Goal: Task Accomplishment & Management: Use online tool/utility

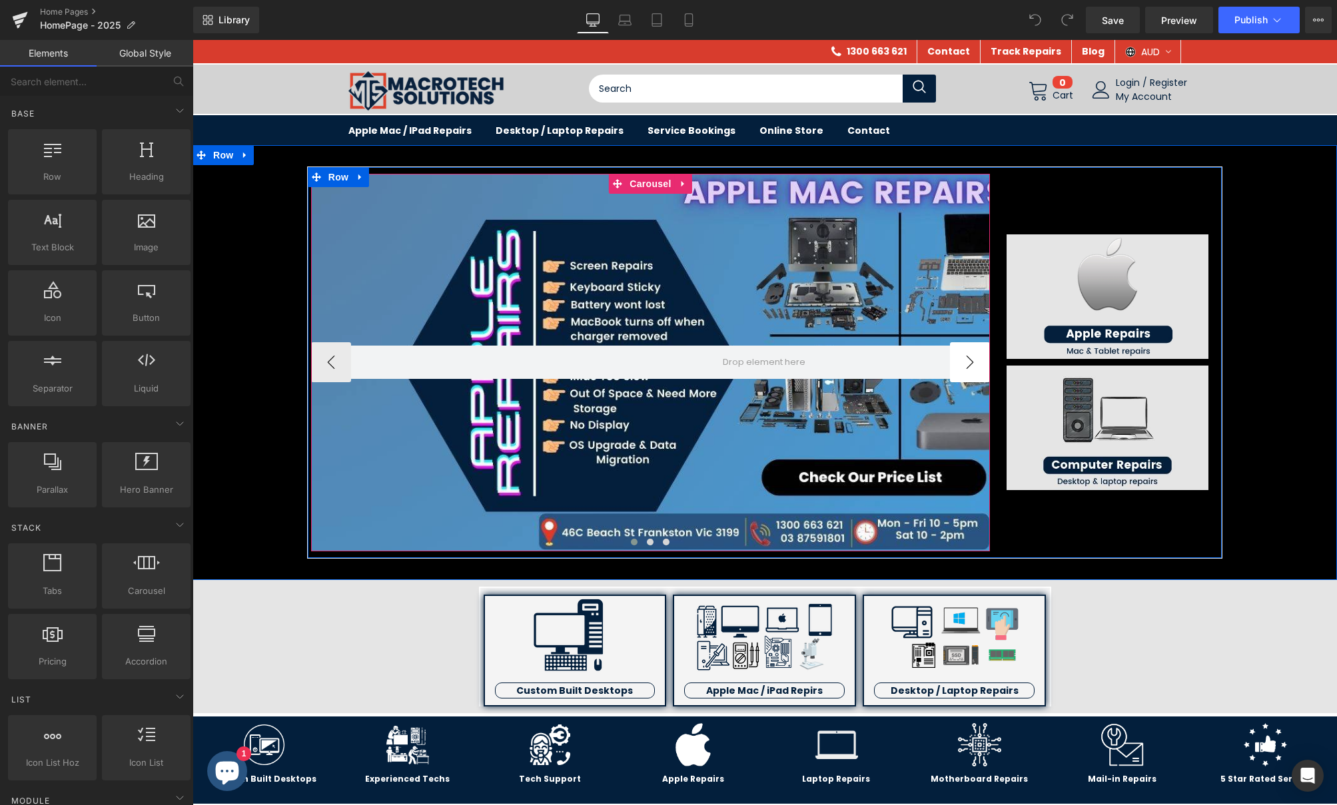
click at [967, 369] on button "›" at bounding box center [970, 362] width 40 height 40
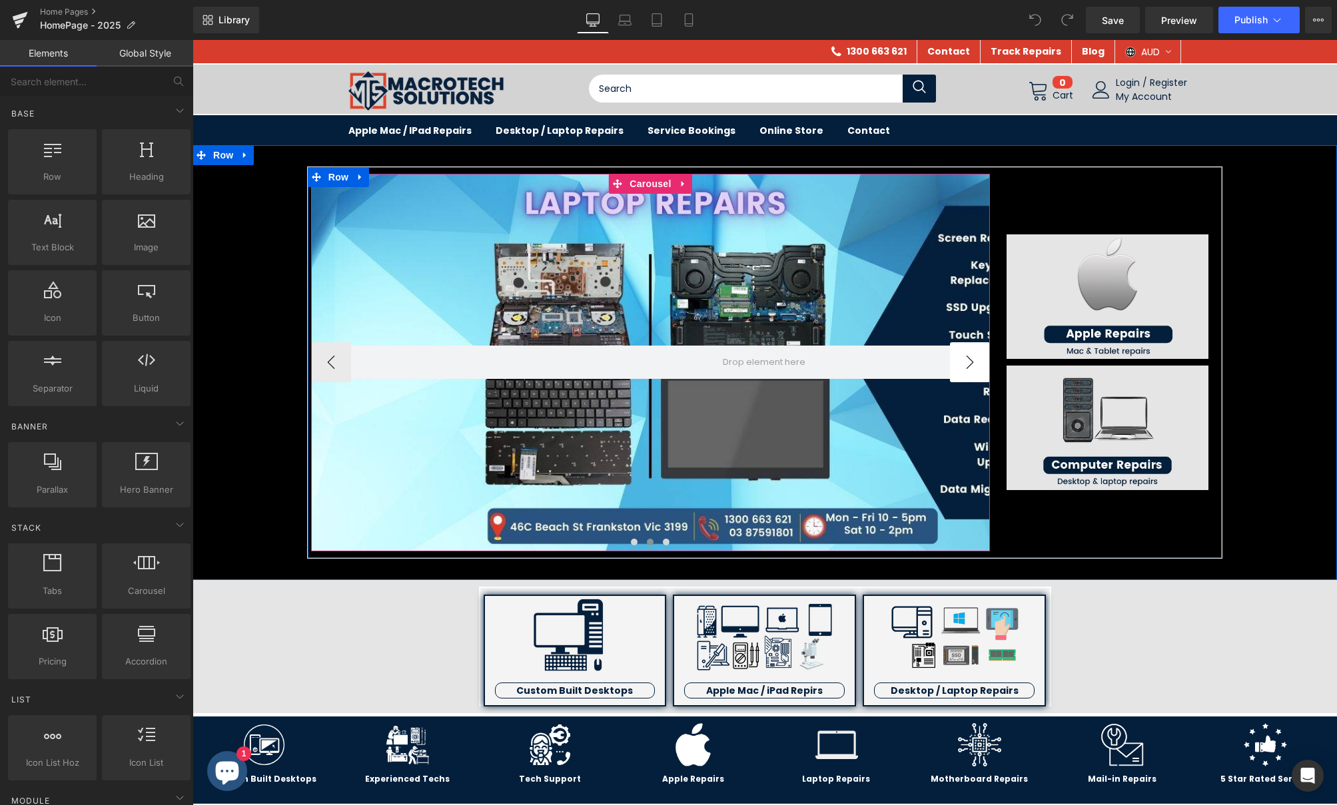
click at [967, 369] on button "›" at bounding box center [970, 362] width 40 height 40
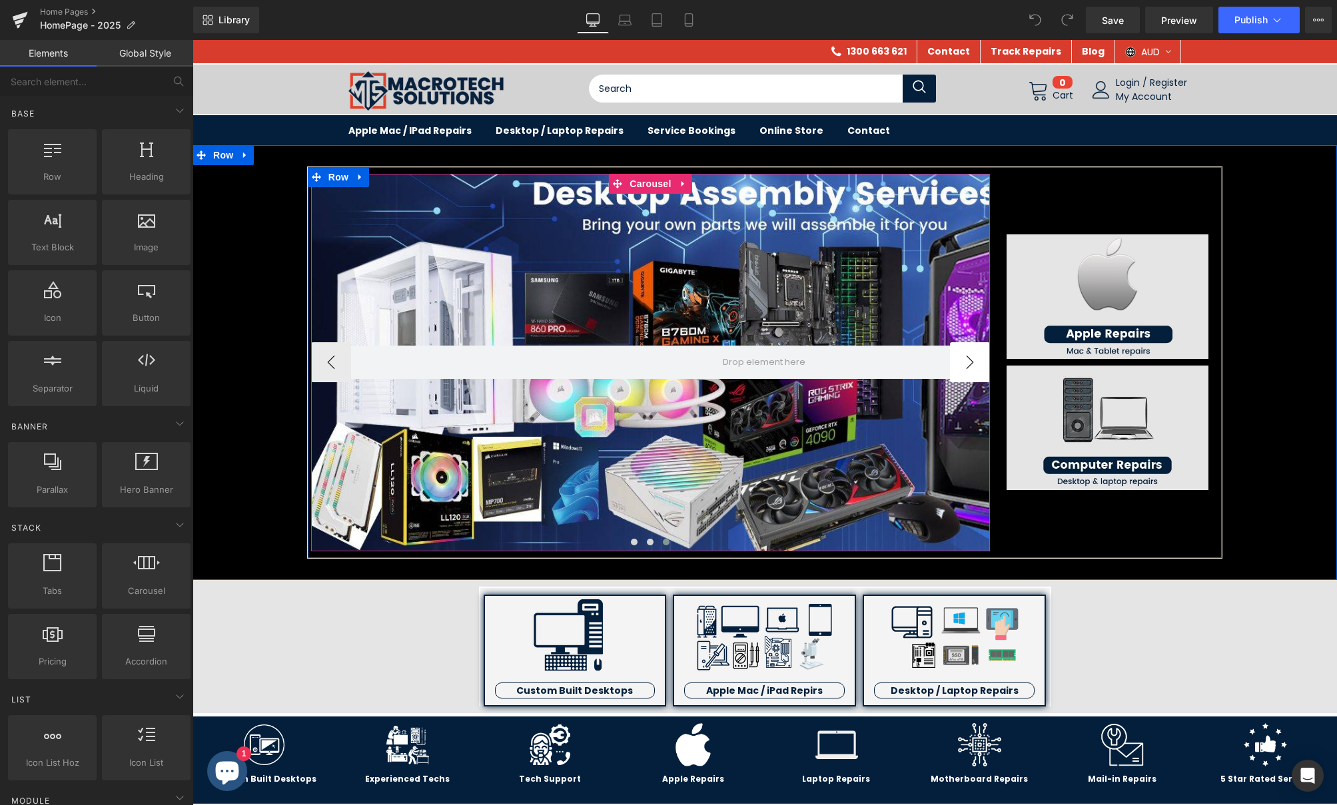
click at [967, 369] on button "›" at bounding box center [970, 362] width 40 height 40
click at [964, 360] on button "›" at bounding box center [970, 362] width 40 height 40
click at [319, 357] on button "‹" at bounding box center [331, 362] width 40 height 40
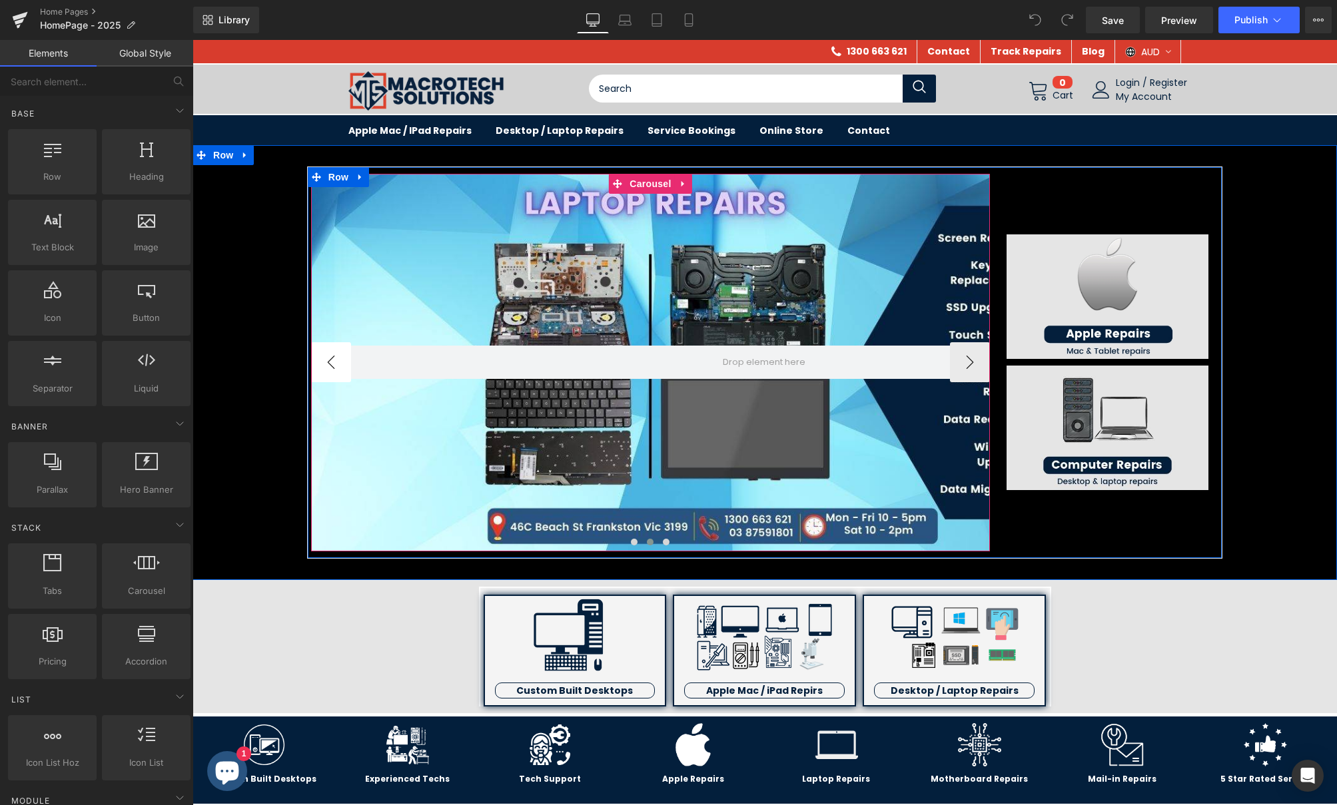
click at [319, 357] on button "‹" at bounding box center [331, 362] width 40 height 40
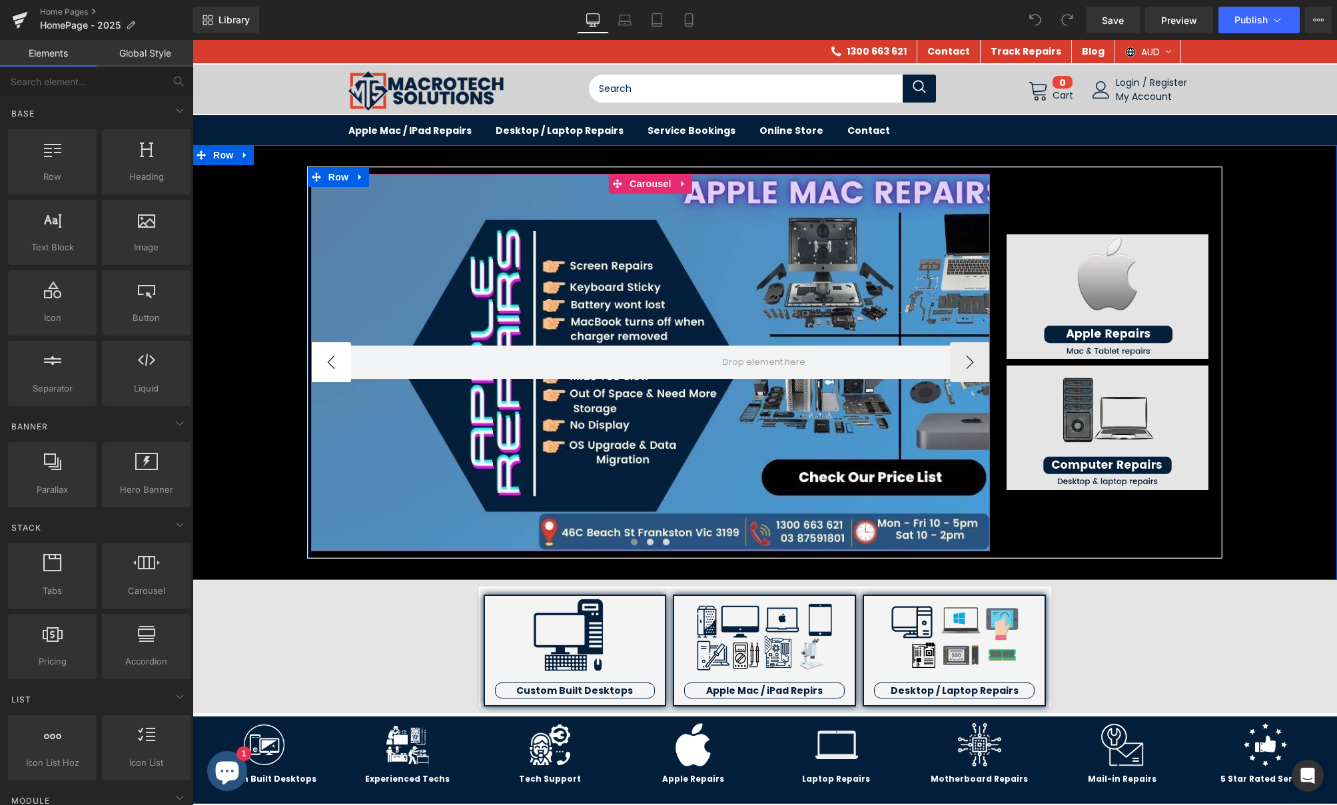
click at [319, 357] on button "‹" at bounding box center [331, 362] width 40 height 40
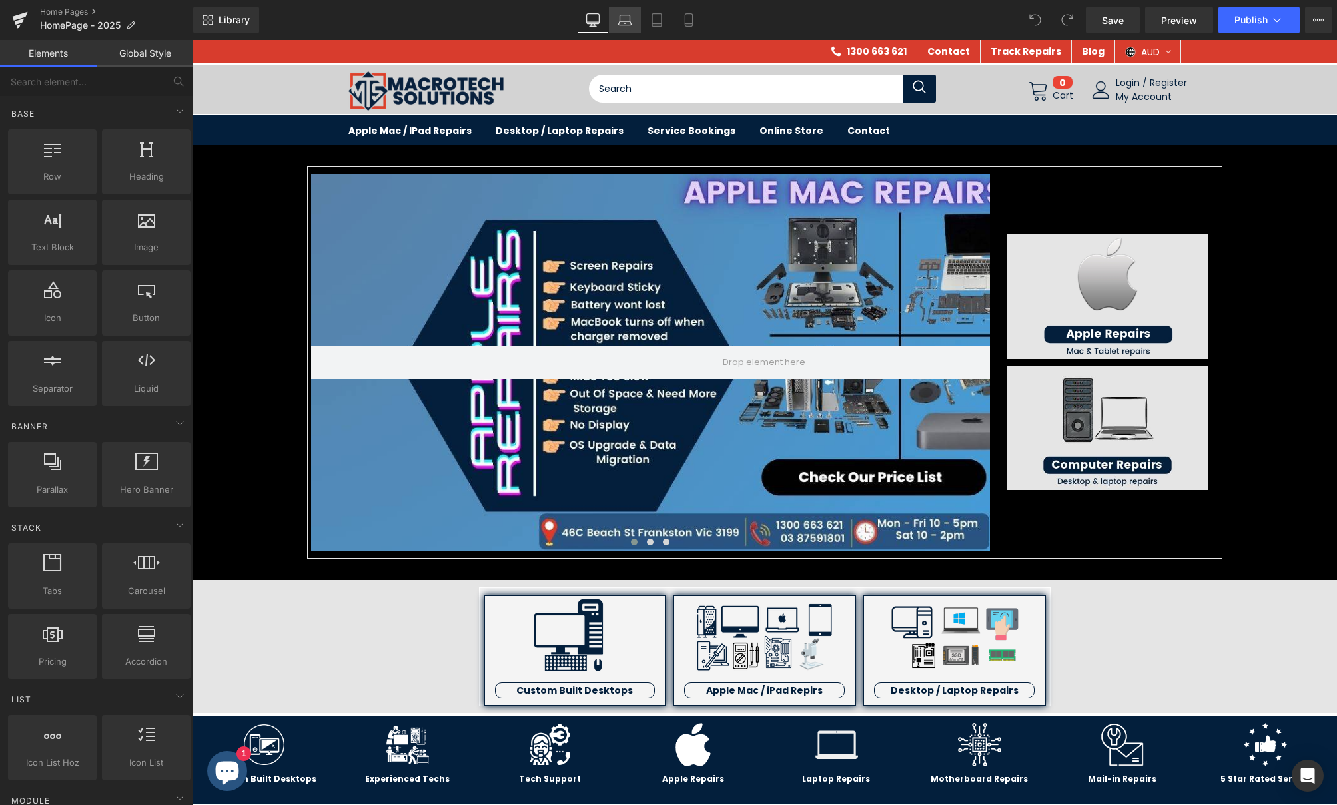
click at [628, 21] on icon at bounding box center [624, 23] width 13 height 4
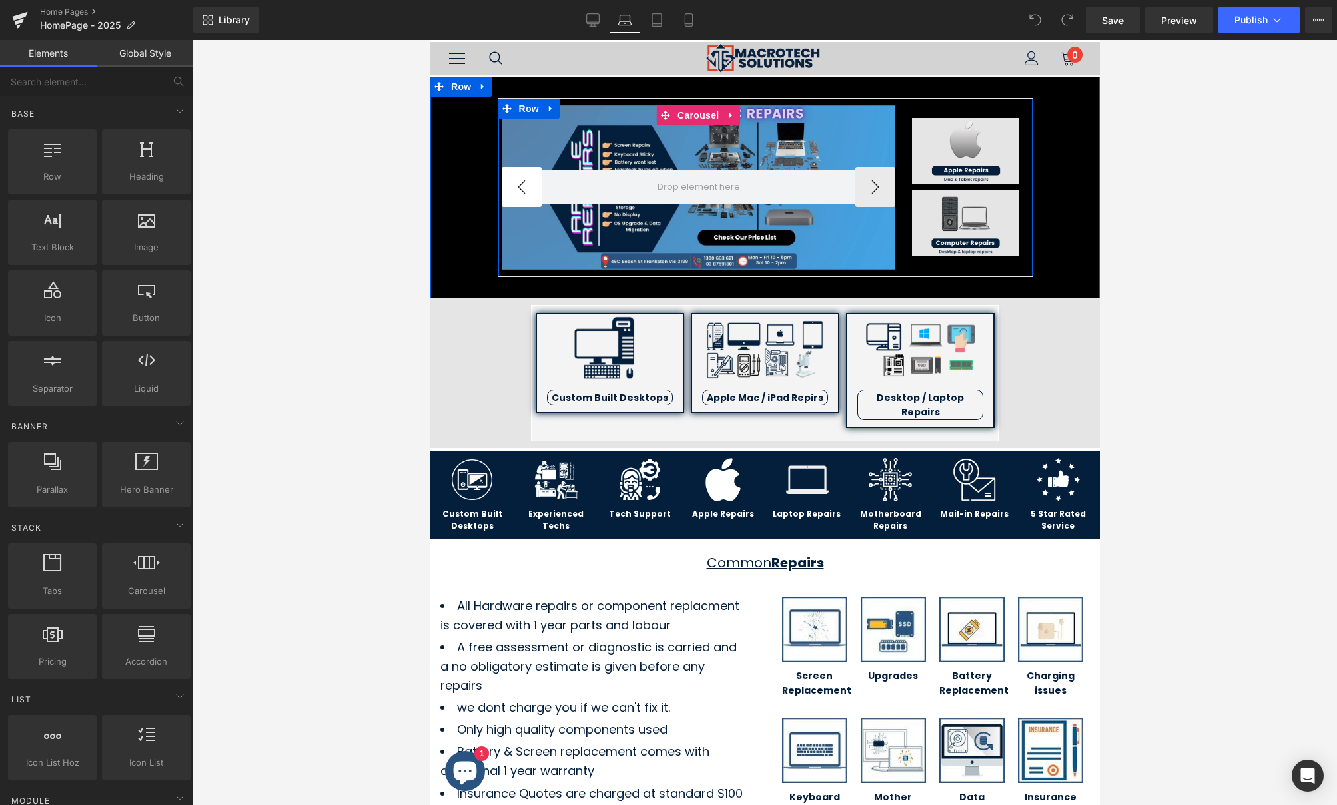
click at [524, 192] on button "‹" at bounding box center [521, 187] width 40 height 40
click at [872, 189] on button "›" at bounding box center [875, 187] width 40 height 40
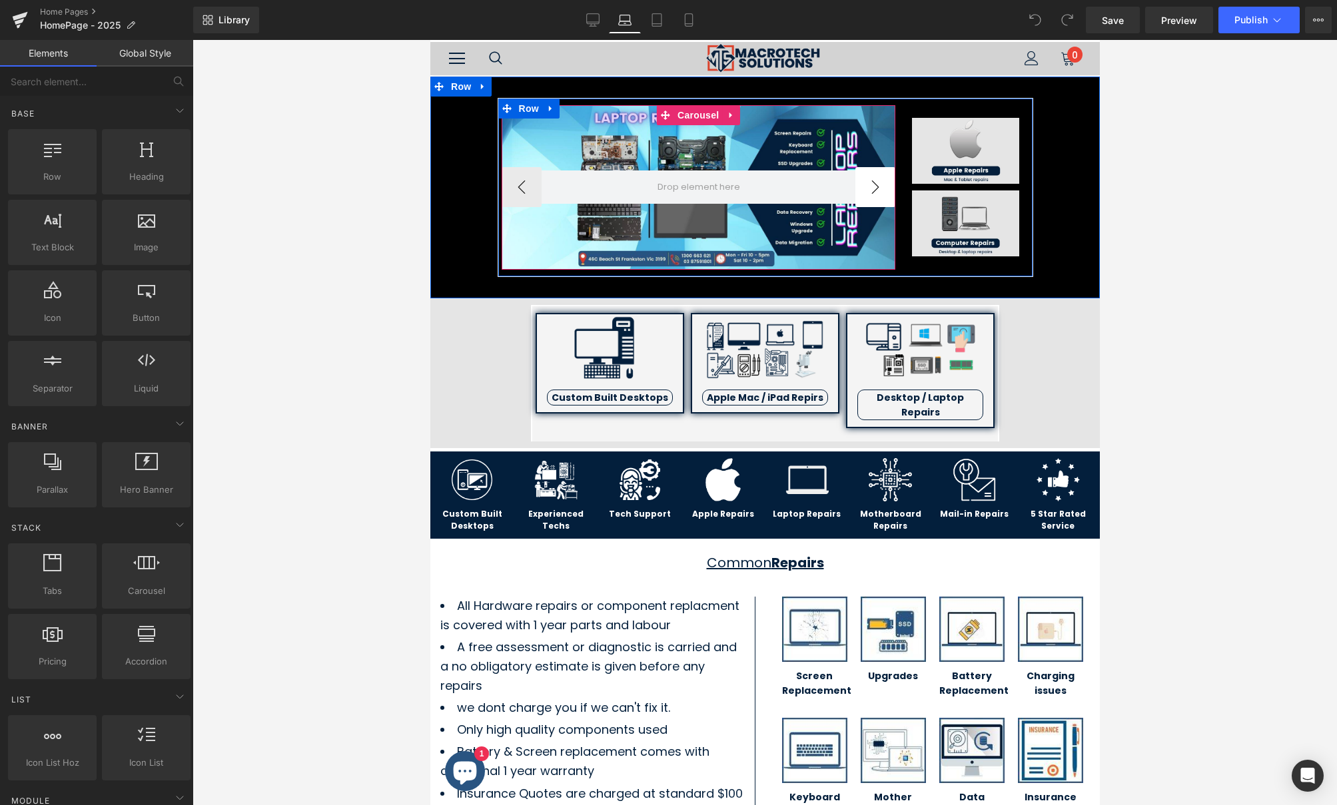
click at [872, 189] on button "›" at bounding box center [875, 187] width 40 height 40
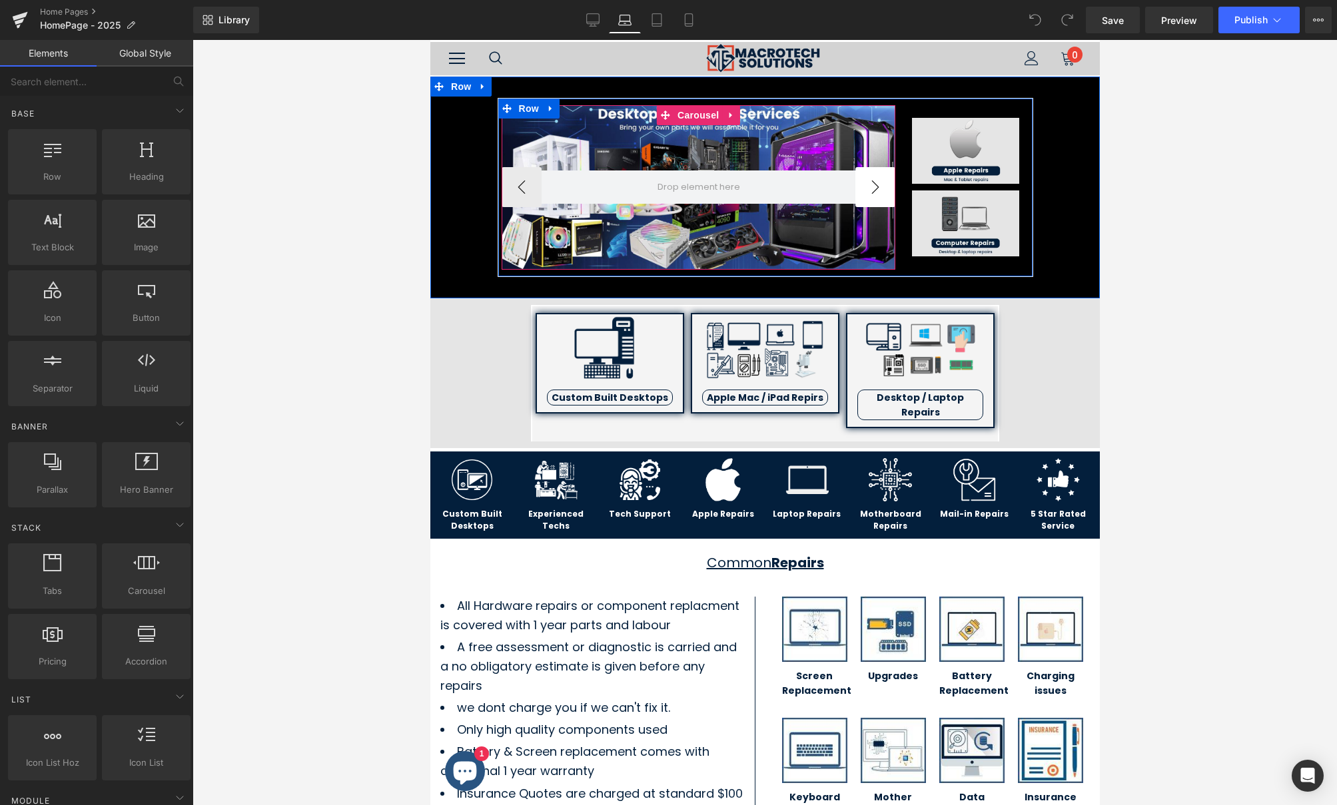
click at [872, 189] on button "›" at bounding box center [875, 187] width 40 height 40
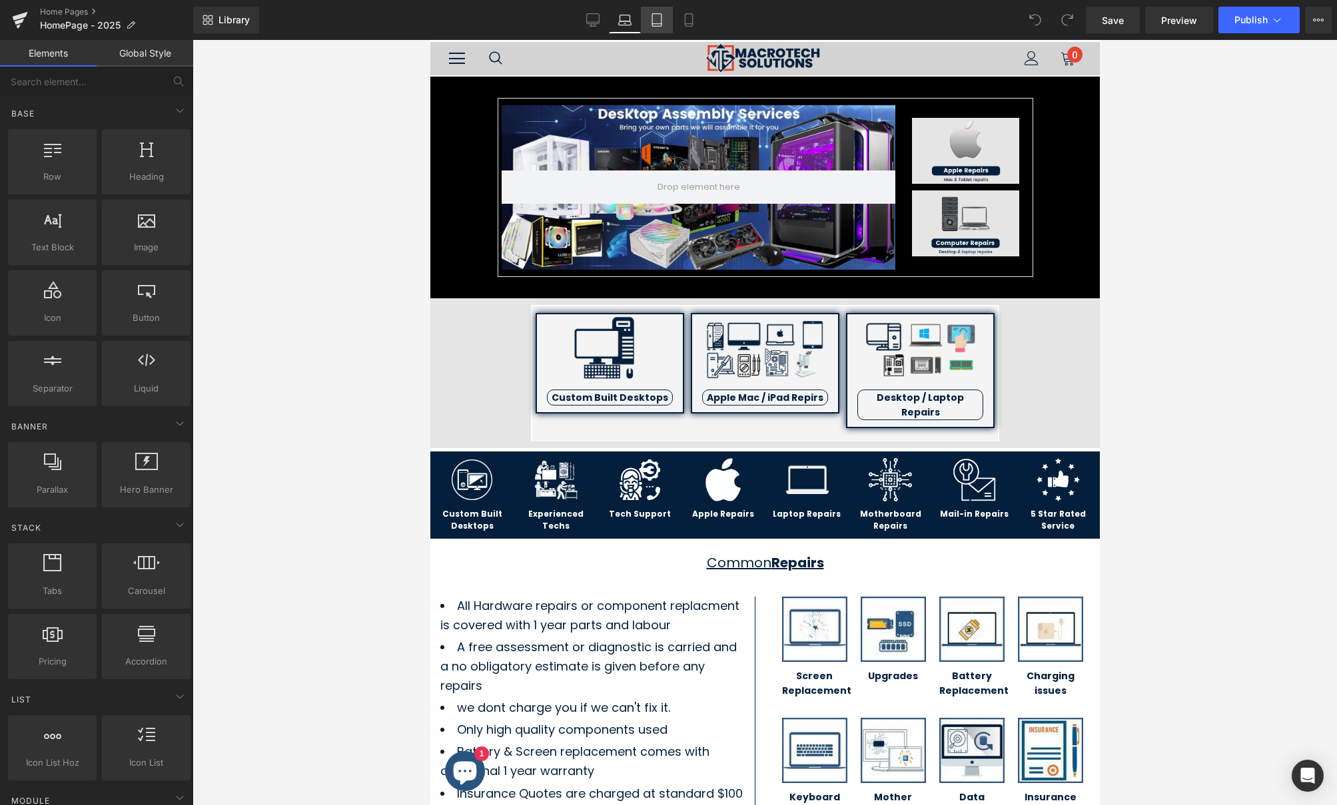
click at [662, 18] on icon at bounding box center [656, 20] width 9 height 13
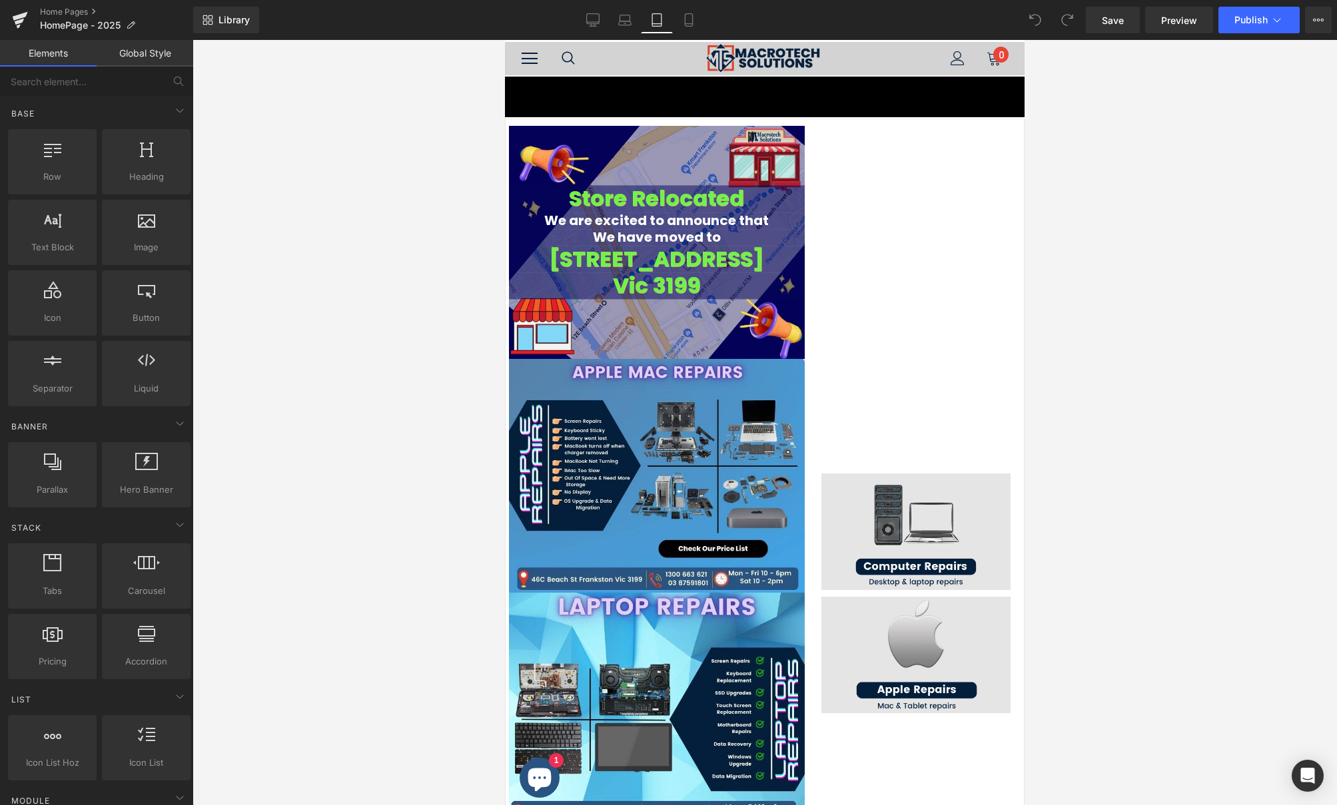
scroll to position [37, 0]
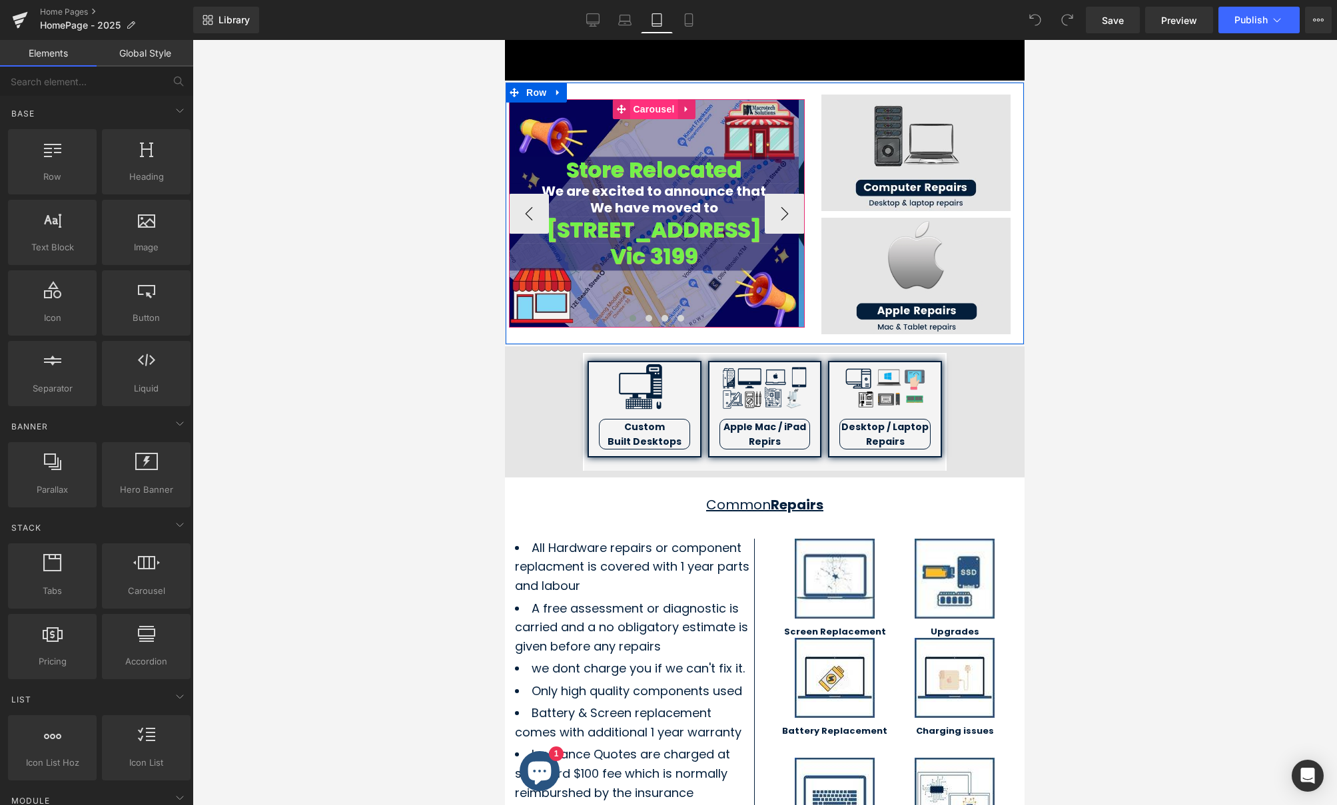
click at [664, 99] on span "Carousel" at bounding box center [654, 109] width 48 height 20
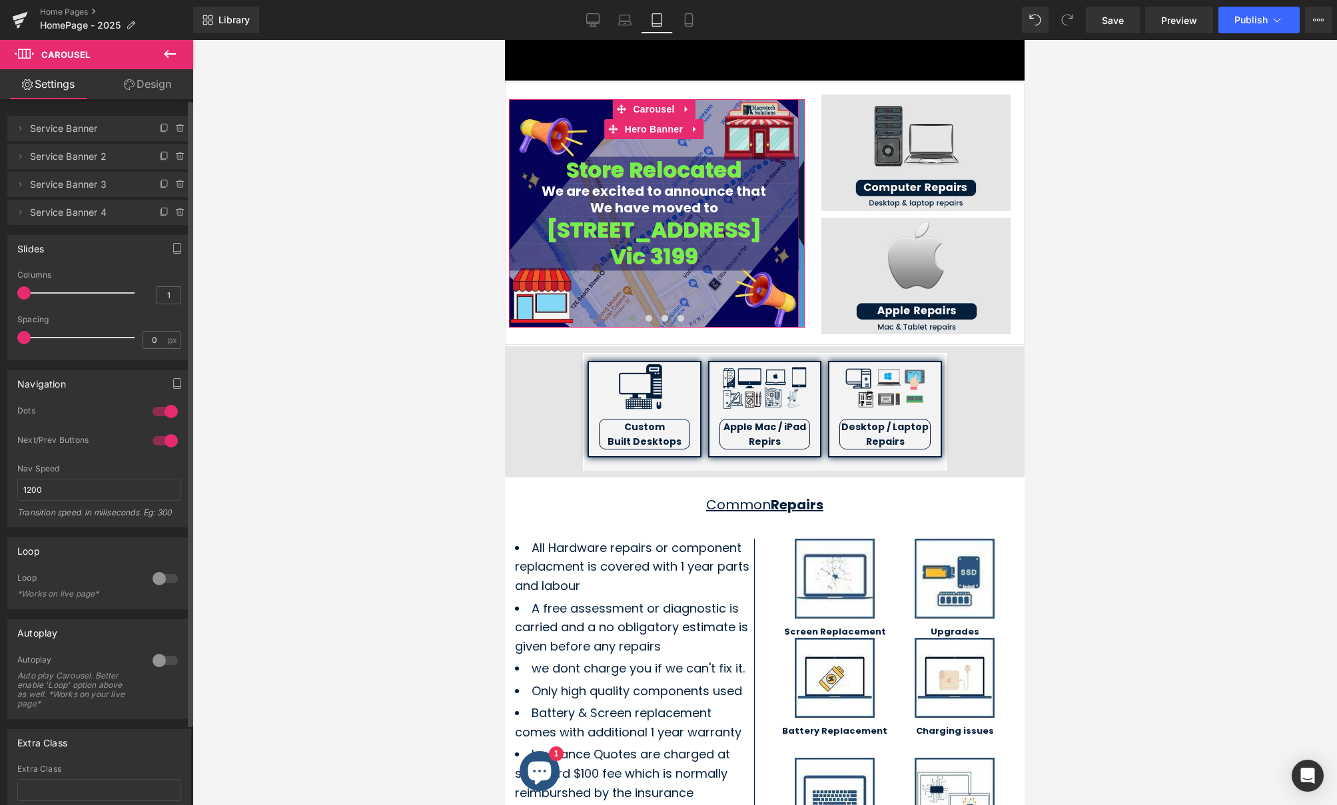
click at [107, 130] on span "Service Banner" at bounding box center [86, 128] width 112 height 25
click at [25, 130] on icon at bounding box center [20, 128] width 11 height 11
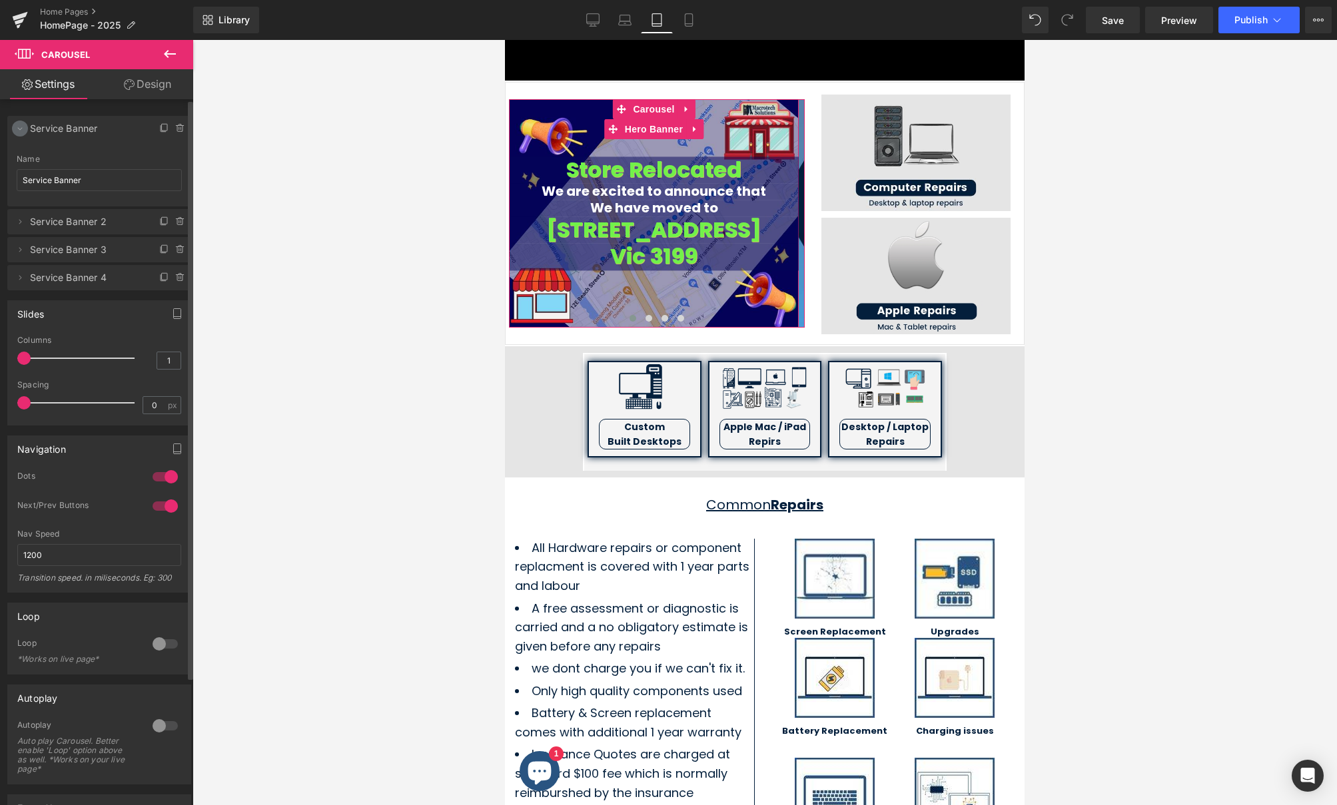
click at [25, 130] on icon at bounding box center [20, 128] width 11 height 11
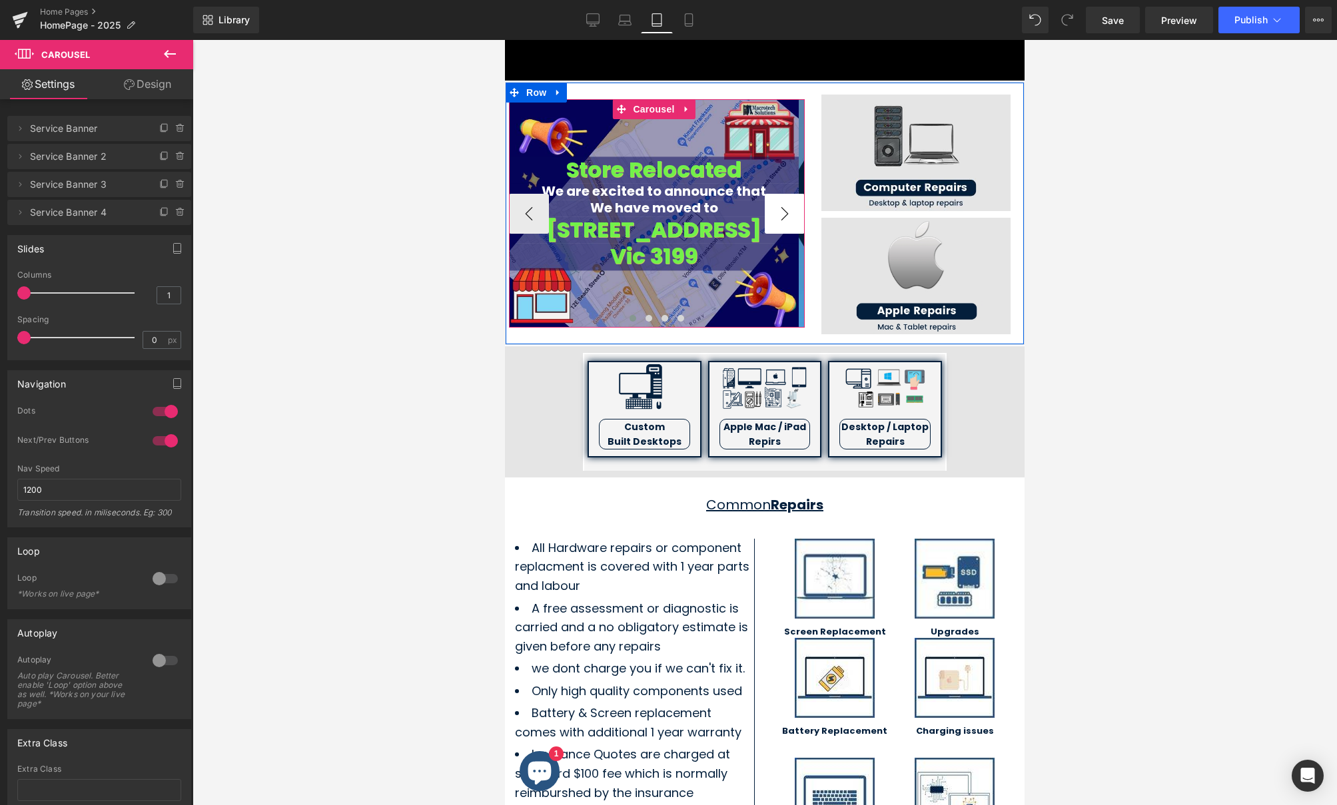
click at [778, 211] on button "›" at bounding box center [785, 214] width 40 height 40
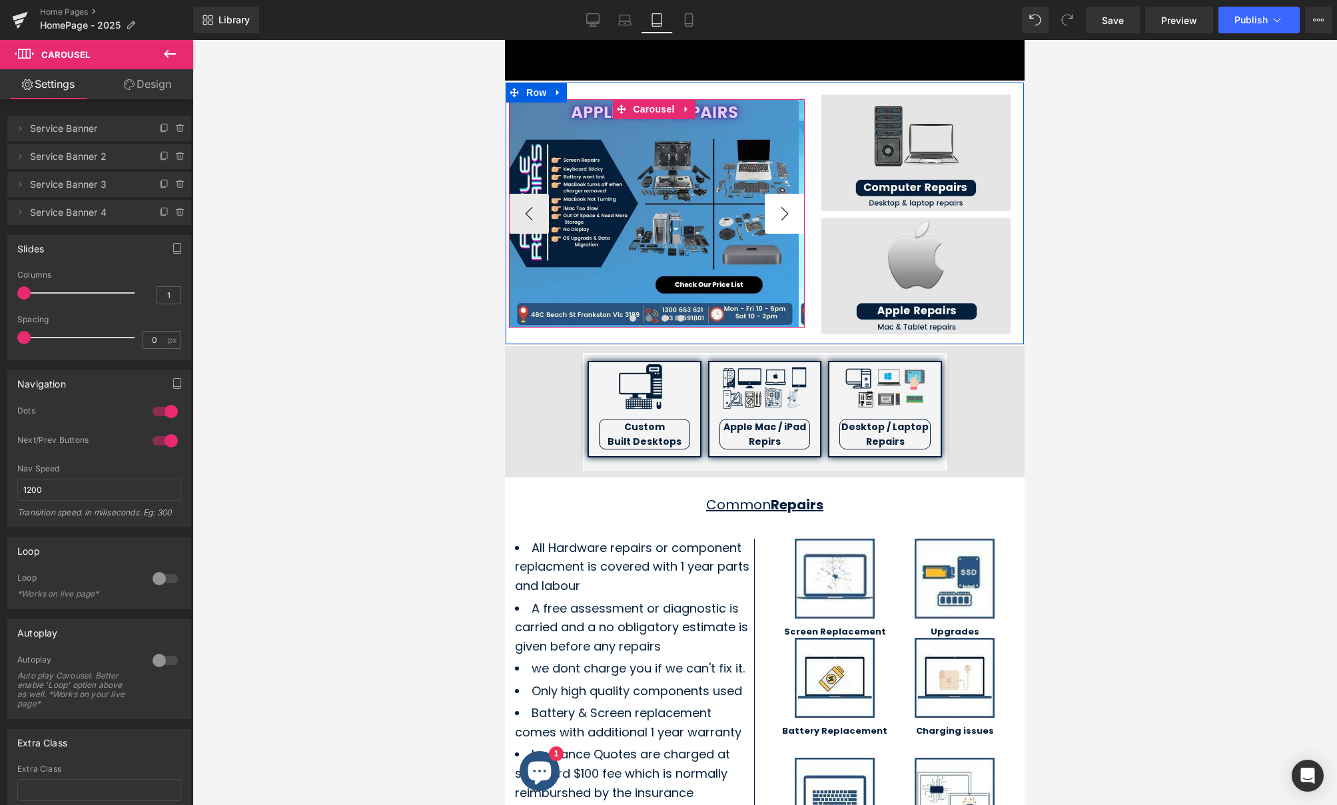
click at [778, 211] on button "›" at bounding box center [785, 214] width 40 height 40
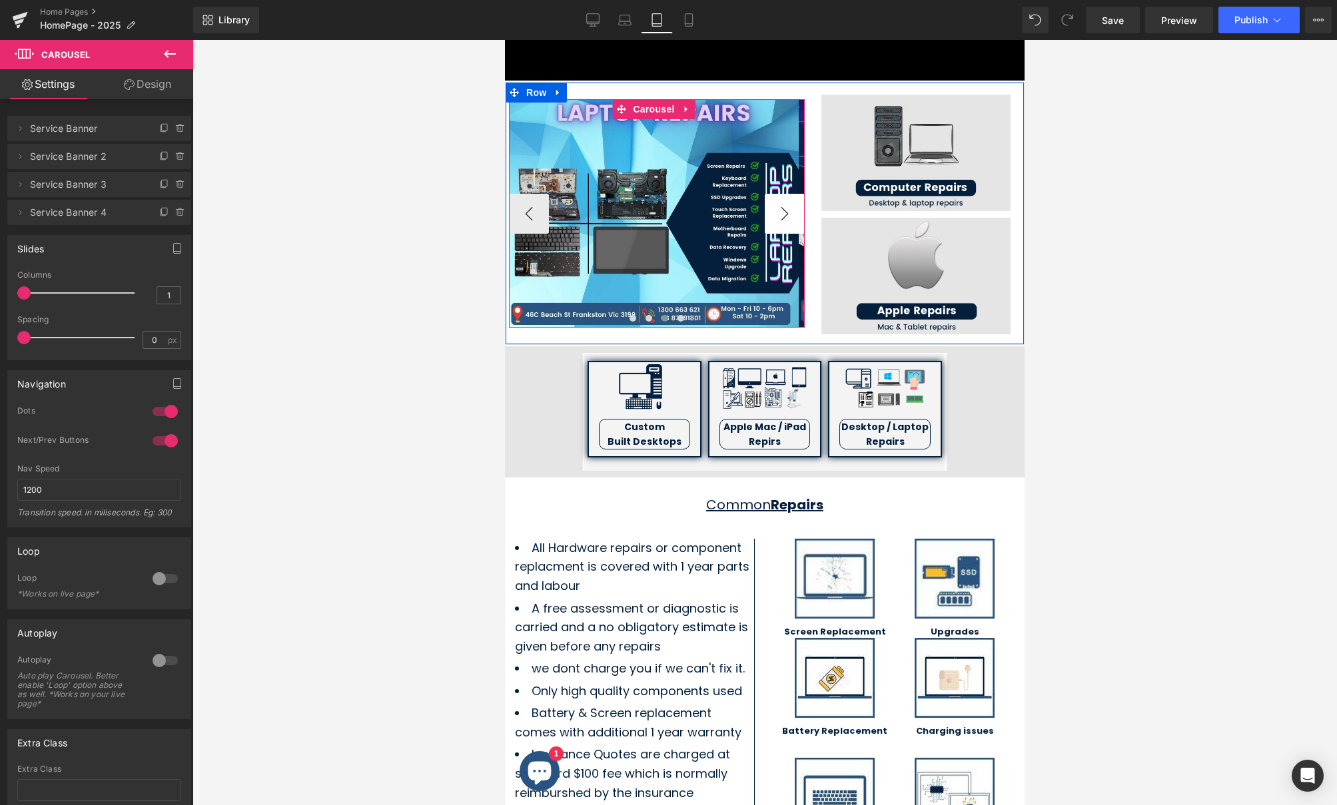
click at [778, 211] on button "›" at bounding box center [785, 214] width 40 height 40
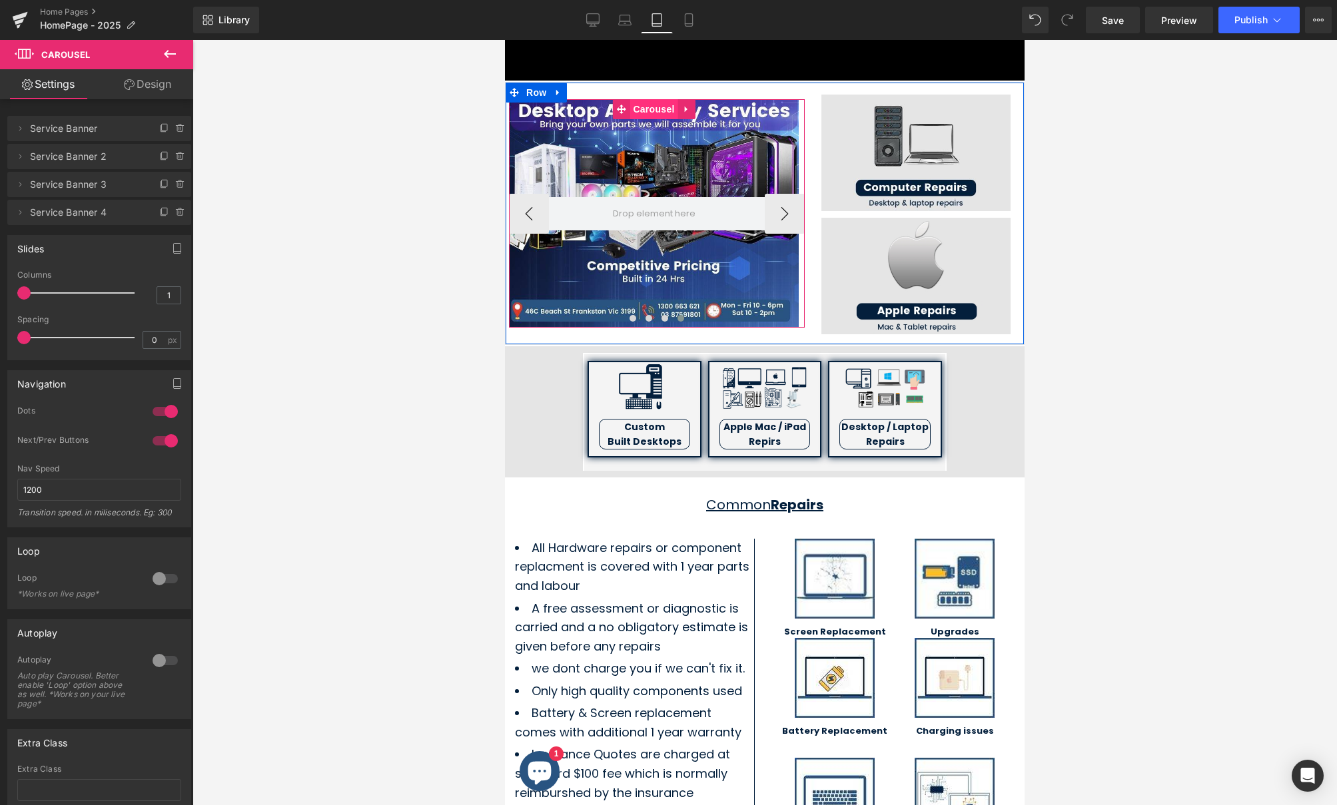
click at [652, 104] on span "Carousel" at bounding box center [654, 109] width 48 height 20
click at [650, 128] on span "Hero Banner" at bounding box center [654, 129] width 65 height 20
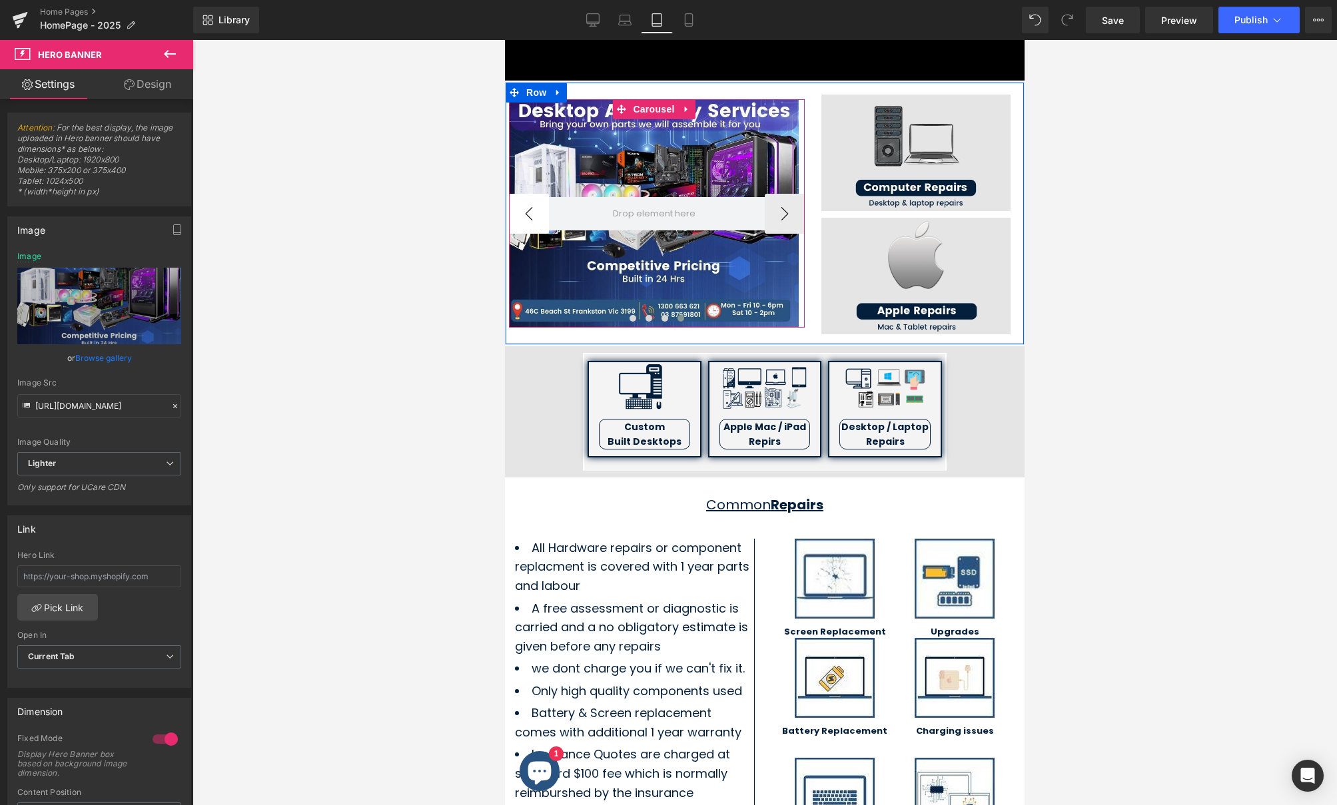
click at [534, 201] on button "‹" at bounding box center [529, 214] width 40 height 40
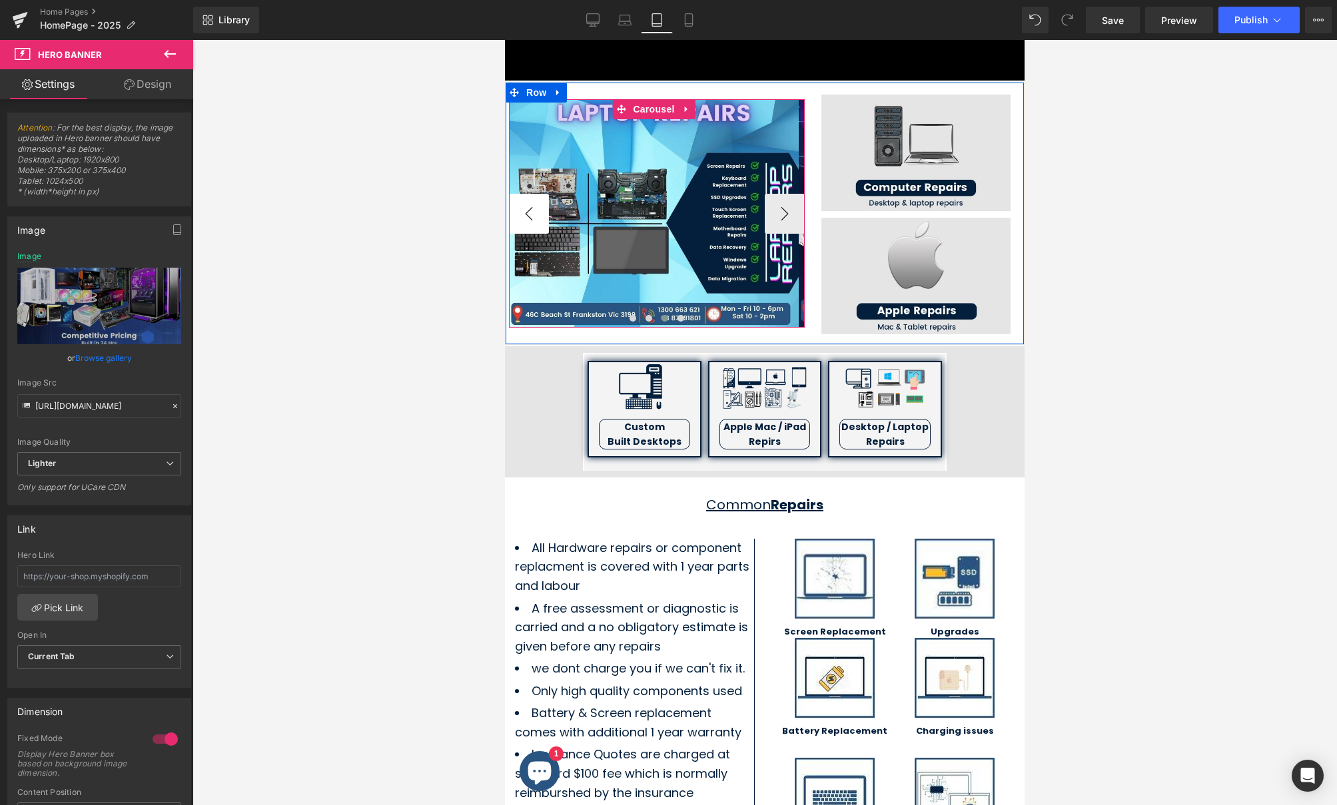
click at [534, 201] on button "‹" at bounding box center [529, 214] width 40 height 40
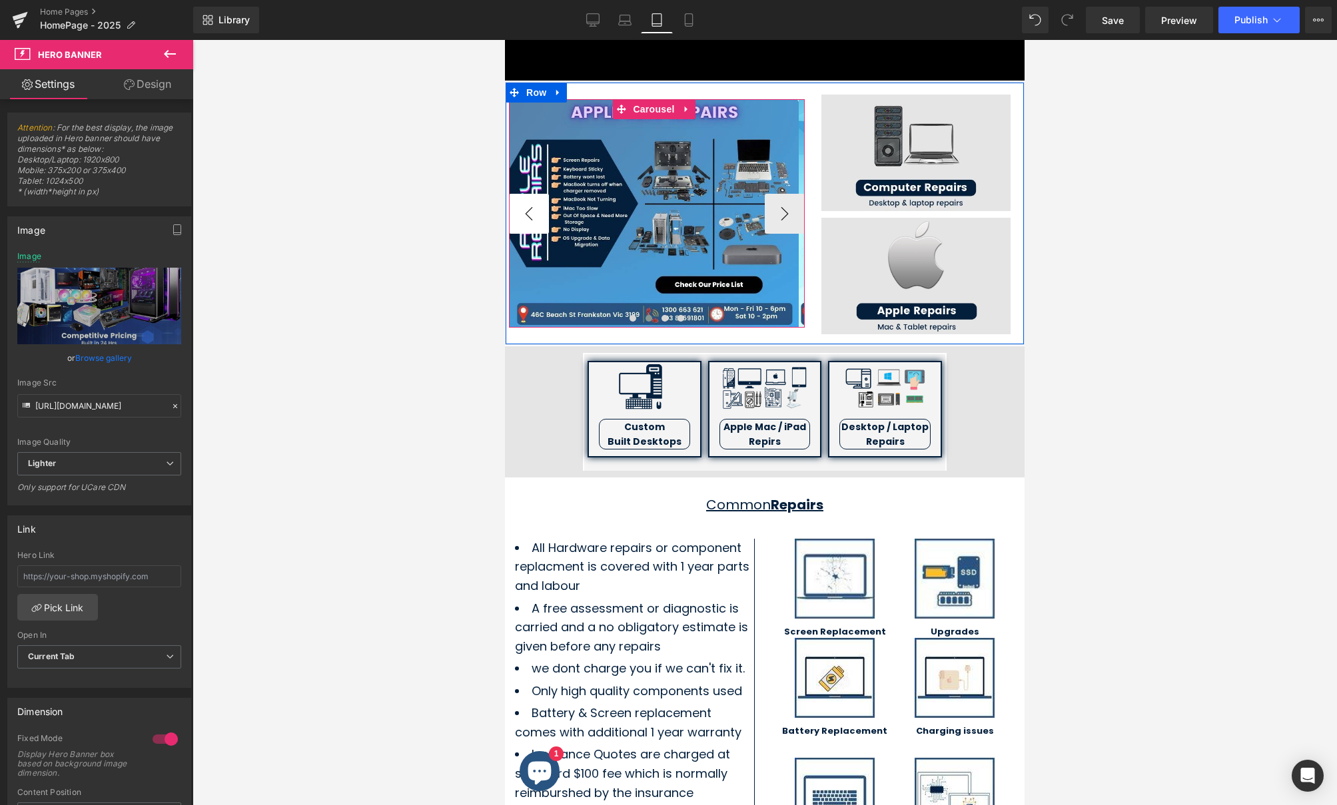
click at [534, 201] on button "‹" at bounding box center [529, 214] width 40 height 40
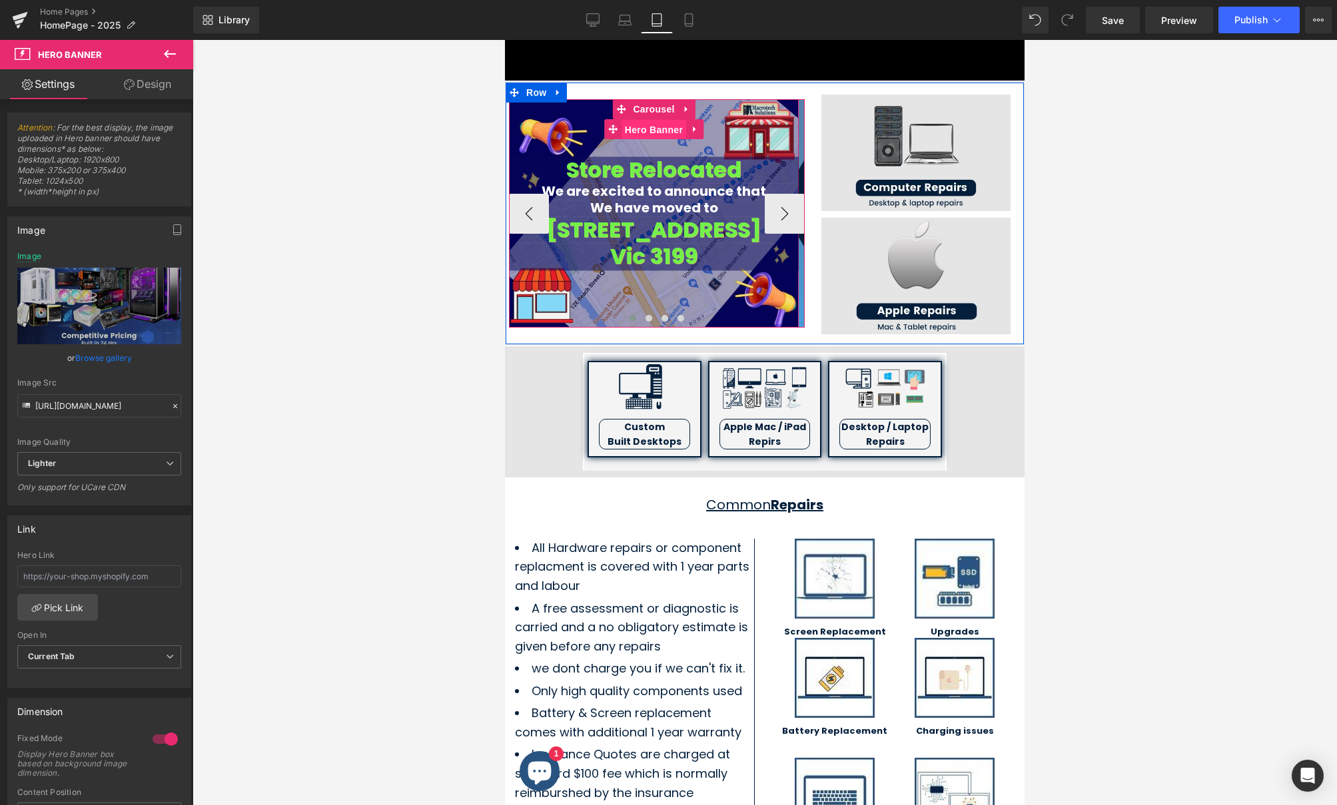
click at [652, 125] on span "Hero Banner" at bounding box center [654, 130] width 65 height 20
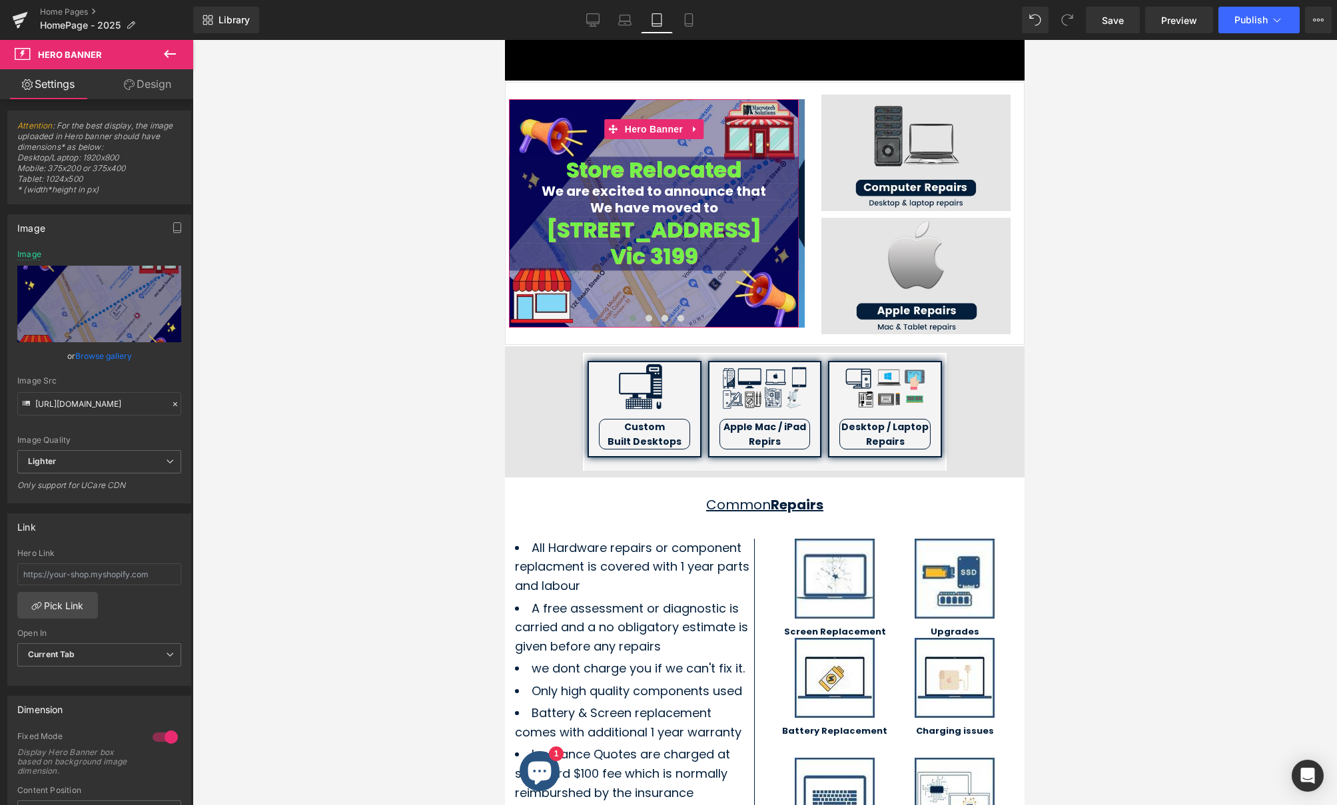
scroll to position [3, 0]
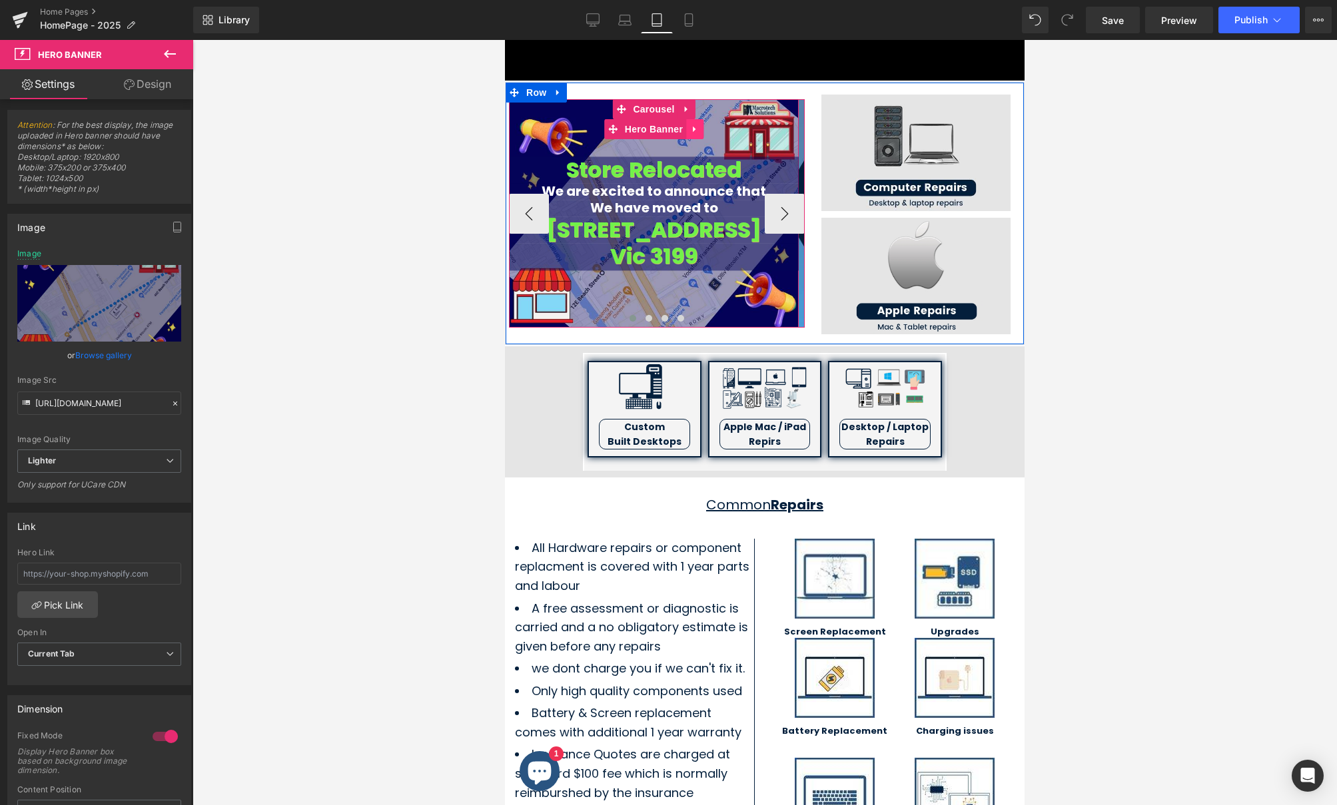
click at [692, 125] on icon at bounding box center [694, 129] width 9 height 10
click at [704, 125] on icon at bounding box center [703, 129] width 9 height 10
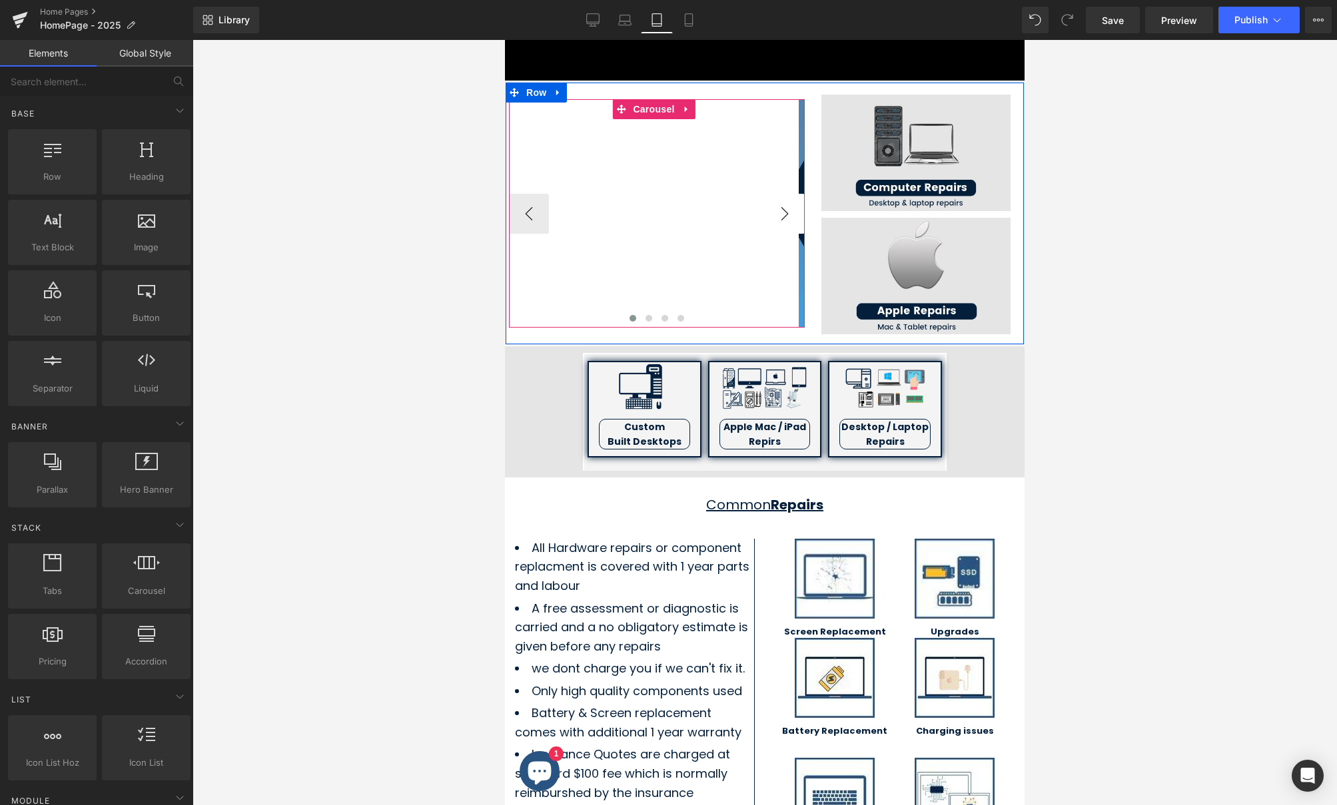
click at [774, 213] on button "›" at bounding box center [785, 214] width 40 height 40
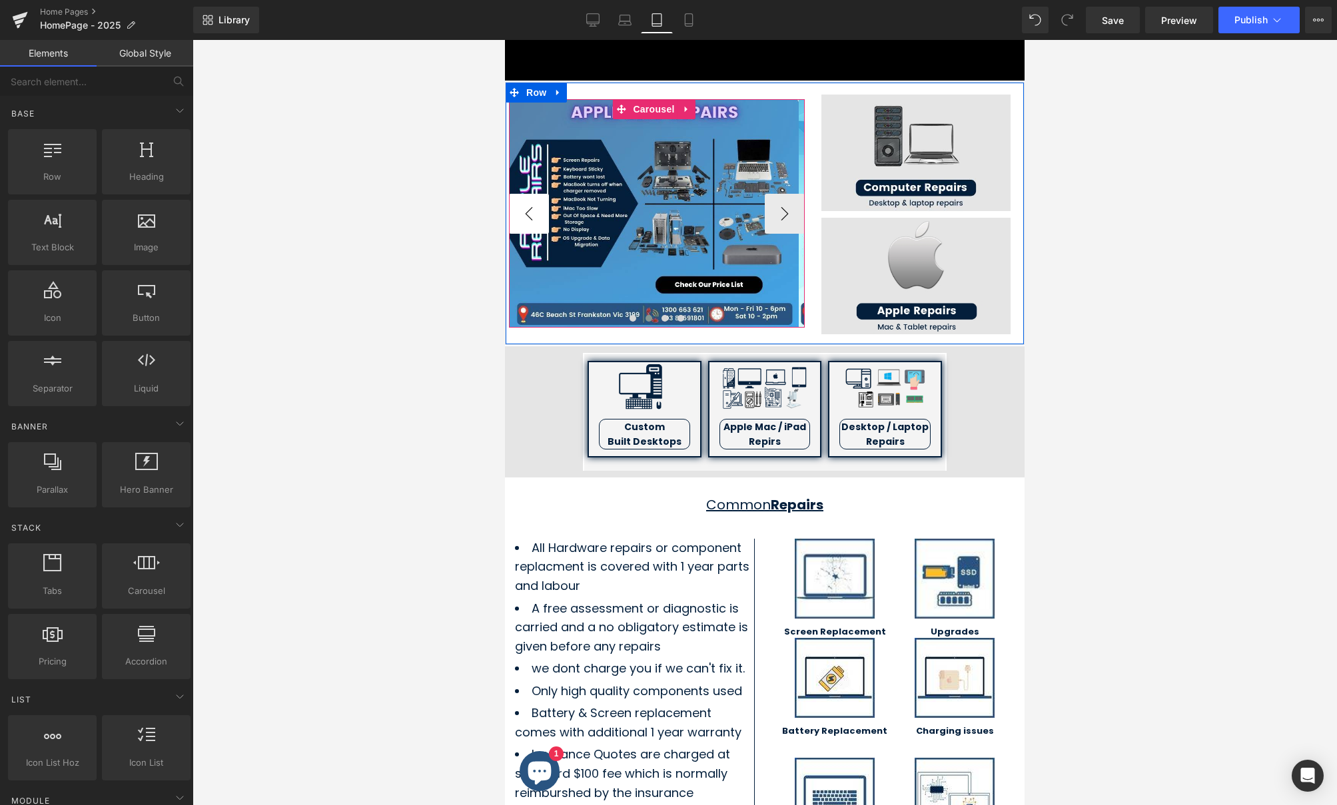
click at [537, 211] on button "‹" at bounding box center [529, 214] width 40 height 40
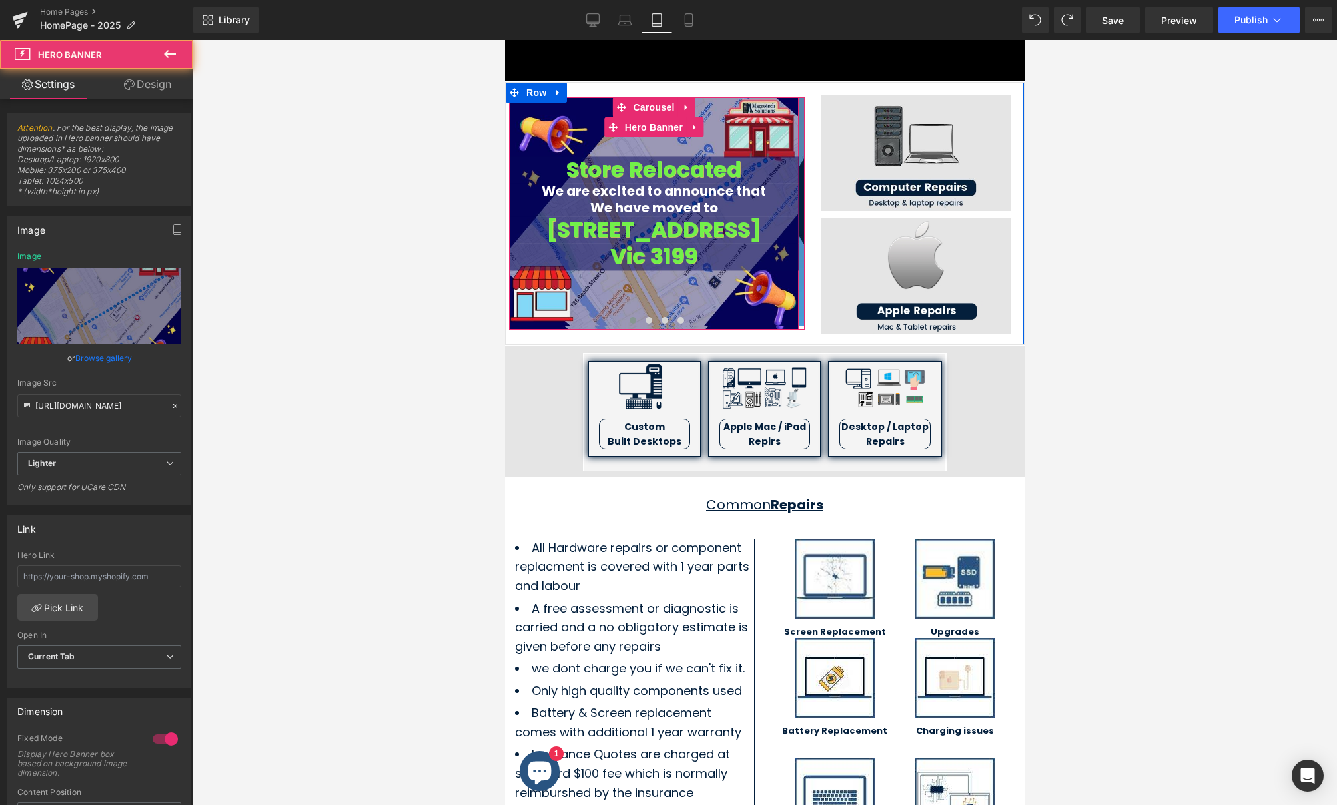
click at [639, 139] on div "Store Relocated Heading We are excited to announce that Heading We have moved t…" at bounding box center [654, 213] width 290 height 233
click at [805, 205] on button "›" at bounding box center [825, 214] width 40 height 40
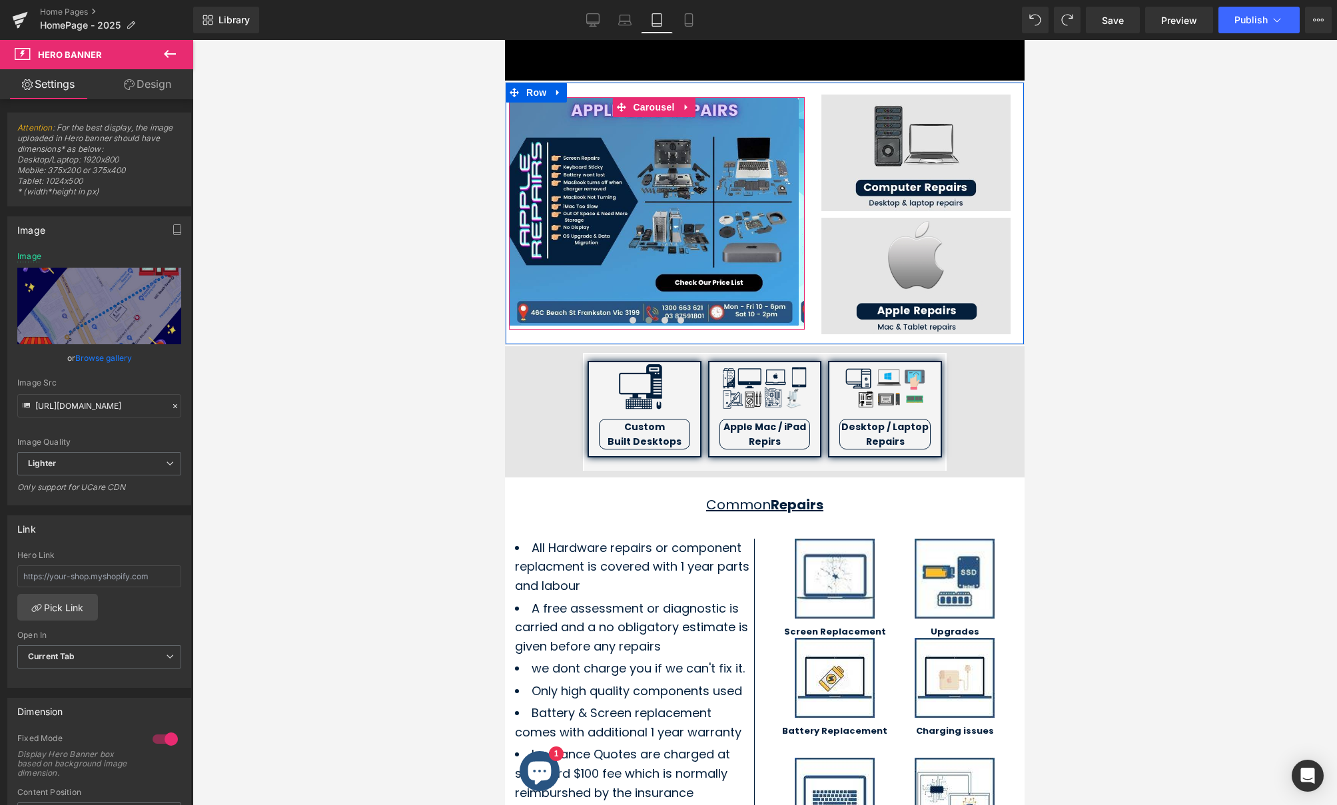
click at [805, 205] on button "›" at bounding box center [825, 214] width 40 height 40
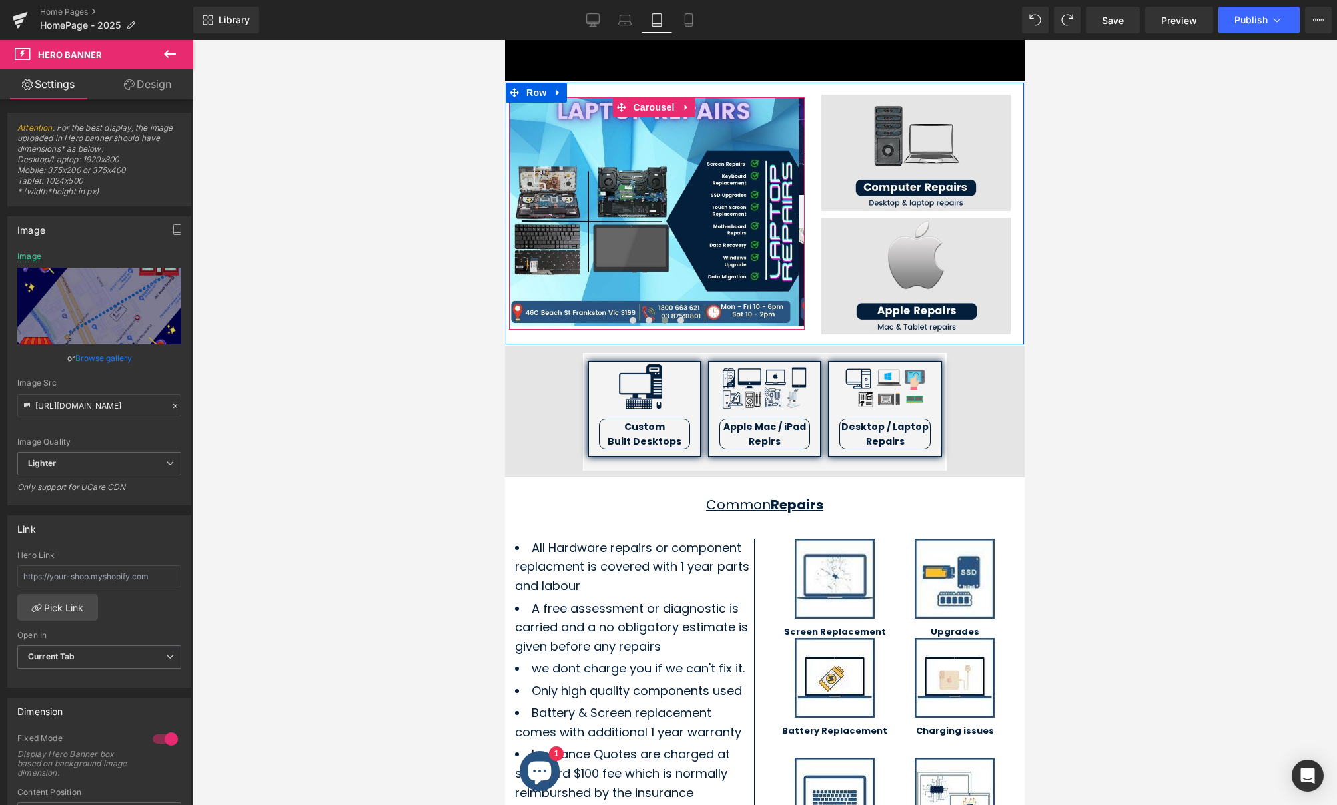
click at [805, 205] on button "›" at bounding box center [825, 214] width 40 height 40
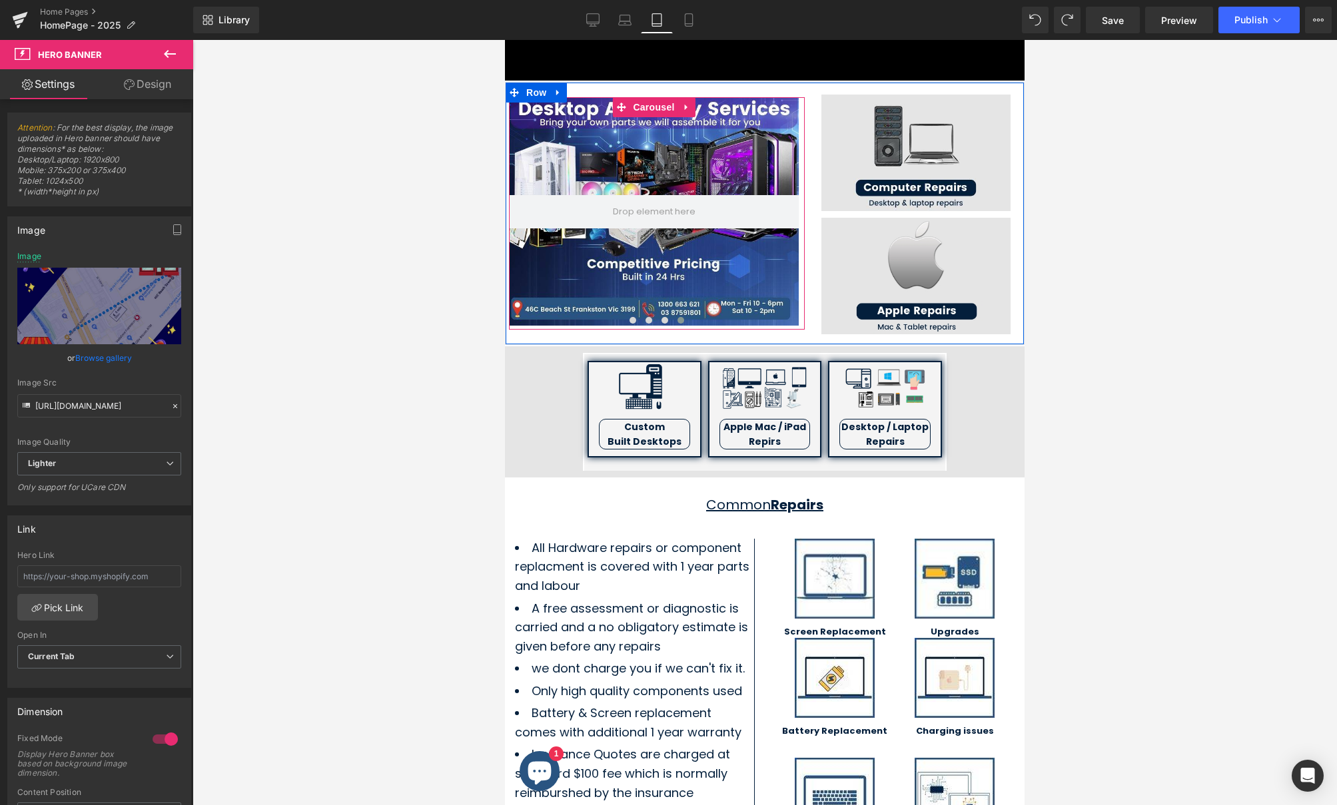
click at [805, 205] on button "›" at bounding box center [825, 214] width 40 height 40
click at [670, 105] on span "Carousel" at bounding box center [654, 107] width 48 height 20
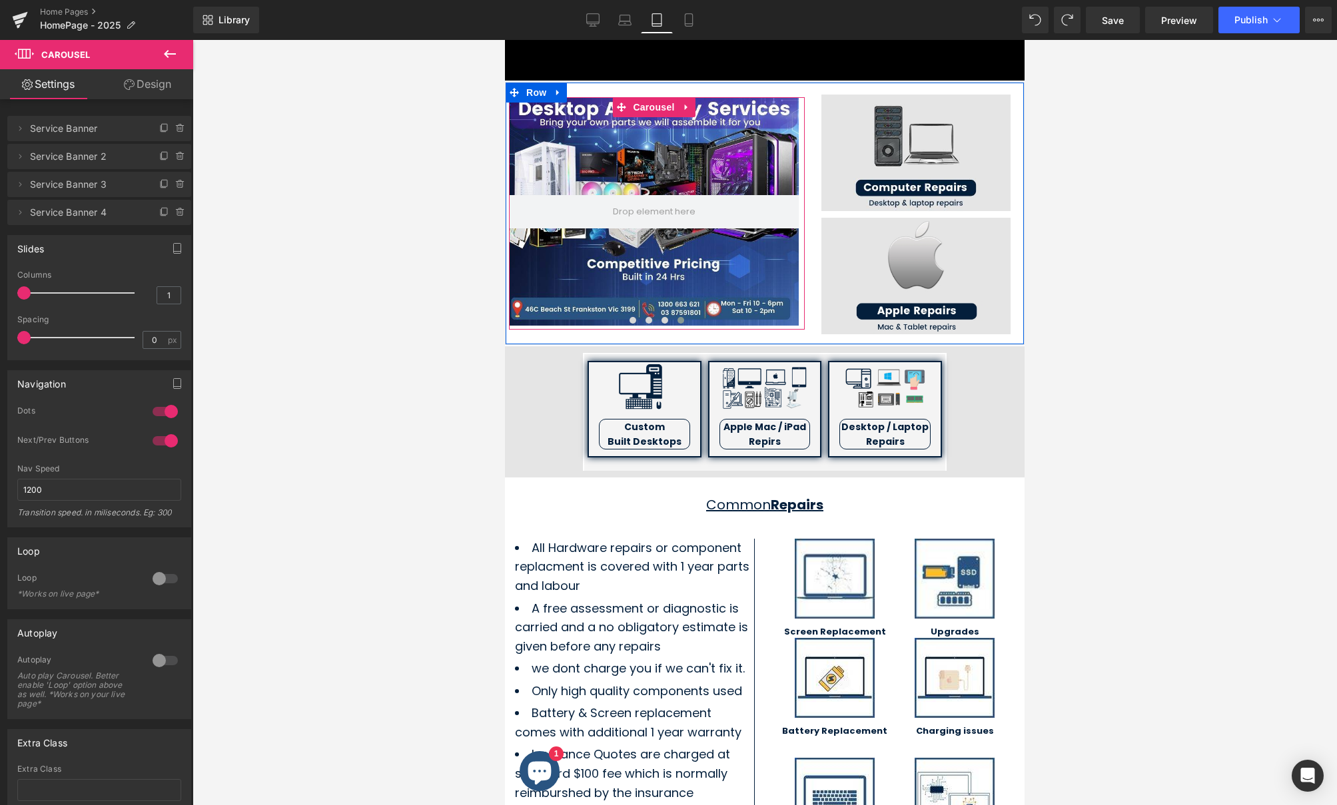
click at [509, 207] on button "‹" at bounding box center [489, 214] width 40 height 40
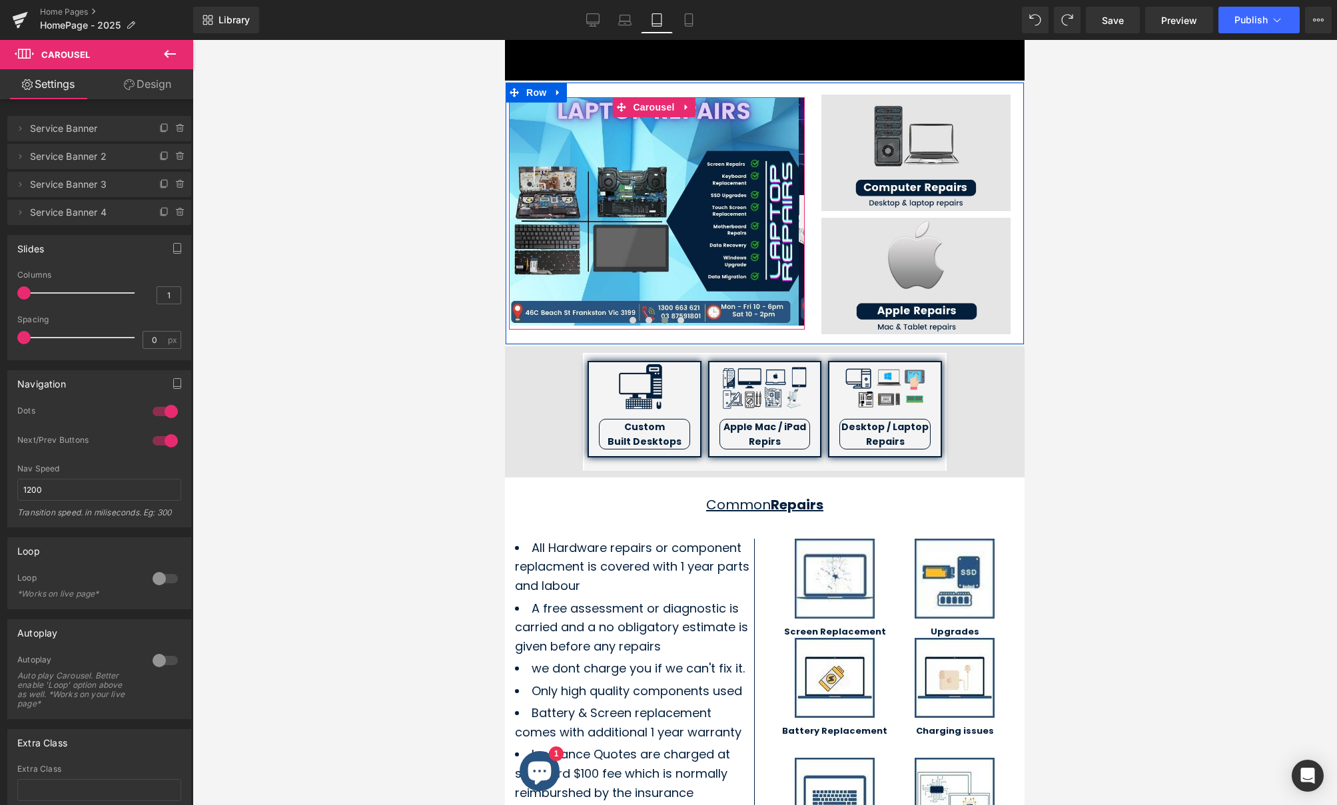
click at [509, 207] on button "‹" at bounding box center [489, 214] width 40 height 40
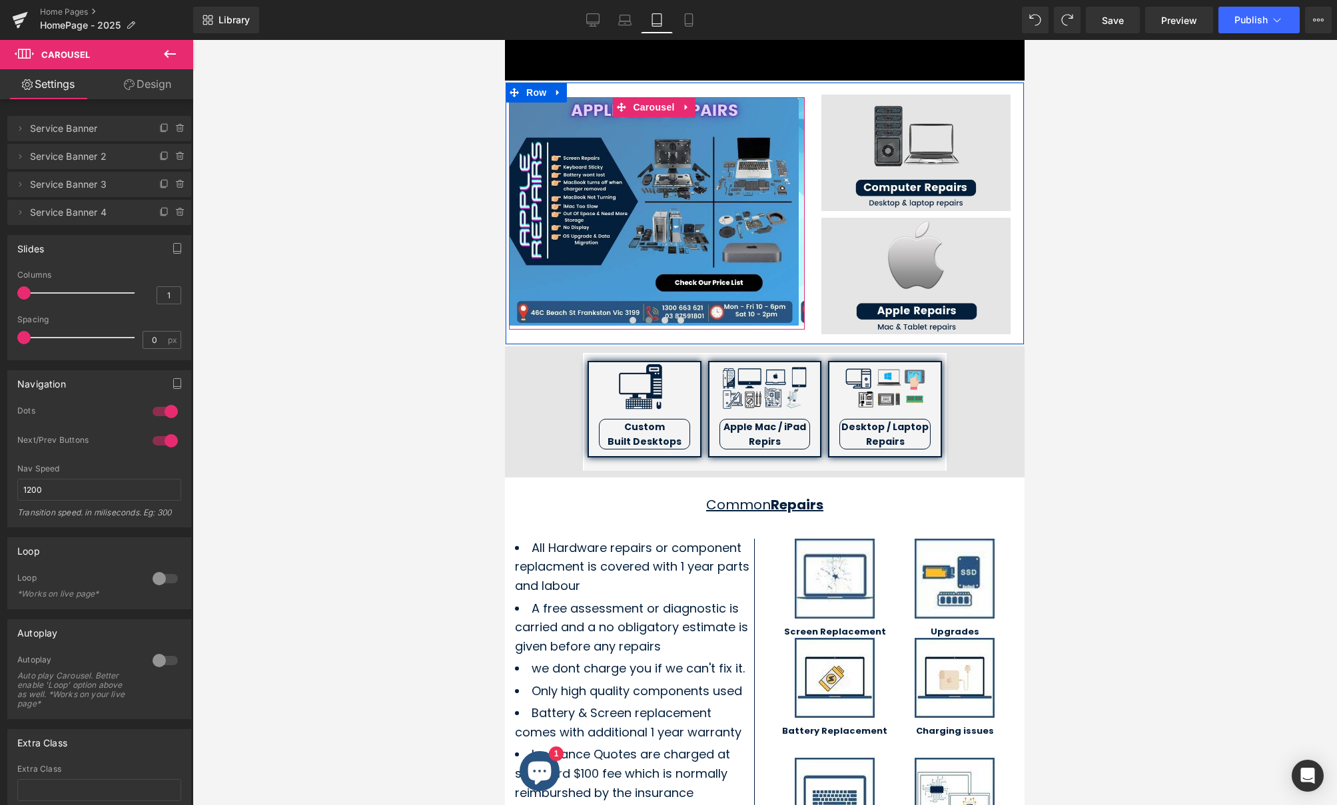
click at [509, 207] on button "‹" at bounding box center [489, 214] width 40 height 40
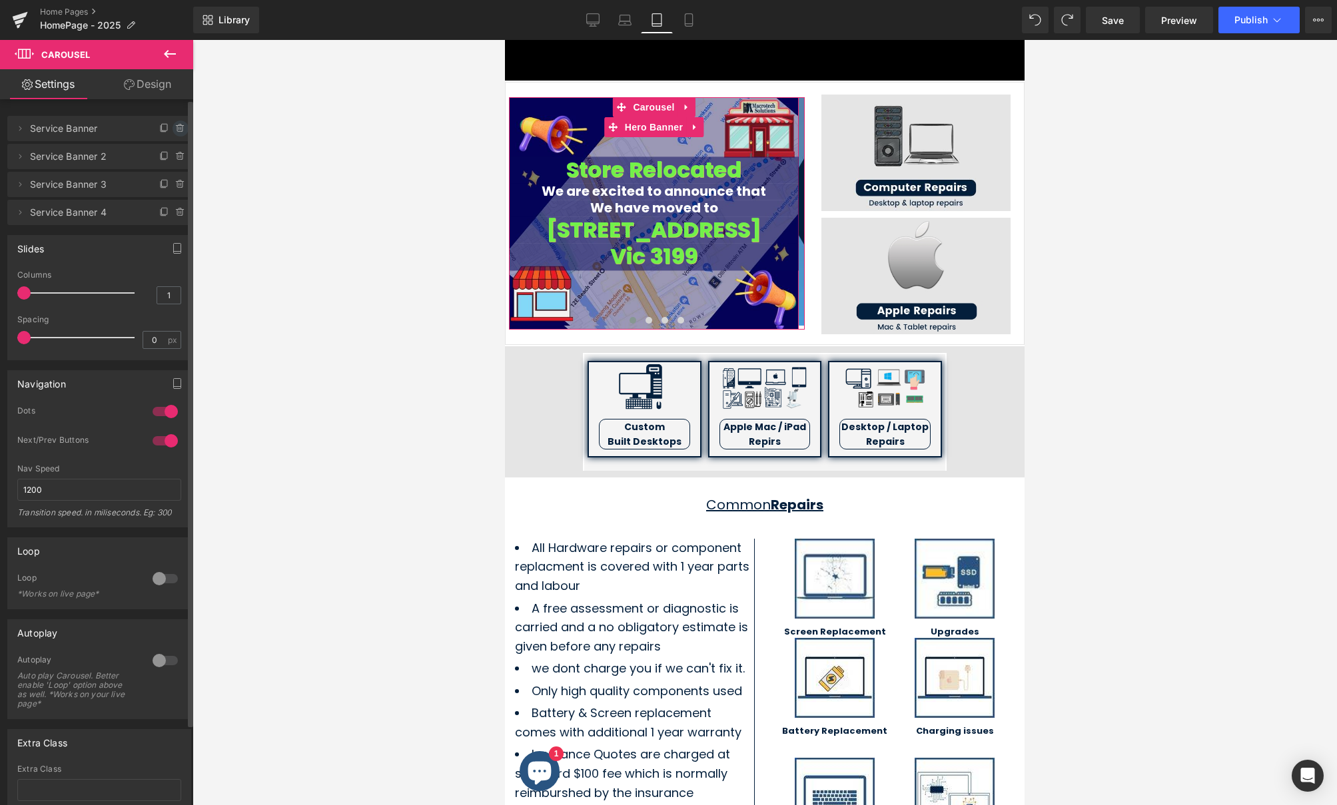
click at [175, 129] on icon at bounding box center [180, 128] width 11 height 11
click at [161, 123] on button "Delete" at bounding box center [166, 129] width 42 height 17
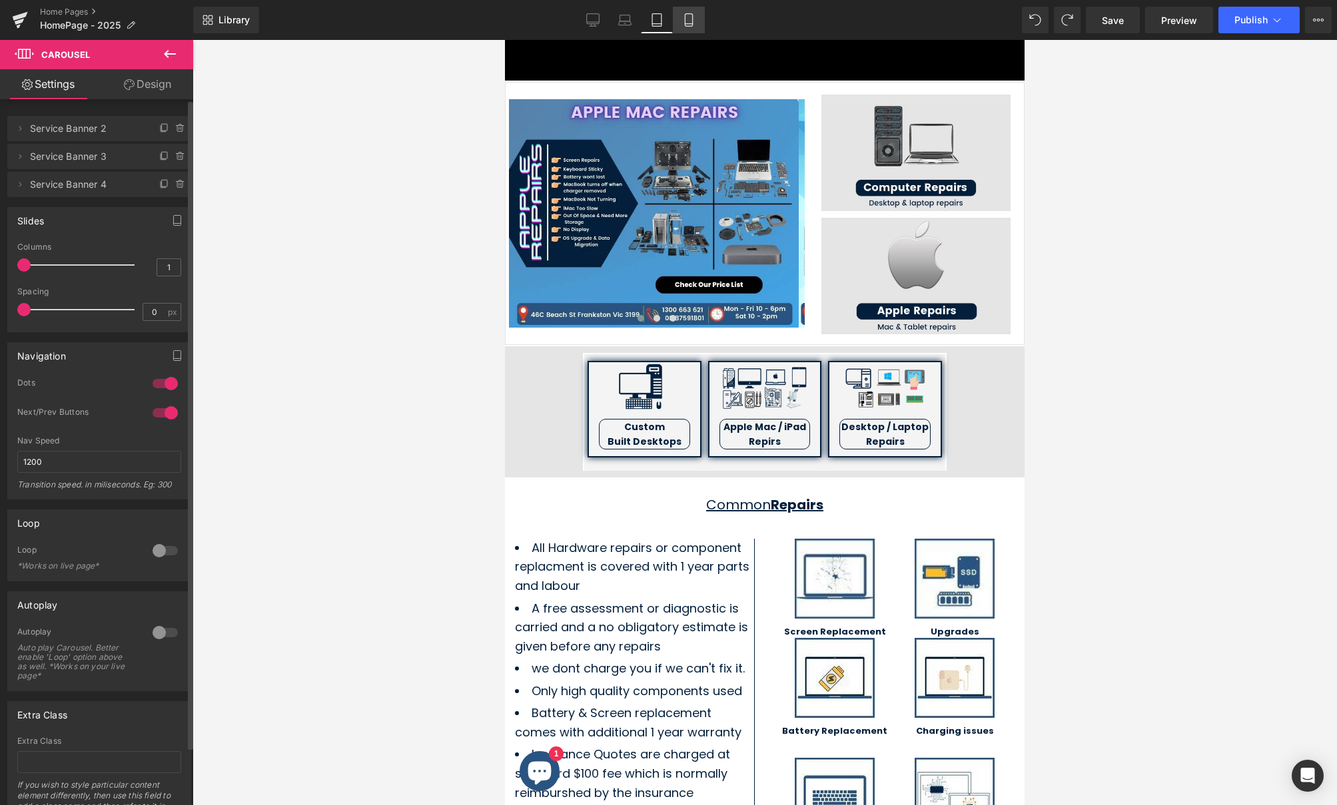
click at [690, 19] on icon at bounding box center [688, 19] width 13 height 13
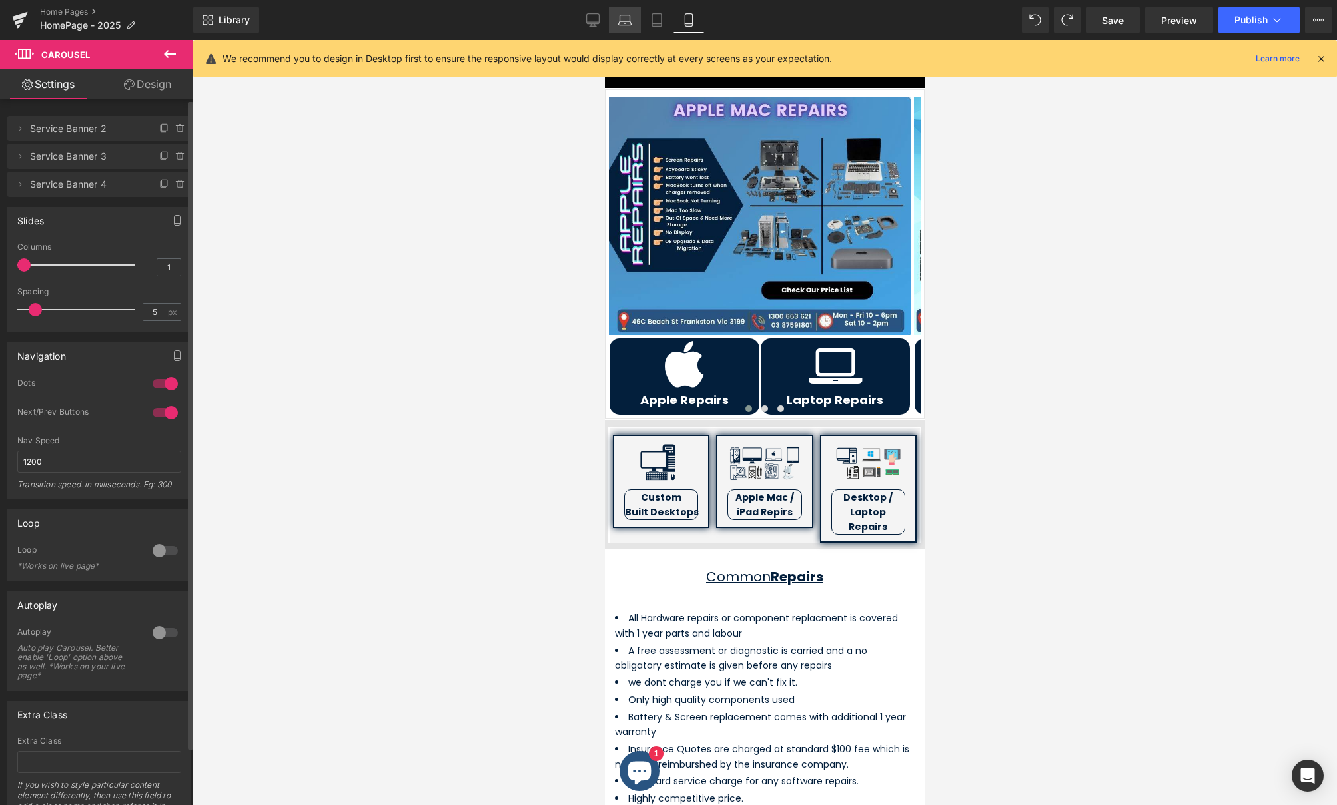
click at [627, 19] on icon at bounding box center [624, 19] width 13 height 13
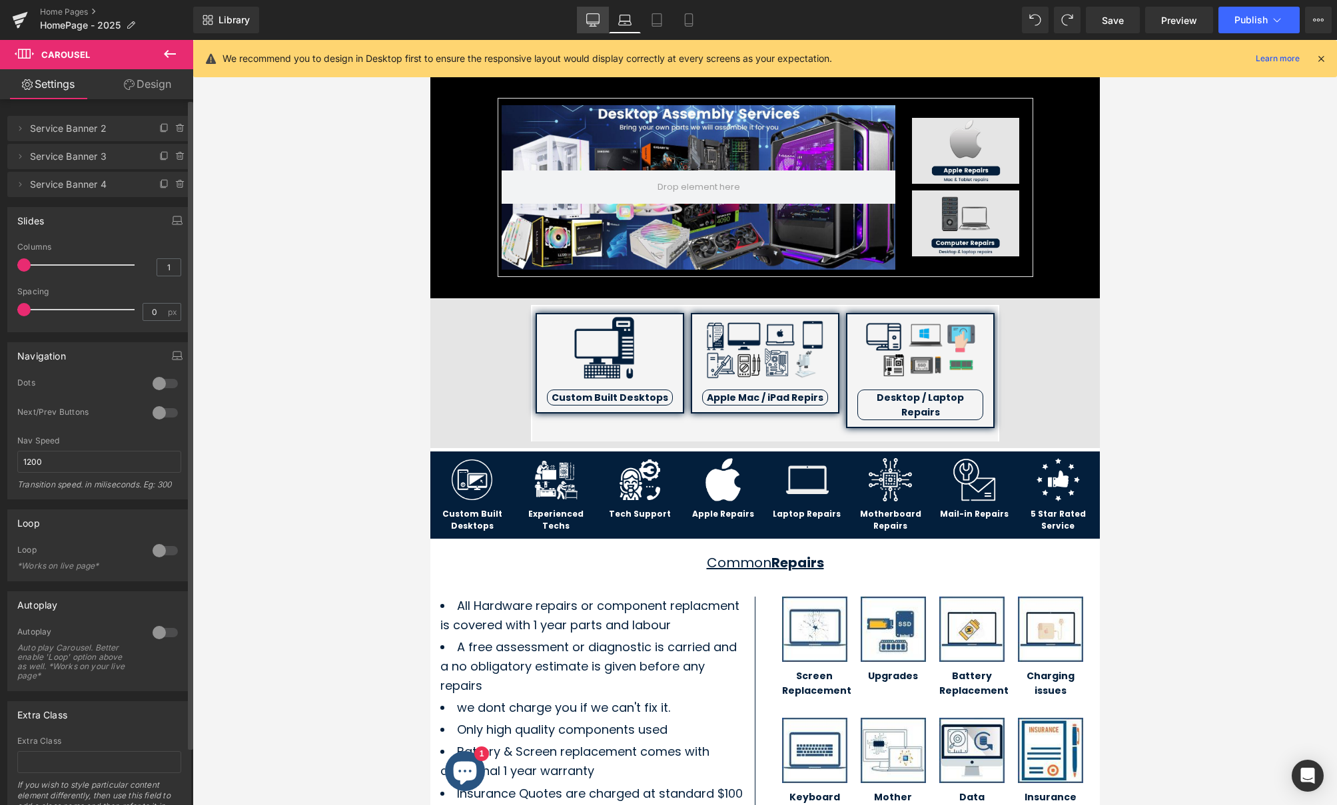
click at [599, 23] on icon at bounding box center [592, 19] width 13 height 10
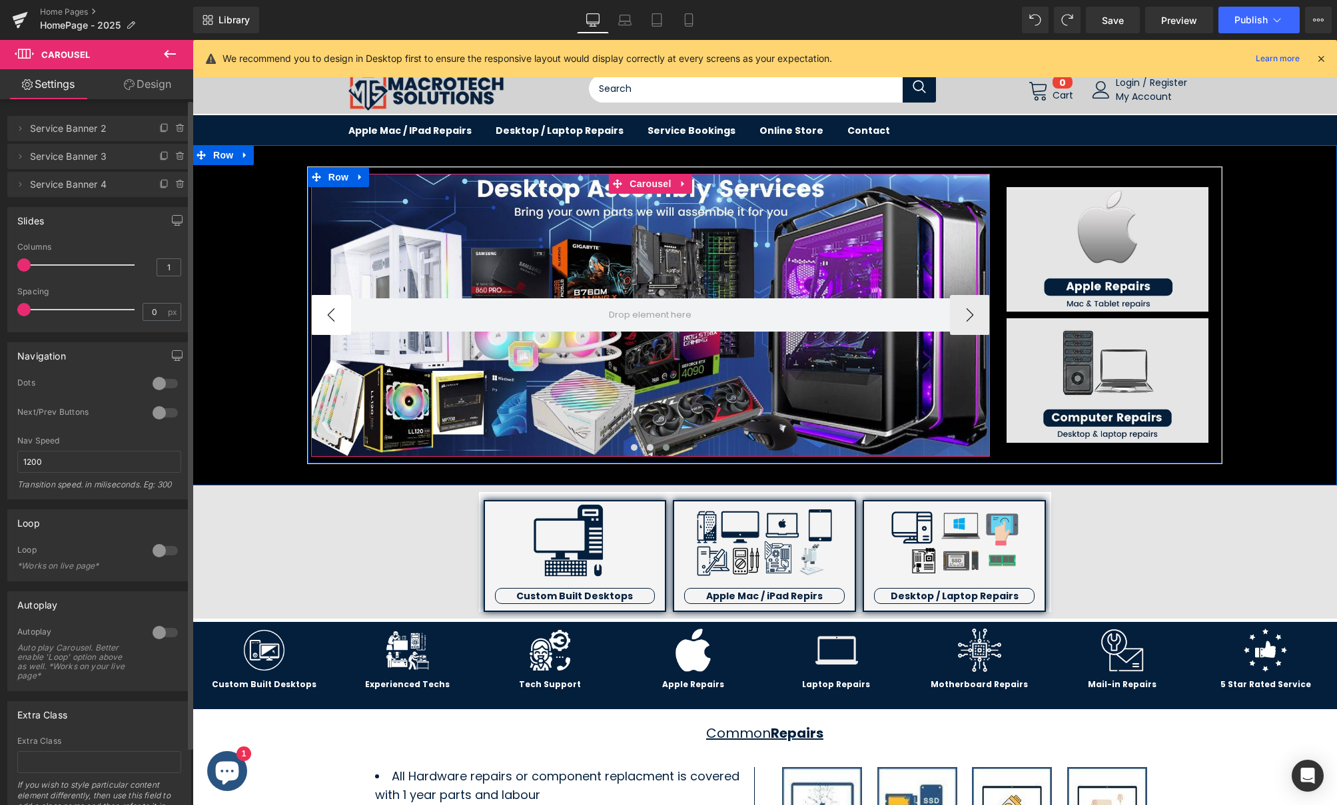
click at [331, 310] on button "‹" at bounding box center [331, 315] width 40 height 40
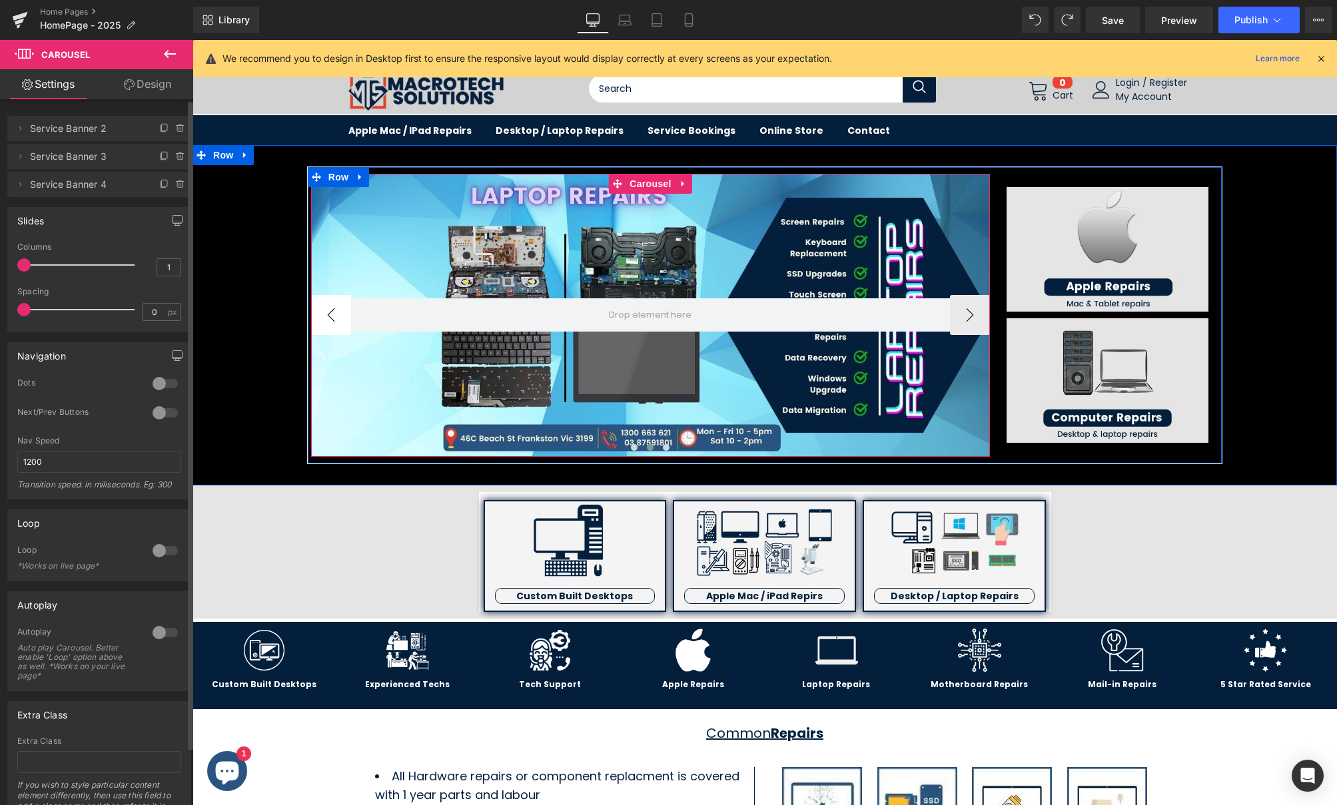
click at [331, 310] on button "‹" at bounding box center [331, 315] width 40 height 40
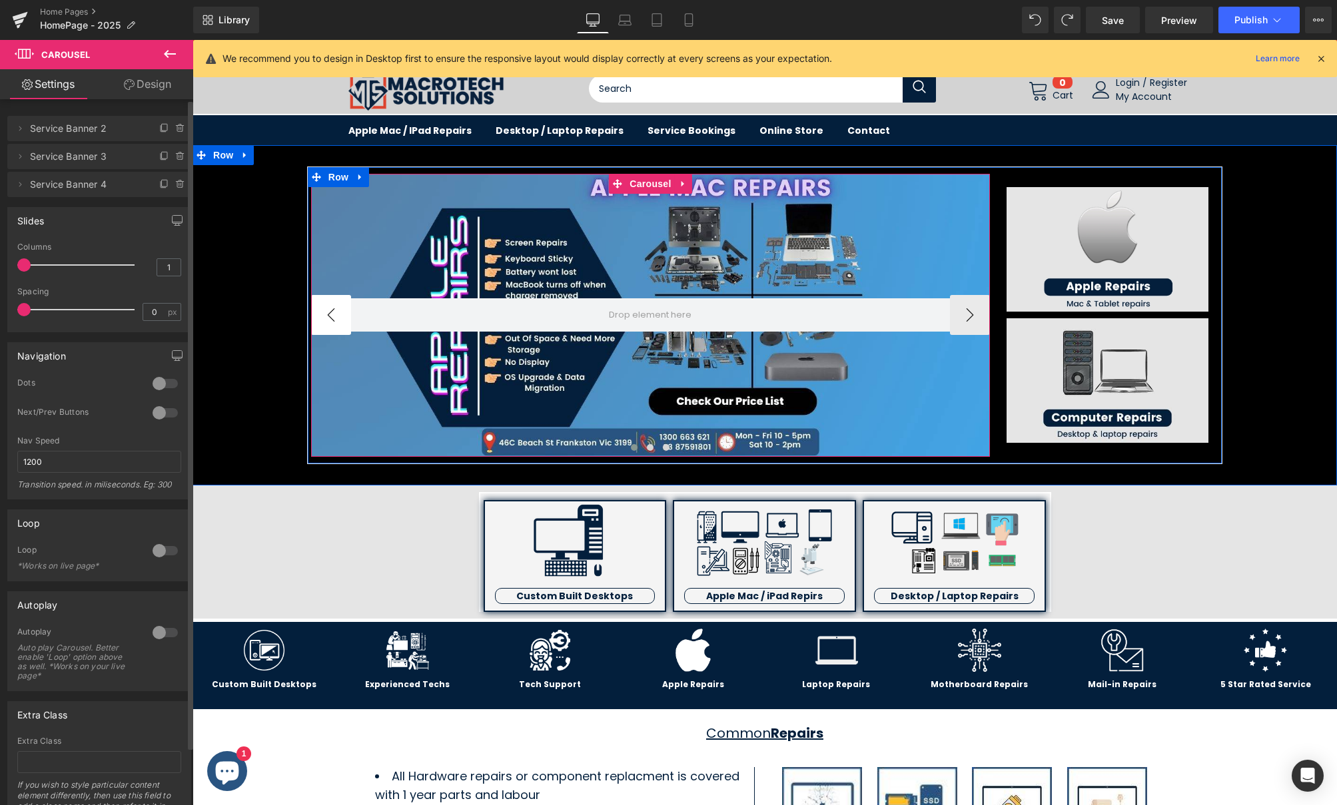
click at [331, 310] on button "‹" at bounding box center [331, 315] width 40 height 40
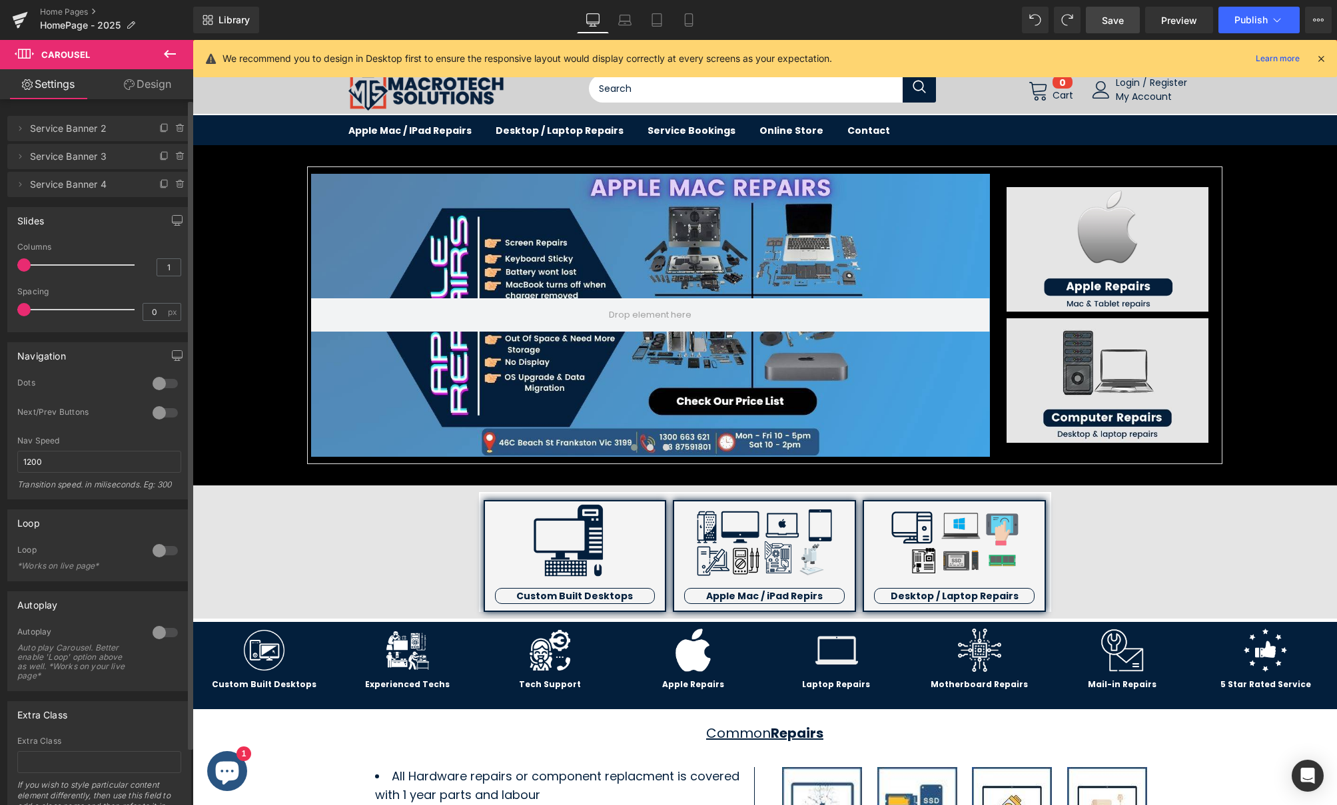
click at [1120, 17] on span "Save" at bounding box center [1113, 20] width 22 height 14
click at [1236, 20] on span "Publish" at bounding box center [1250, 20] width 33 height 11
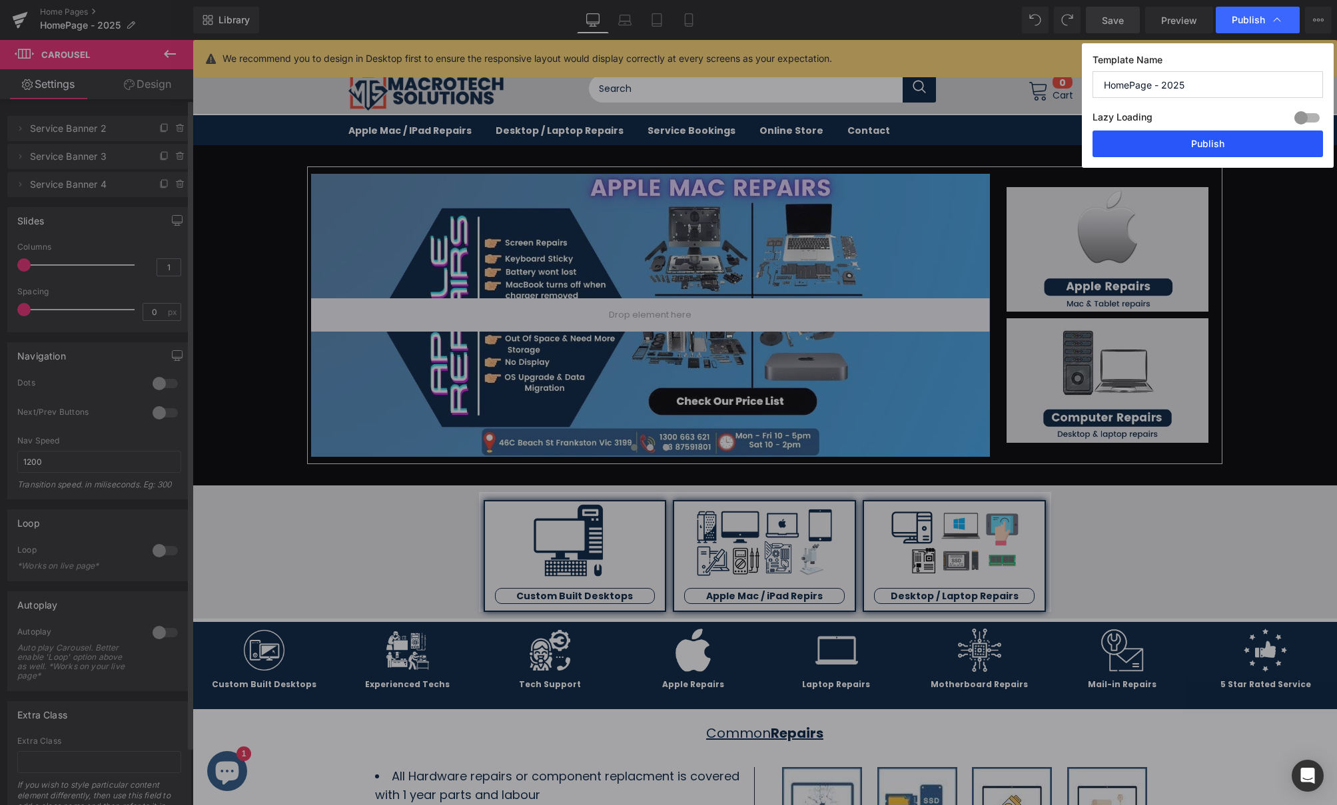
click at [1149, 143] on button "Publish" at bounding box center [1208, 144] width 231 height 27
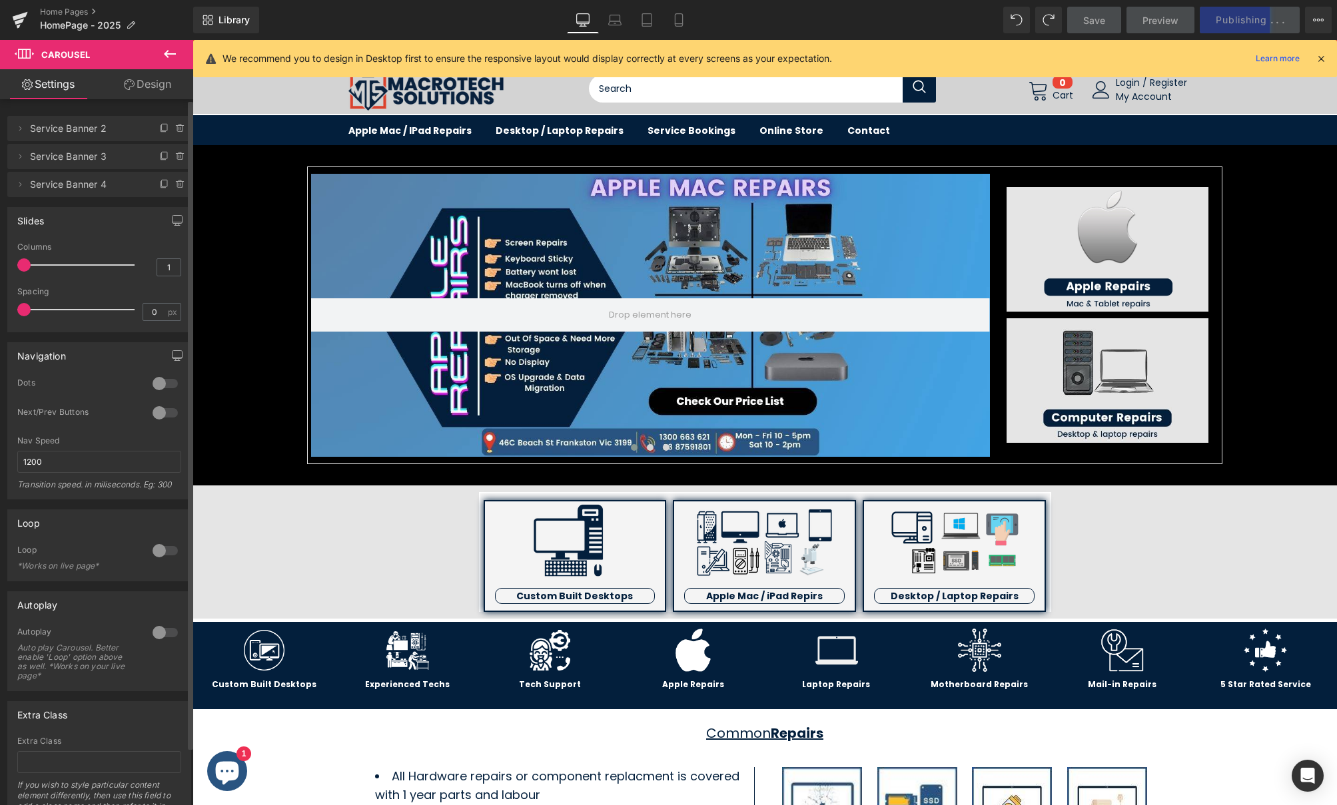
click at [162, 52] on icon at bounding box center [170, 54] width 16 height 16
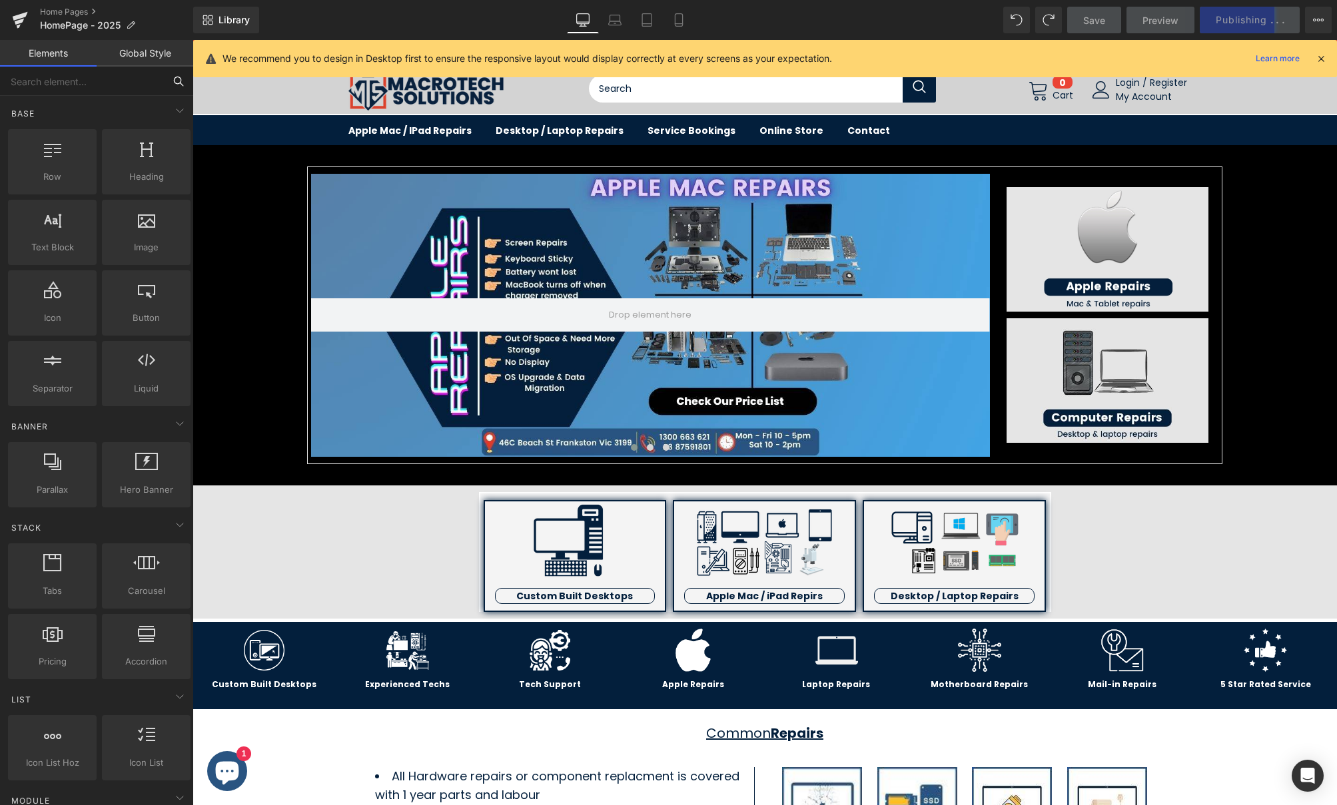
click at [121, 72] on input "text" at bounding box center [82, 81] width 164 height 29
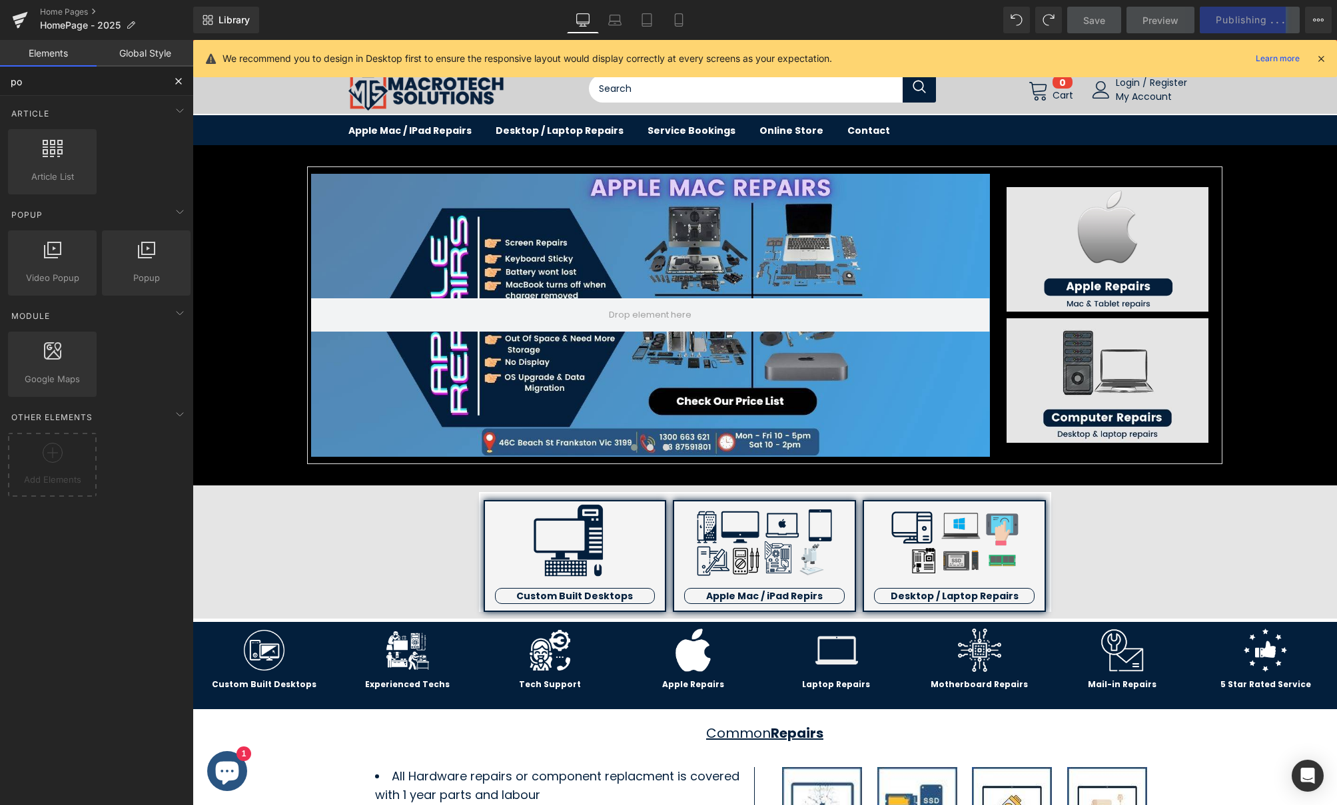
type input "pop"
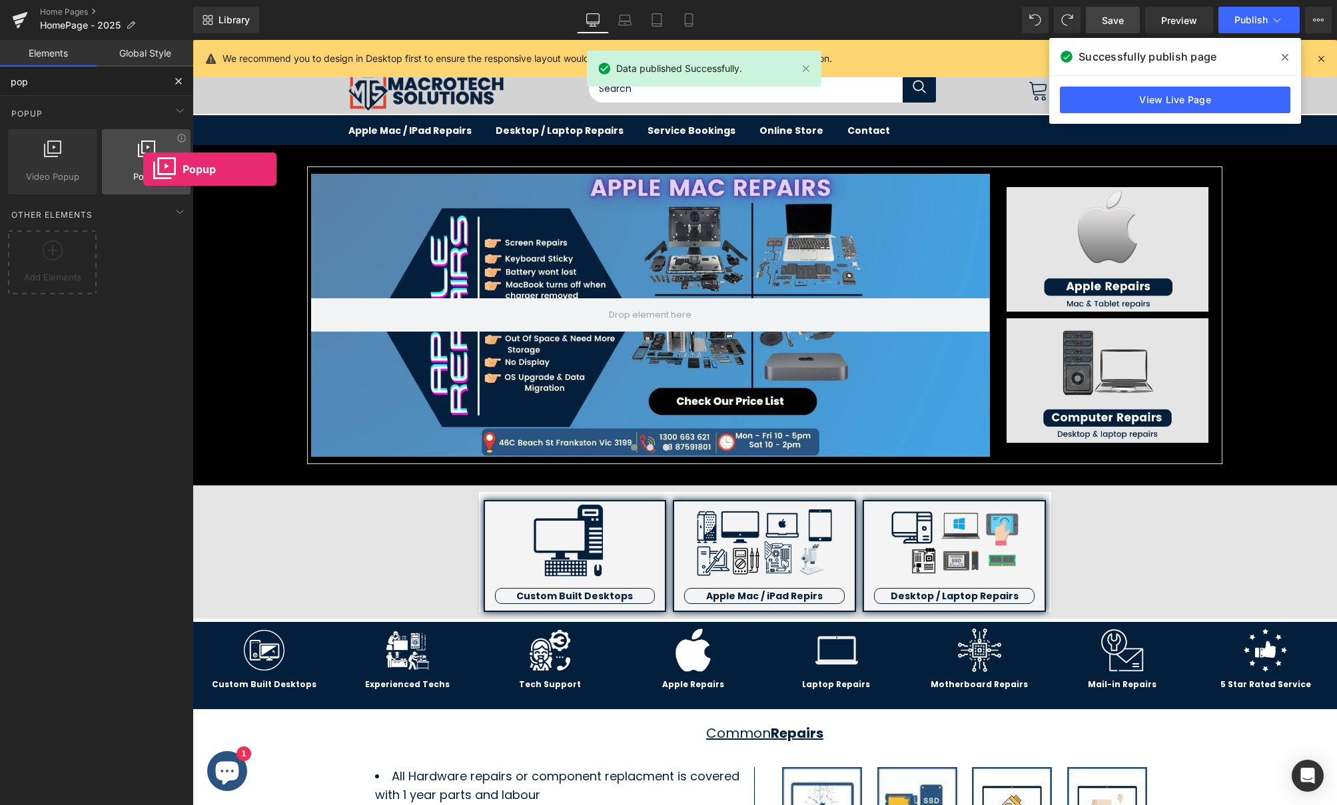
click at [143, 169] on div at bounding box center [146, 155] width 81 height 30
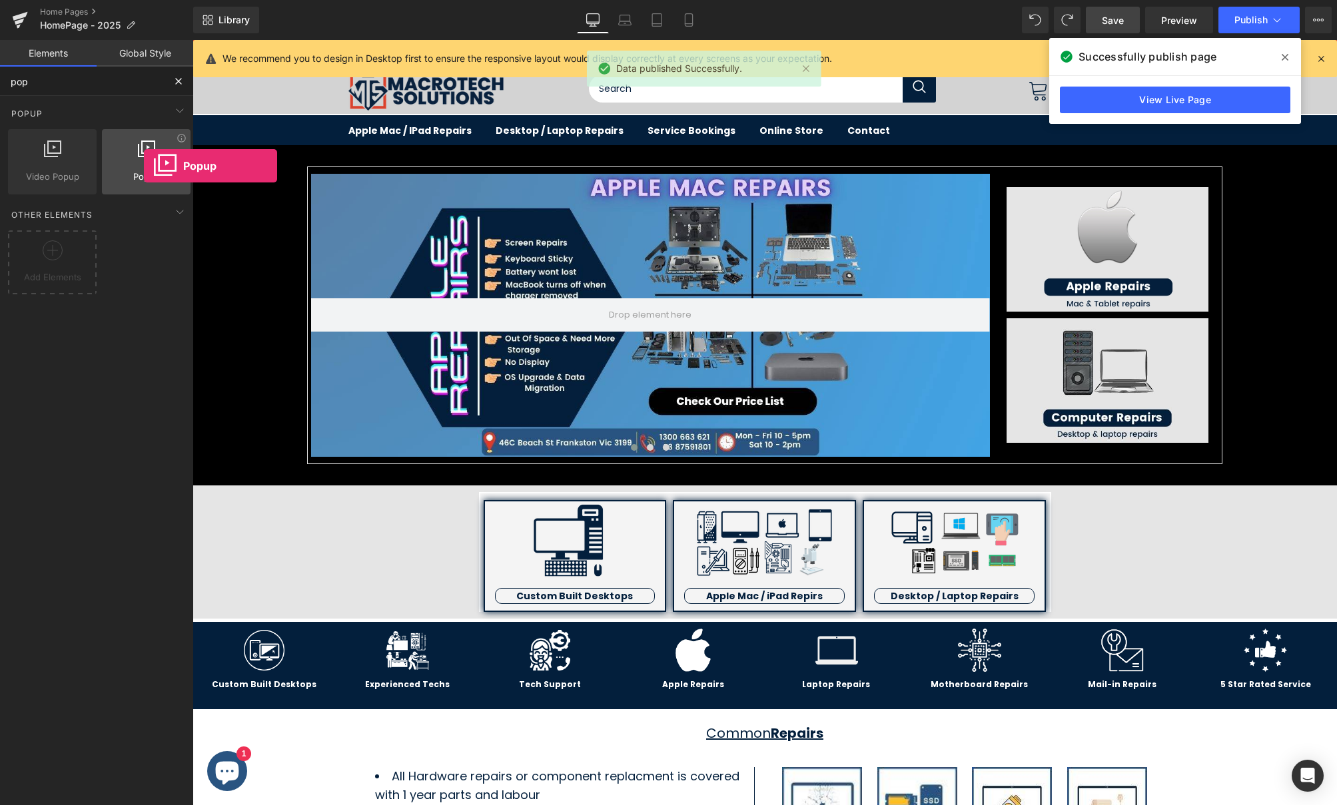
click at [144, 166] on div at bounding box center [146, 155] width 81 height 30
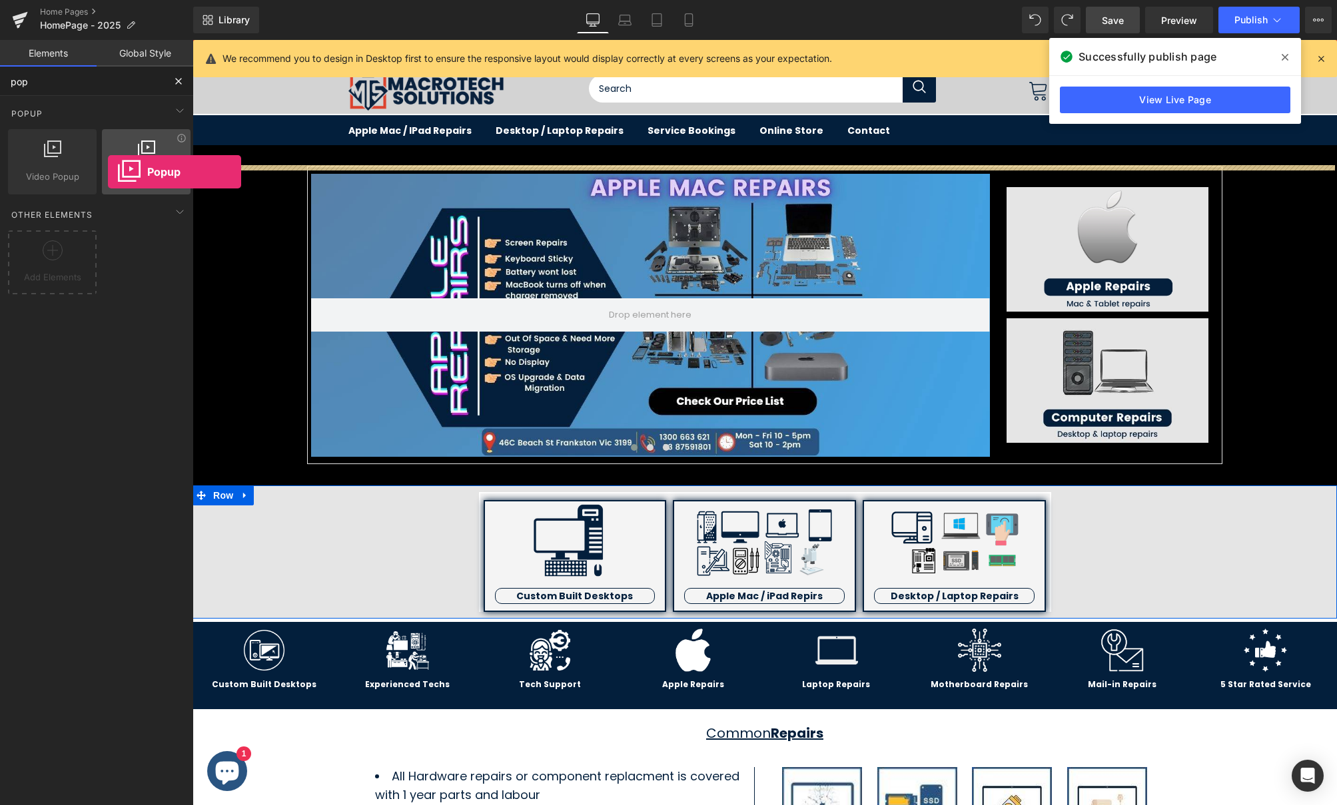
drag, startPoint x: 144, startPoint y: 166, endPoint x: 108, endPoint y: 172, distance: 36.5
click at [108, 172] on div "Popup video popup, popup, model popup, window" at bounding box center [146, 161] width 89 height 65
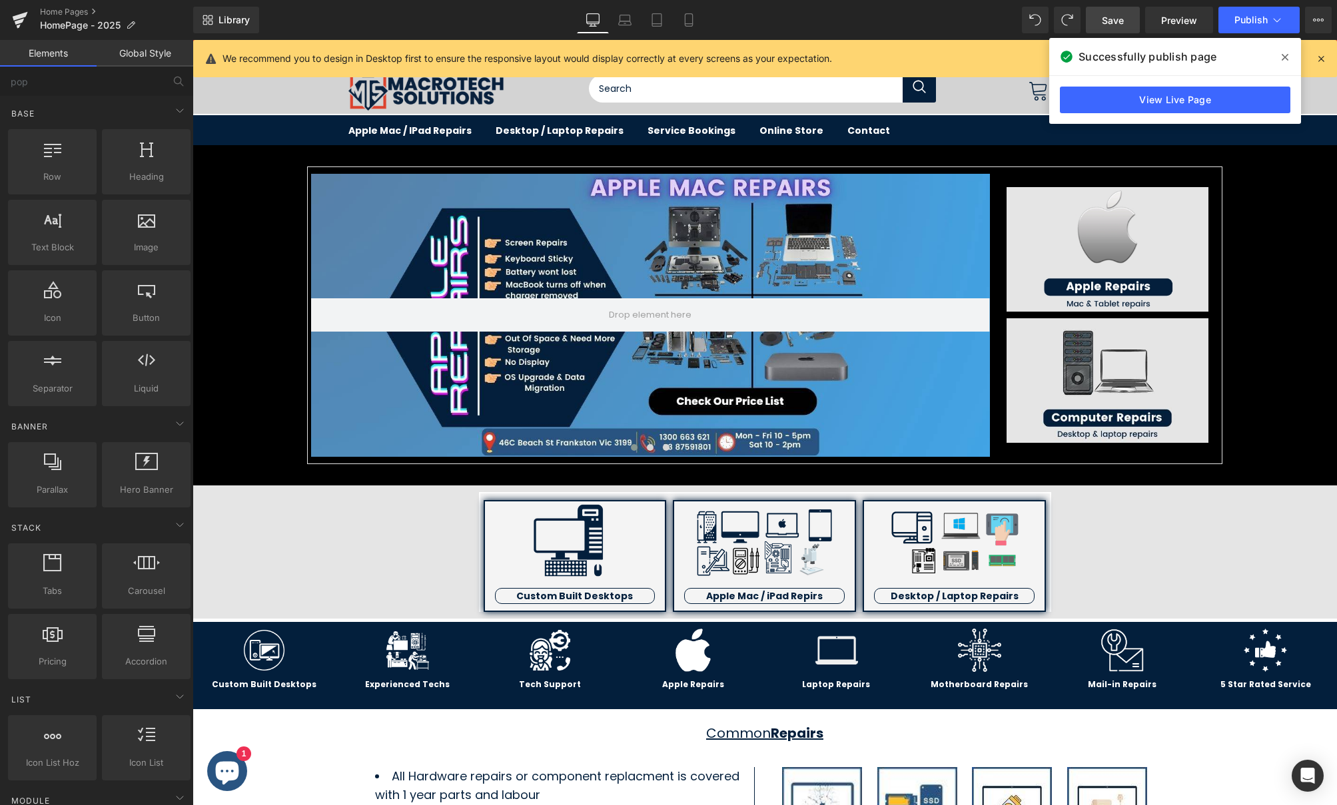
click at [1282, 57] on icon at bounding box center [1285, 57] width 7 height 11
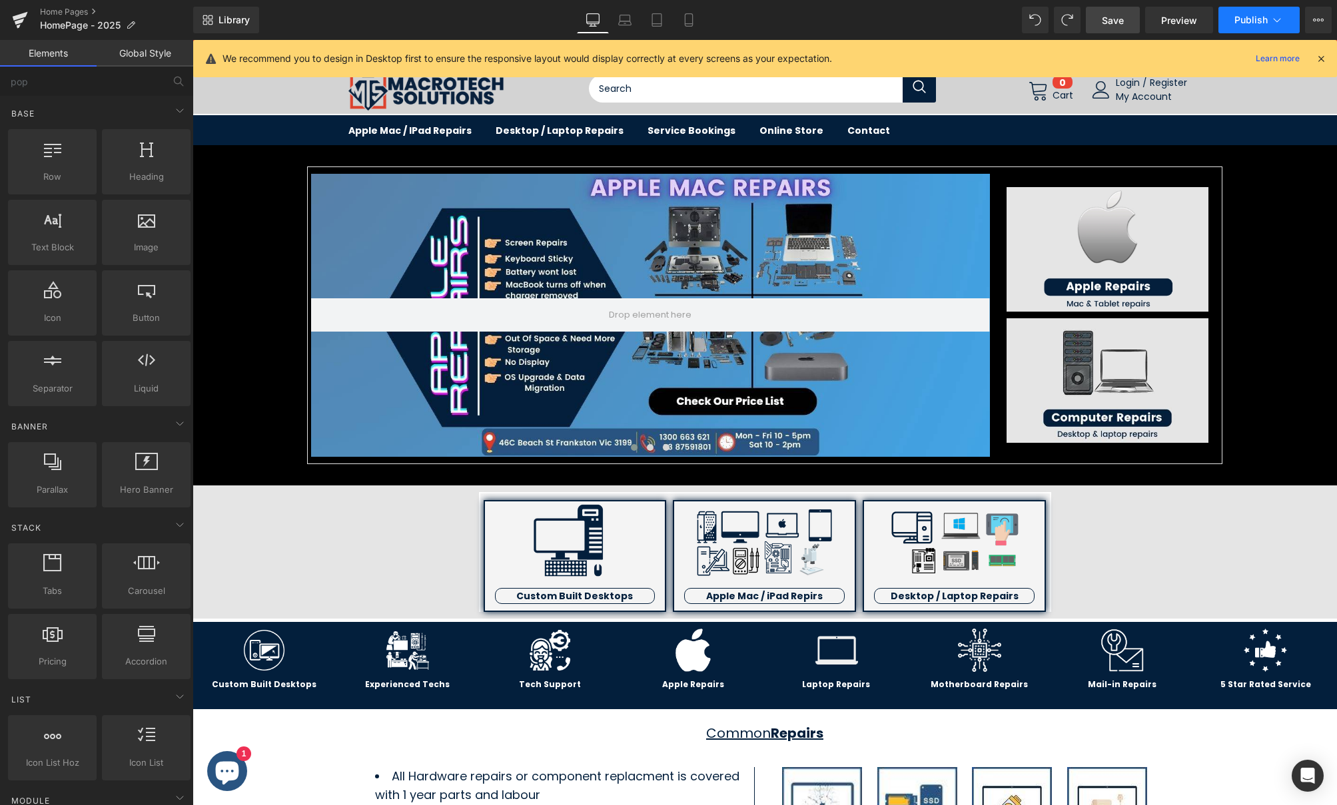
click at [1250, 21] on span "Publish" at bounding box center [1250, 20] width 33 height 11
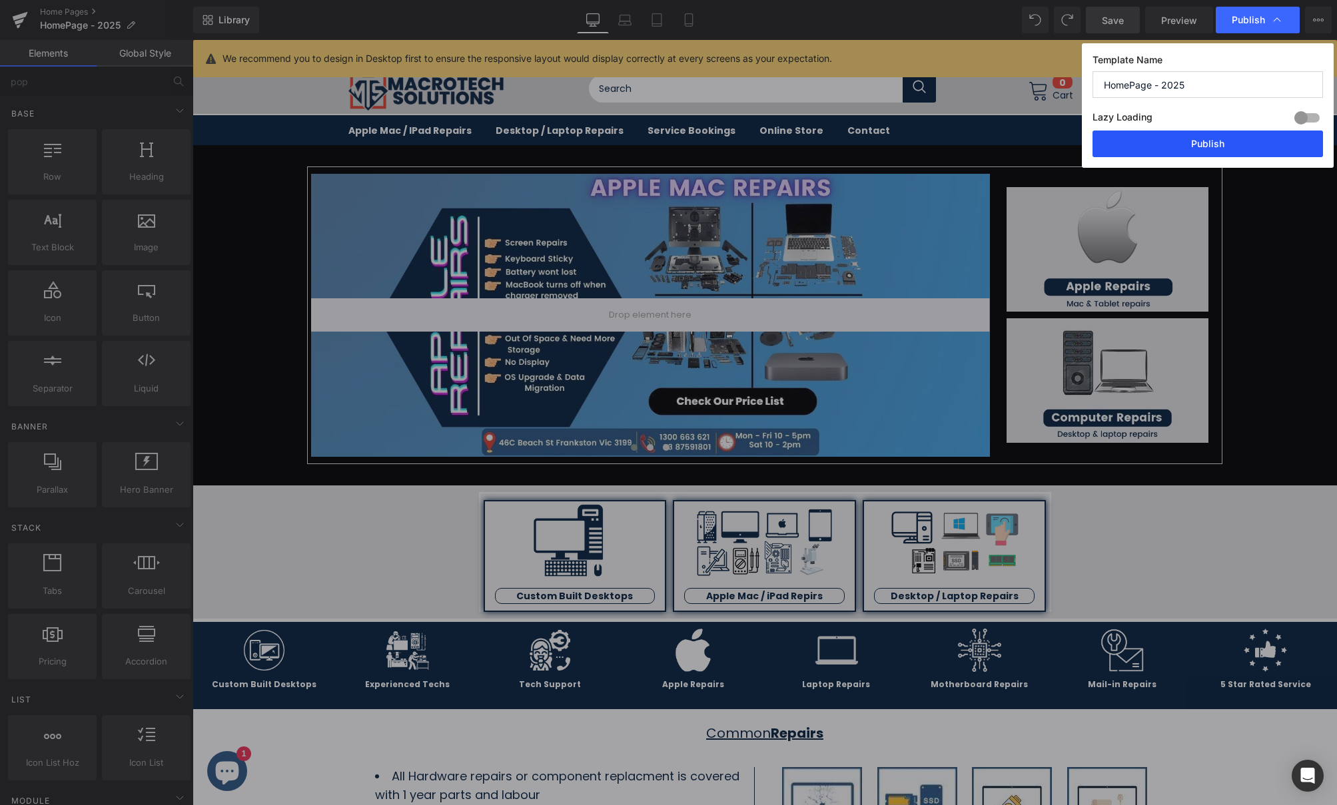
click at [1172, 151] on button "Publish" at bounding box center [1208, 144] width 231 height 27
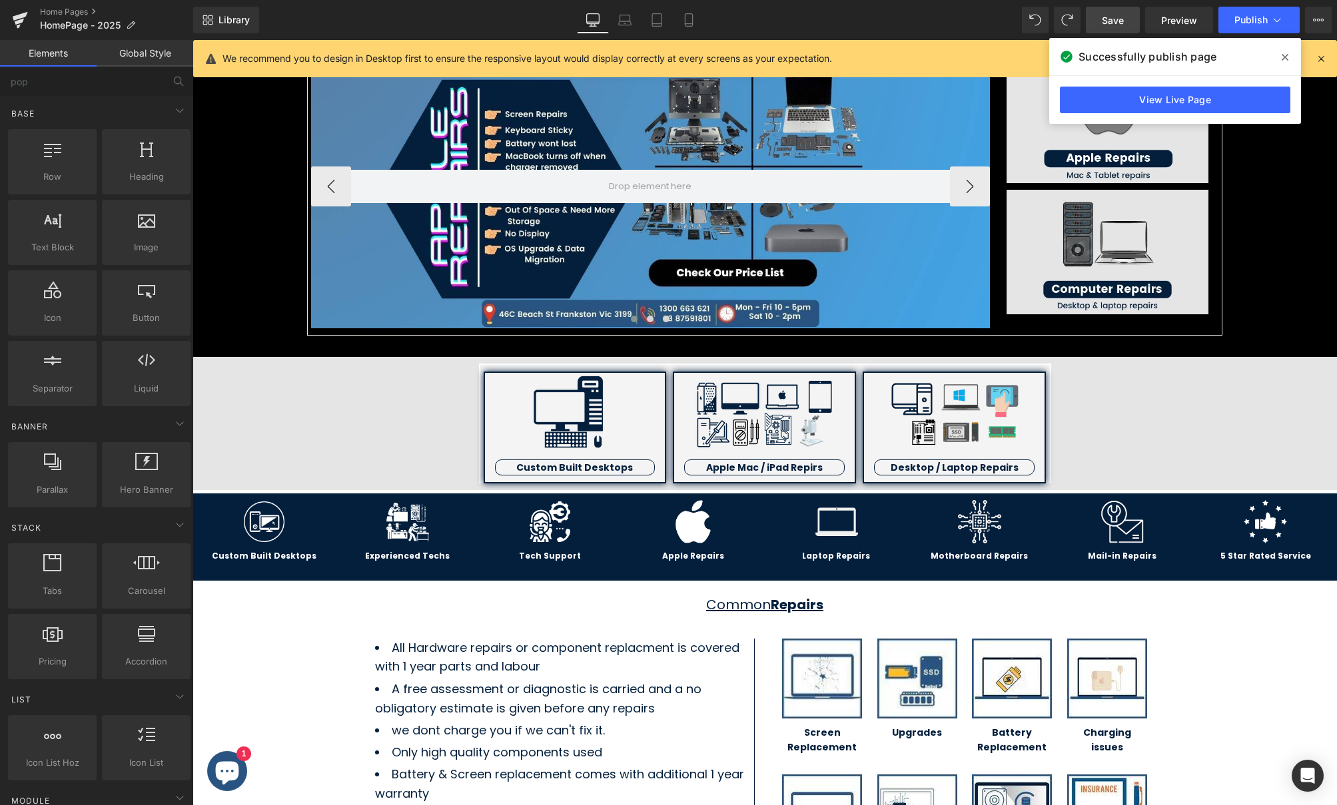
scroll to position [154, 0]
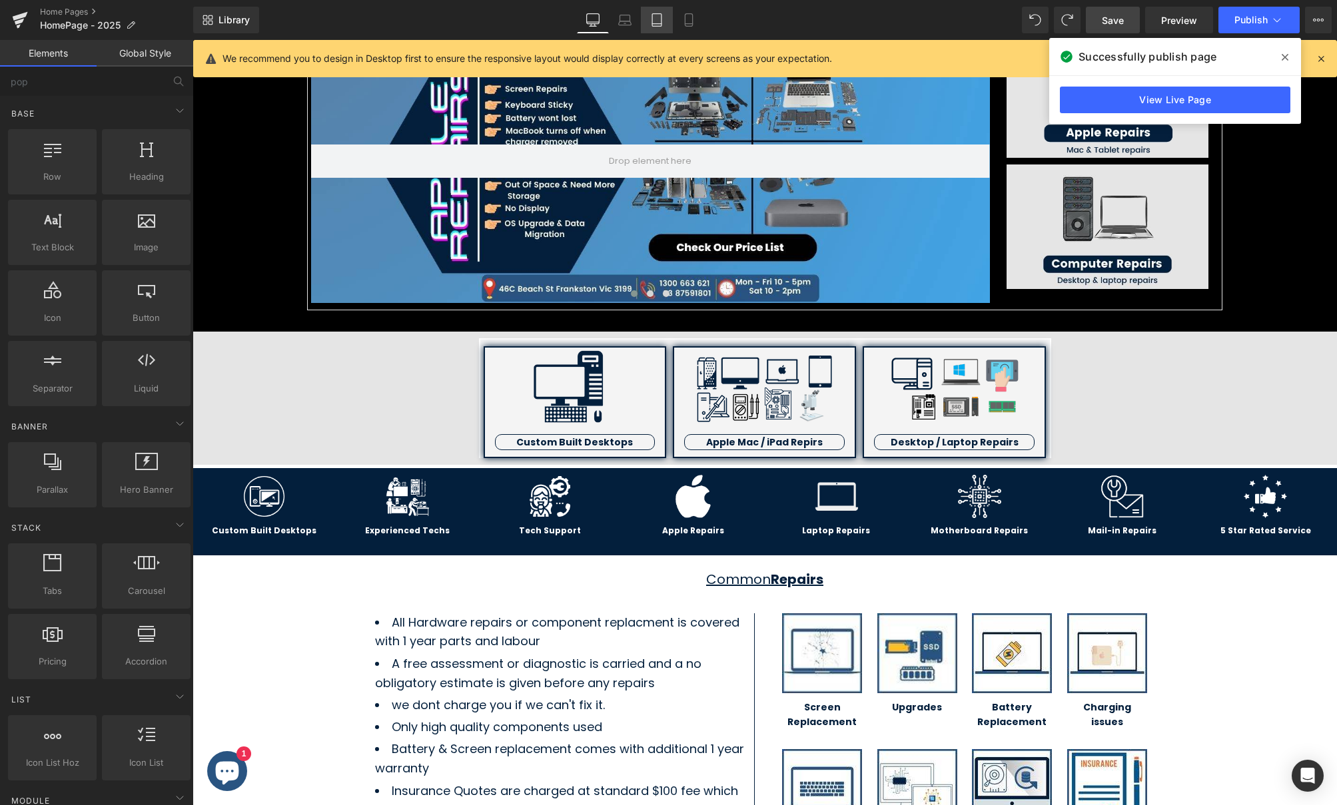
click at [664, 20] on link "Tablet" at bounding box center [657, 20] width 32 height 27
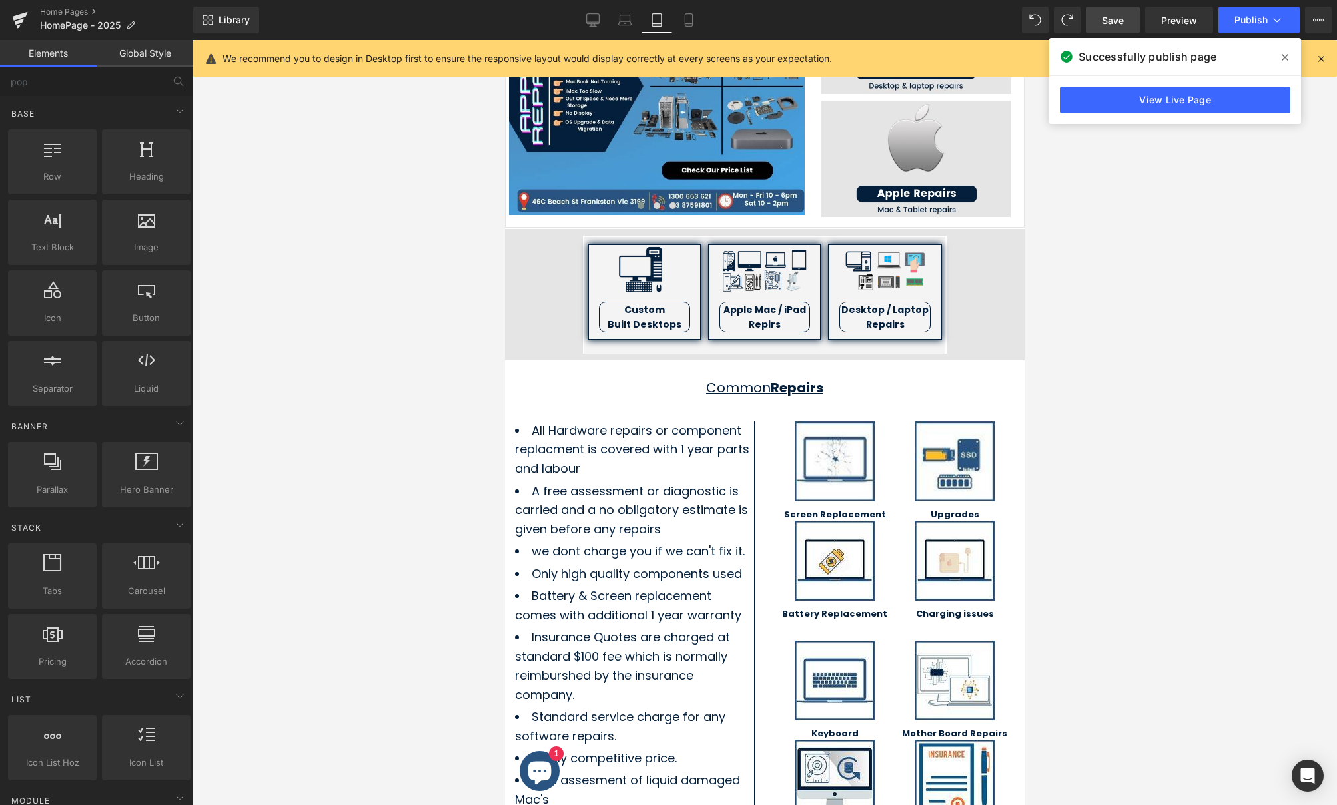
scroll to position [77, 0]
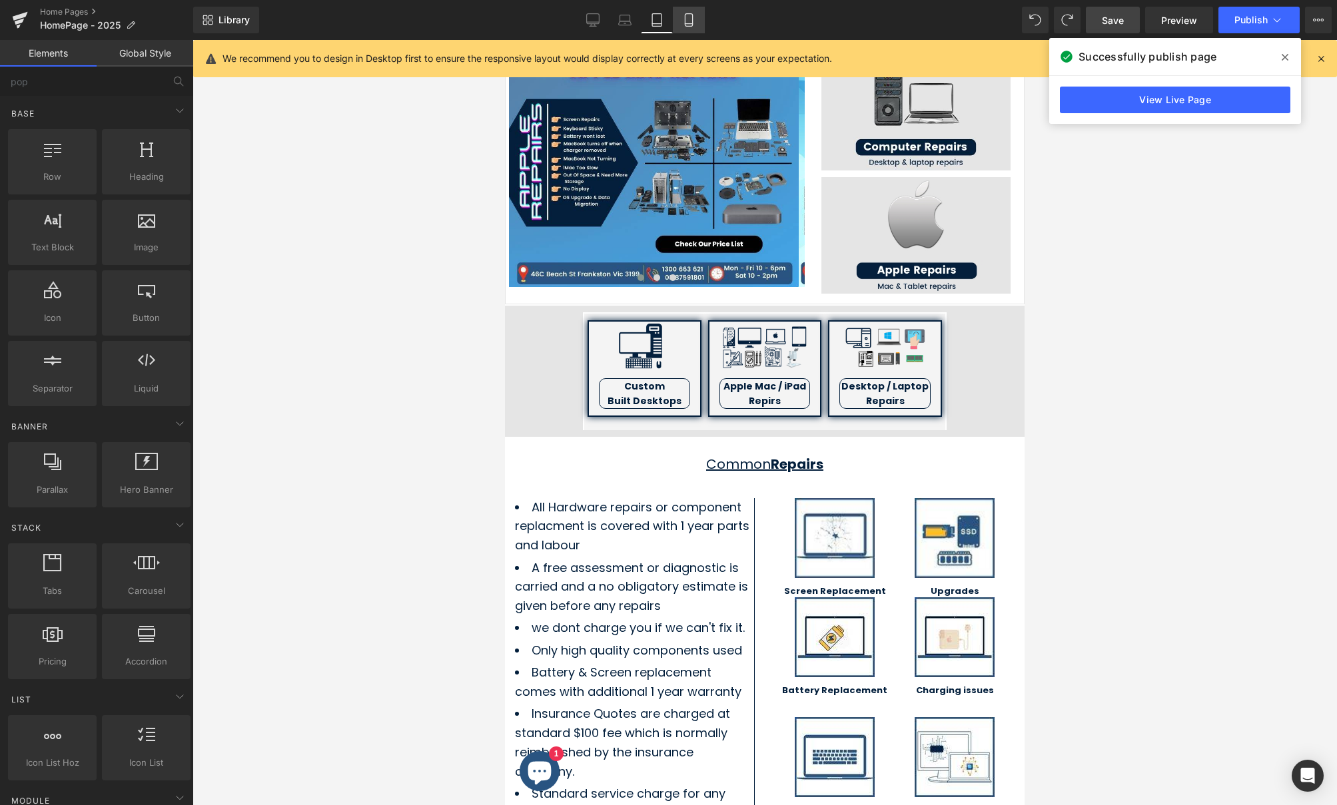
click at [686, 21] on icon at bounding box center [688, 19] width 13 height 13
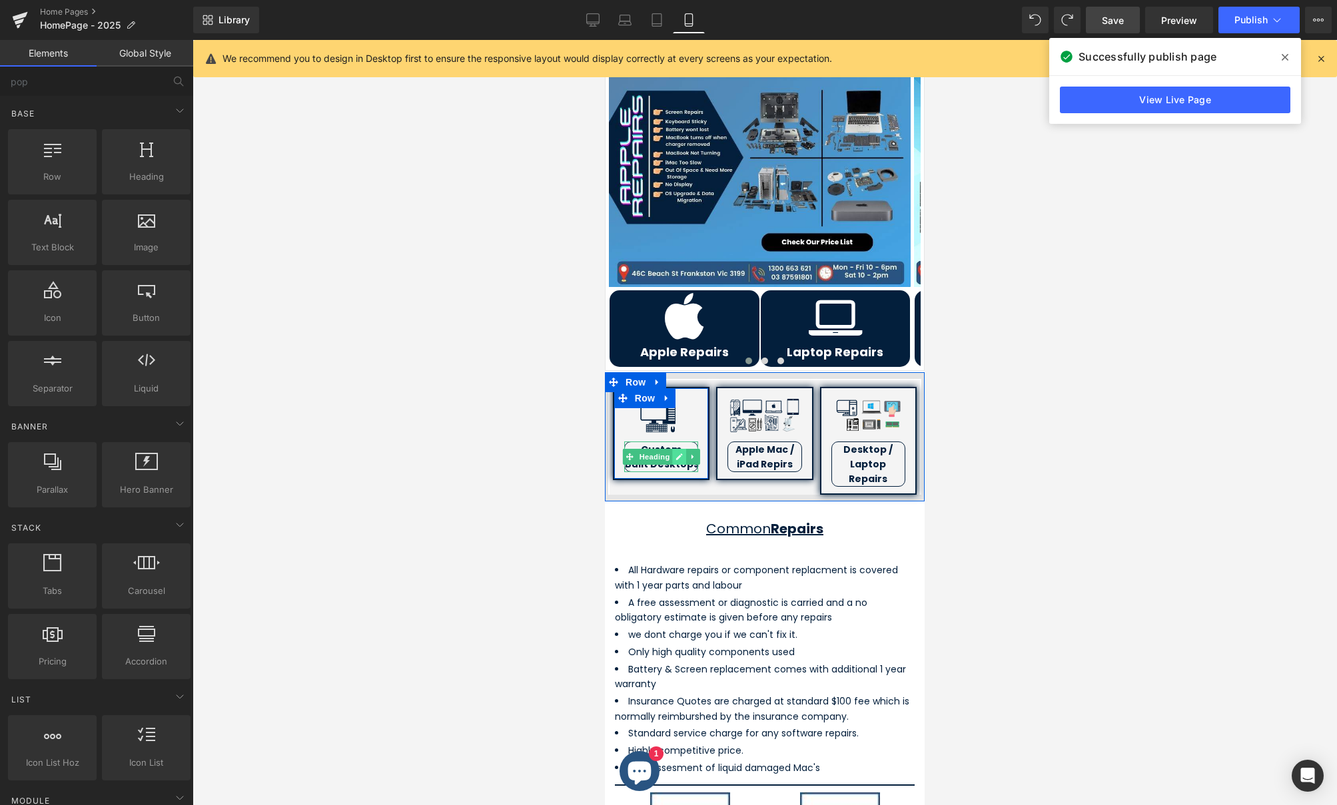
click at [676, 460] on icon at bounding box center [679, 457] width 7 height 7
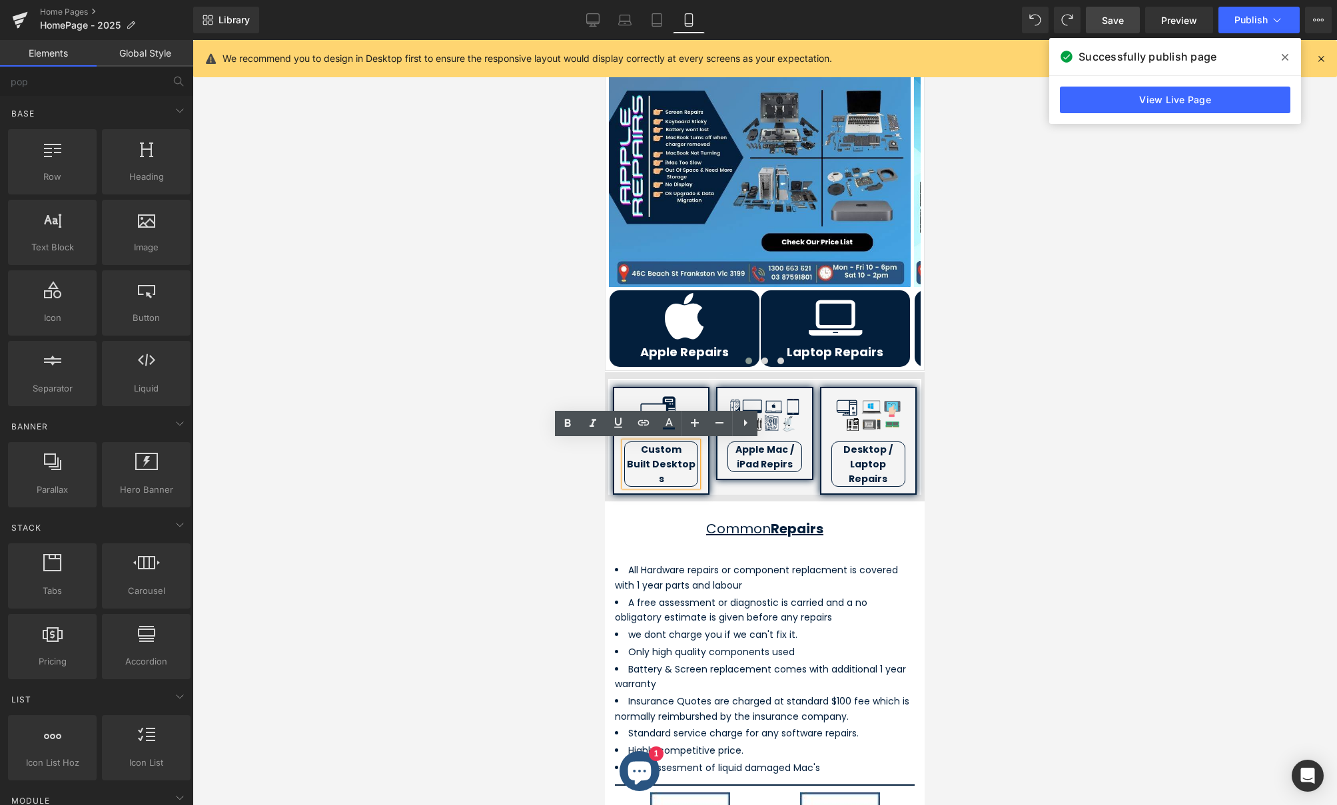
click at [436, 445] on div at bounding box center [765, 422] width 1145 height 765
click at [1007, 419] on div at bounding box center [765, 422] width 1145 height 765
click at [795, 462] on link at bounding box center [796, 457] width 14 height 16
click at [789, 426] on img at bounding box center [764, 415] width 74 height 41
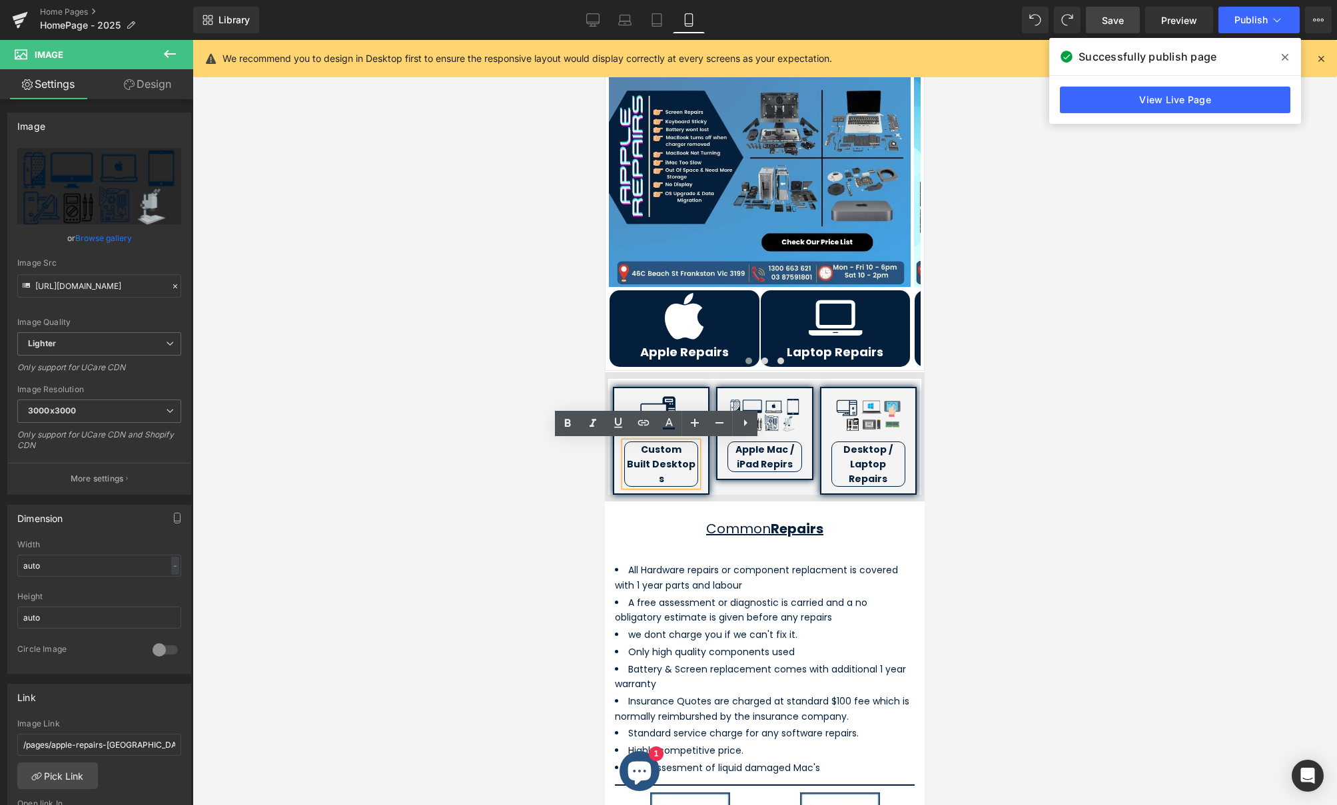
click at [340, 453] on div at bounding box center [765, 422] width 1145 height 765
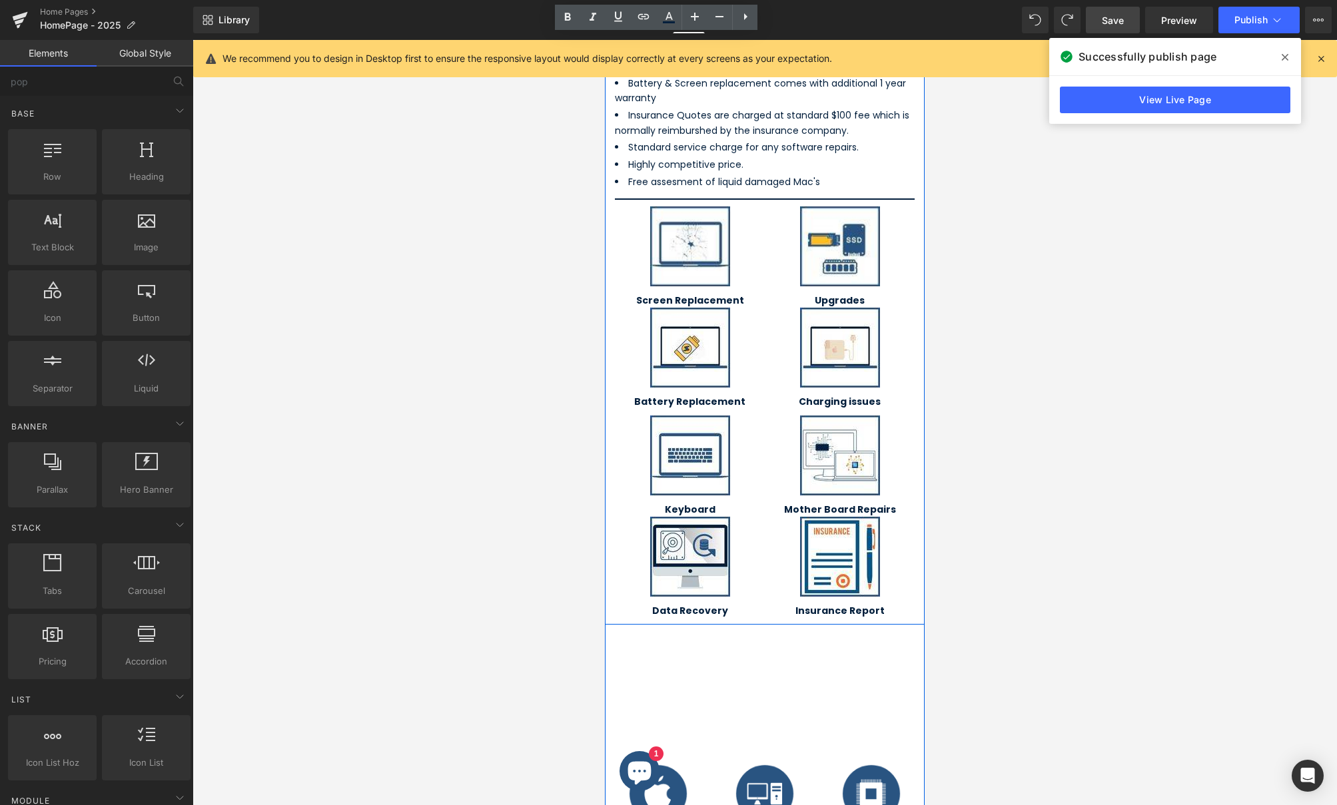
scroll to position [929, 0]
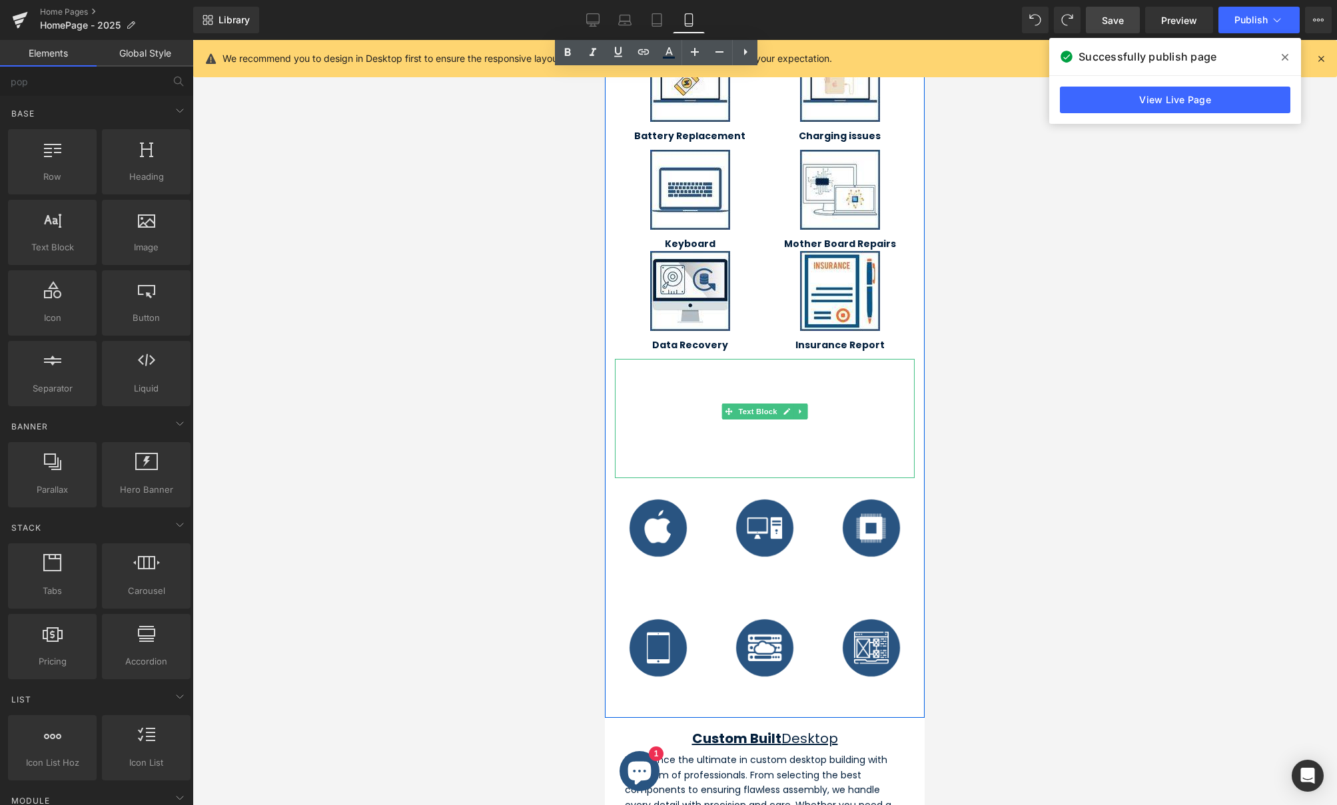
click at [787, 378] on span "At Macrotech Solutions we specialize in out of warranty Apple Mac & Computer re…" at bounding box center [762, 419] width 294 height 118
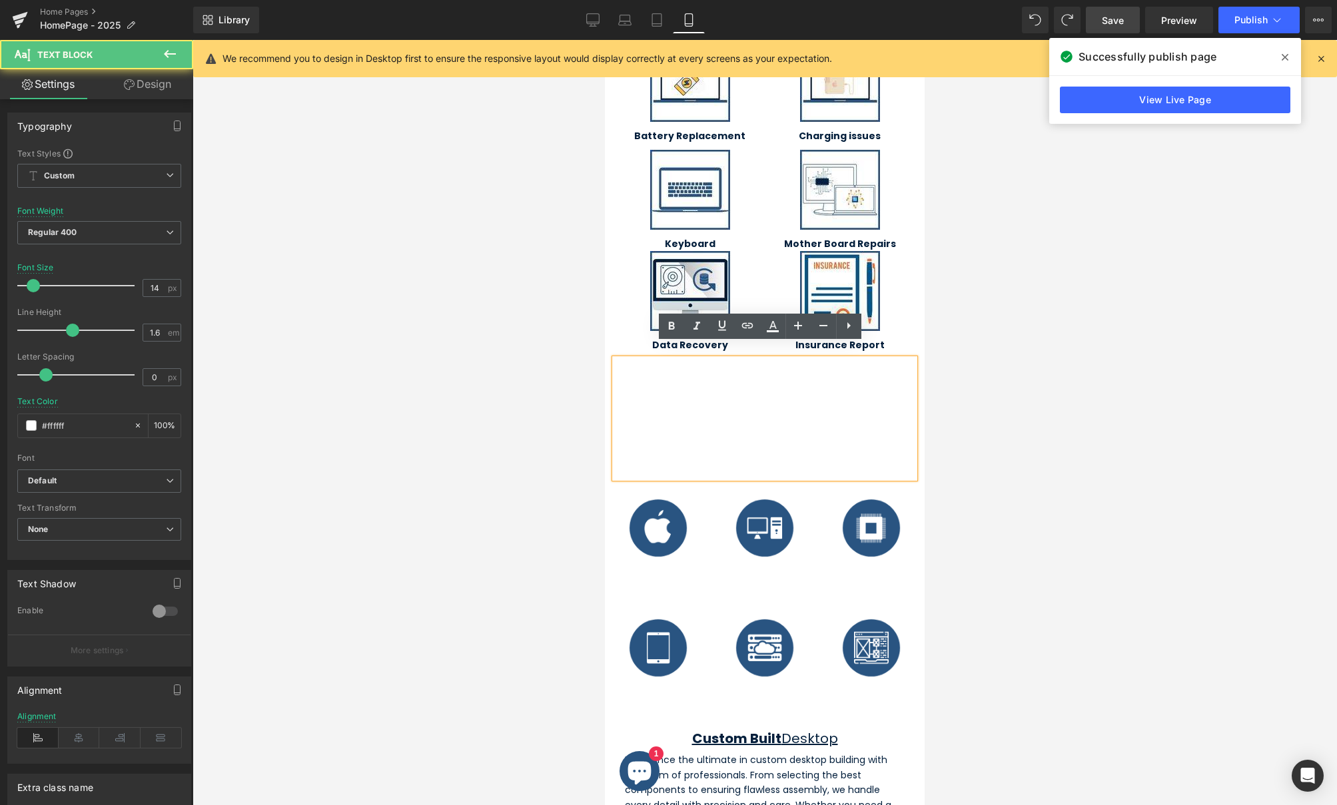
click at [787, 378] on span "At Macrotech Solutions we specialize in out of warranty Apple Mac & Computer re…" at bounding box center [762, 419] width 294 height 118
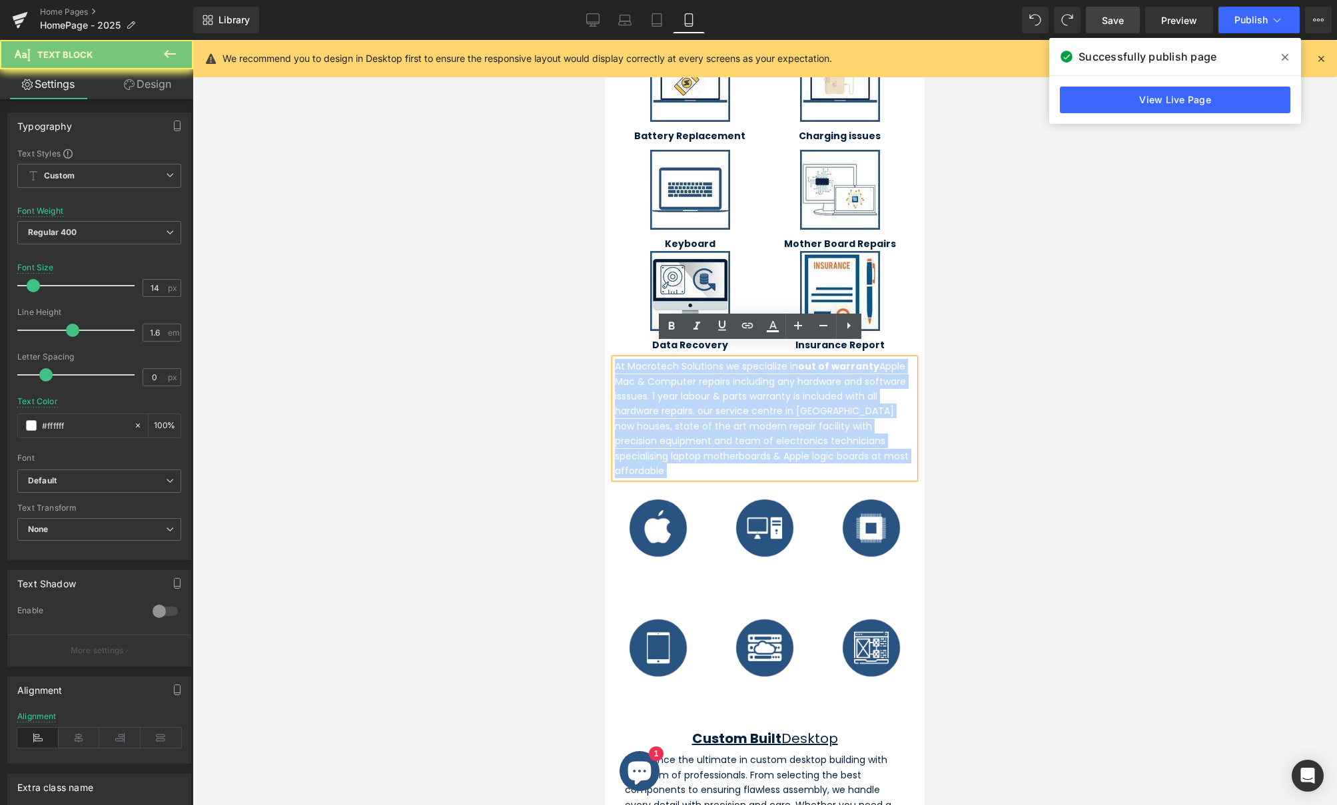
click at [787, 378] on span "At Macrotech Solutions we specialize in out of warranty Apple Mac & Computer re…" at bounding box center [762, 419] width 294 height 118
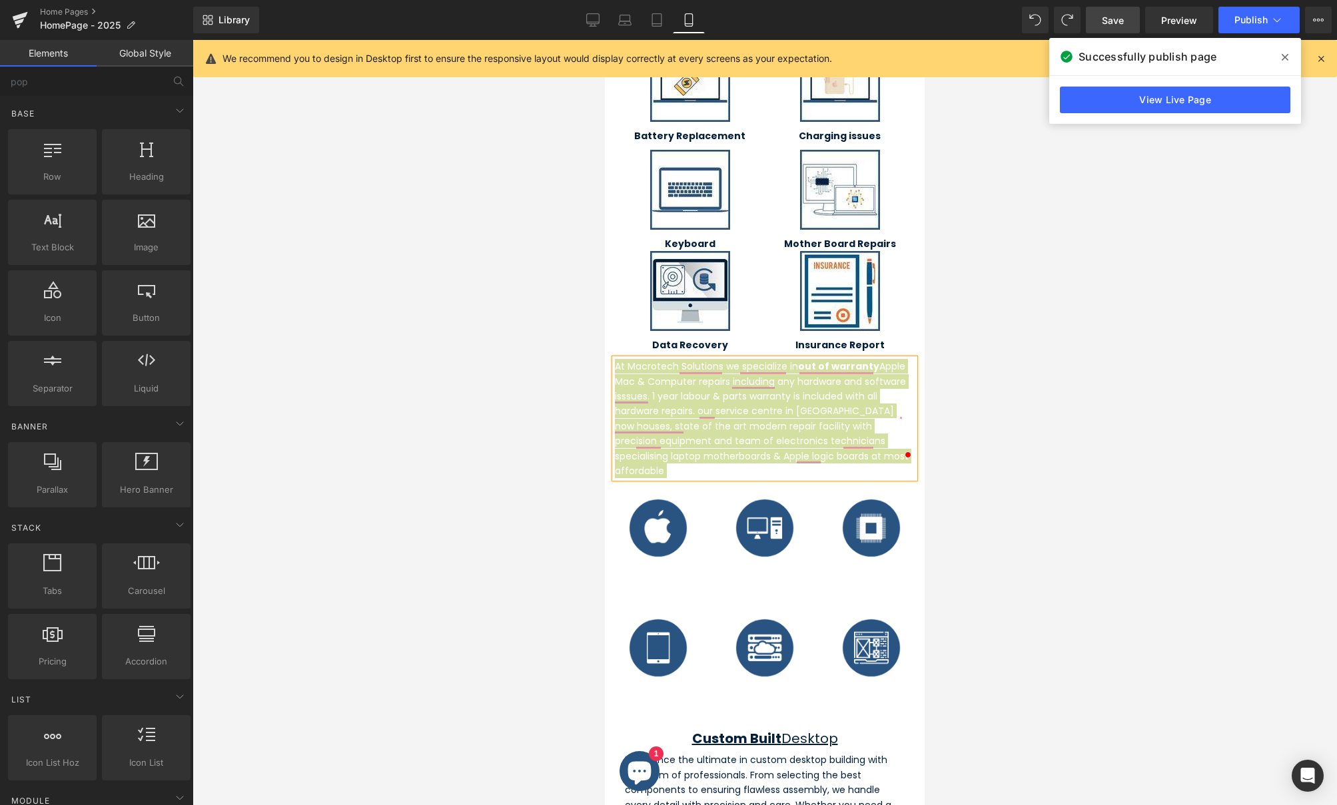
click at [1007, 344] on div at bounding box center [765, 422] width 1145 height 765
click at [963, 403] on div at bounding box center [765, 422] width 1145 height 765
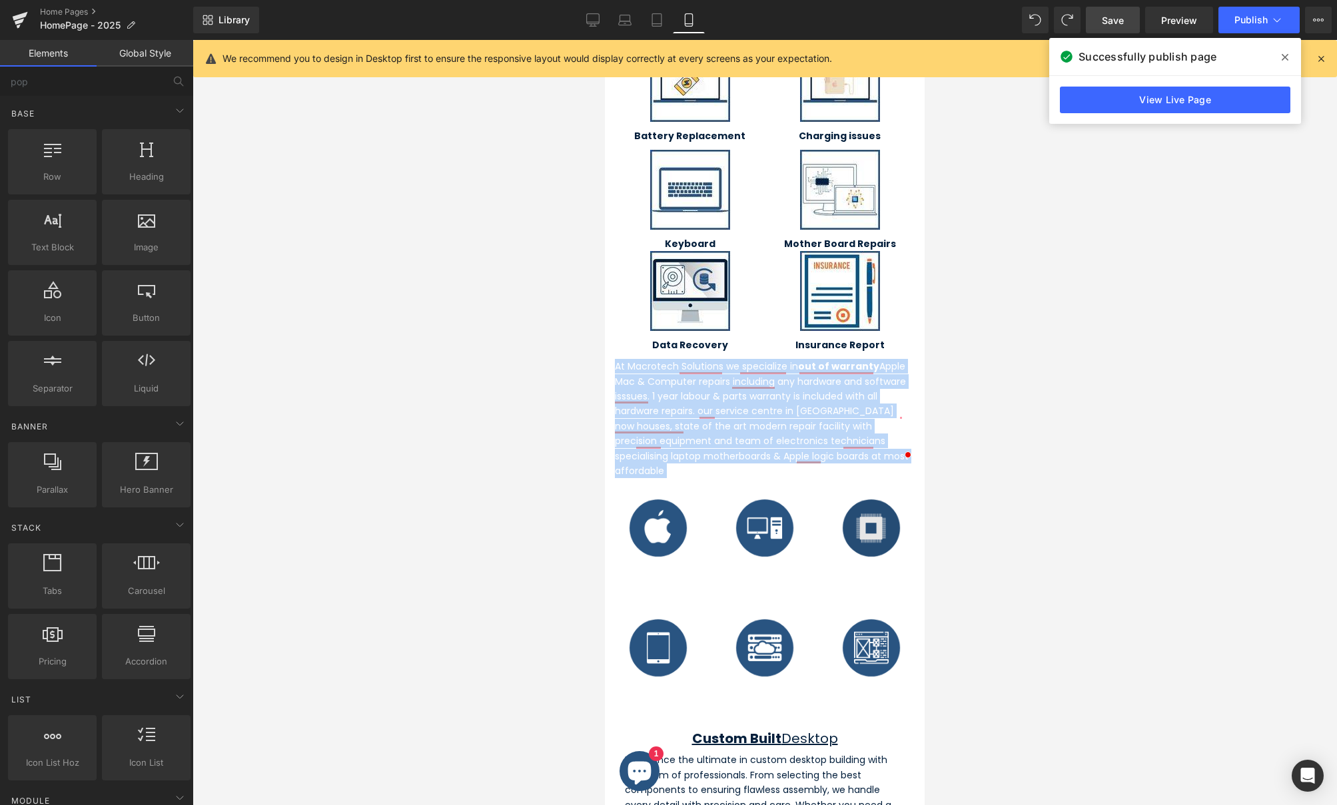
click at [878, 498] on img at bounding box center [871, 528] width 60 height 60
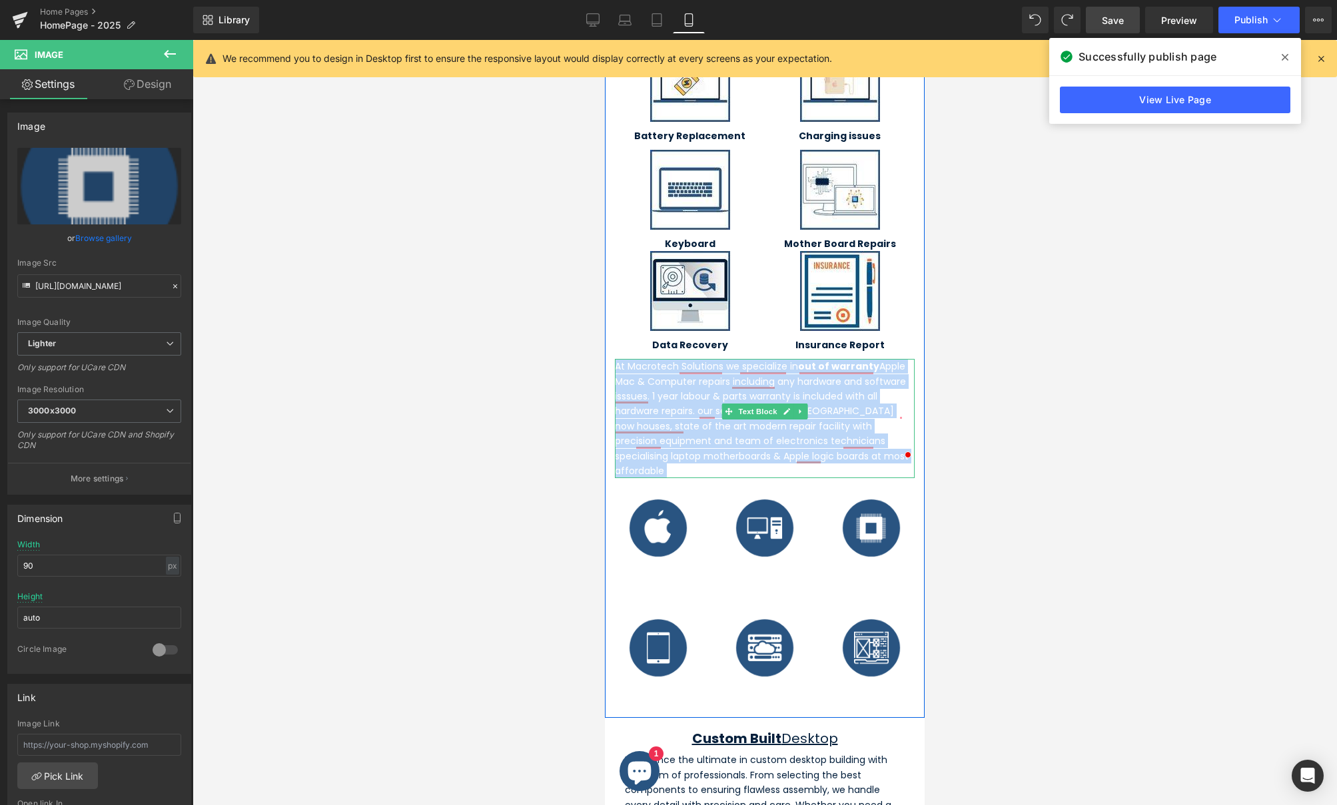
click at [828, 420] on span "At Macrotech Solutions we specialize in out of warranty Apple Mac & Computer re…" at bounding box center [762, 419] width 294 height 118
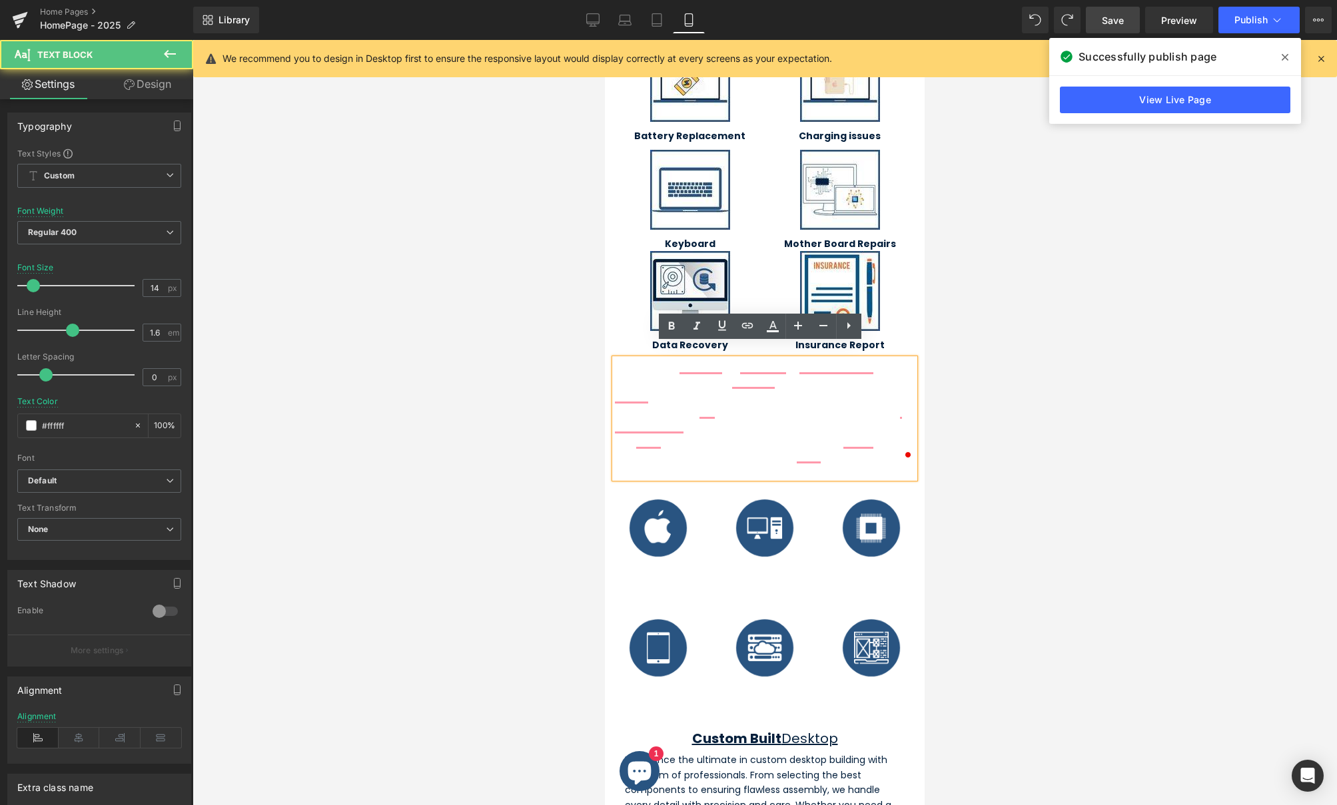
click at [828, 420] on span "At Macrotech Solutions we specialize in out of warranty Apple Mac & Computer re…" at bounding box center [762, 419] width 294 height 118
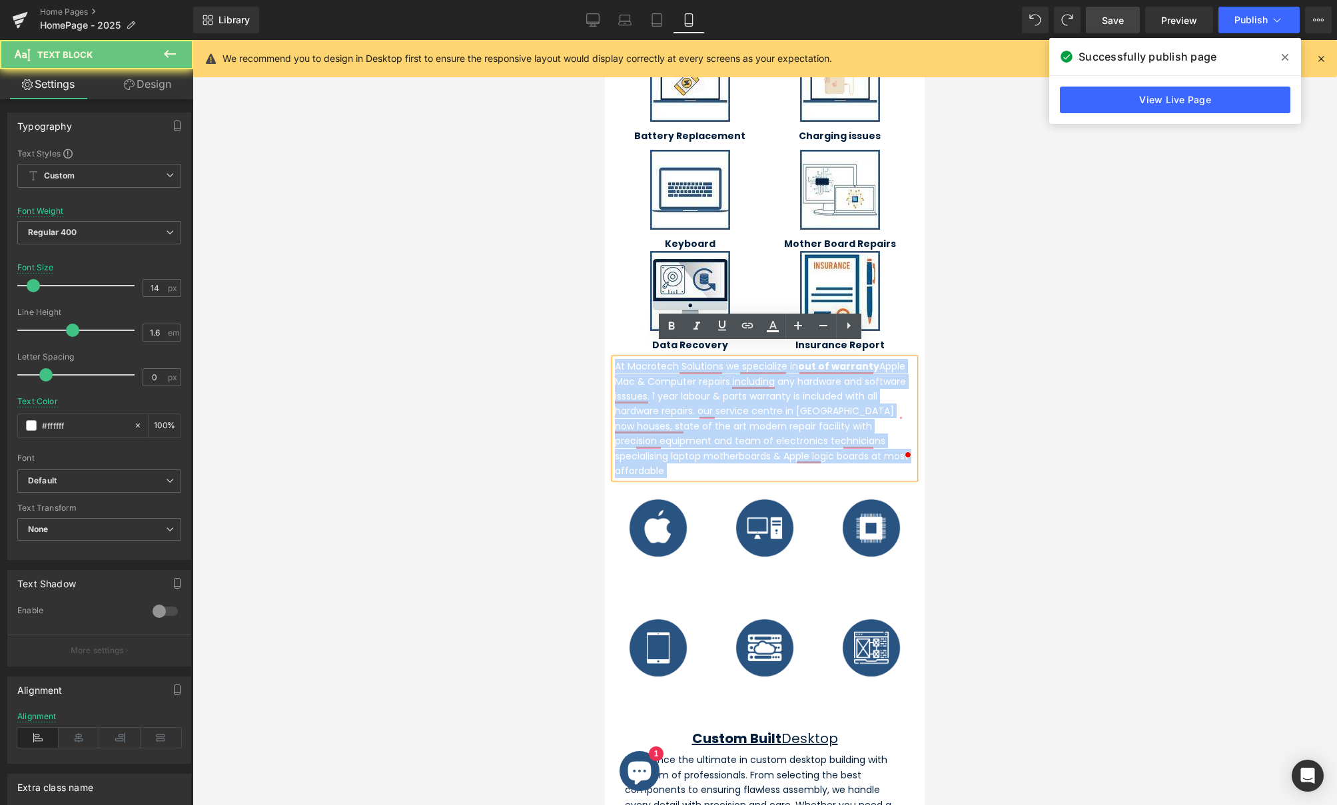
click at [828, 420] on span "At Macrotech Solutions we specialize in out of warranty Apple Mac & Computer re…" at bounding box center [762, 419] width 294 height 118
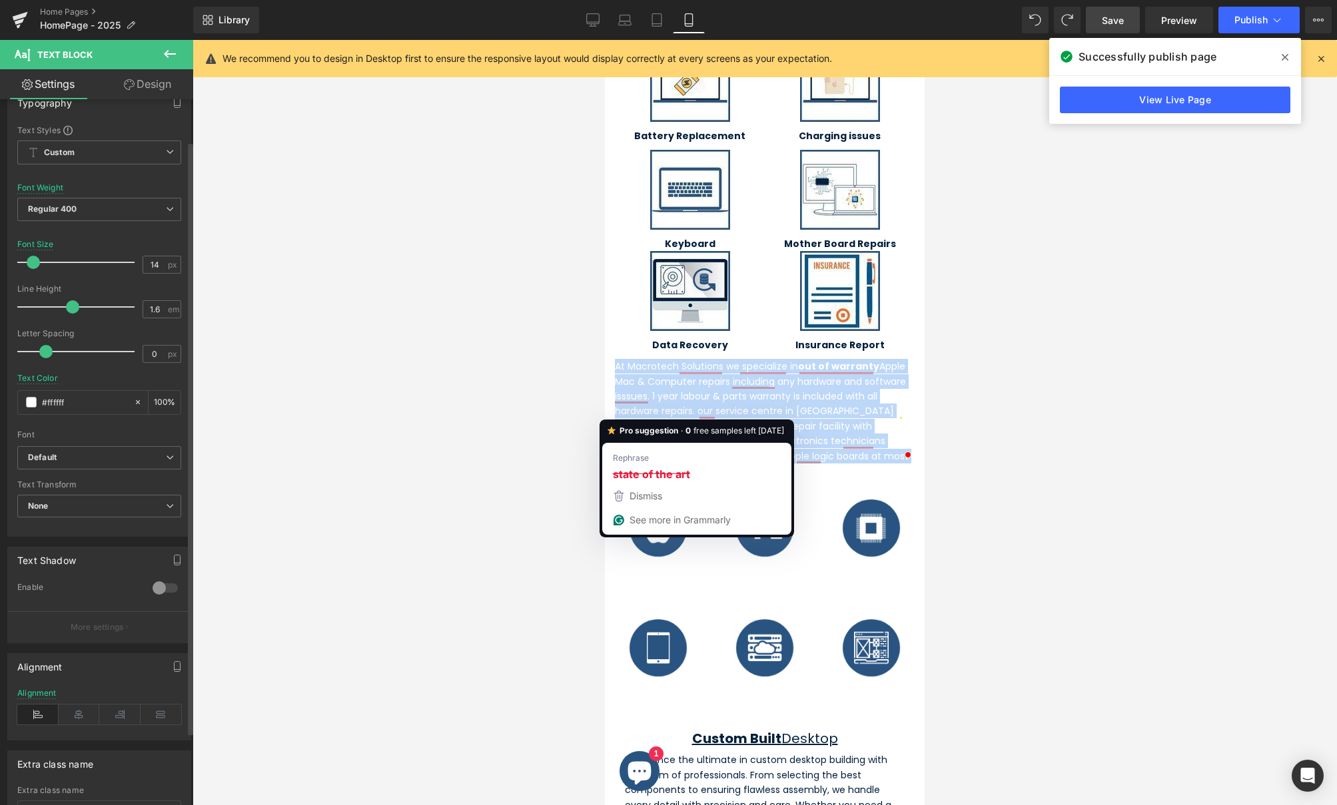
scroll to position [52, 0]
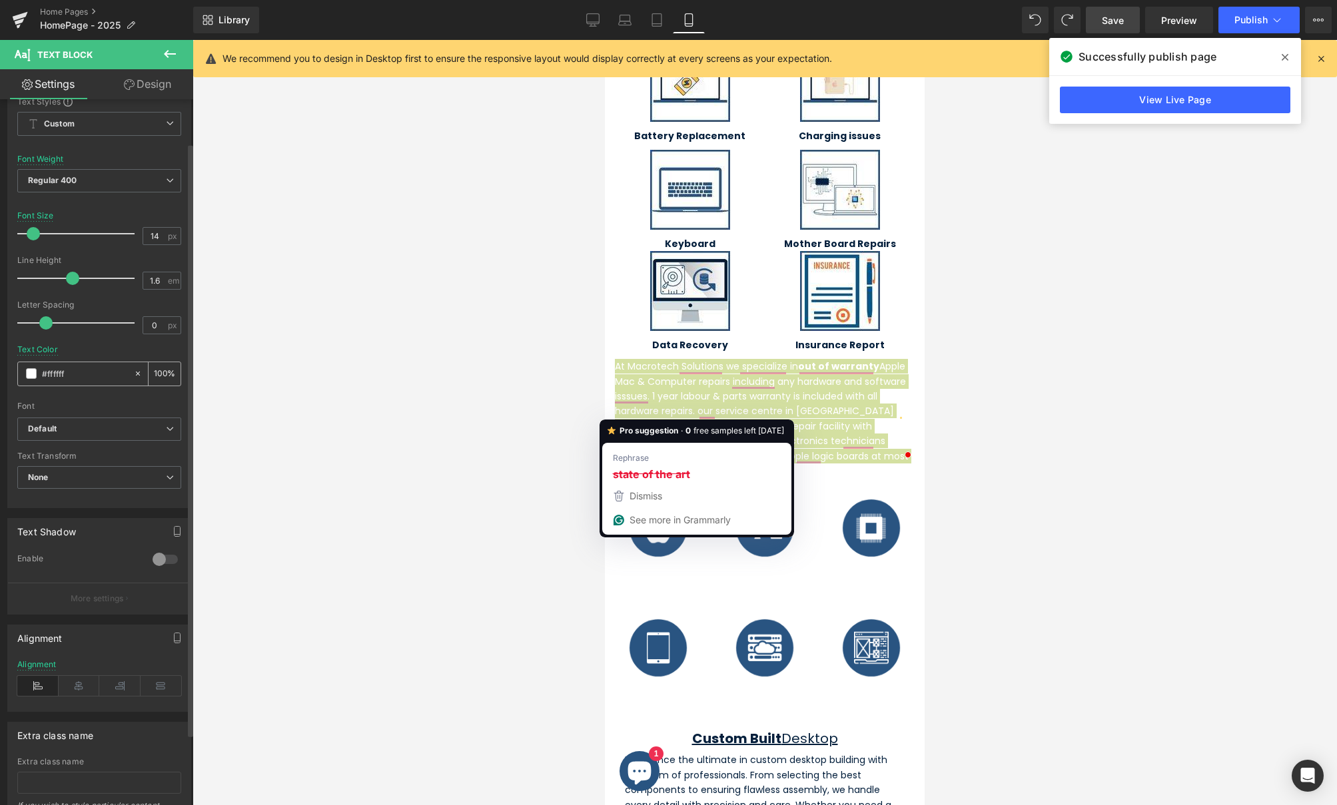
click at [33, 374] on span at bounding box center [31, 373] width 11 height 11
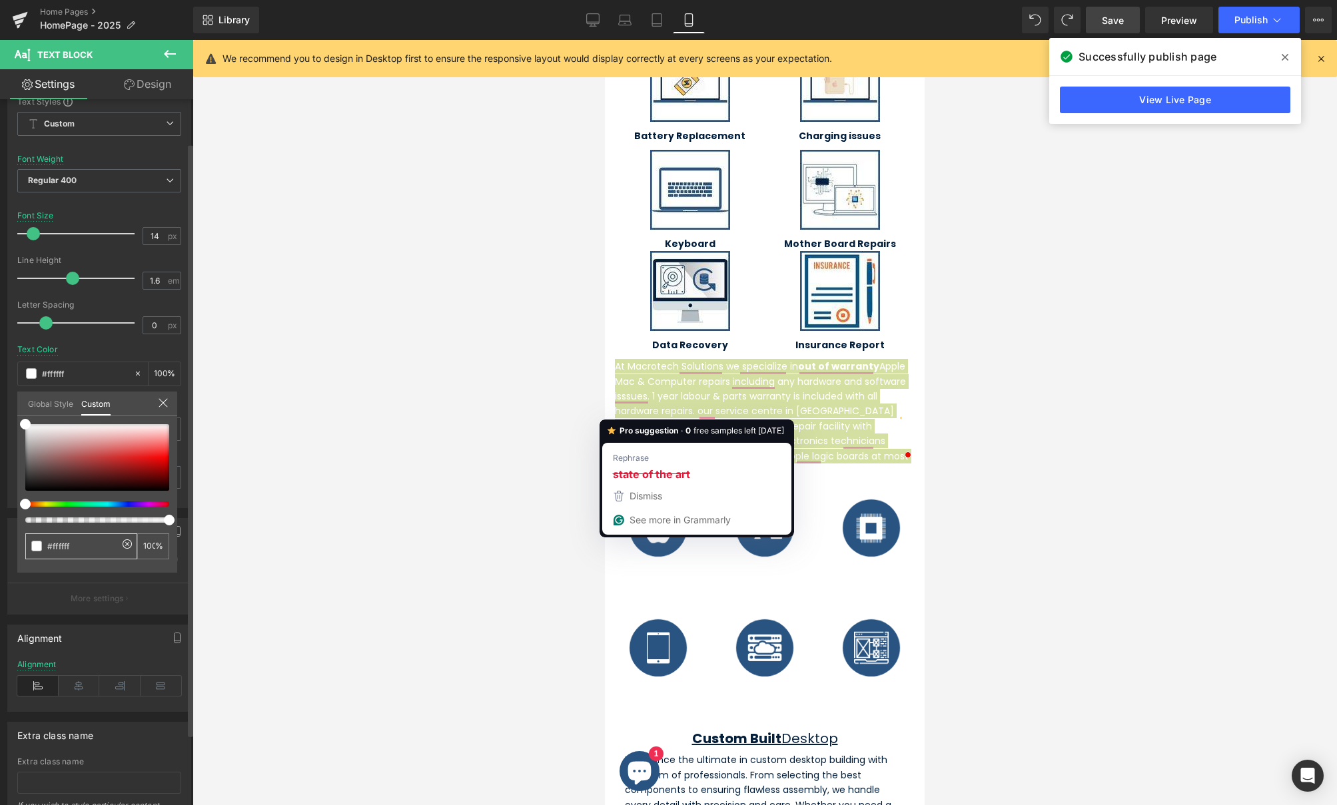
click at [90, 546] on input "#ffffff" at bounding box center [82, 547] width 71 height 14
type input "#031f3c"
click at [35, 548] on span at bounding box center [36, 546] width 11 height 11
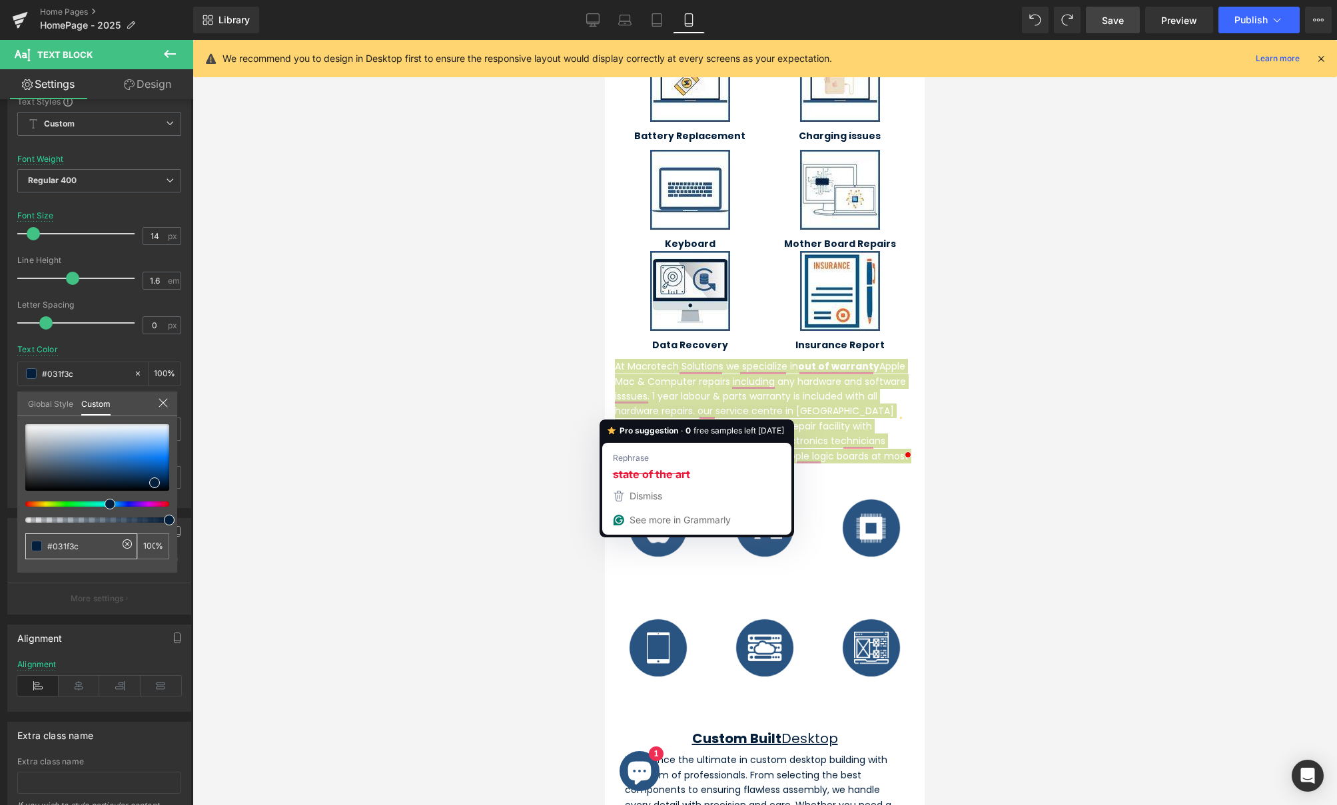
click at [474, 471] on div at bounding box center [765, 422] width 1145 height 765
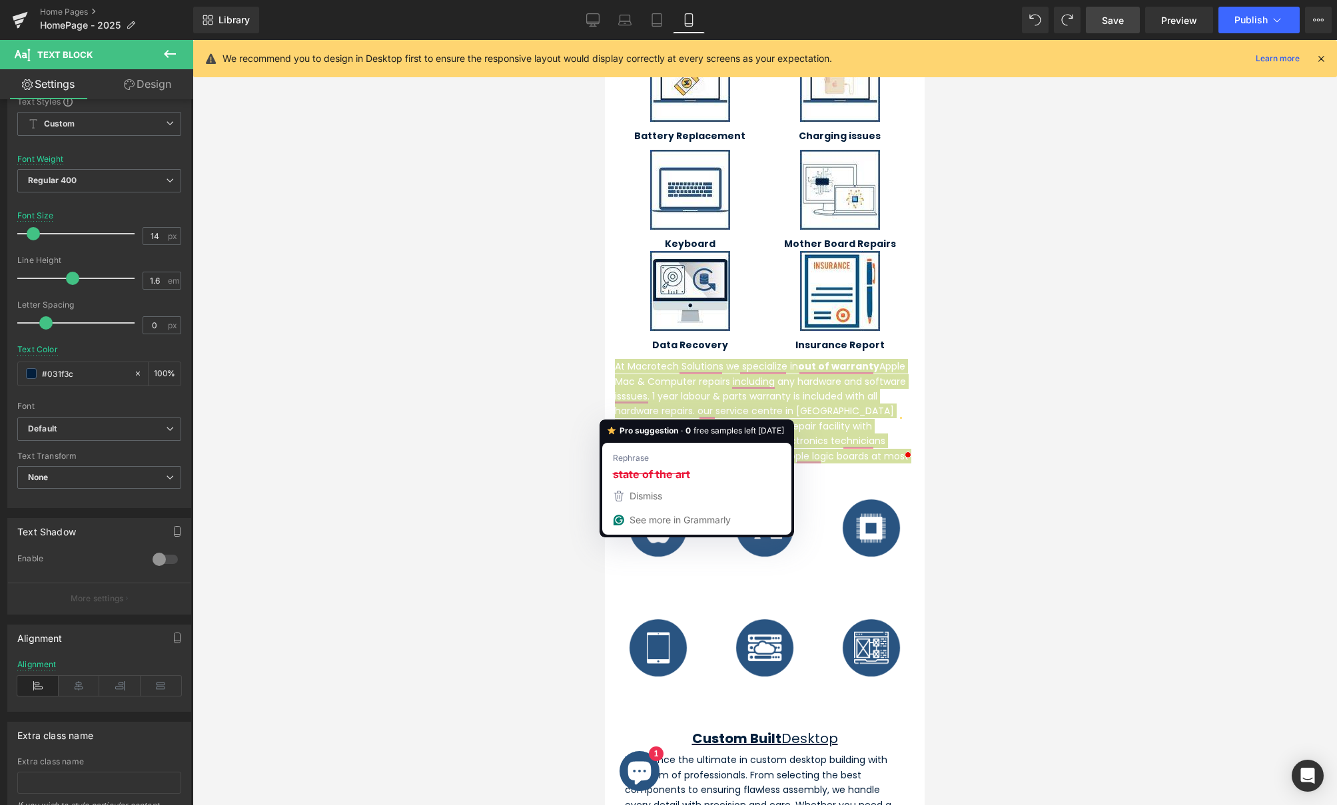
click at [947, 385] on div at bounding box center [765, 422] width 1145 height 765
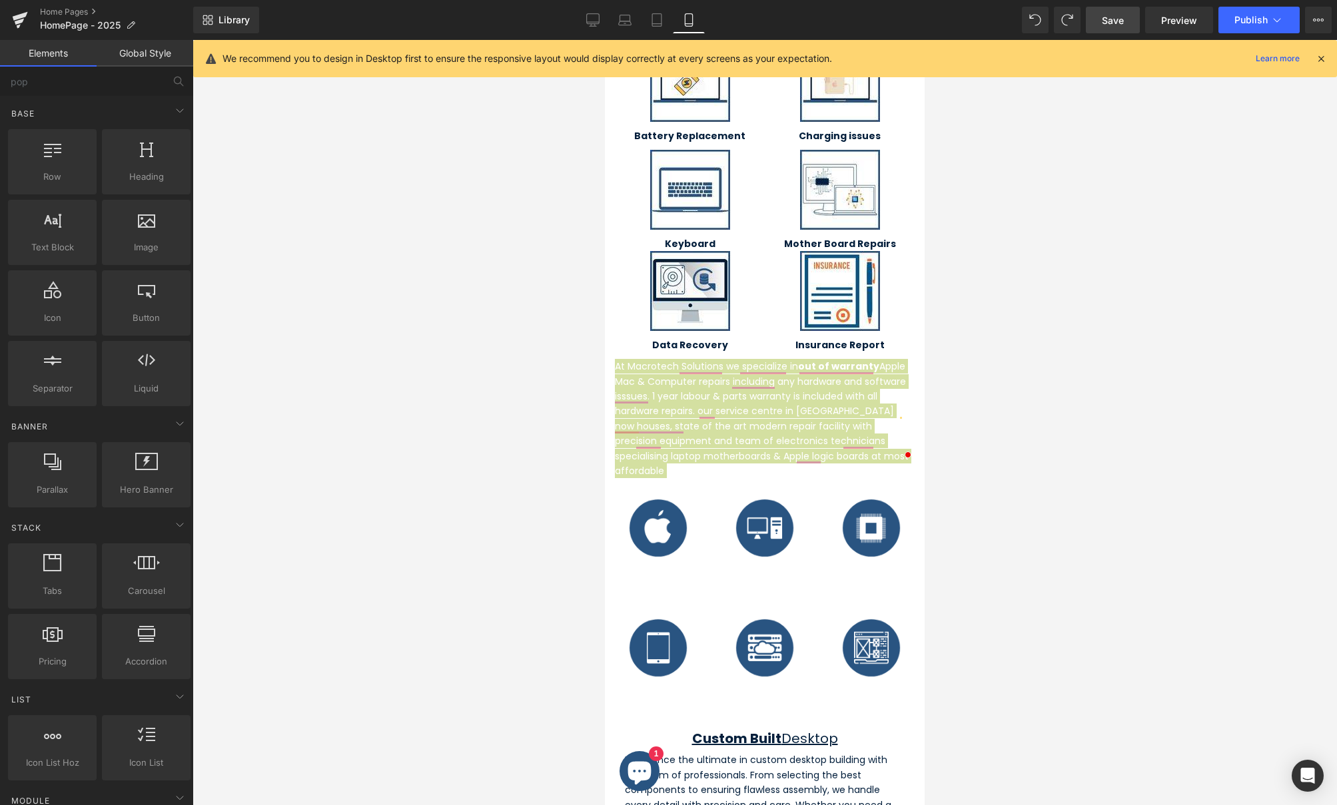
click at [931, 397] on div at bounding box center [765, 422] width 1145 height 765
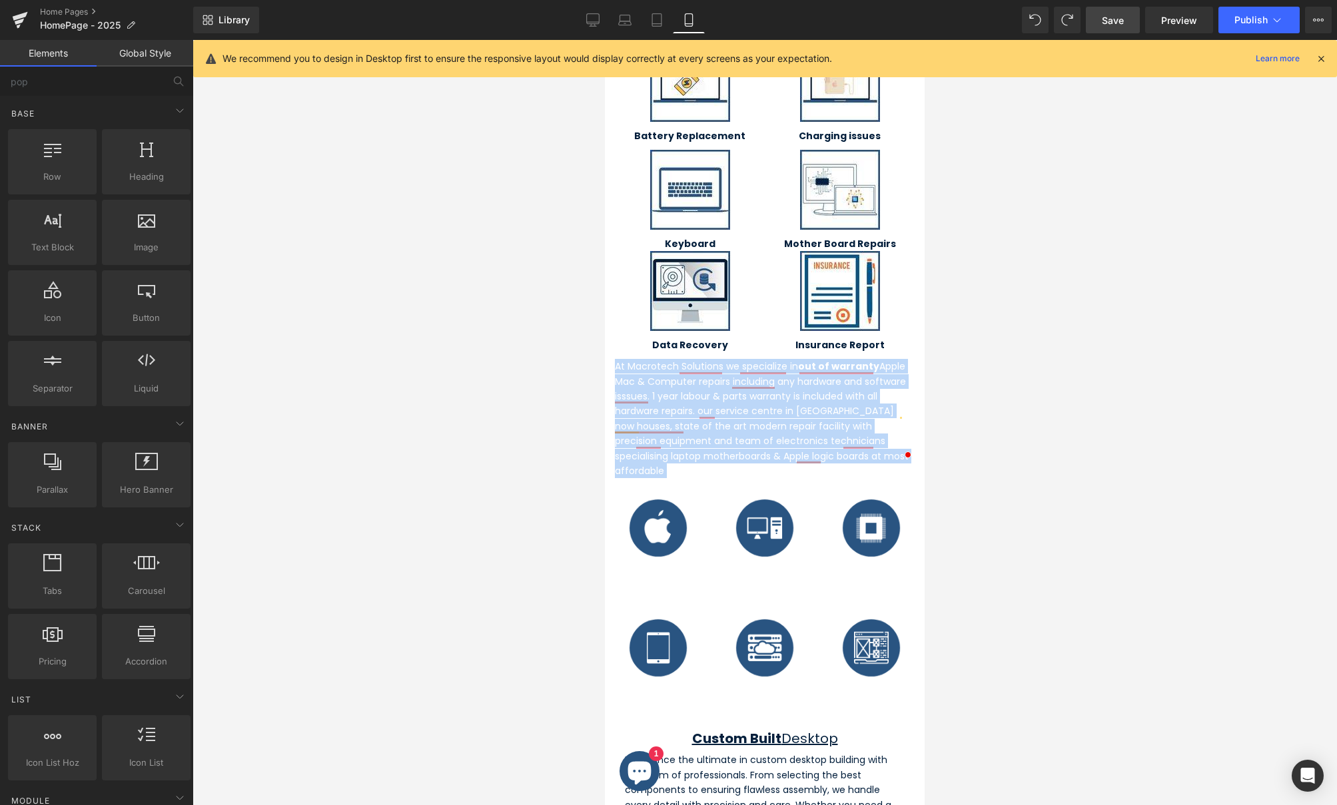
click at [847, 397] on span "At Macrotech Solutions we specialize in out of warranty Apple Mac & Computer re…" at bounding box center [762, 419] width 294 height 118
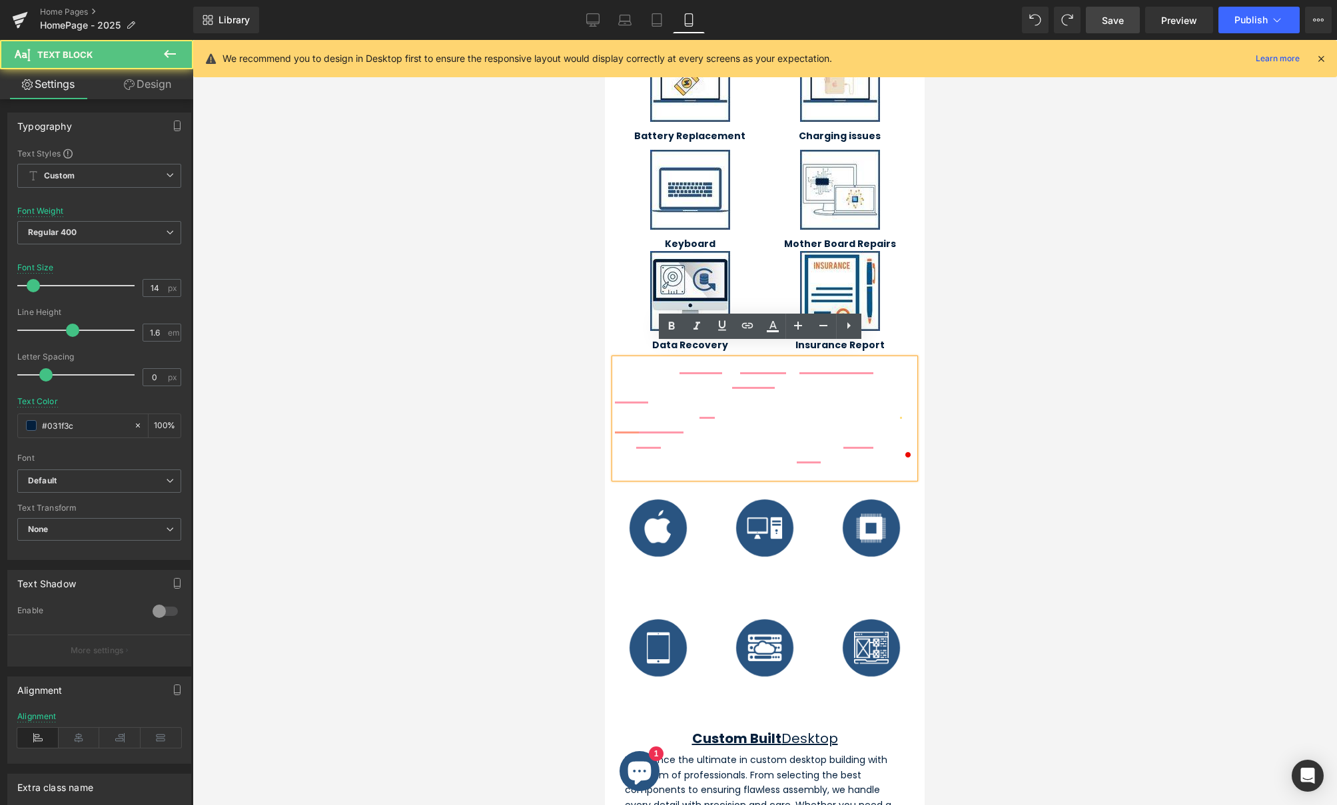
click at [997, 538] on div at bounding box center [765, 422] width 1145 height 765
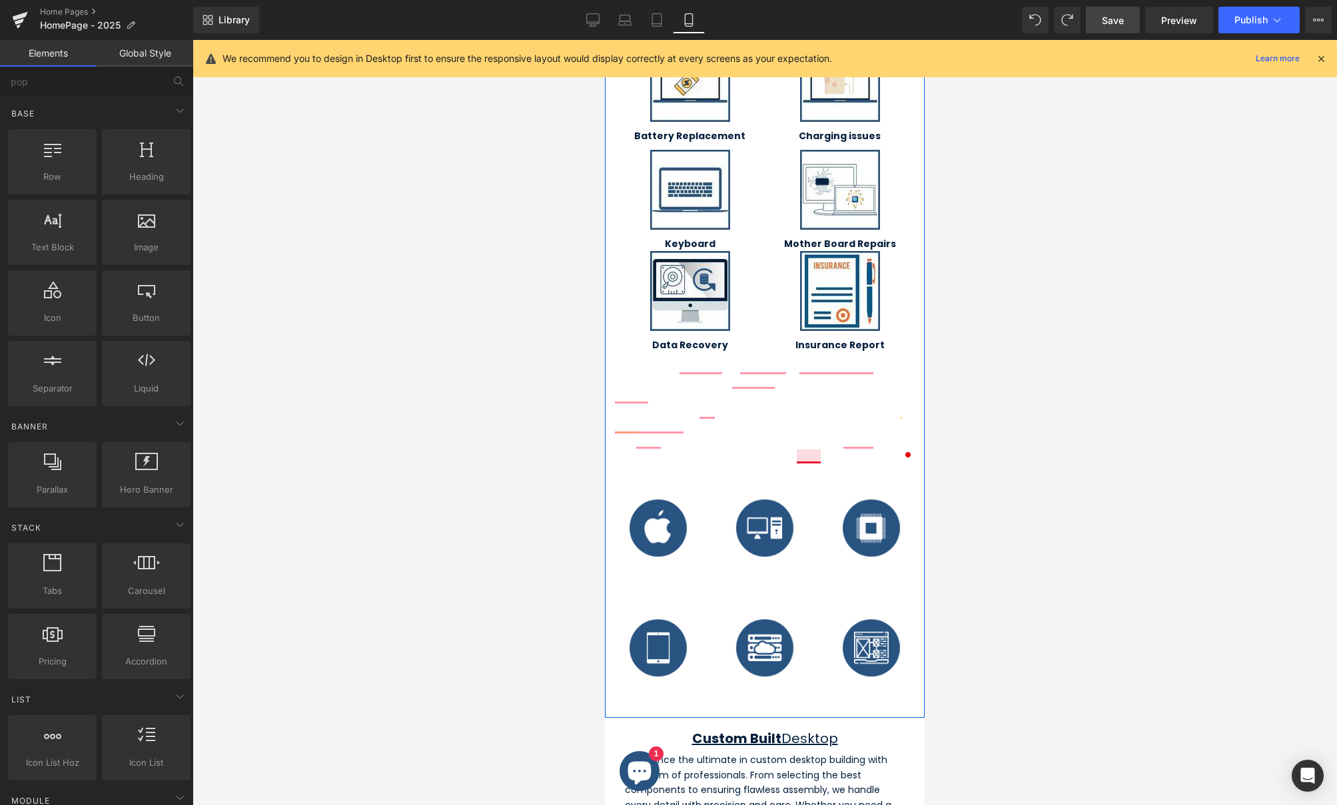
click at [793, 418] on p "At Macrotech Solutions we specialize in out of warranty Apple Mac & Computer re…" at bounding box center [765, 418] width 300 height 119
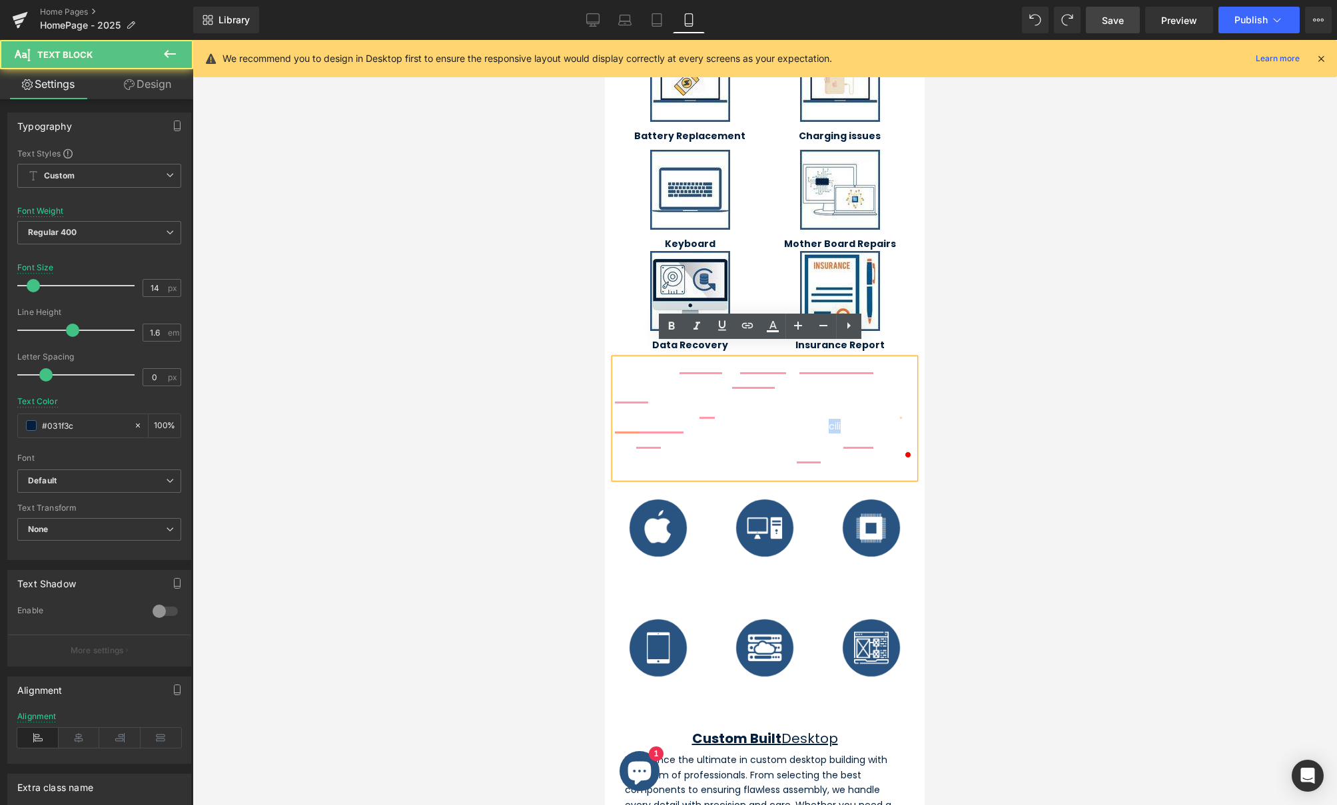
click at [793, 418] on p "At Macrotech Solutions we specialize in out of warranty Apple Mac & Computer re…" at bounding box center [765, 418] width 300 height 119
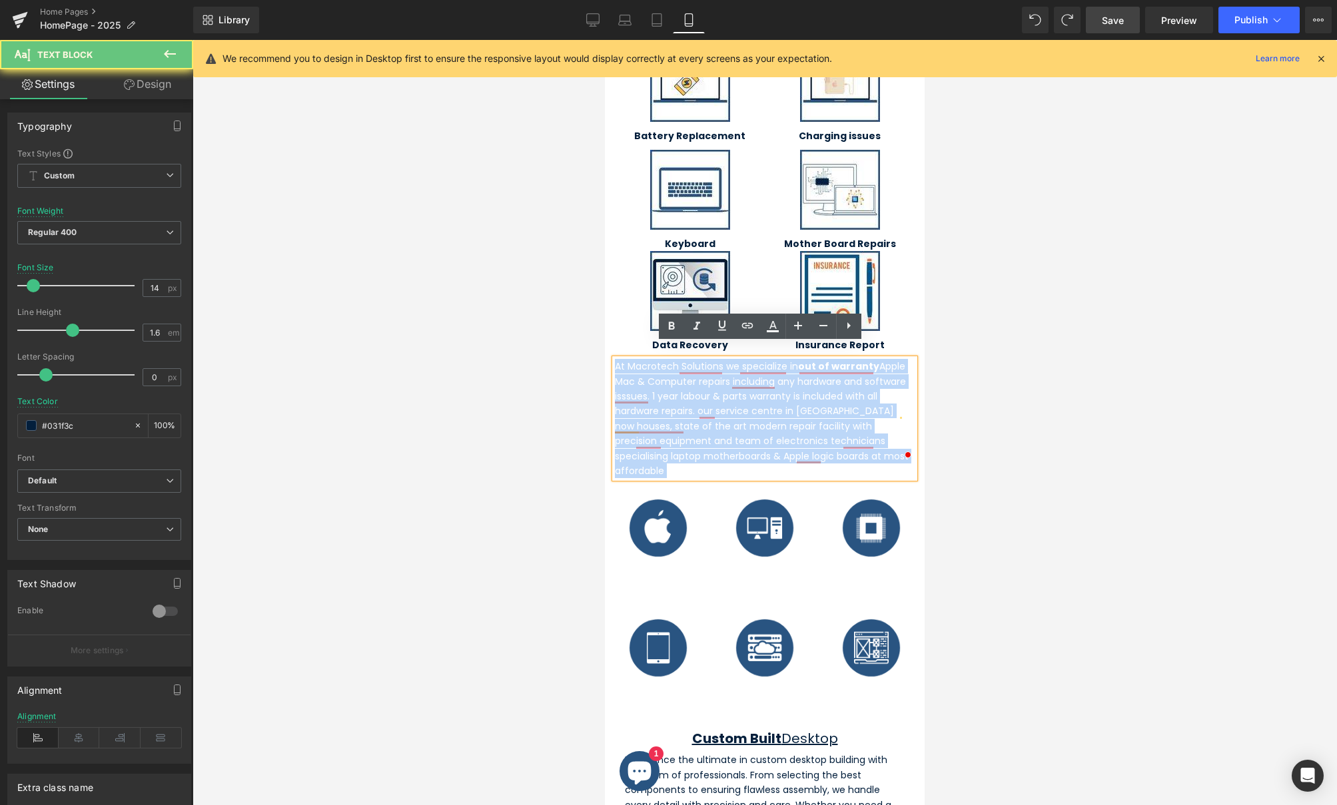
click at [793, 418] on p "At Macrotech Solutions we specialize in out of warranty Apple Mac & Computer re…" at bounding box center [765, 418] width 300 height 119
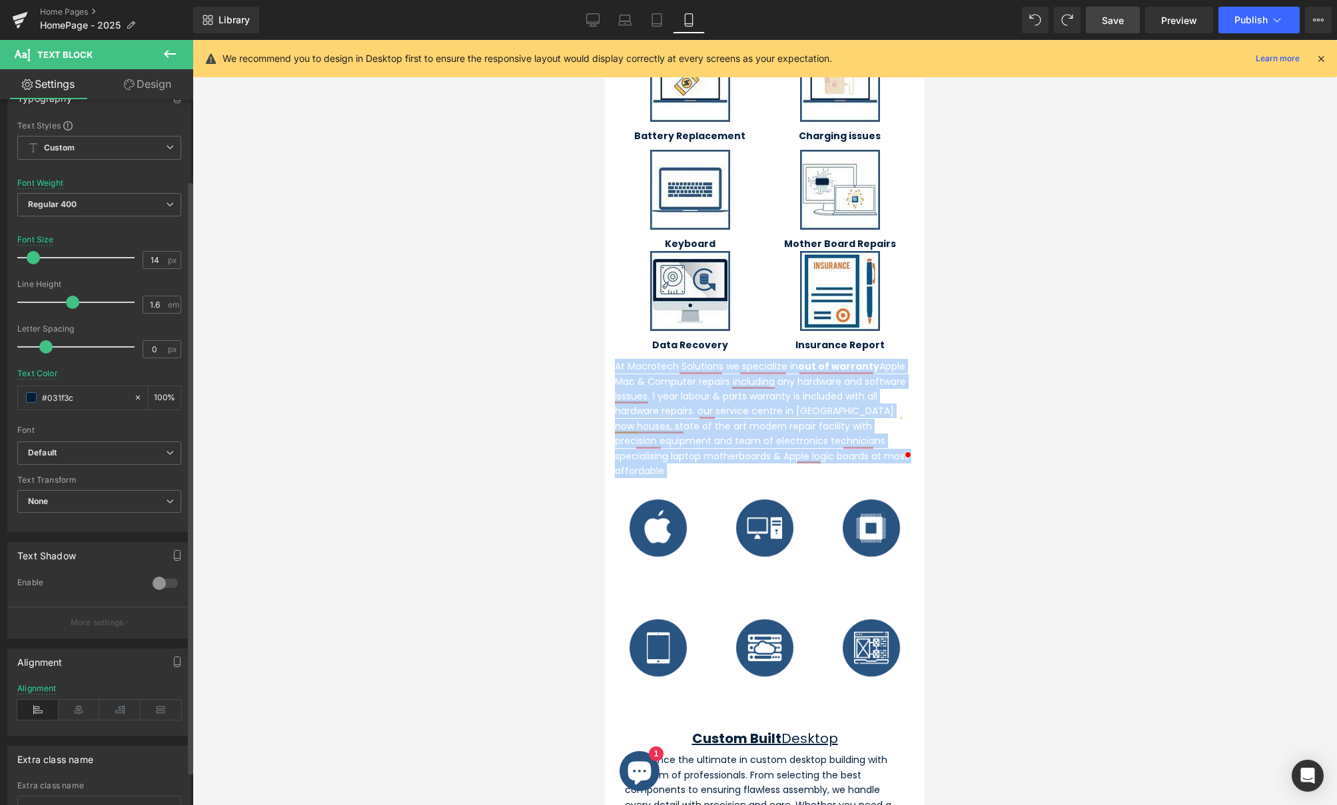
scroll to position [0, 0]
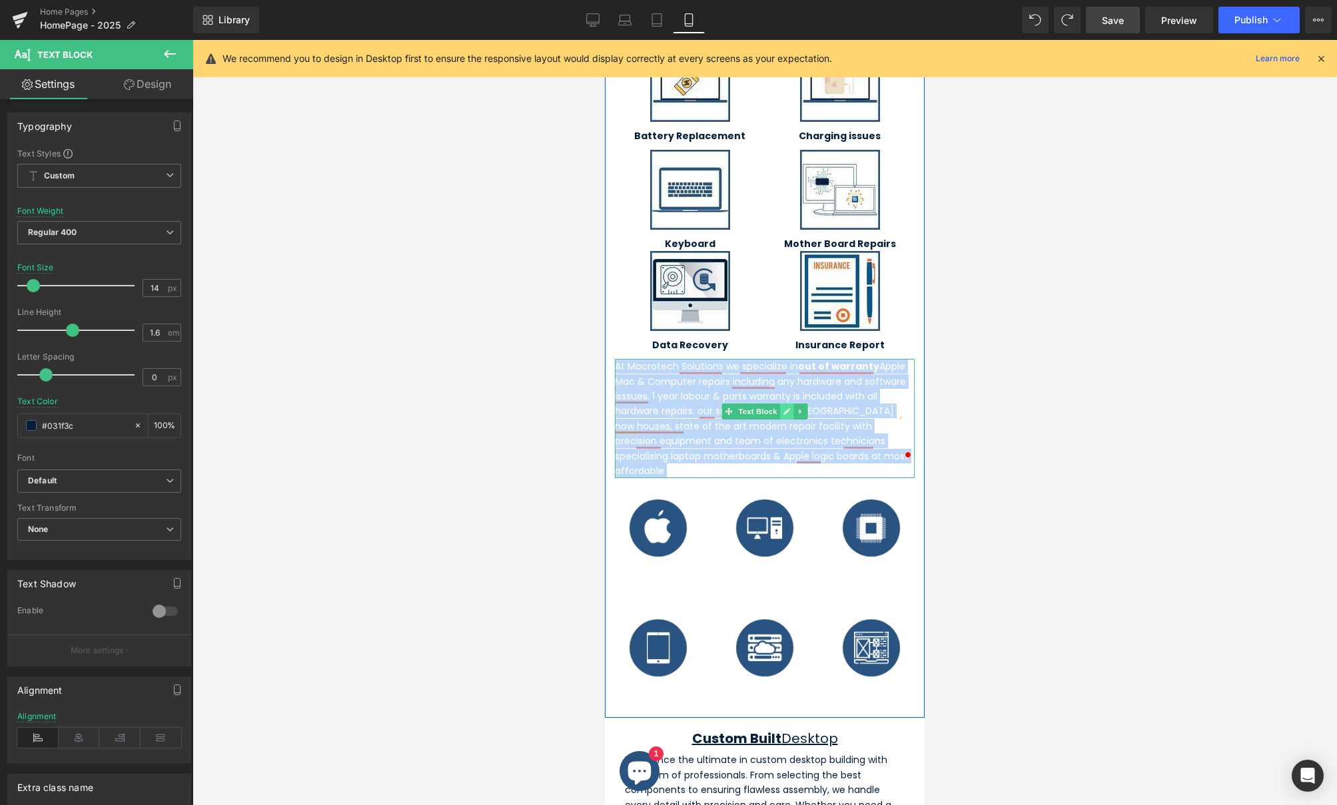
click at [783, 408] on icon at bounding box center [786, 411] width 7 height 7
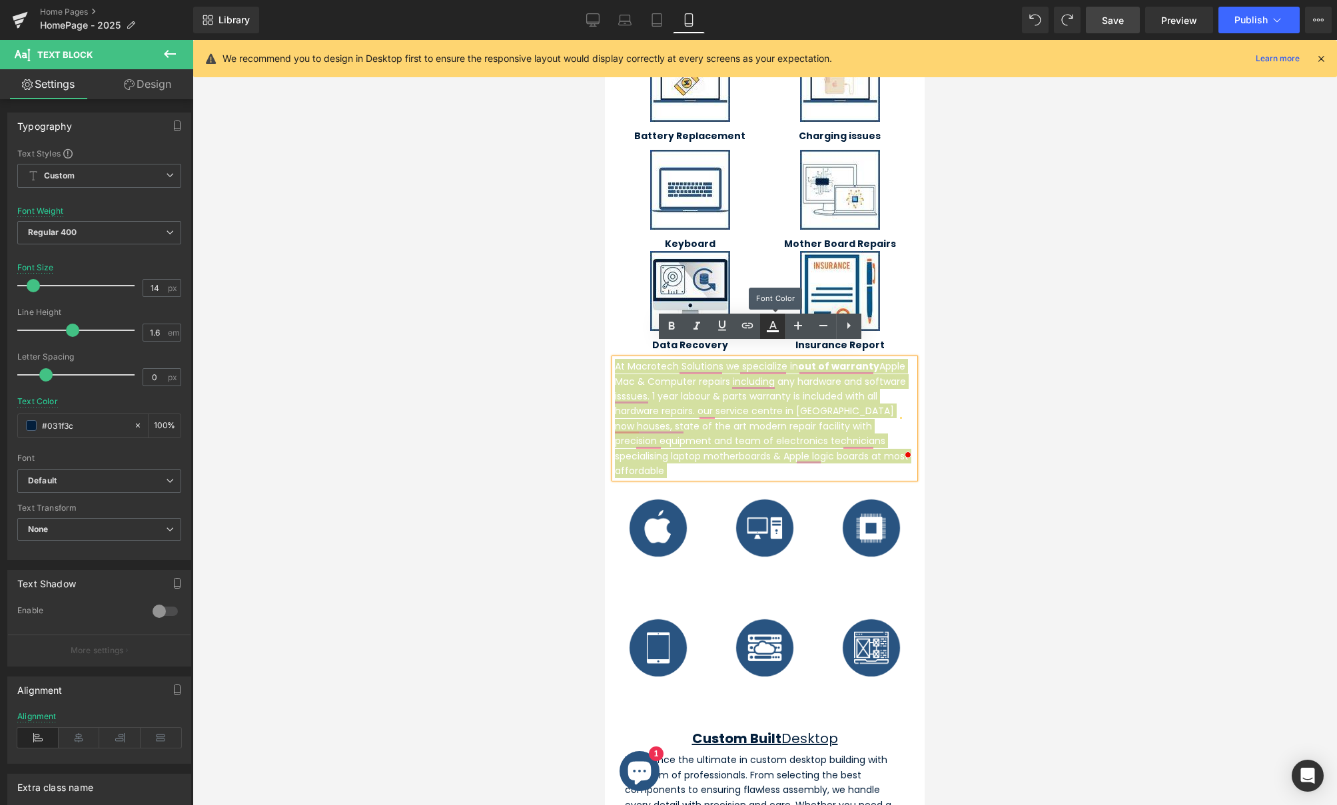
click at [771, 332] on icon at bounding box center [773, 331] width 12 height 2
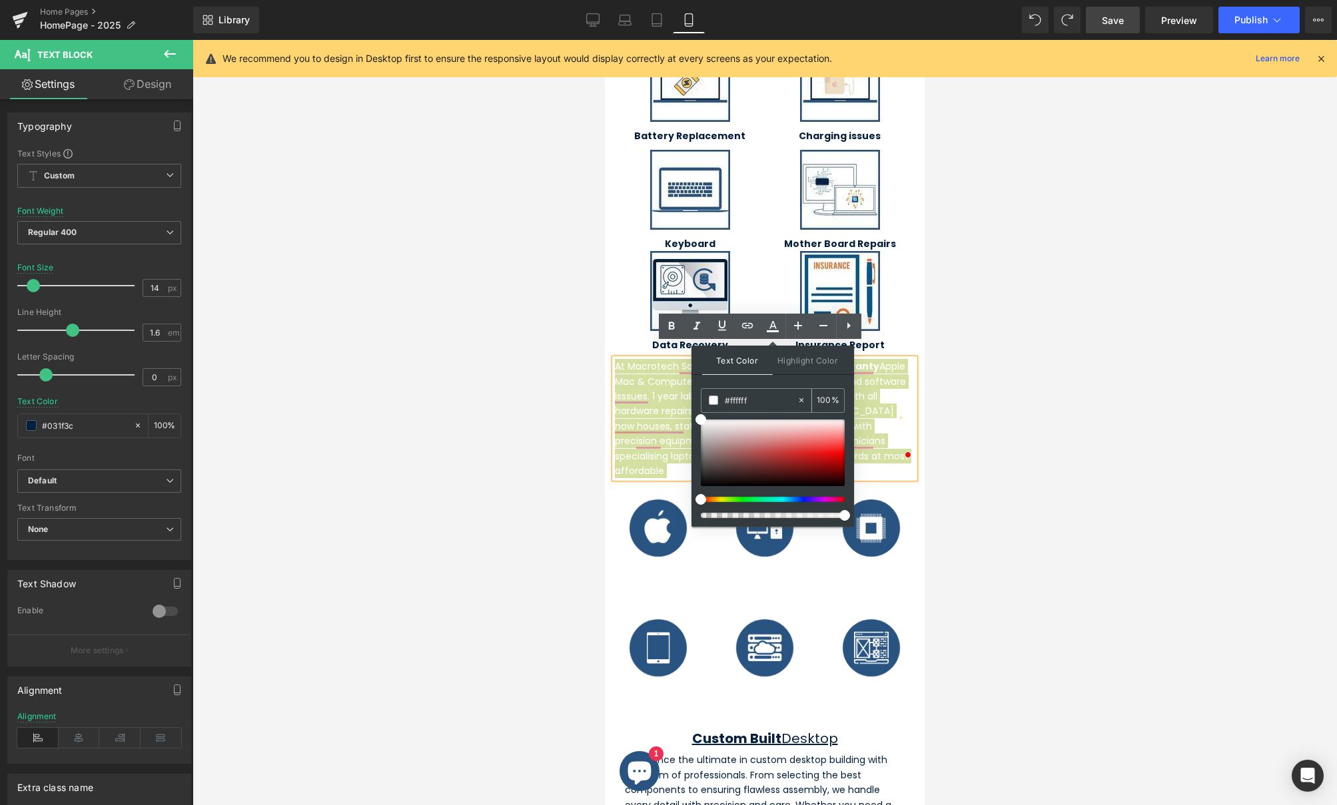
click at [748, 402] on input "#ffffff" at bounding box center [761, 400] width 72 height 15
click at [715, 400] on span at bounding box center [713, 400] width 9 height 9
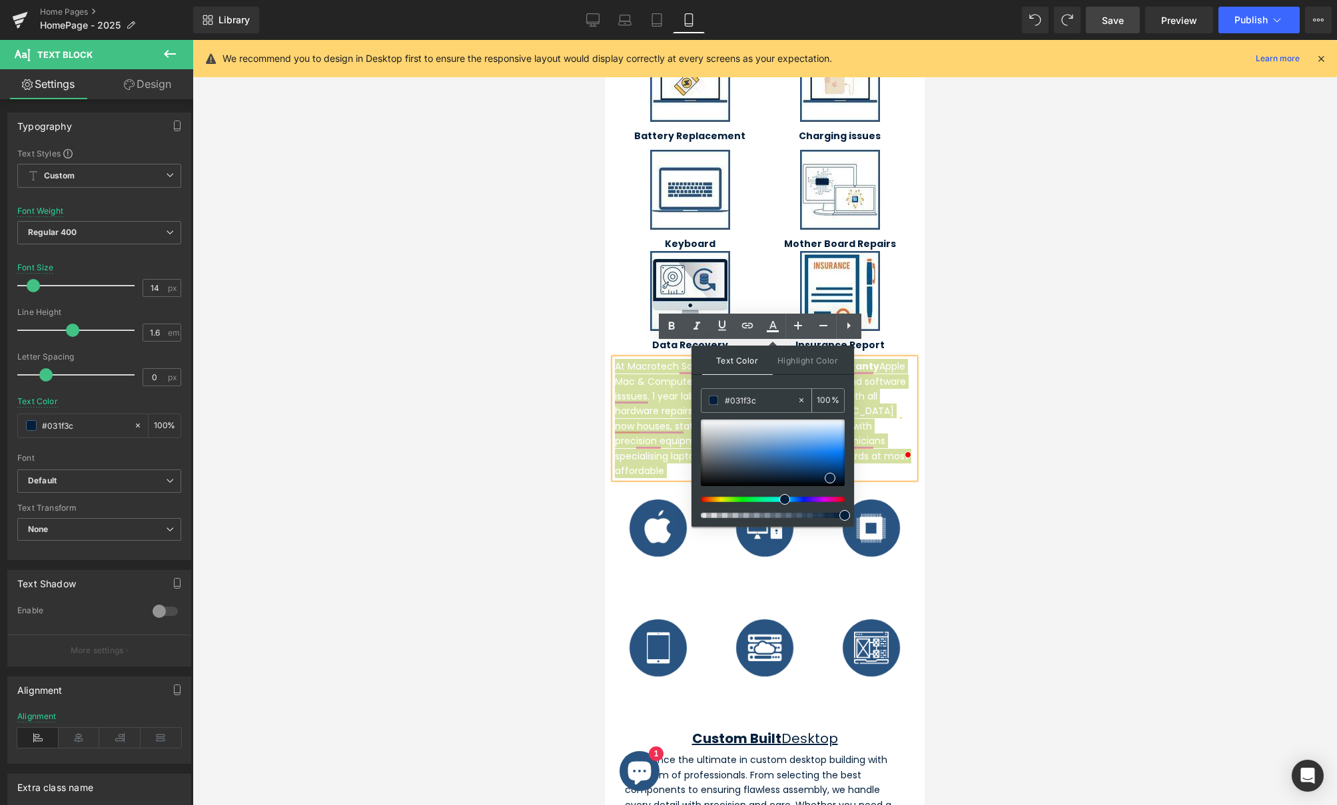
click at [715, 400] on span at bounding box center [713, 400] width 9 height 9
click at [1093, 422] on div at bounding box center [765, 422] width 1145 height 765
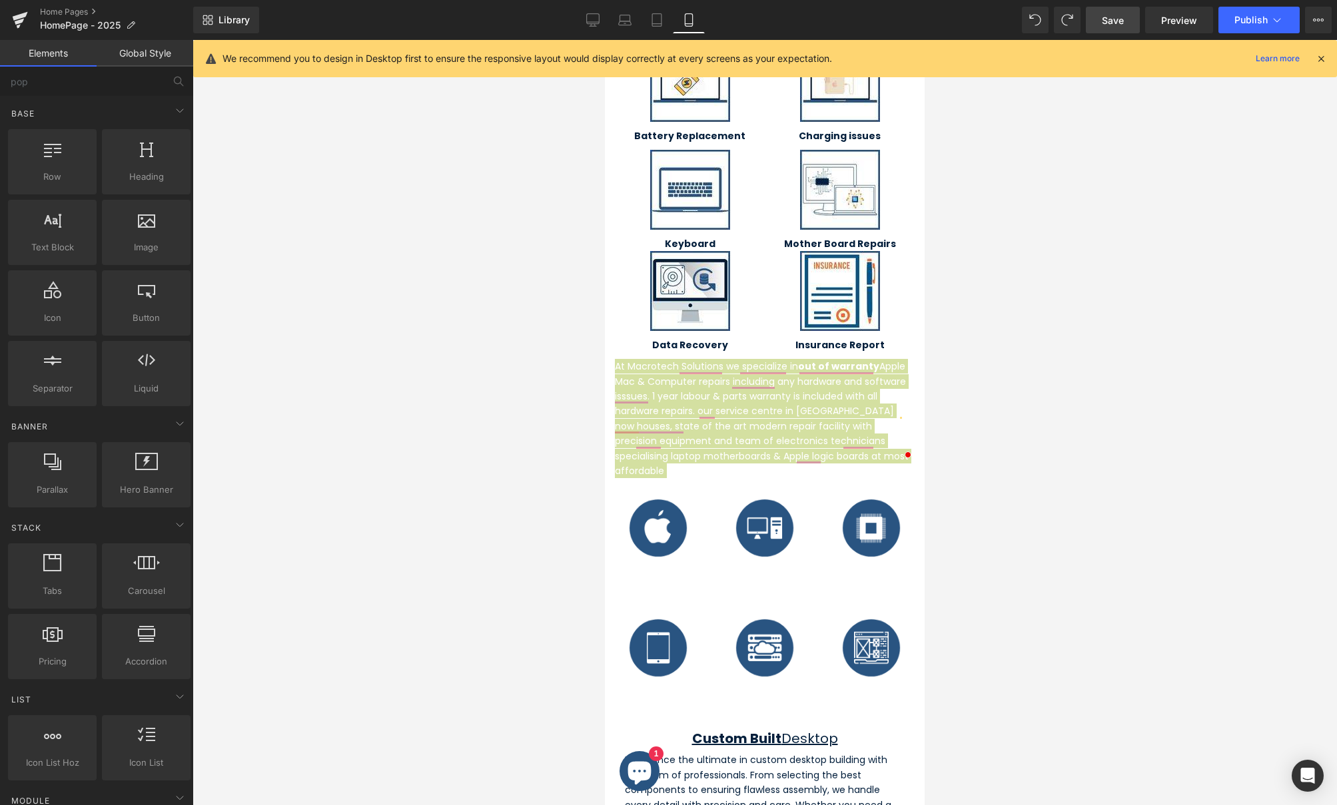
click at [1087, 422] on div at bounding box center [765, 422] width 1145 height 765
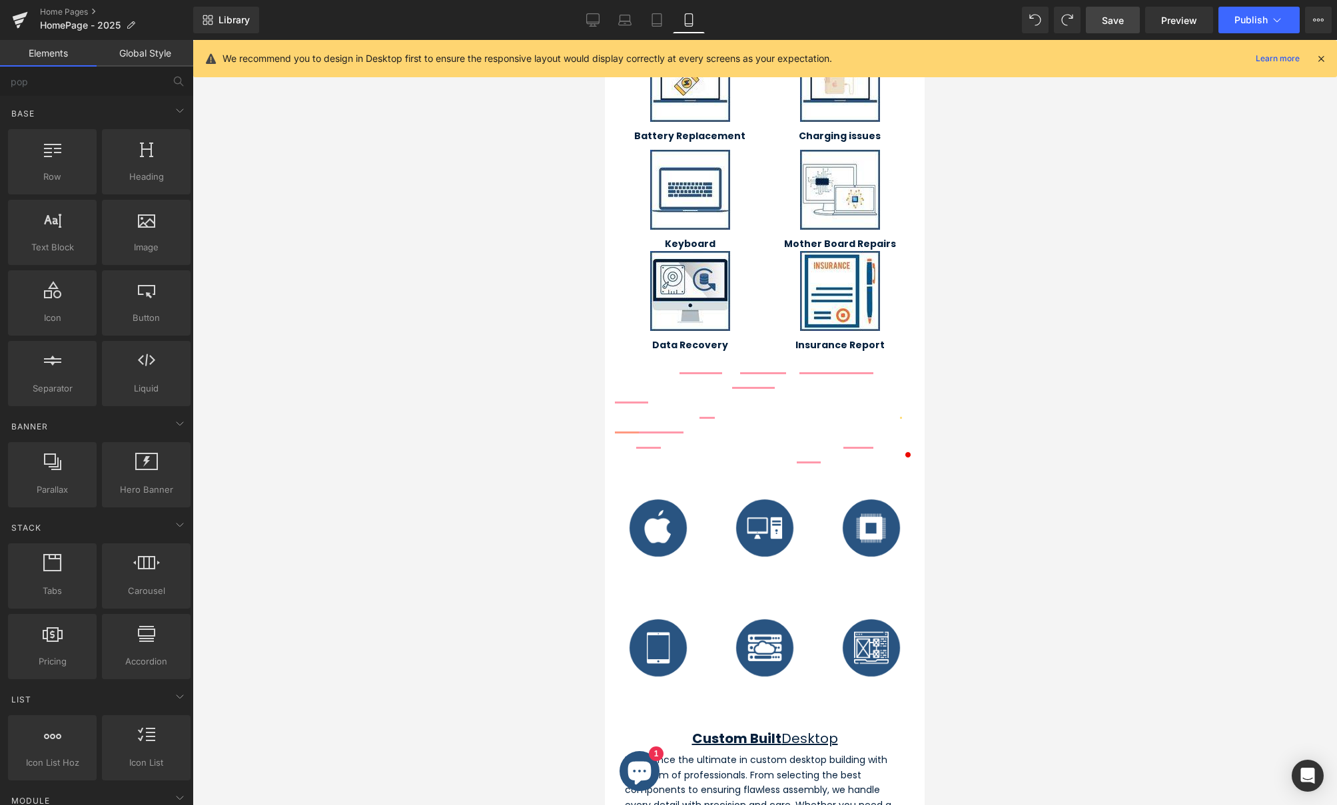
click at [792, 478] on div "Image Apple Repairs Heading Image Computer Repairs Heading Image Chip Level Rep…" at bounding box center [765, 538] width 320 height 120
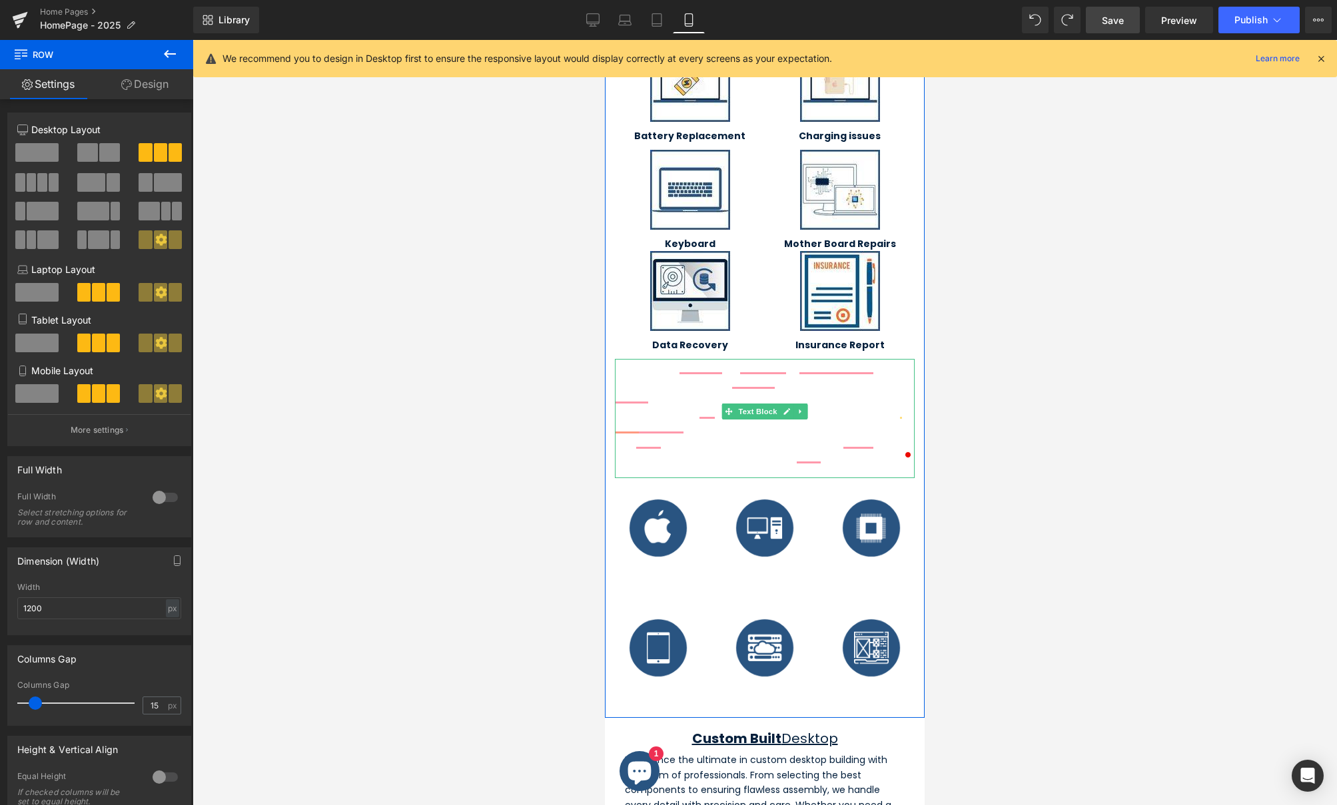
click at [903, 380] on p "At Macrotech Solutions we specialize in out of warranty Apple Mac & Computer re…" at bounding box center [765, 418] width 300 height 119
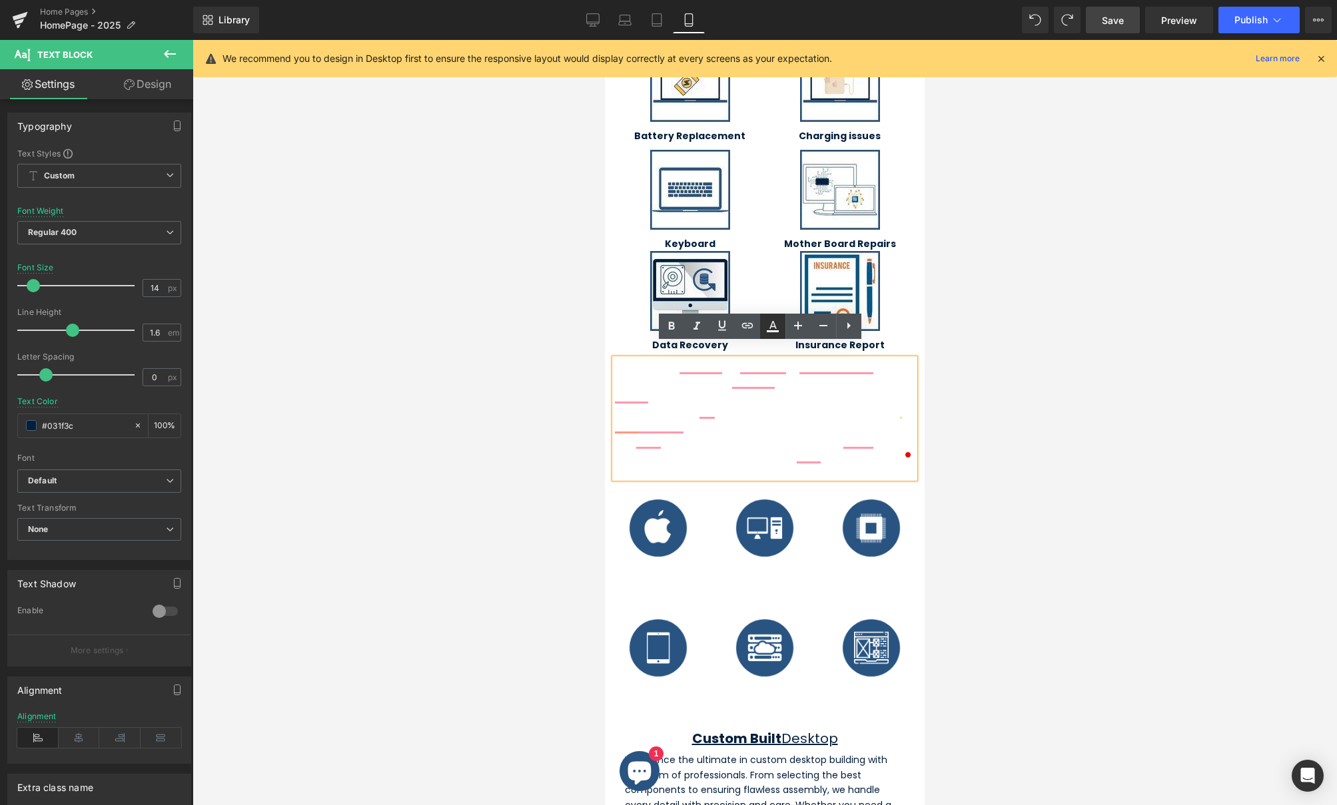
click at [776, 335] on link at bounding box center [772, 326] width 25 height 25
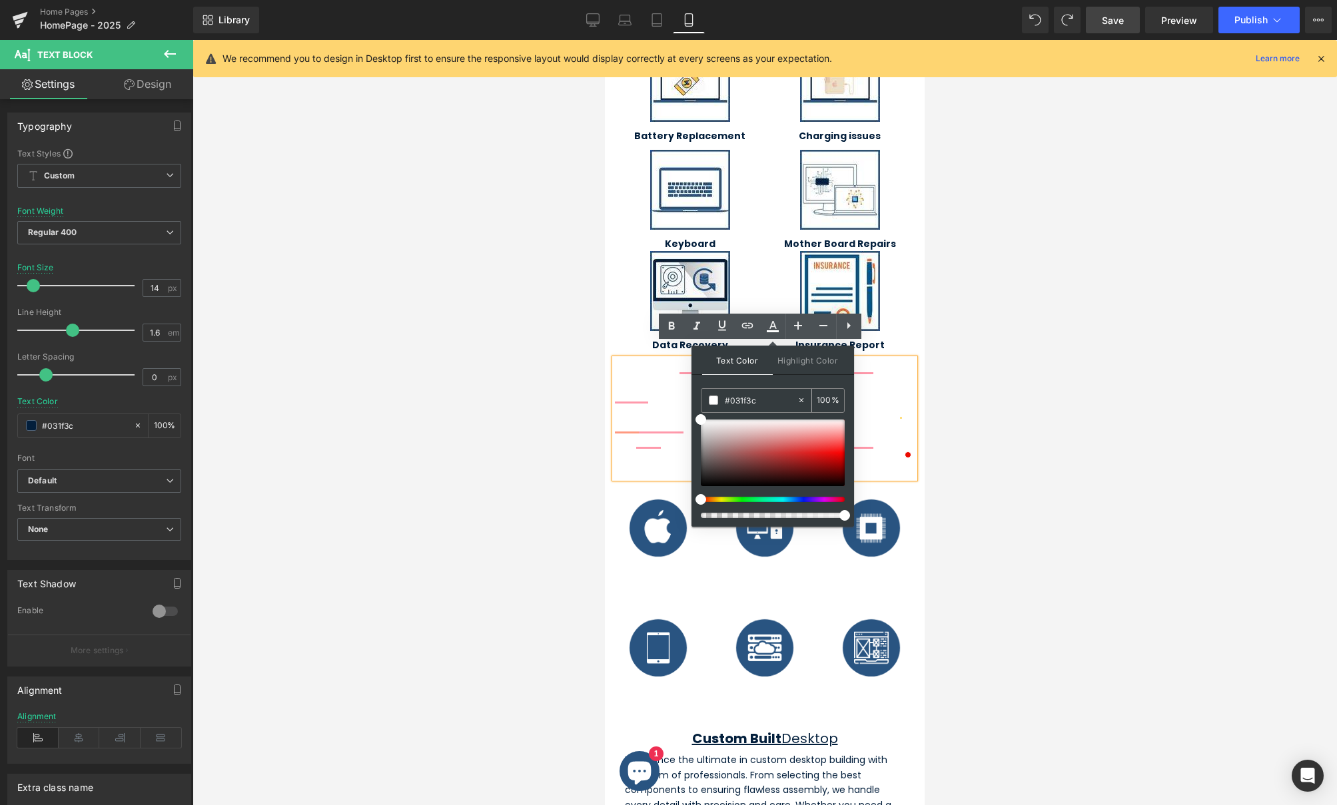
click at [739, 398] on input "#031f3c" at bounding box center [761, 400] width 72 height 15
type input "#031f3c"
click at [828, 477] on span at bounding box center [830, 478] width 11 height 11
click at [829, 476] on span at bounding box center [830, 478] width 11 height 11
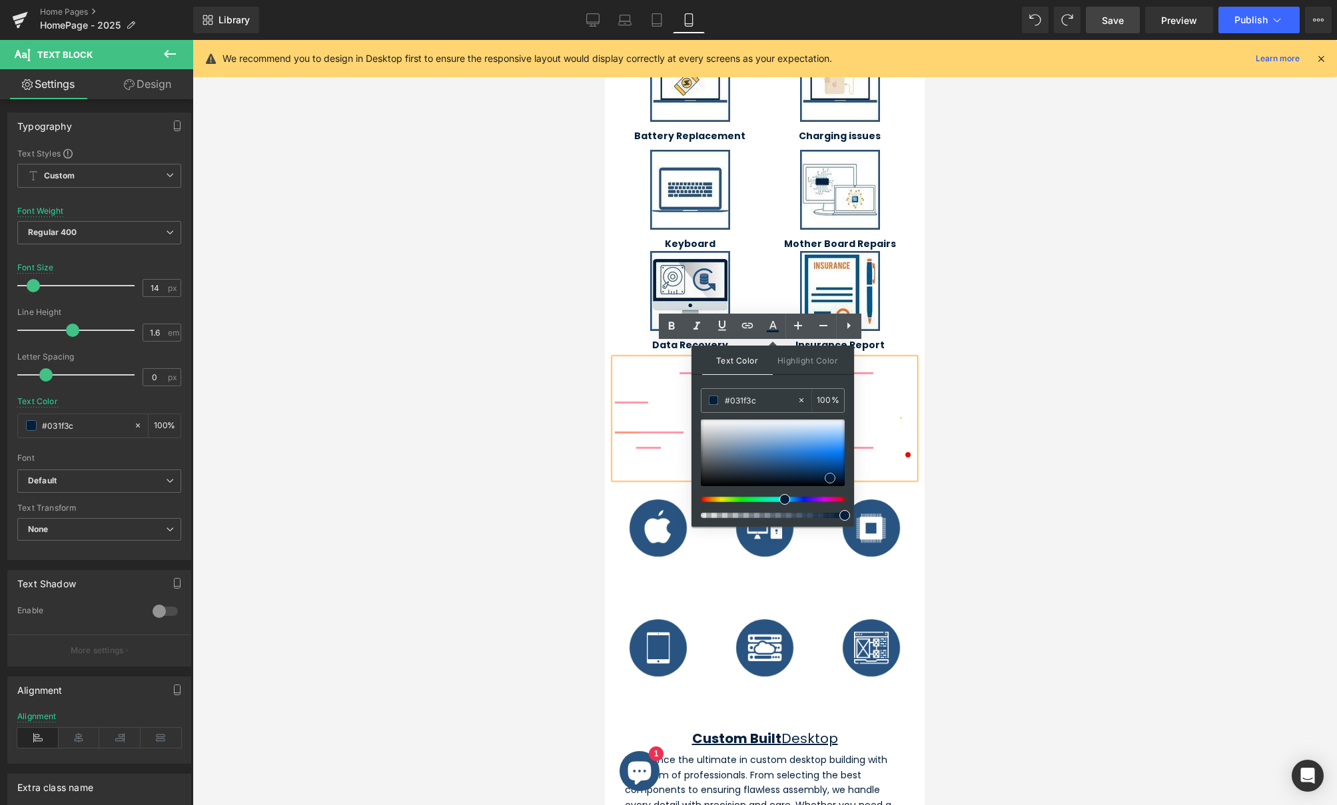
click at [814, 431] on div at bounding box center [773, 453] width 144 height 67
drag, startPoint x: 786, startPoint y: 464, endPoint x: 817, endPoint y: 468, distance: 31.6
click at [817, 468] on div at bounding box center [773, 453] width 144 height 67
click at [977, 422] on div at bounding box center [765, 422] width 1145 height 765
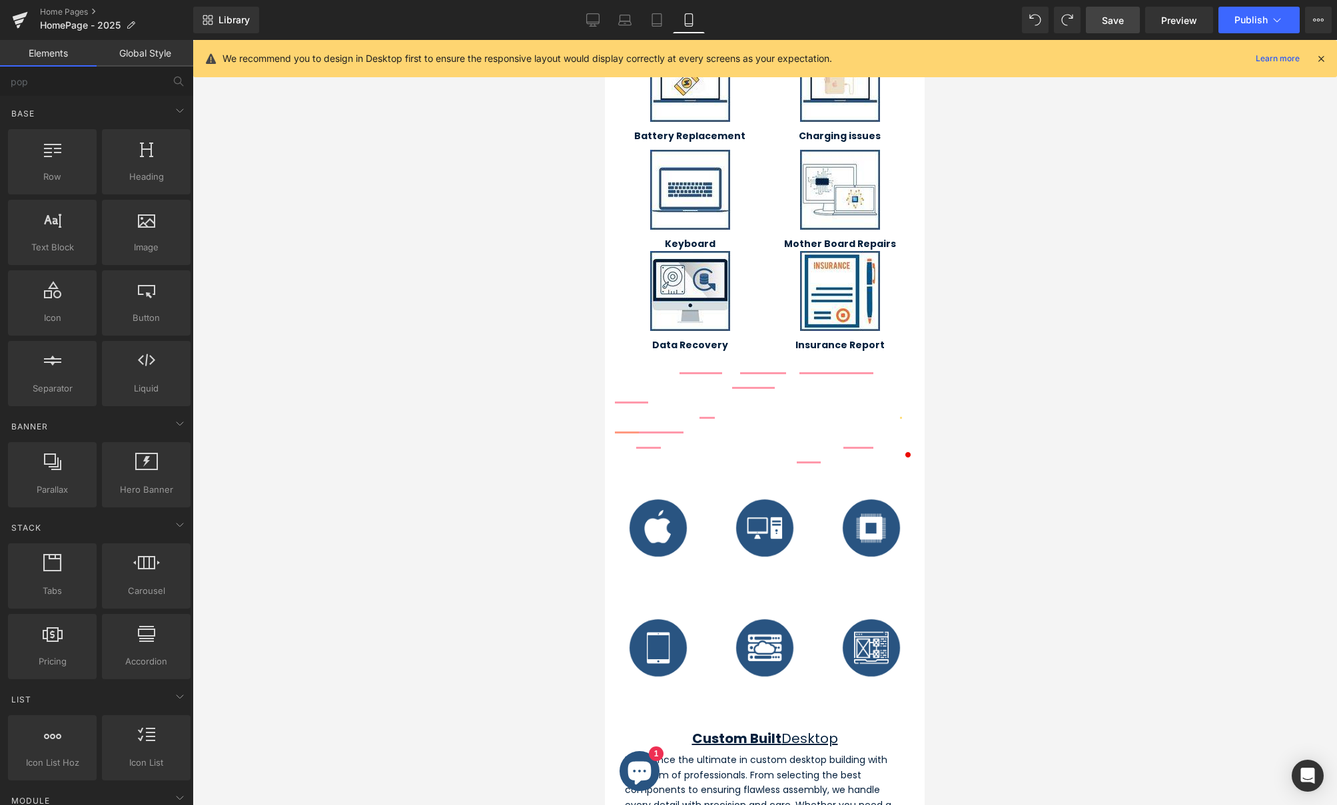
click at [807, 402] on span "At Macrotech Solutions we specialize in out of warranty Apple Mac & Computer re…" at bounding box center [762, 419] width 294 height 118
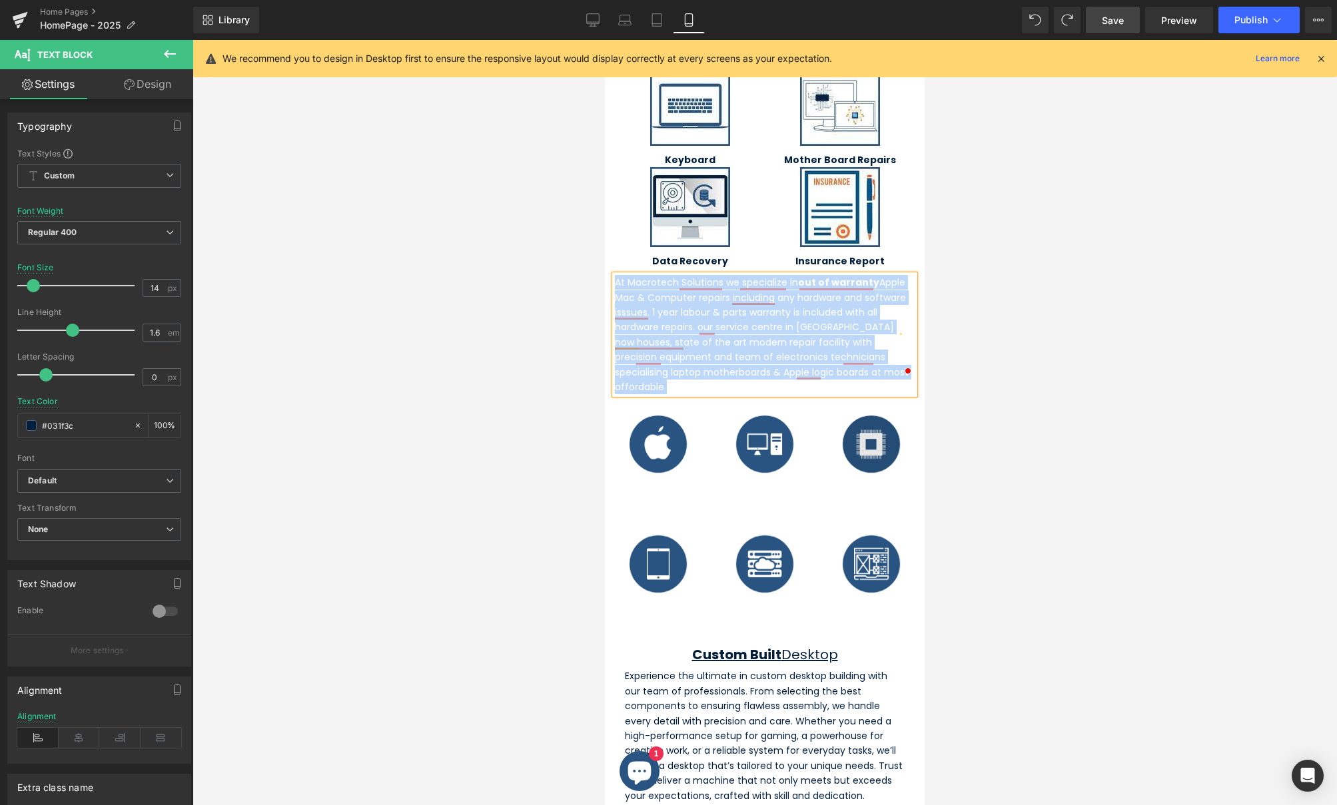
scroll to position [945, 0]
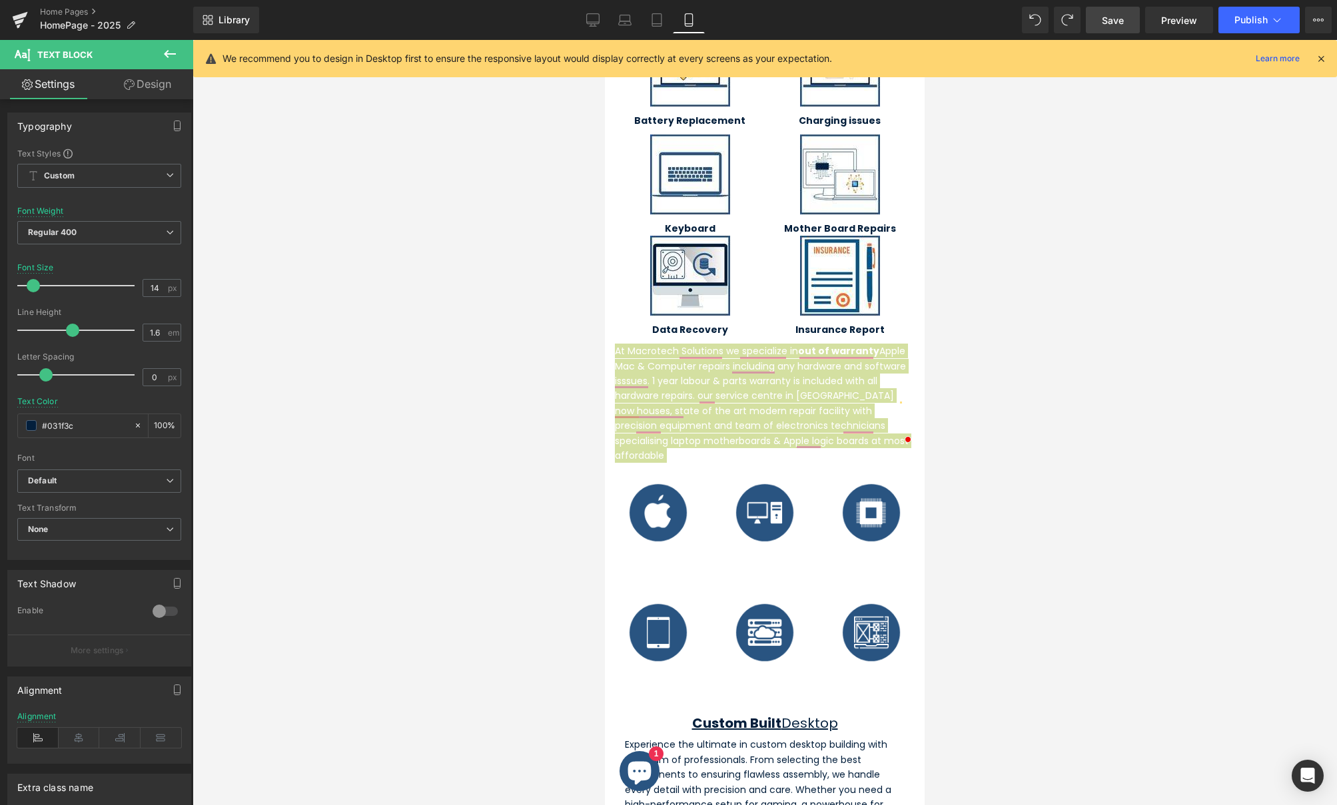
click at [159, 87] on link "Design" at bounding box center [147, 84] width 97 height 30
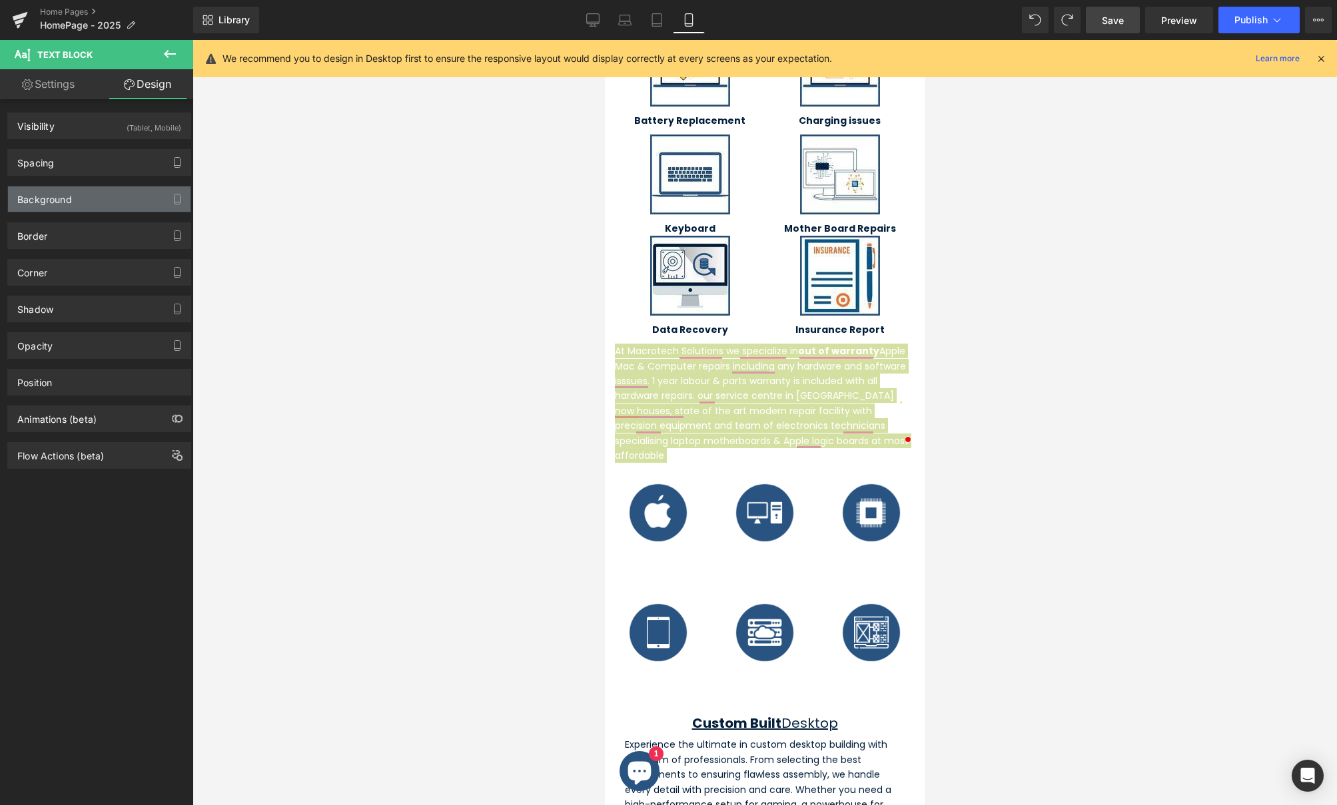
click at [161, 196] on div "Background" at bounding box center [99, 199] width 183 height 25
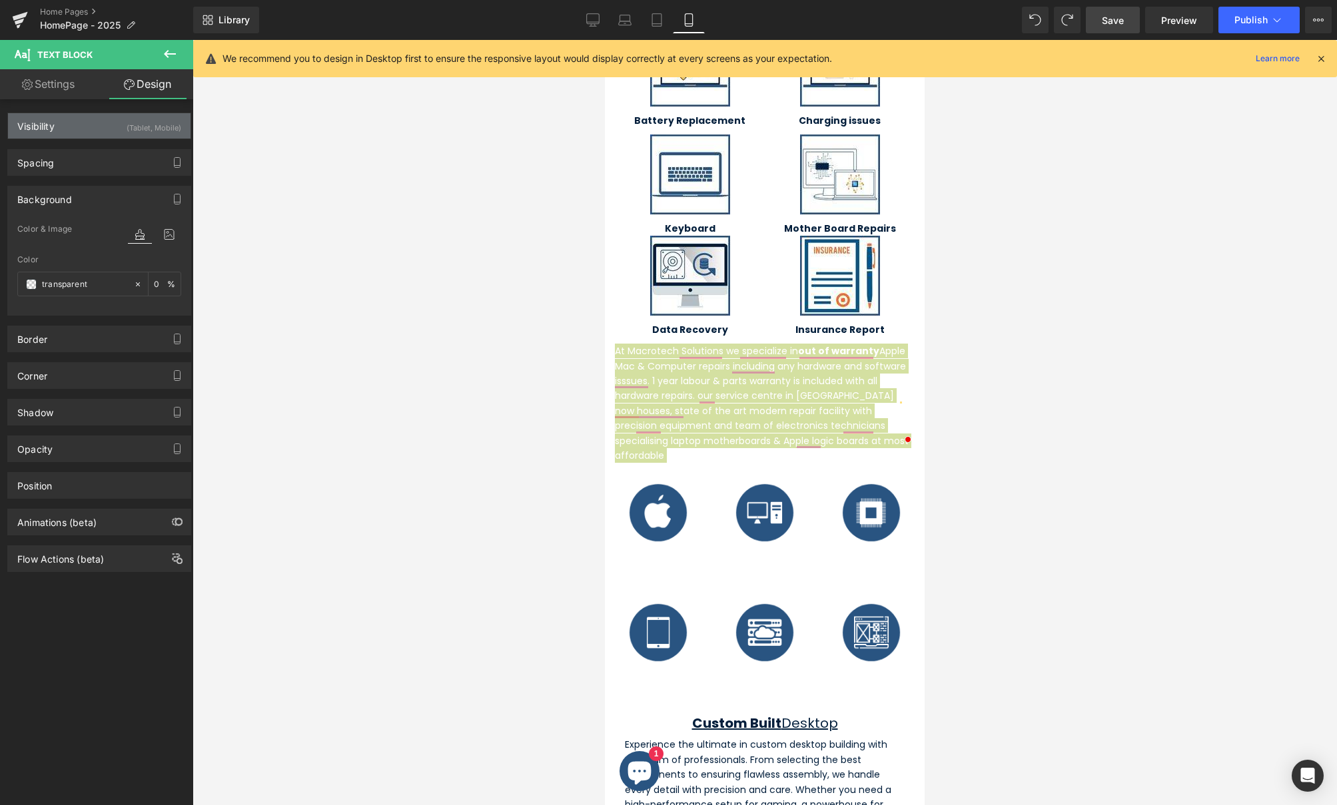
click at [74, 126] on div "Visibility (Tablet, Mobile)" at bounding box center [99, 125] width 183 height 25
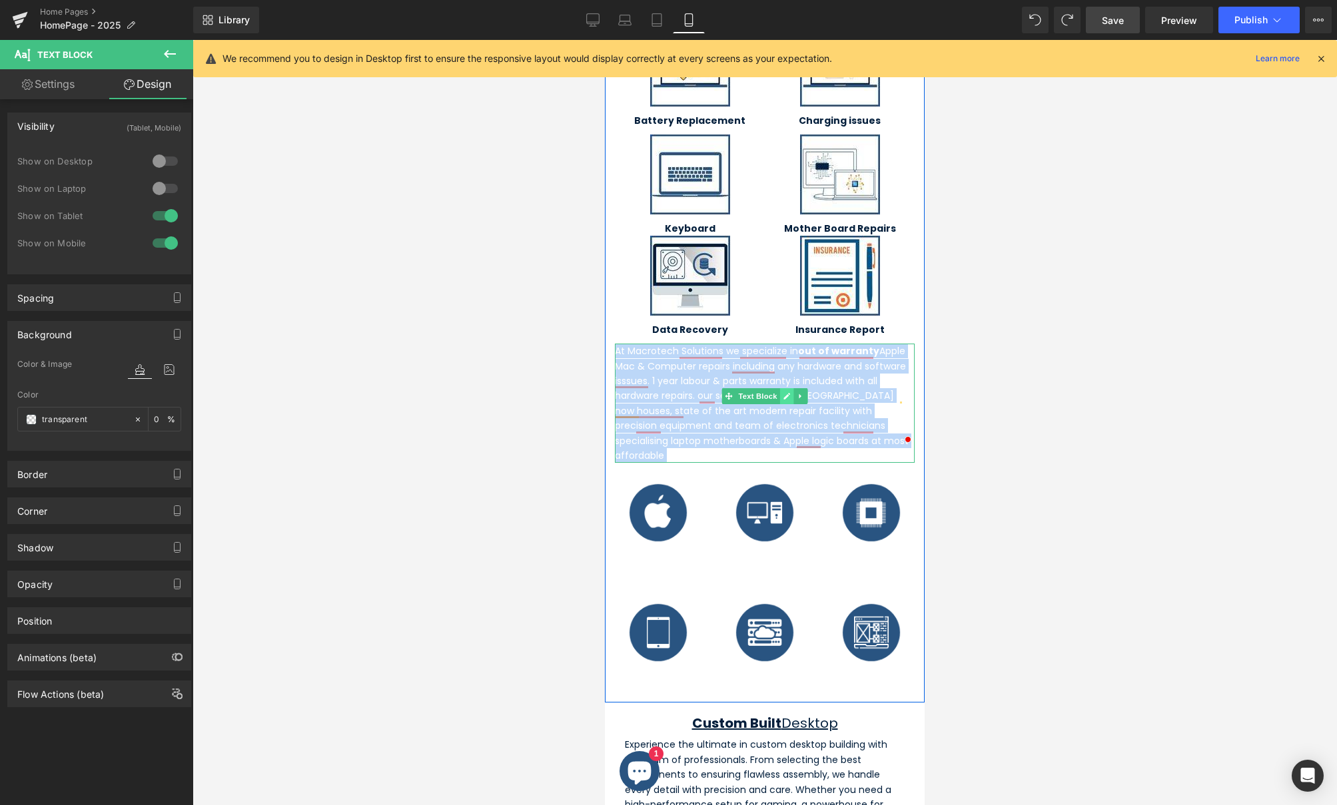
click at [783, 393] on icon at bounding box center [786, 396] width 7 height 7
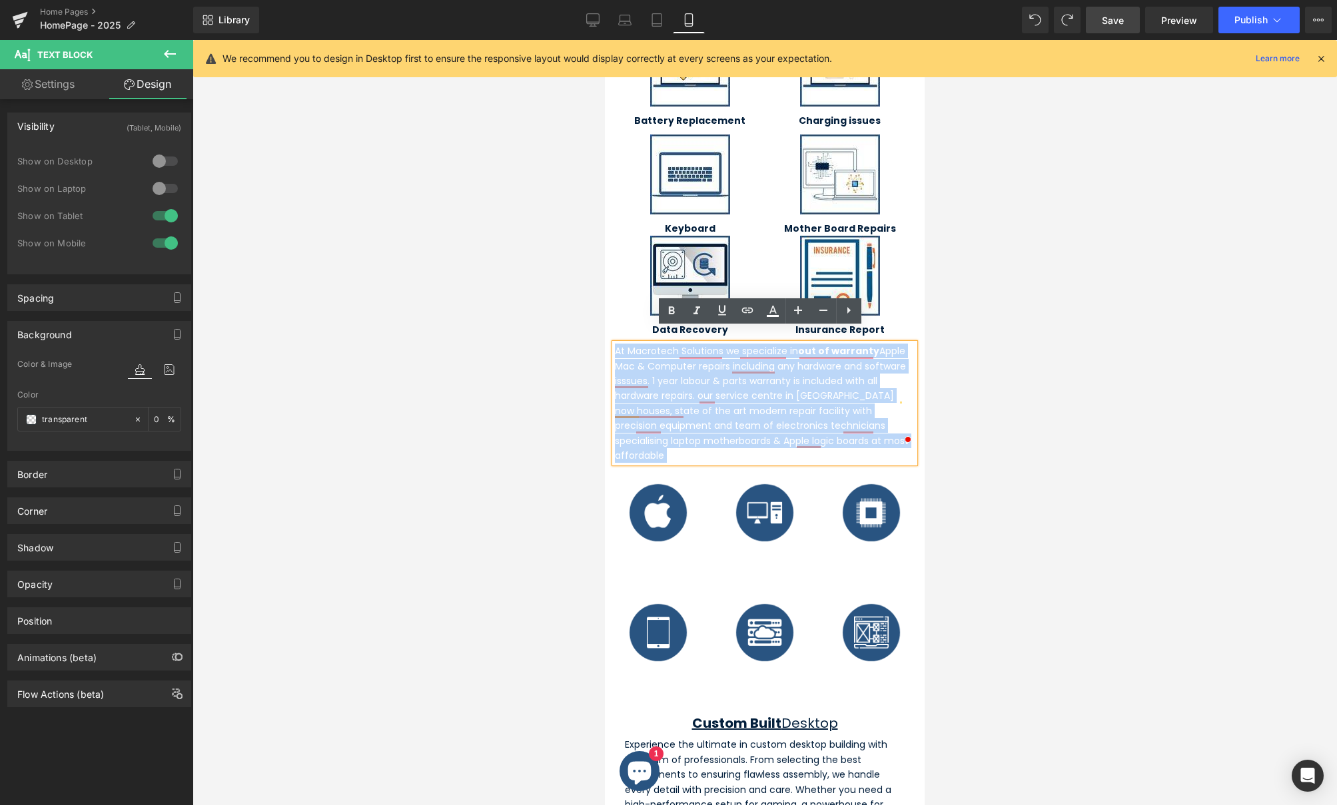
click at [781, 381] on span "At Macrotech Solutions we specialize in out of warranty Apple Mac & Computer re…" at bounding box center [762, 403] width 294 height 118
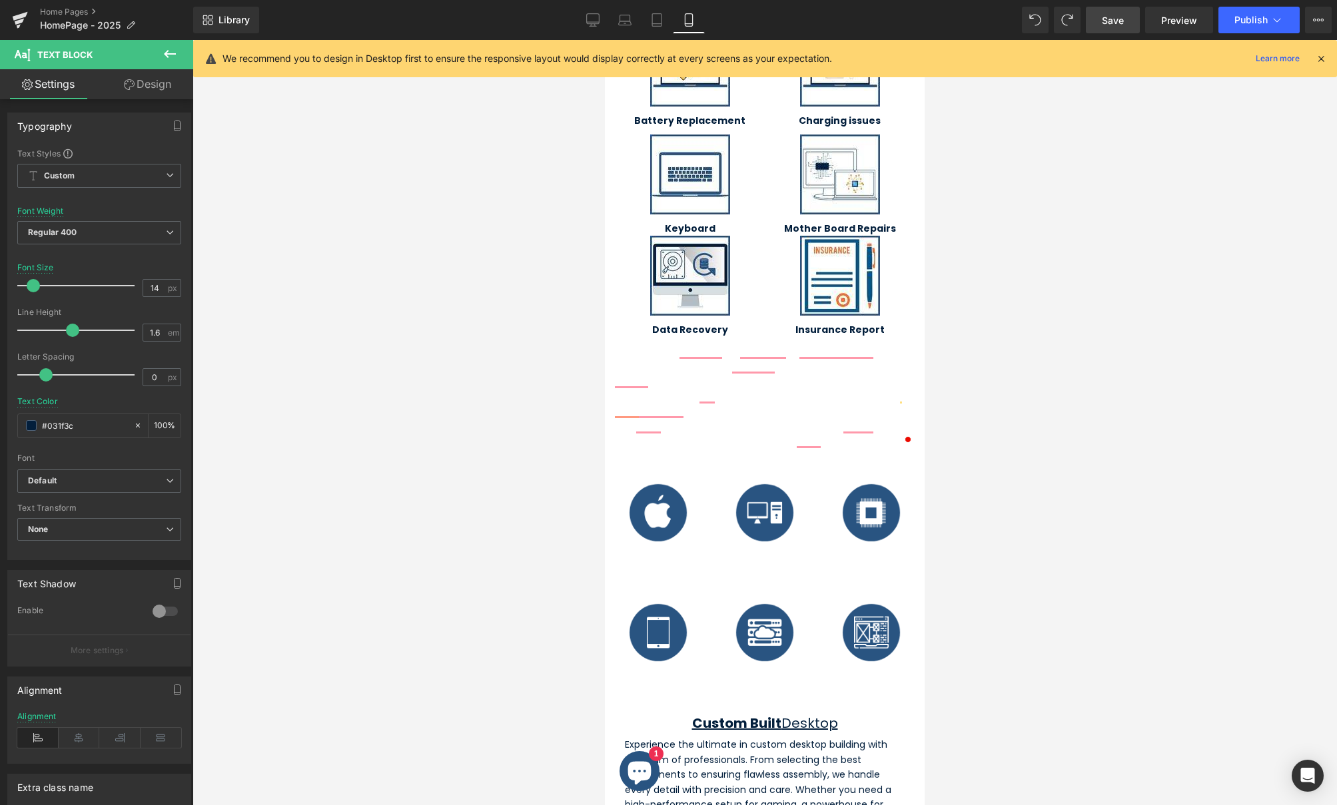
click at [179, 52] on button at bounding box center [170, 54] width 47 height 29
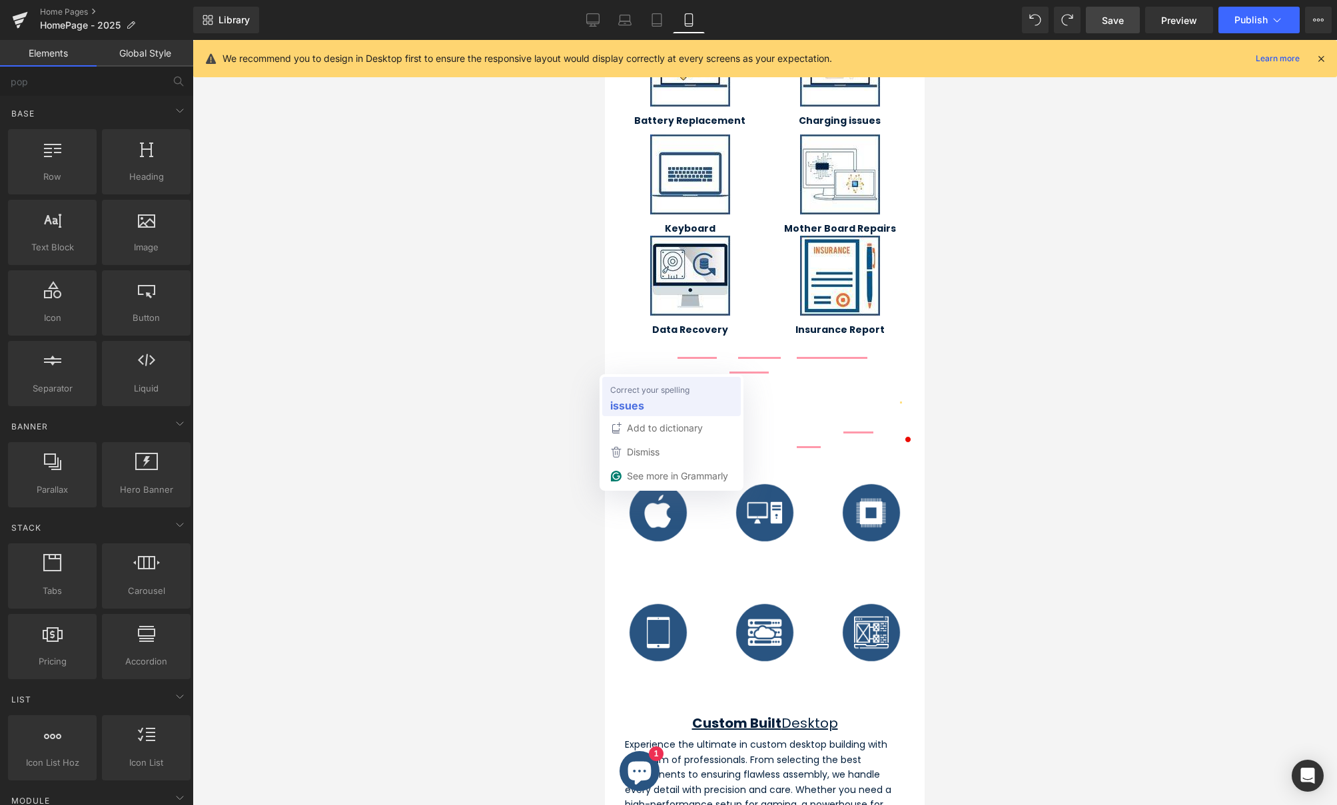
click at [668, 390] on span "At Macrotech Solutions we specialize in out of warranty Apple Mac & Computer re…" at bounding box center [762, 403] width 294 height 118
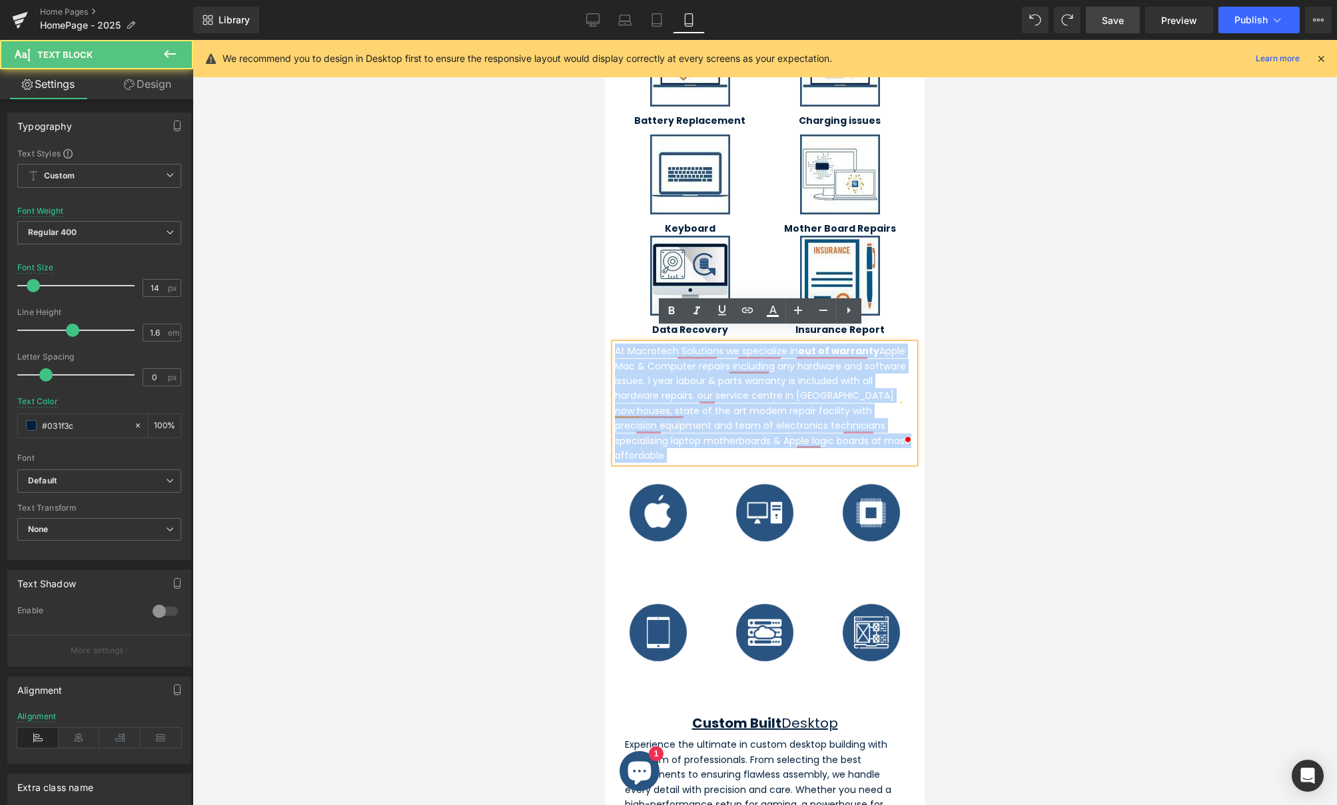
click at [668, 390] on span "At Macrotech Solutions we specialize in out of warranty Apple Mac & Computer re…" at bounding box center [762, 403] width 294 height 118
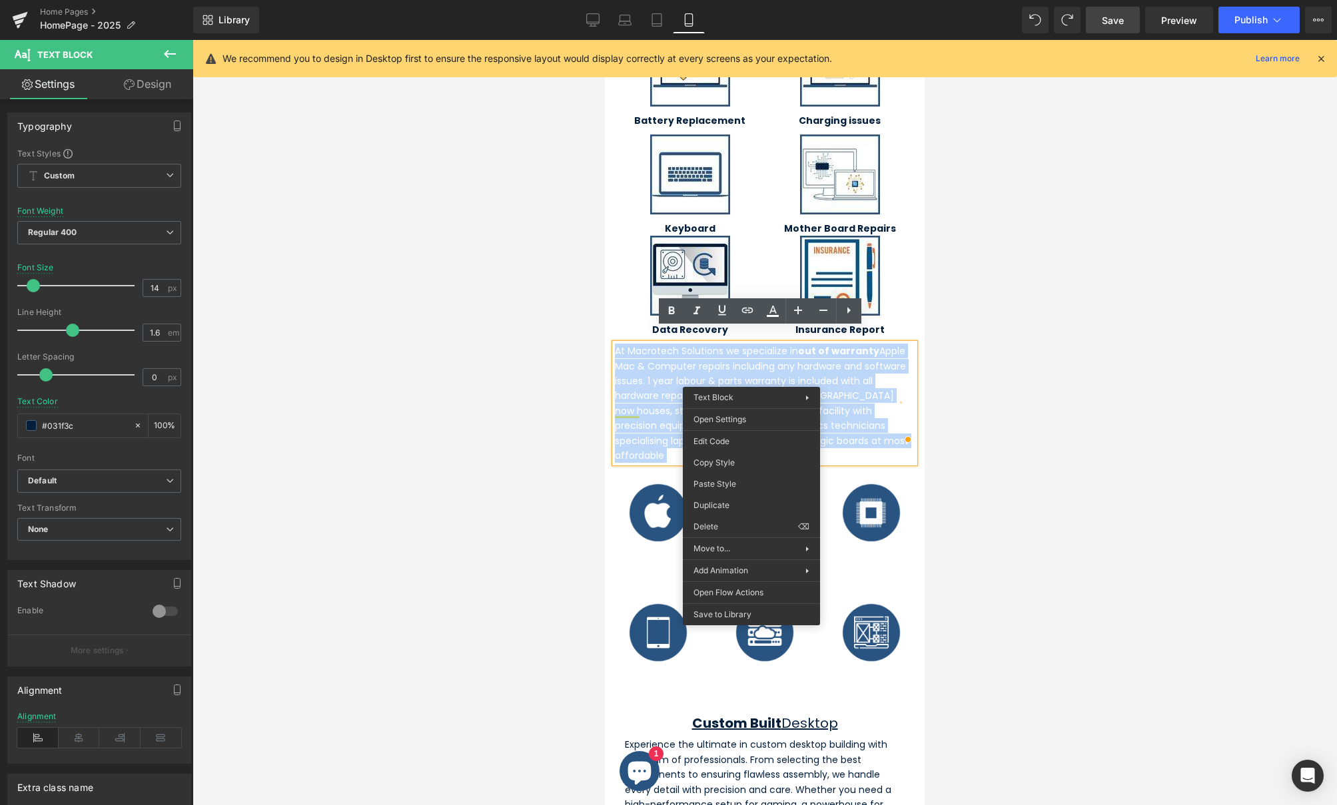
click at [805, 371] on span "At Macrotech Solutions we specialize in out of warranty Apple Mac & Computer re…" at bounding box center [762, 403] width 294 height 118
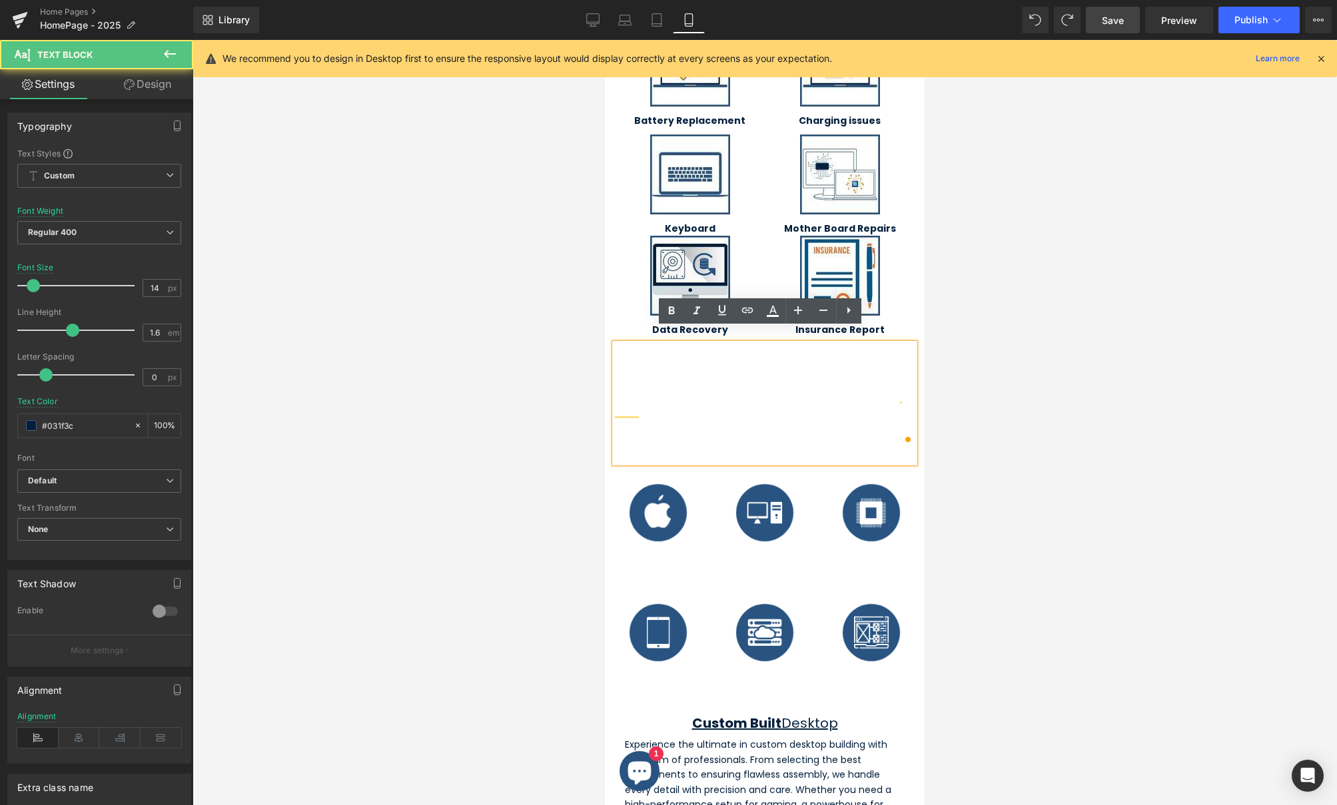
click at [791, 371] on span "At Macrotech Solutions we specialize in out of warranty Apple Mac & Computer re…" at bounding box center [762, 403] width 294 height 118
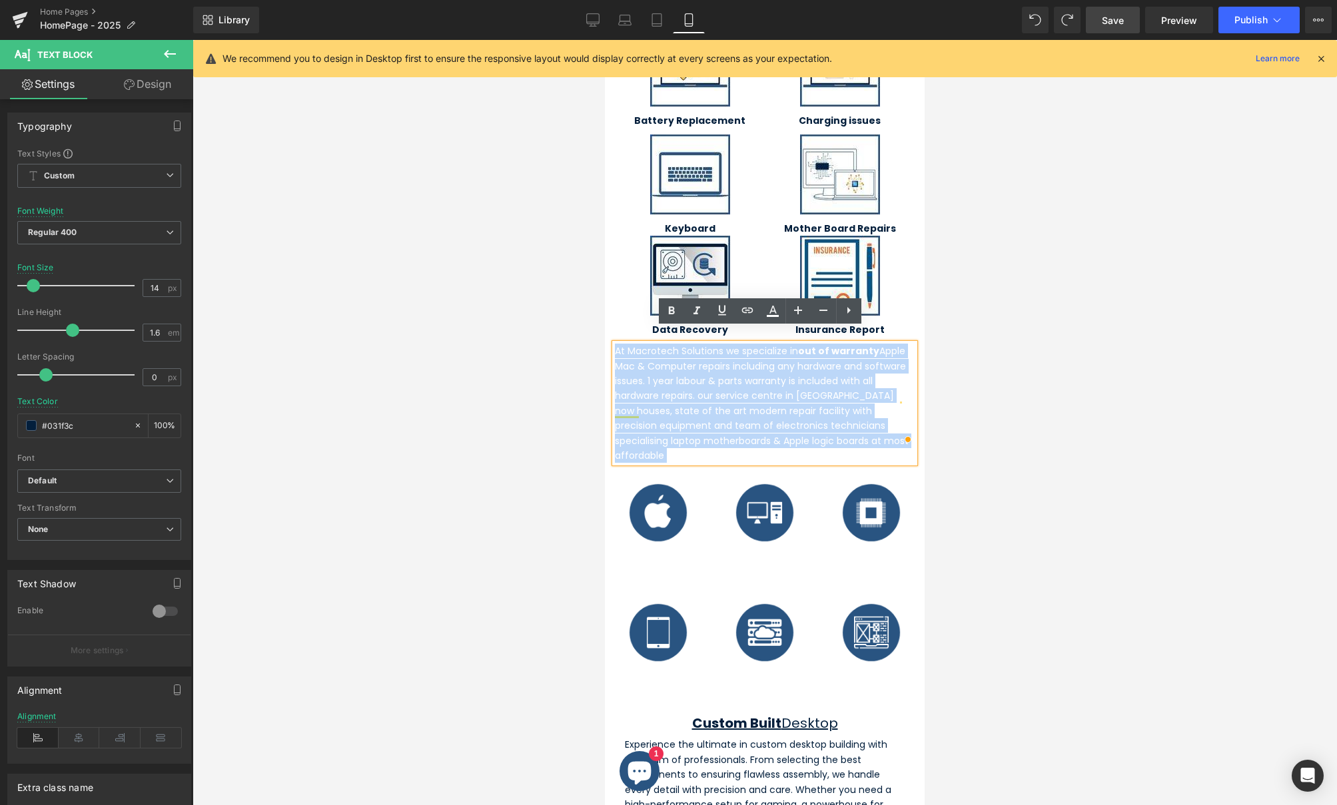
click at [791, 371] on span "At Macrotech Solutions we specialize in out of warranty Apple Mac & Computer re…" at bounding box center [762, 403] width 294 height 118
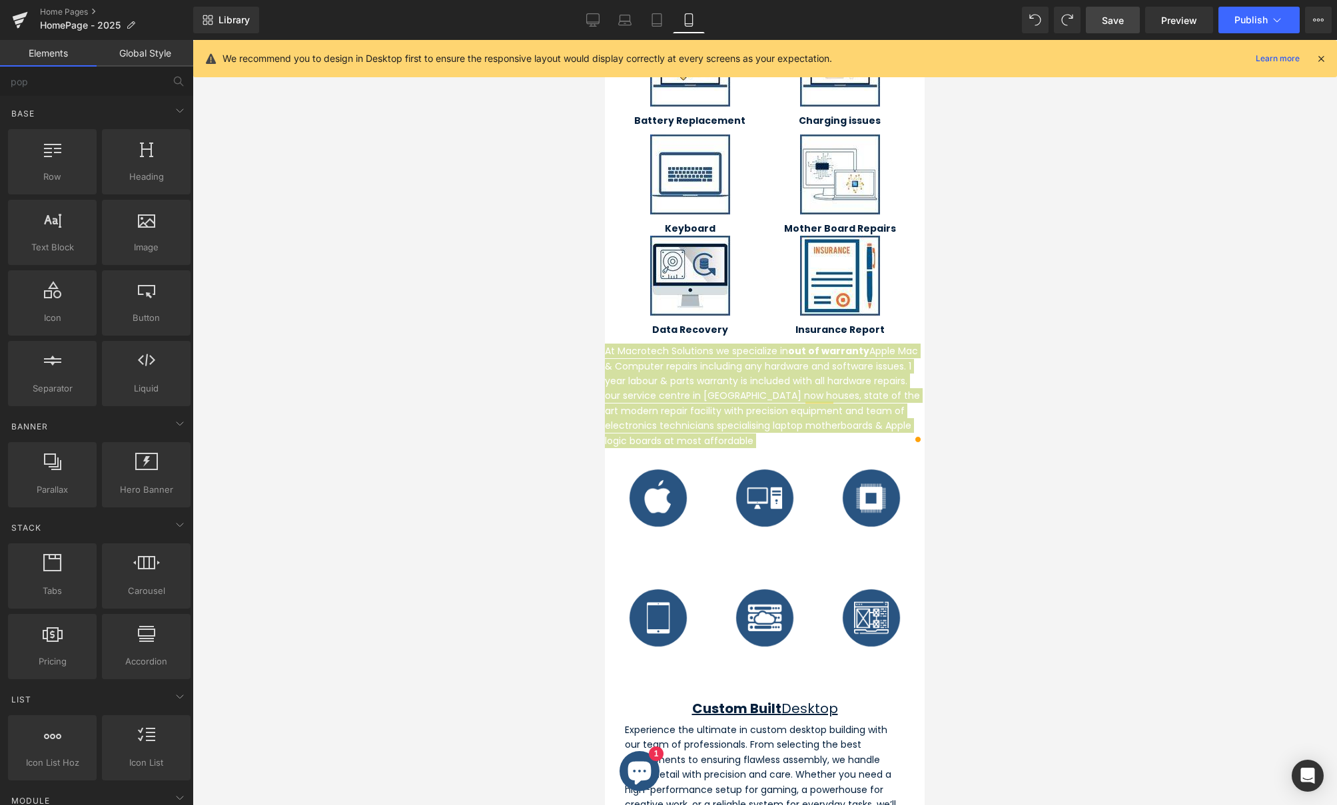
click at [1090, 402] on div at bounding box center [765, 422] width 1145 height 765
click at [1065, 406] on div at bounding box center [765, 422] width 1145 height 765
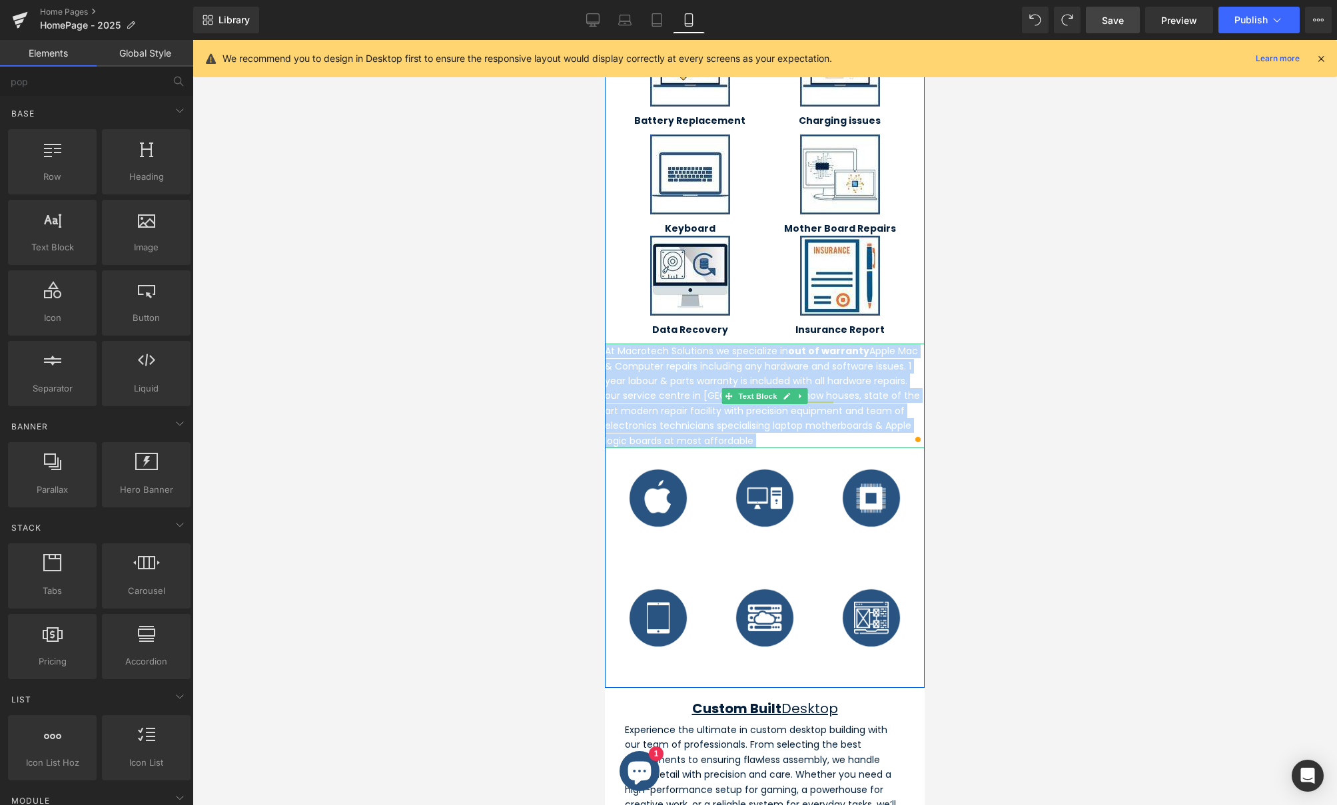
click at [836, 372] on span "At Macrotech Solutions we specialize in out of warranty Apple Mac & Computer re…" at bounding box center [762, 395] width 315 height 103
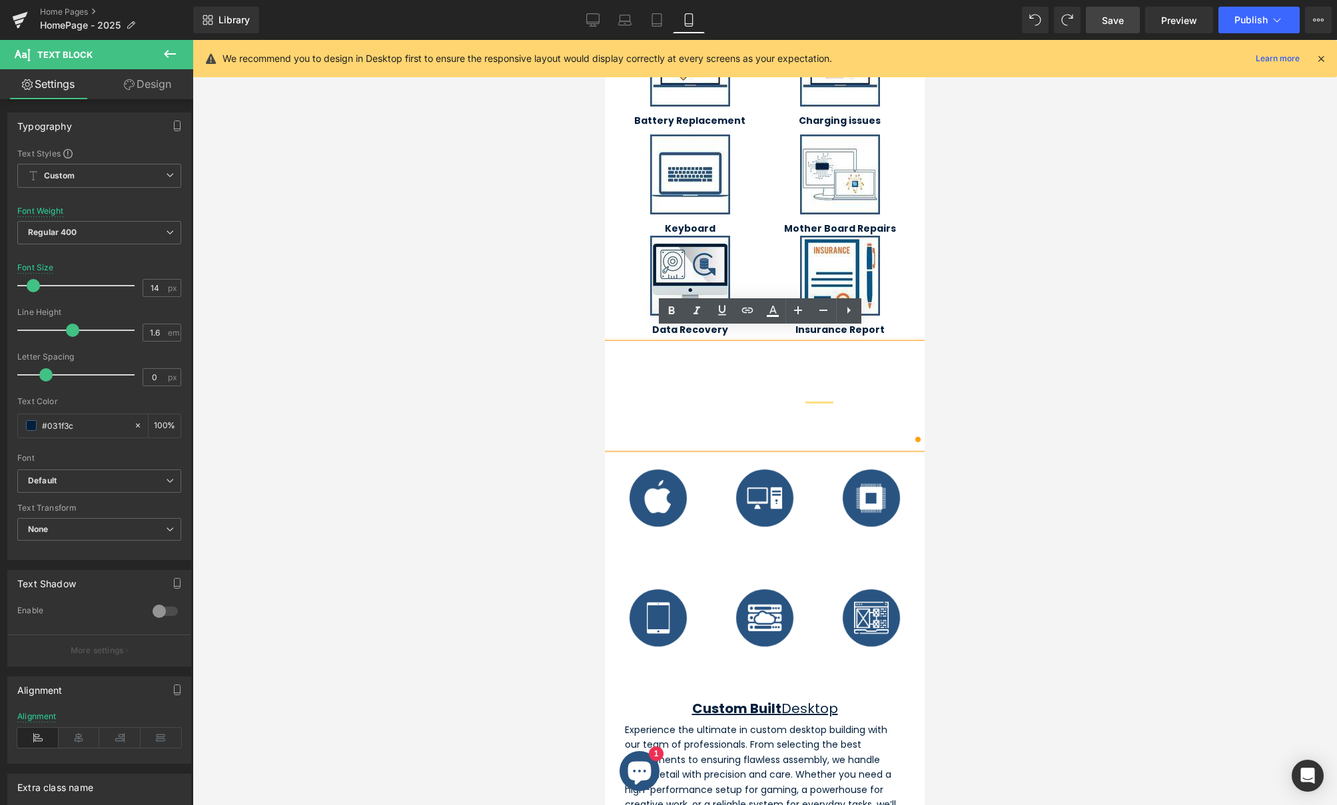
click at [888, 394] on span "At Macrotech Solutions we specialize in out of warranty Apple Mac & Computer re…" at bounding box center [762, 395] width 315 height 103
click at [173, 125] on icon "button" at bounding box center [177, 126] width 11 height 11
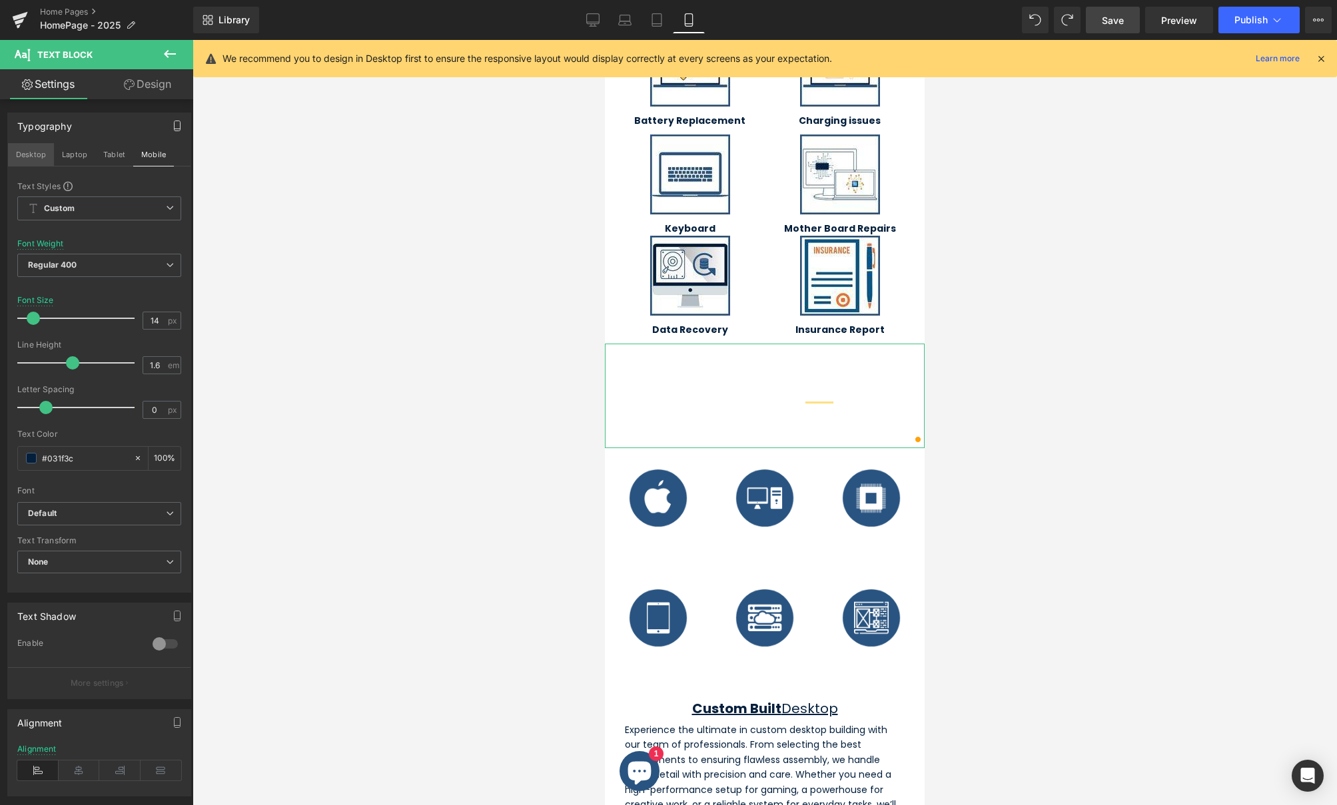
click at [31, 156] on button "Desktop" at bounding box center [31, 154] width 46 height 23
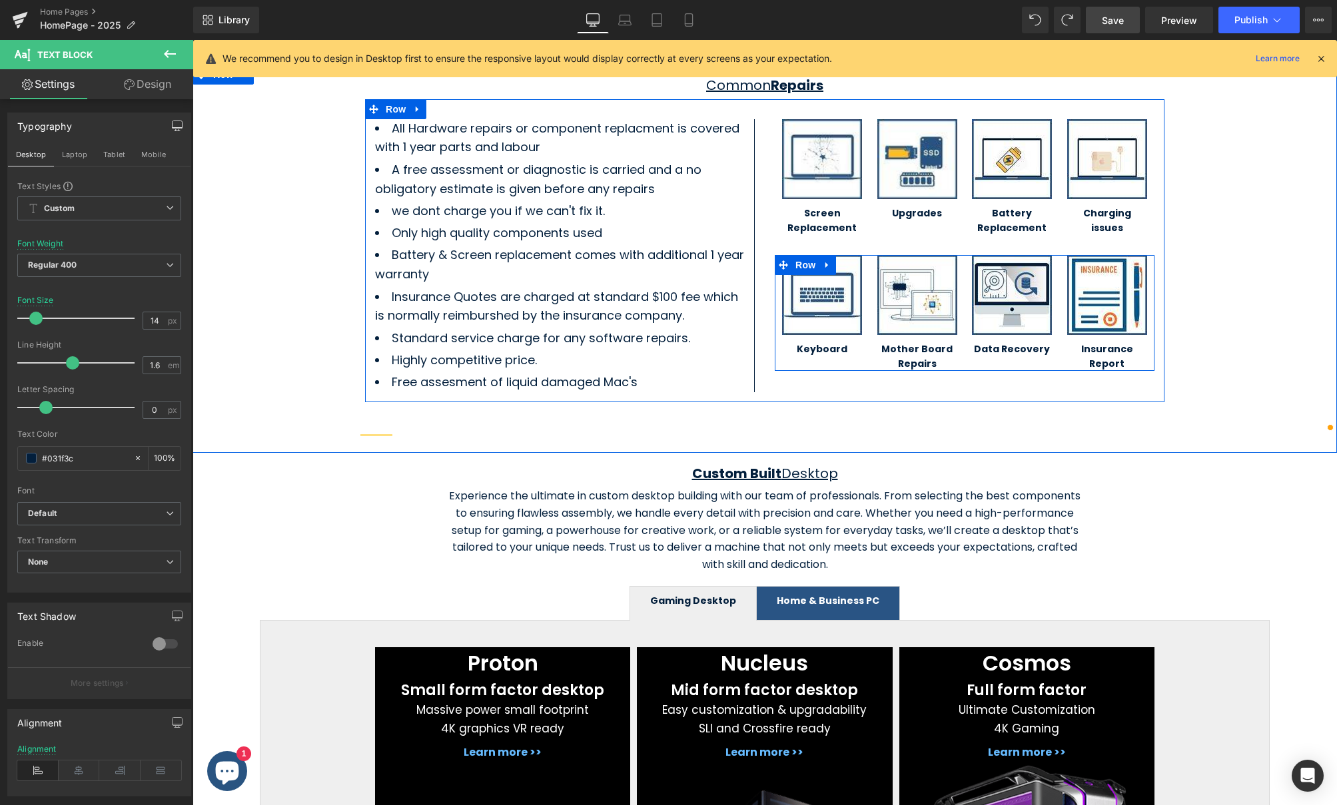
scroll to position [676, 0]
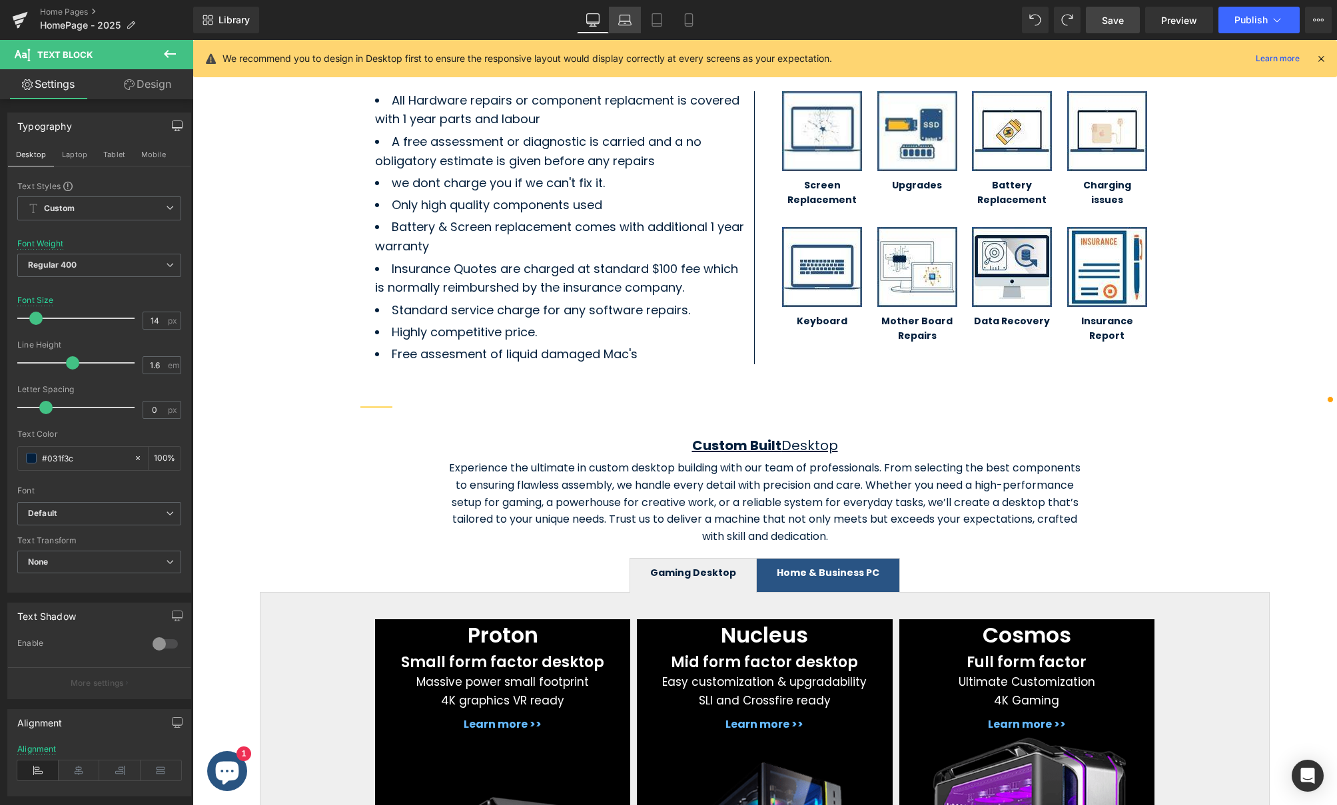
click at [626, 24] on icon at bounding box center [624, 19] width 13 height 13
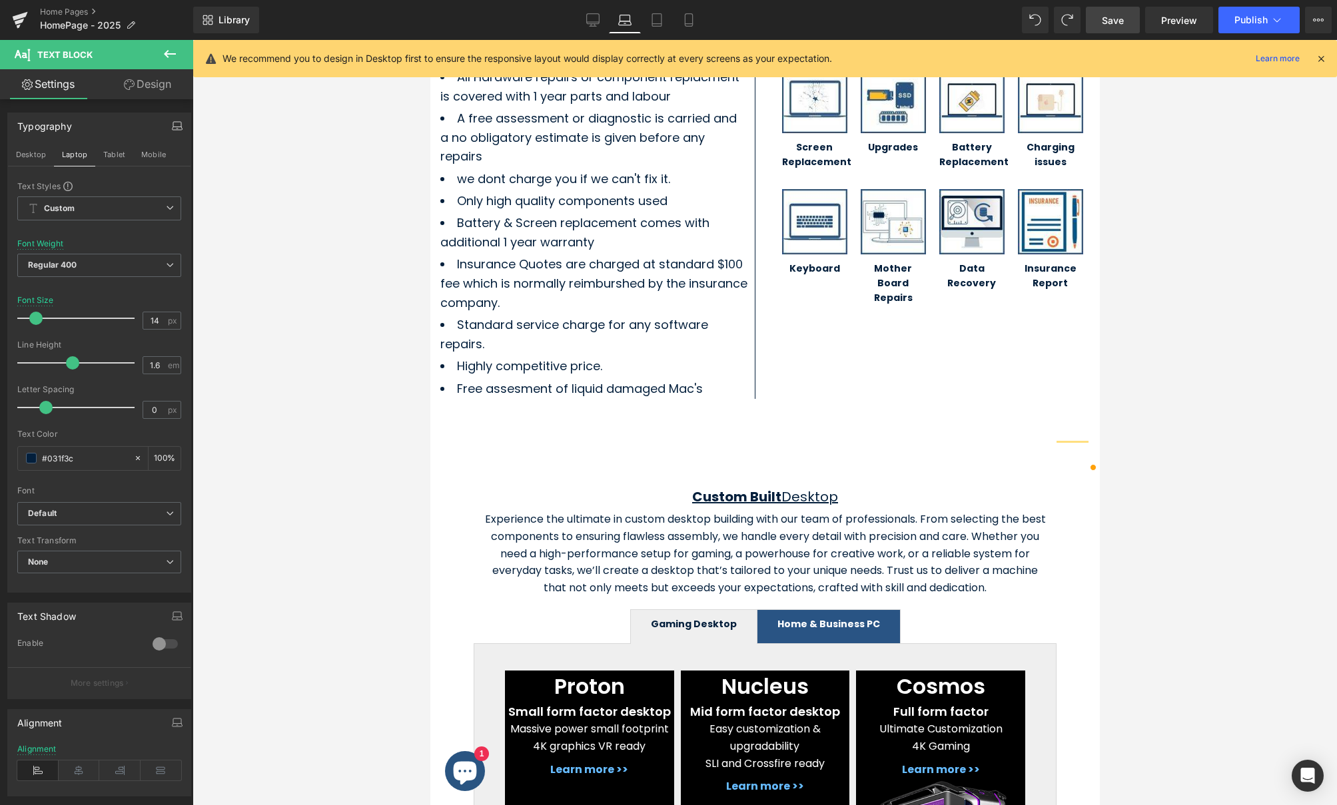
scroll to position [529, 0]
click at [667, 17] on link "Tablet" at bounding box center [657, 20] width 32 height 27
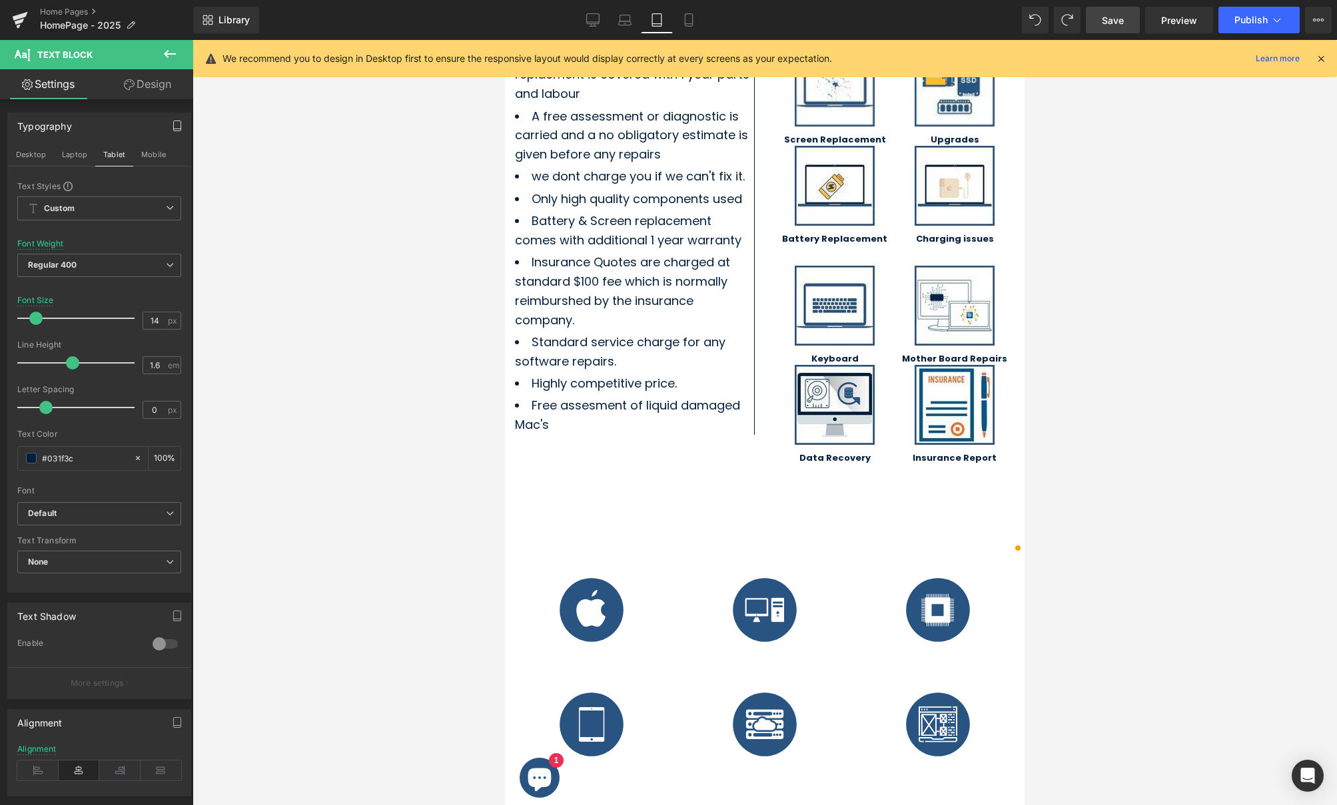
scroll to position [620, 0]
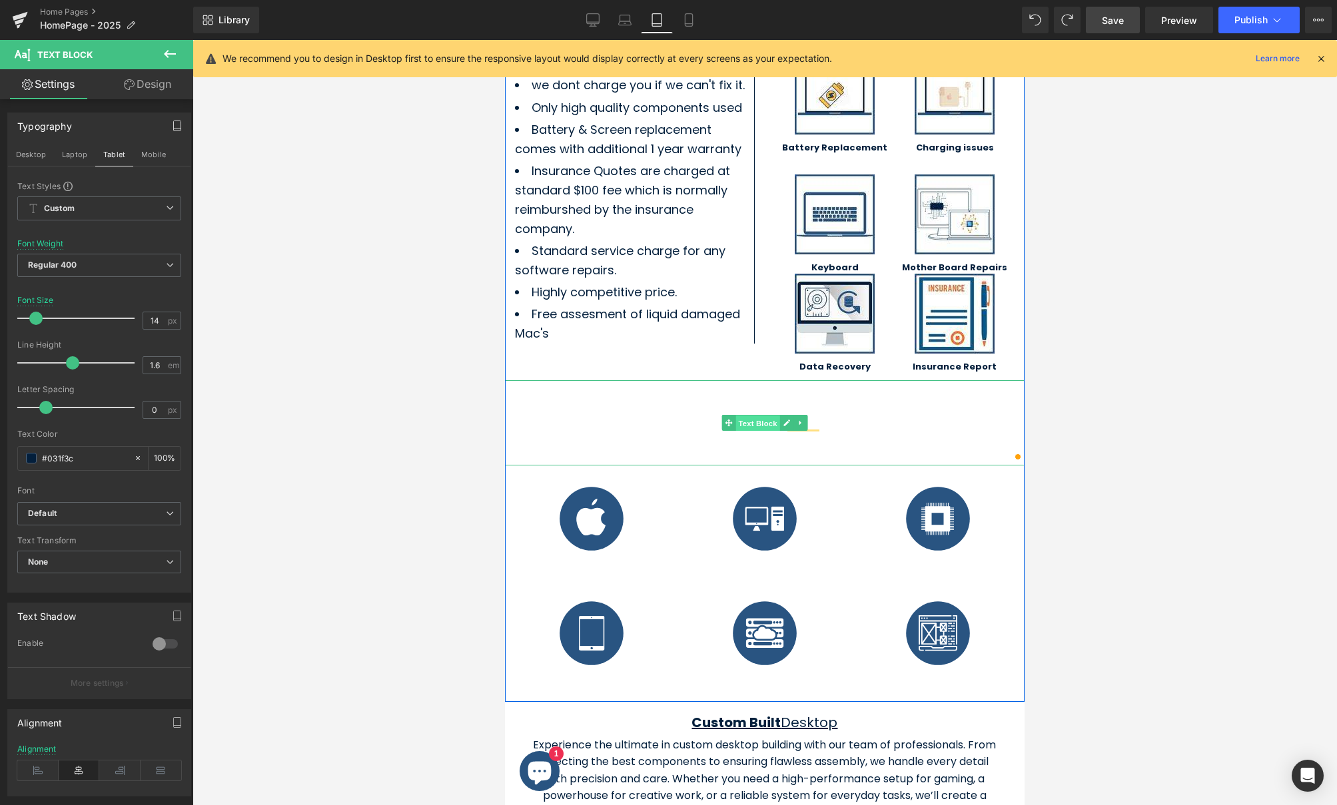
click at [762, 416] on span "Text Block" at bounding box center [757, 423] width 44 height 16
click at [698, 409] on span "At Macrotech Solutions we specialize in out of warranty Apple Mac & Computer re…" at bounding box center [764, 422] width 509 height 83
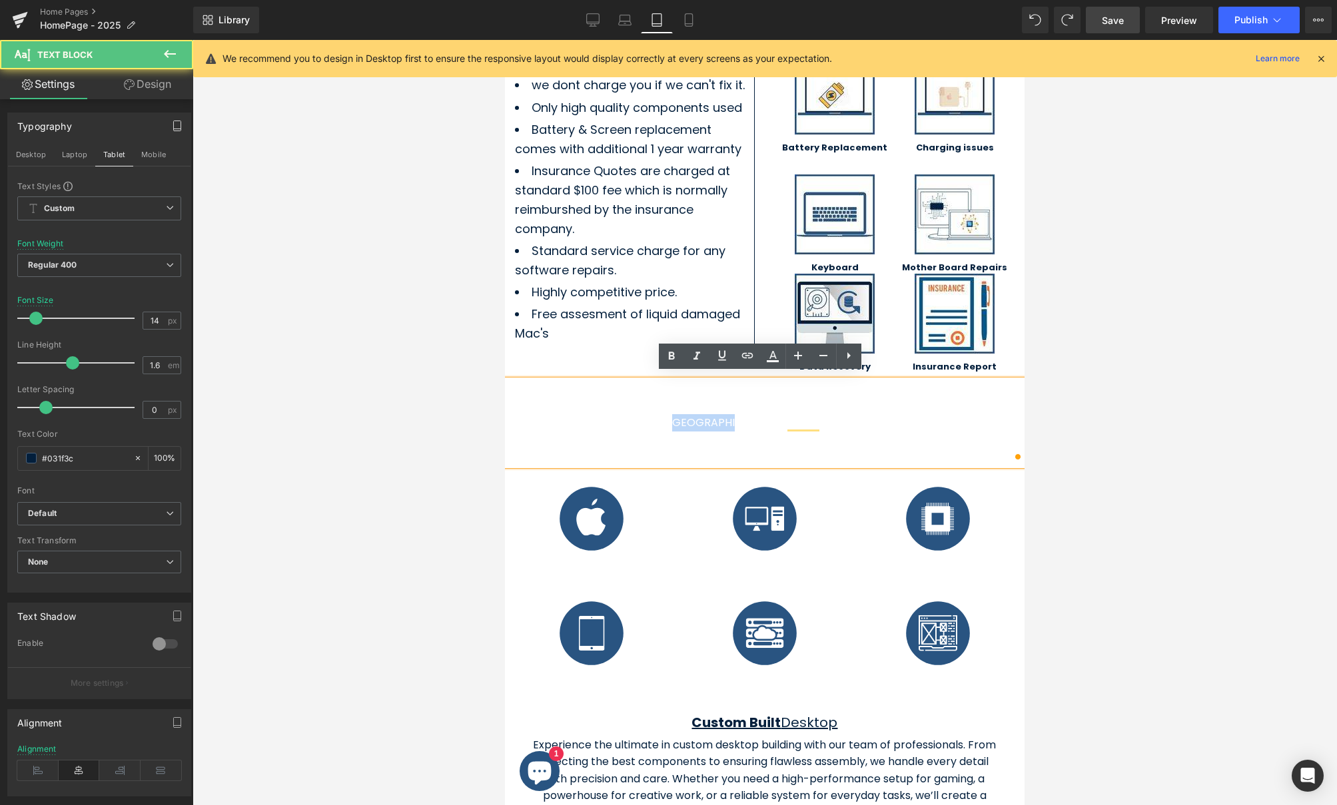
click at [698, 409] on span "At Macrotech Solutions we specialize in out of warranty Apple Mac & Computer re…" at bounding box center [764, 422] width 509 height 83
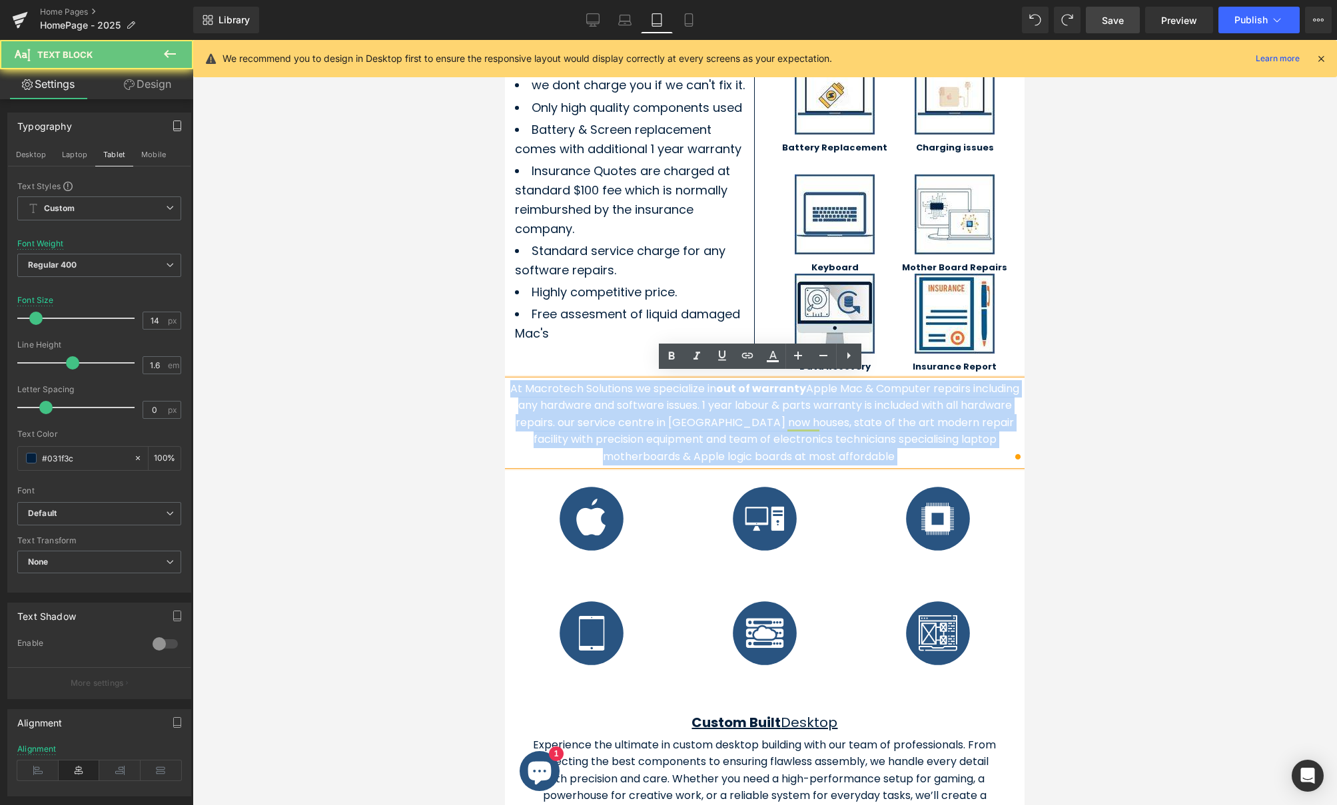
click at [698, 409] on span "At Macrotech Solutions we specialize in out of warranty Apple Mac & Computer re…" at bounding box center [764, 422] width 509 height 83
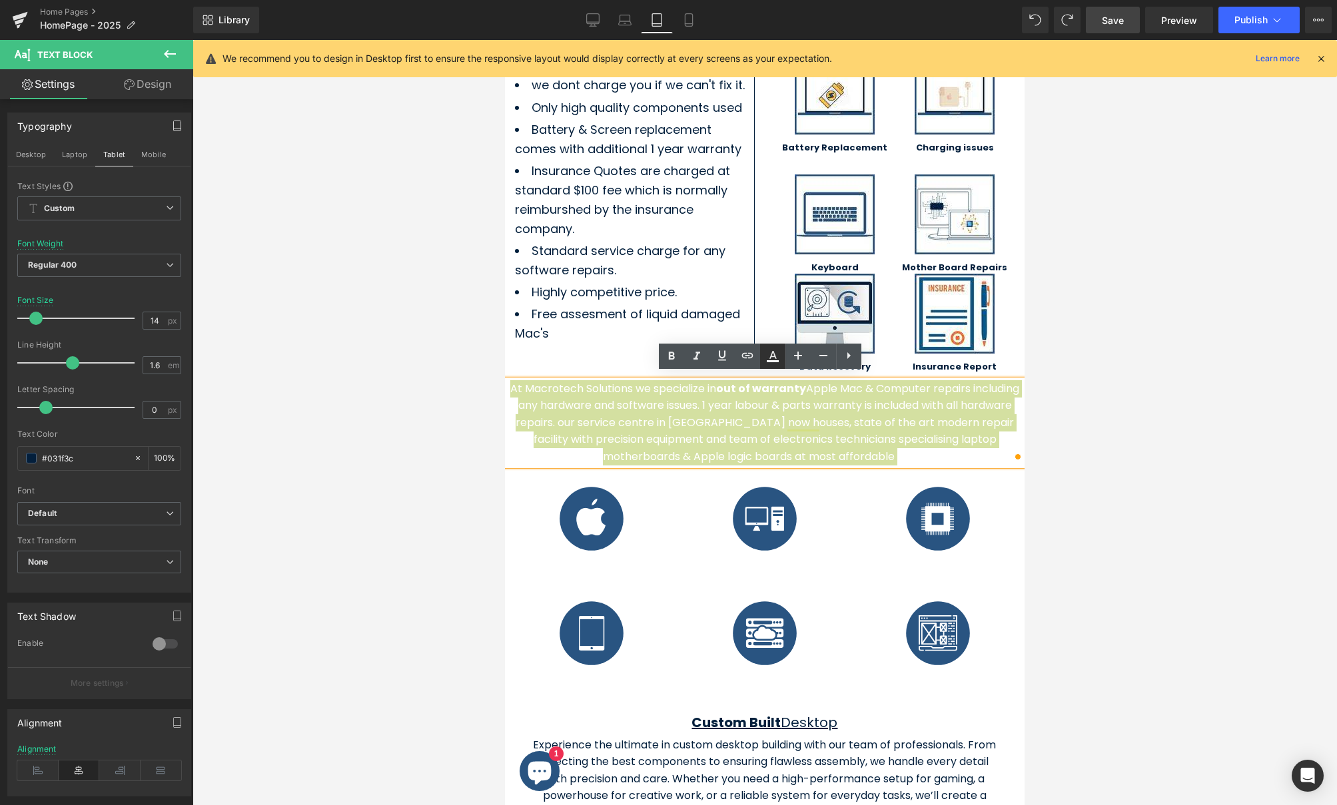
click at [768, 355] on icon at bounding box center [773, 356] width 16 height 16
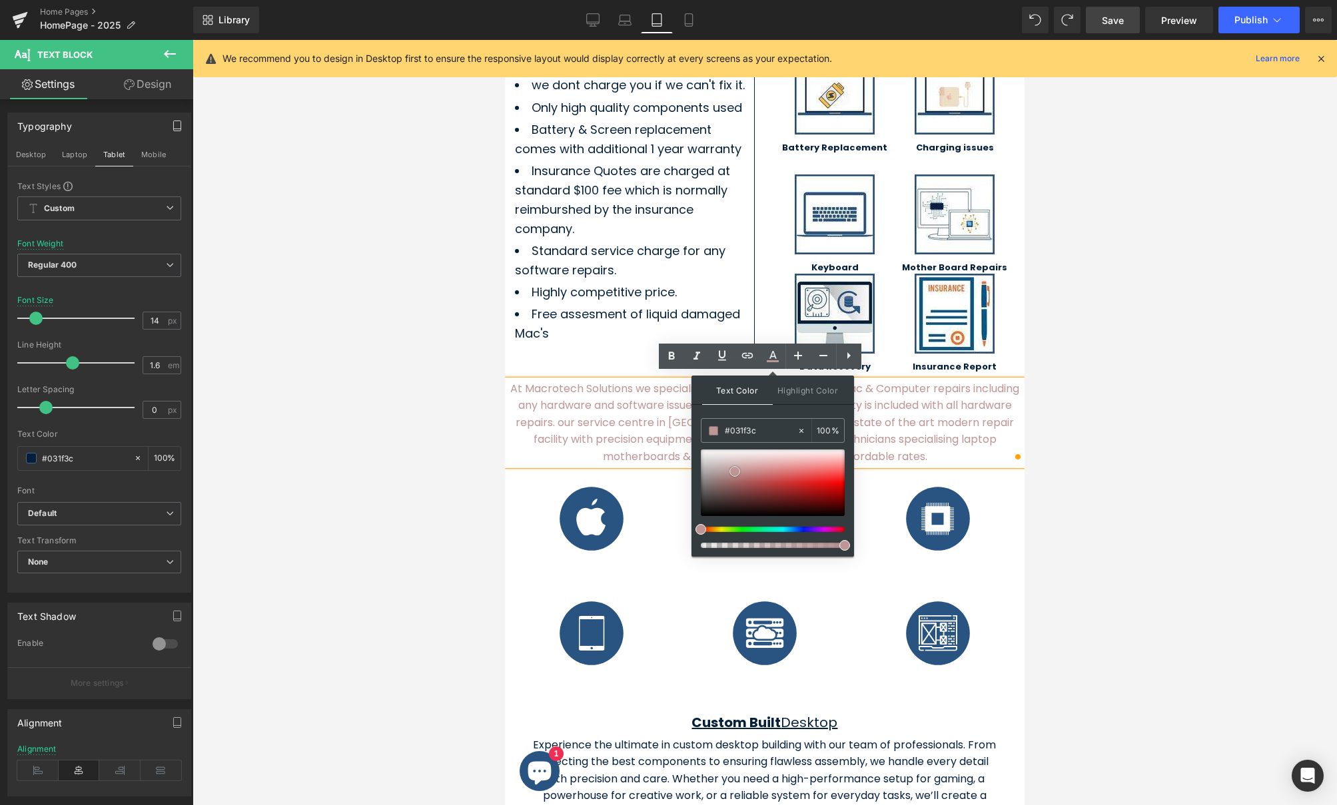
click at [735, 472] on div at bounding box center [773, 483] width 144 height 67
click at [747, 428] on input "#031f3c" at bounding box center [761, 431] width 72 height 15
type input "#031f3c"
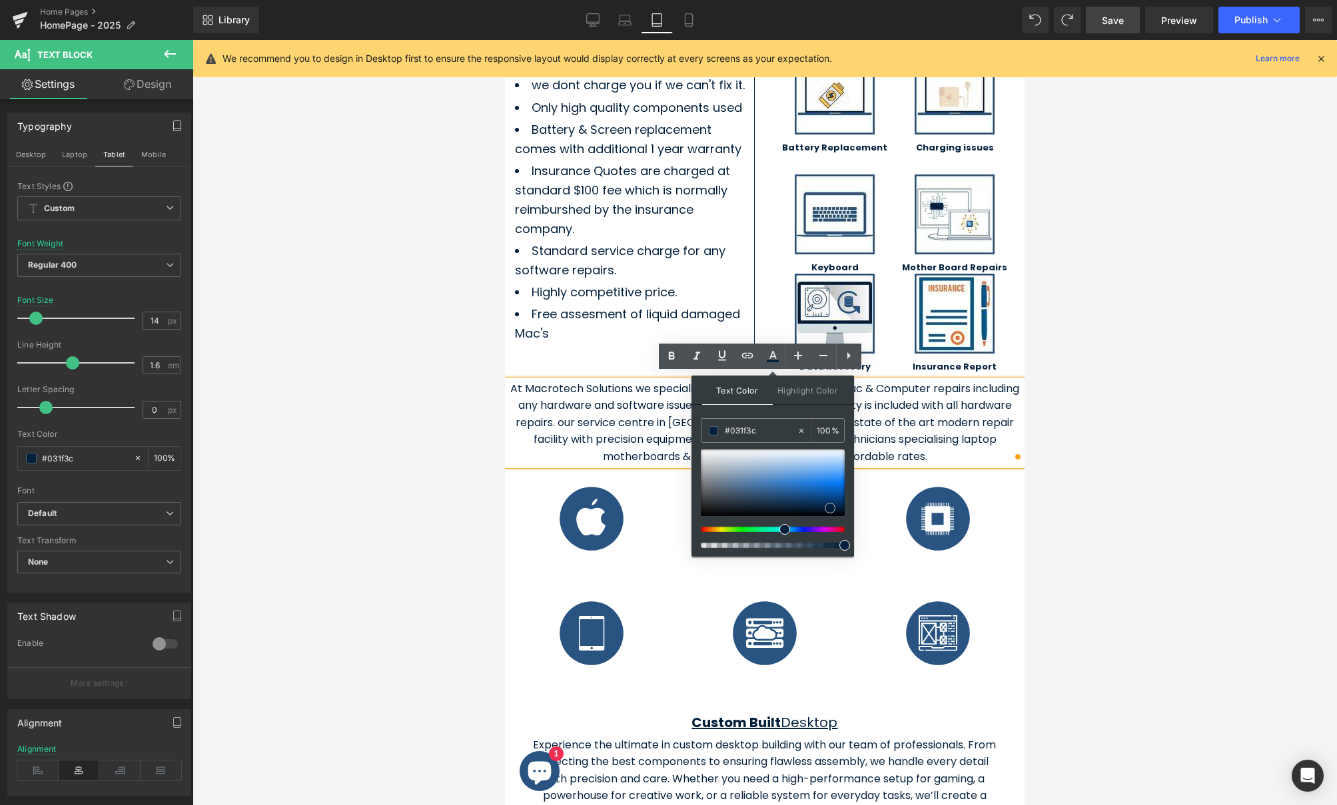
click at [829, 511] on span at bounding box center [830, 508] width 11 height 11
click at [1135, 497] on div at bounding box center [765, 422] width 1145 height 765
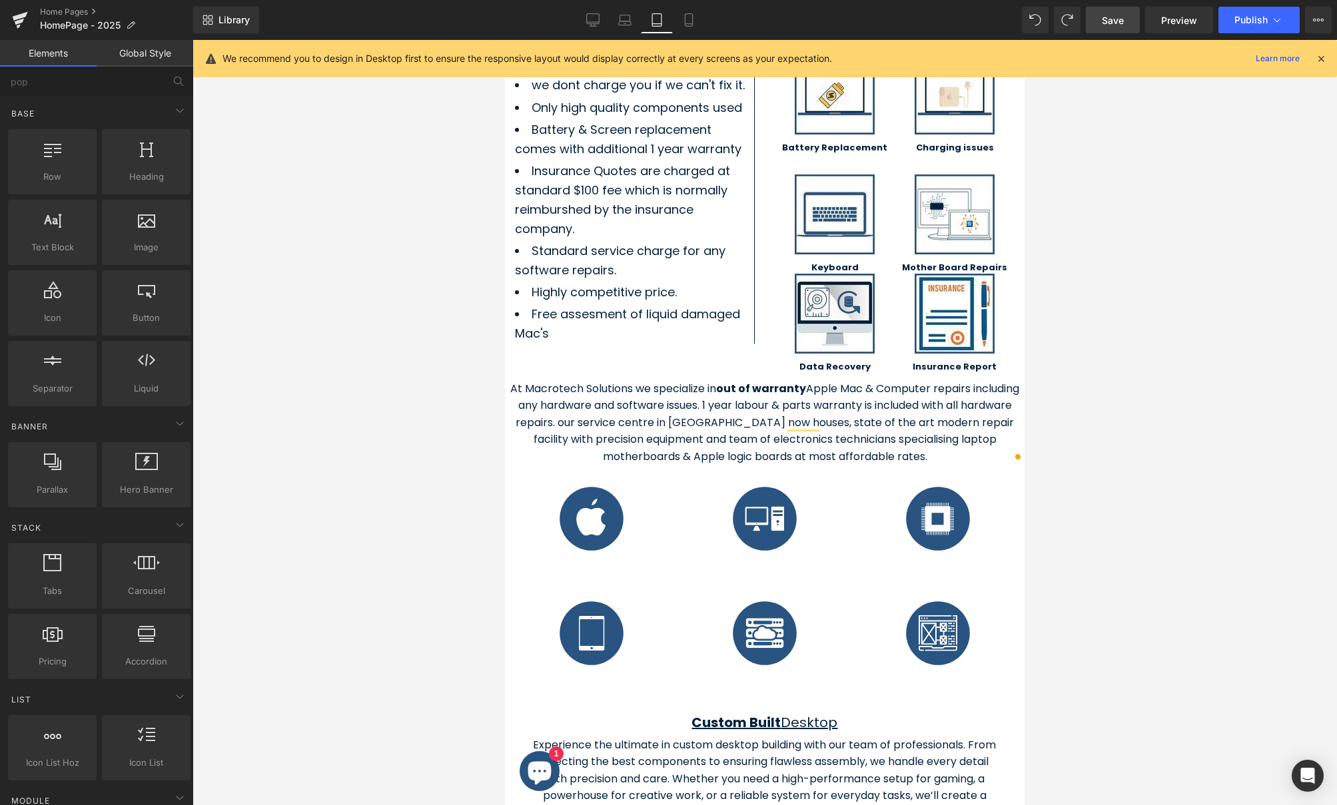
click at [1096, 485] on div at bounding box center [765, 422] width 1145 height 765
click at [448, 520] on div at bounding box center [765, 422] width 1145 height 765
click at [686, 21] on icon at bounding box center [688, 19] width 13 height 13
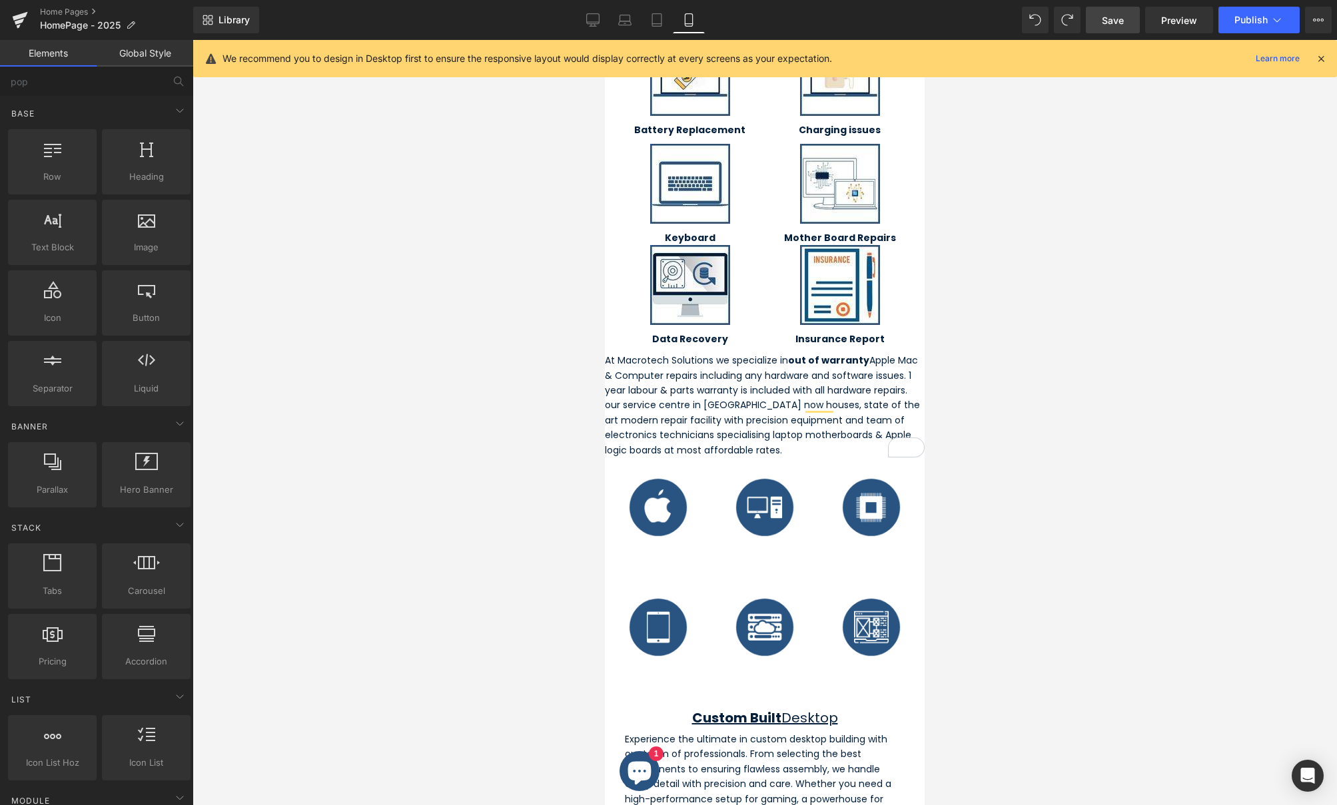
scroll to position [721, 0]
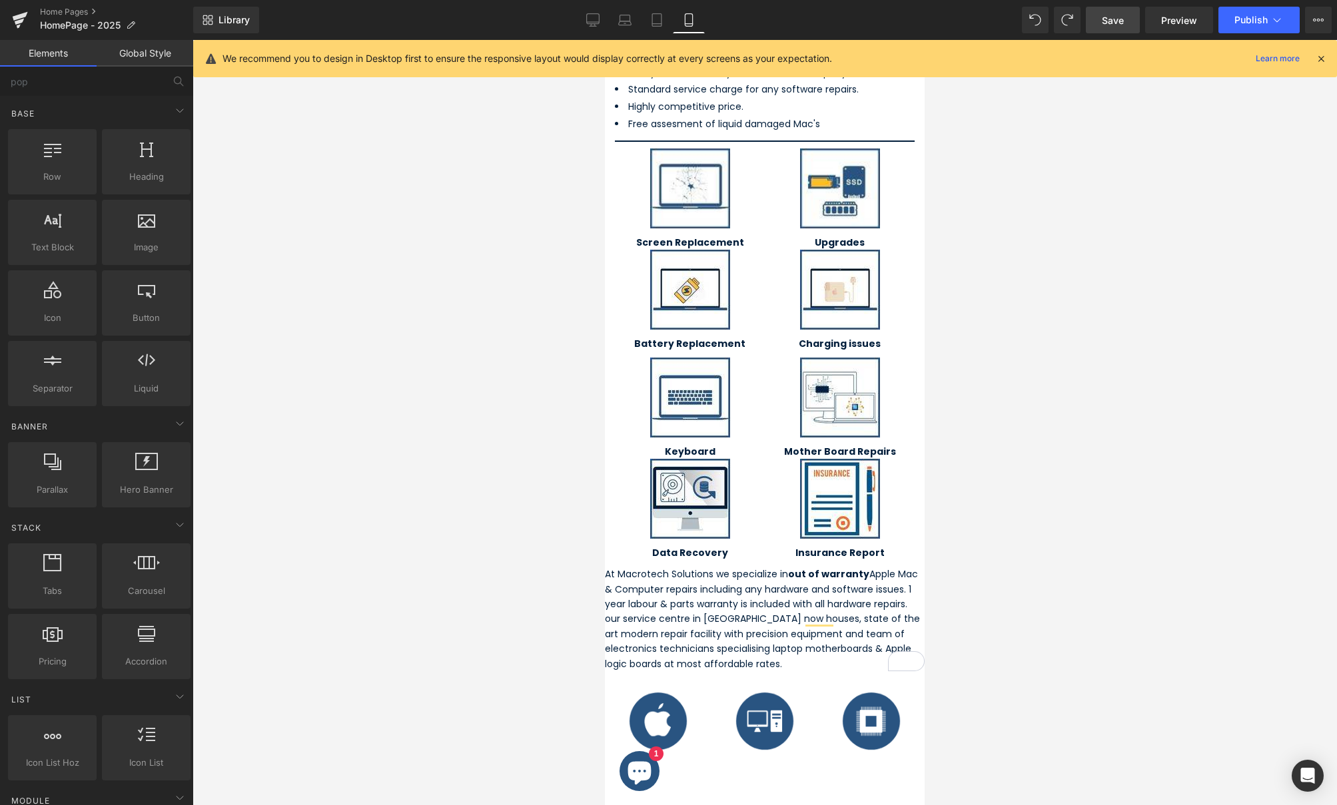
click at [1184, 406] on div at bounding box center [765, 422] width 1145 height 765
click at [1001, 434] on div at bounding box center [765, 422] width 1145 height 765
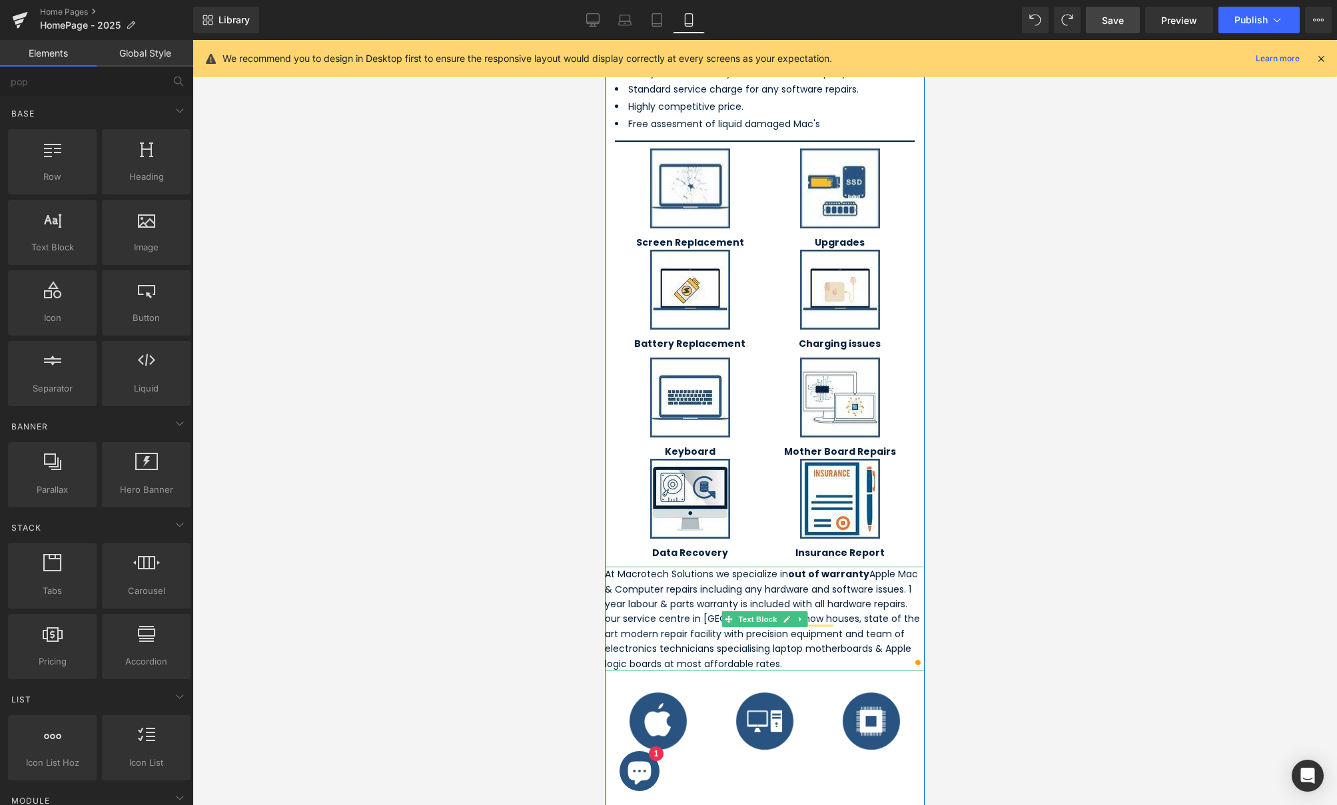
click at [680, 604] on p "At Macrotech Solutions we specialize in out of warranty Apple Mac & Computer re…" at bounding box center [765, 619] width 320 height 105
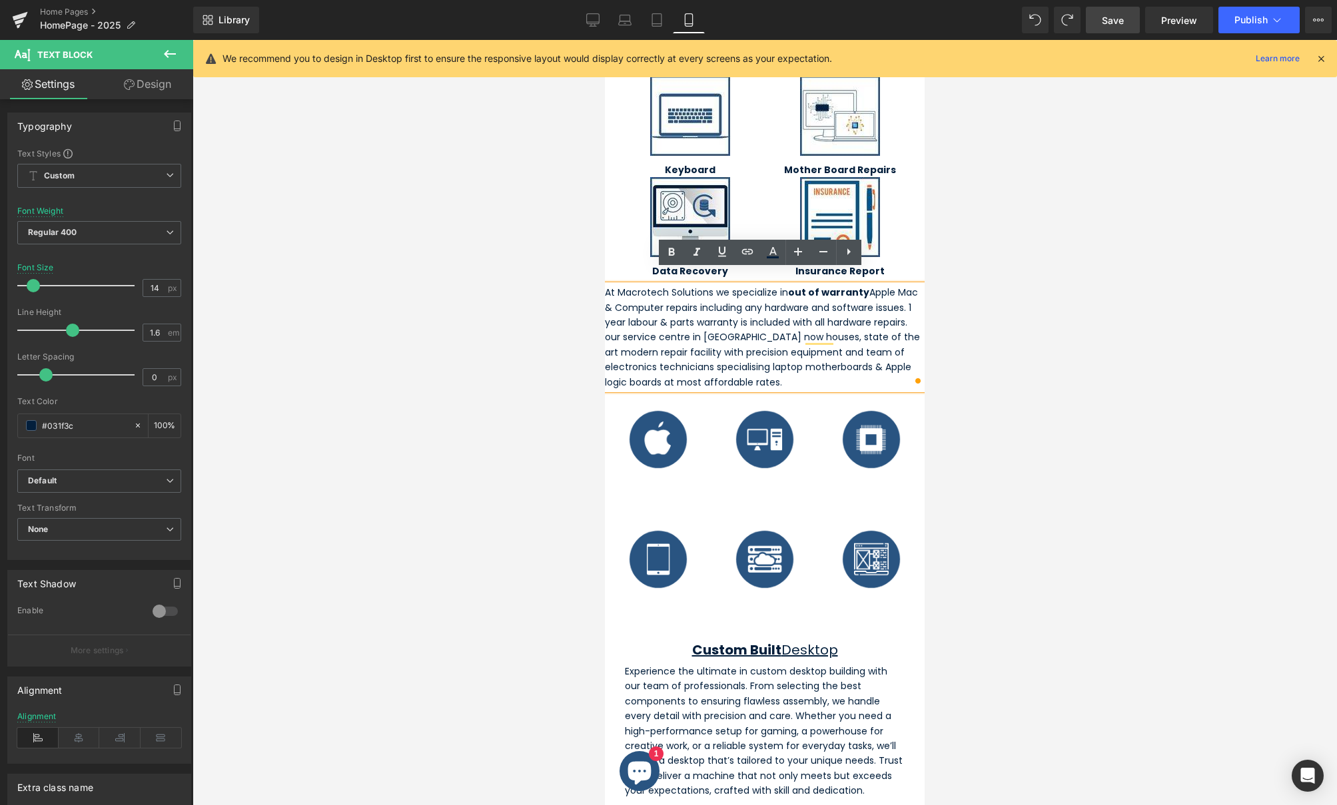
scroll to position [1003, 0]
click at [741, 716] on div "Experience the ultimate in custom desktop building with our team of professiona…" at bounding box center [765, 731] width 280 height 135
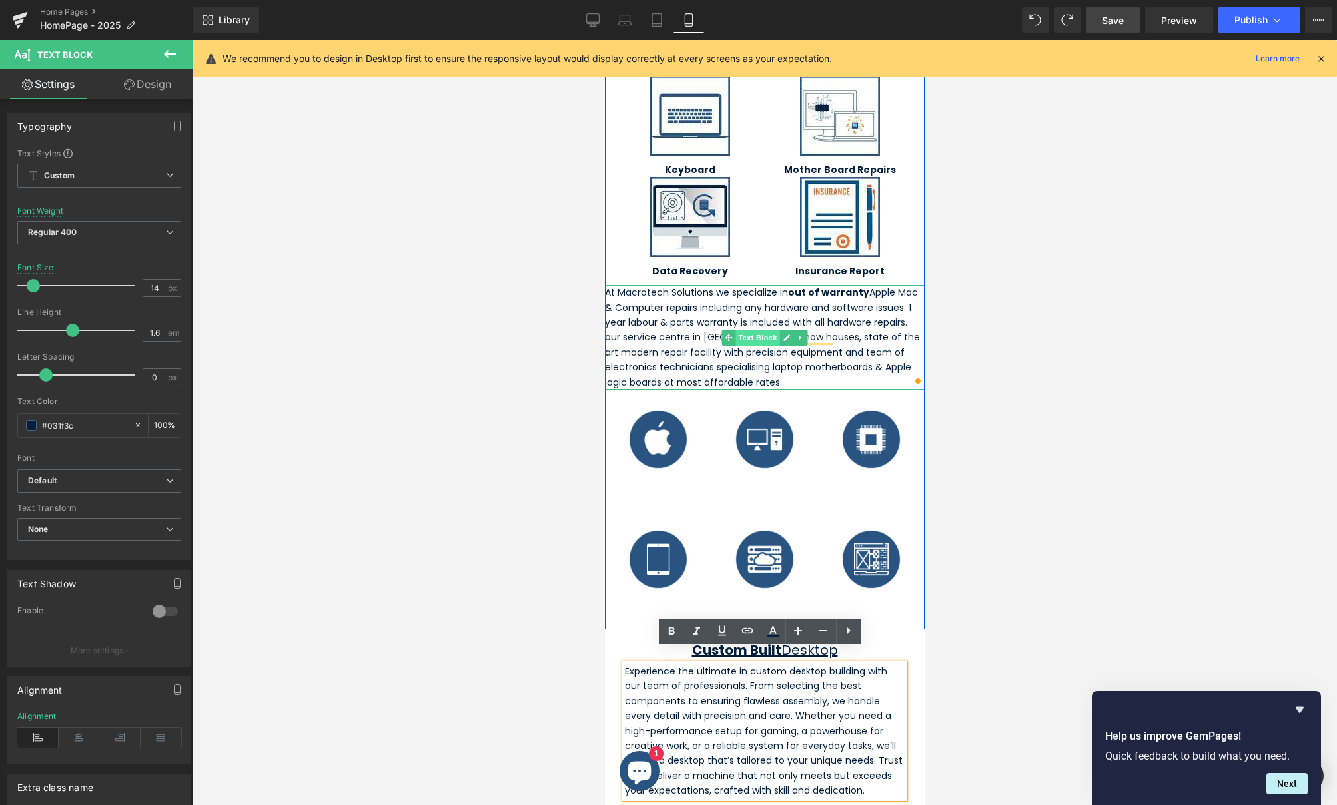
click at [749, 330] on span "Text Block" at bounding box center [757, 338] width 44 height 16
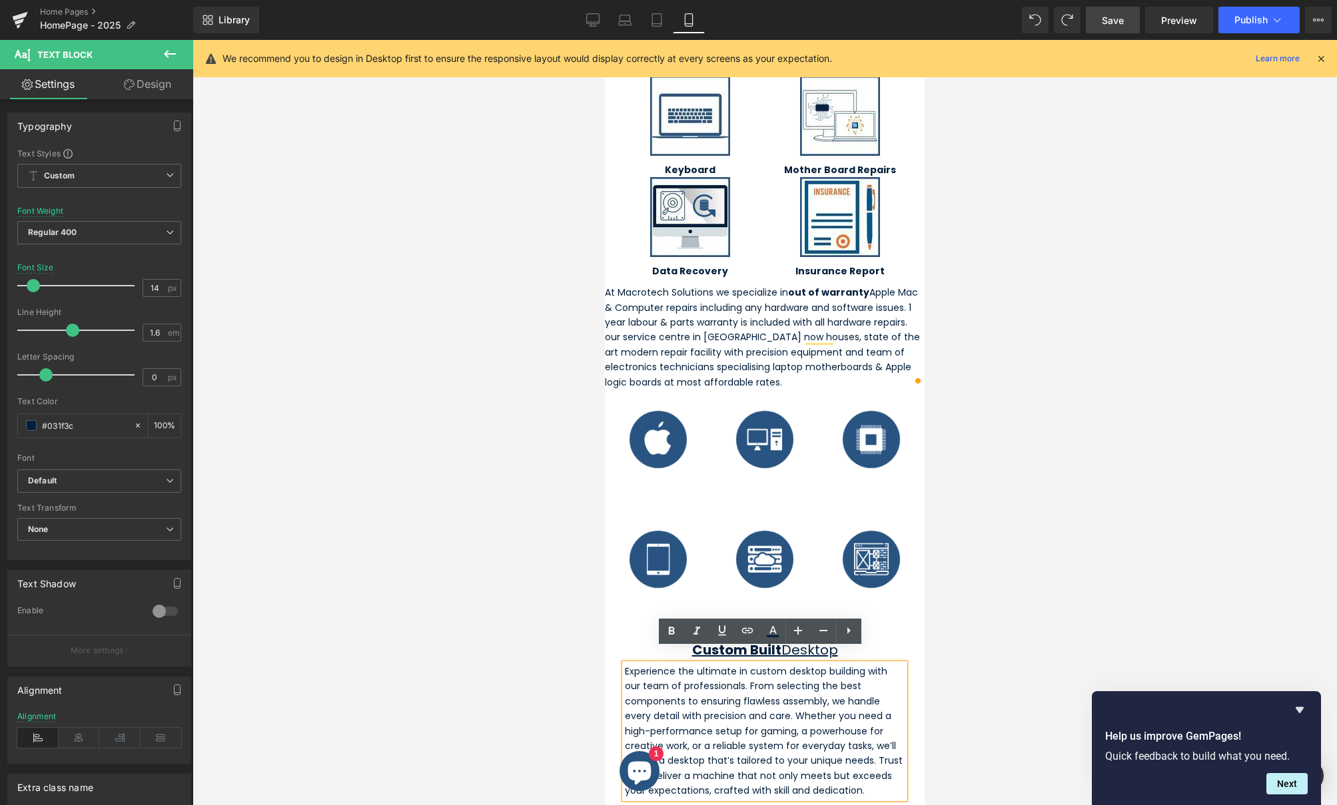
click at [740, 743] on p "Experience the ultimate in custom desktop building with our team of professiona…" at bounding box center [765, 731] width 280 height 135
click at [954, 682] on div at bounding box center [765, 422] width 1145 height 765
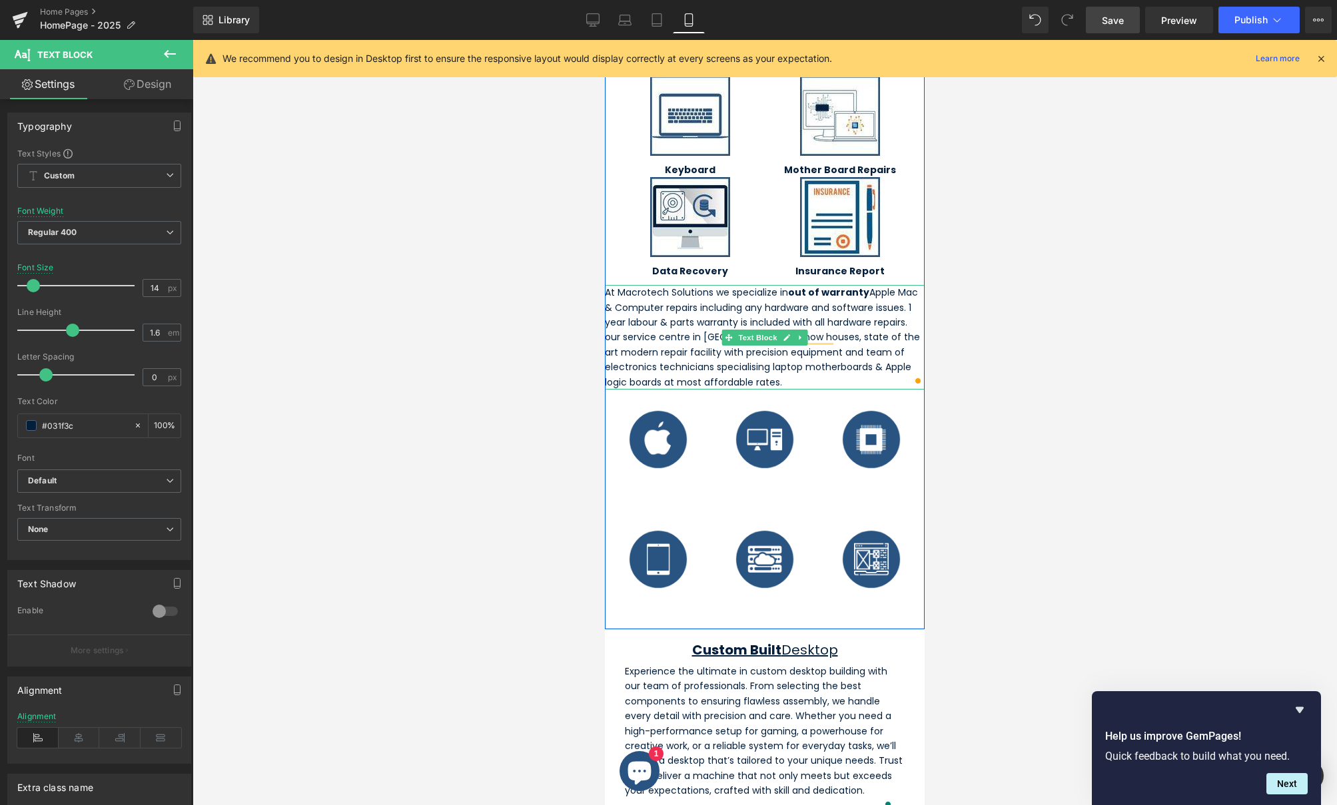
click at [749, 291] on p "At Macrotech Solutions we specialize in out of warranty Apple Mac & Computer re…" at bounding box center [765, 337] width 320 height 105
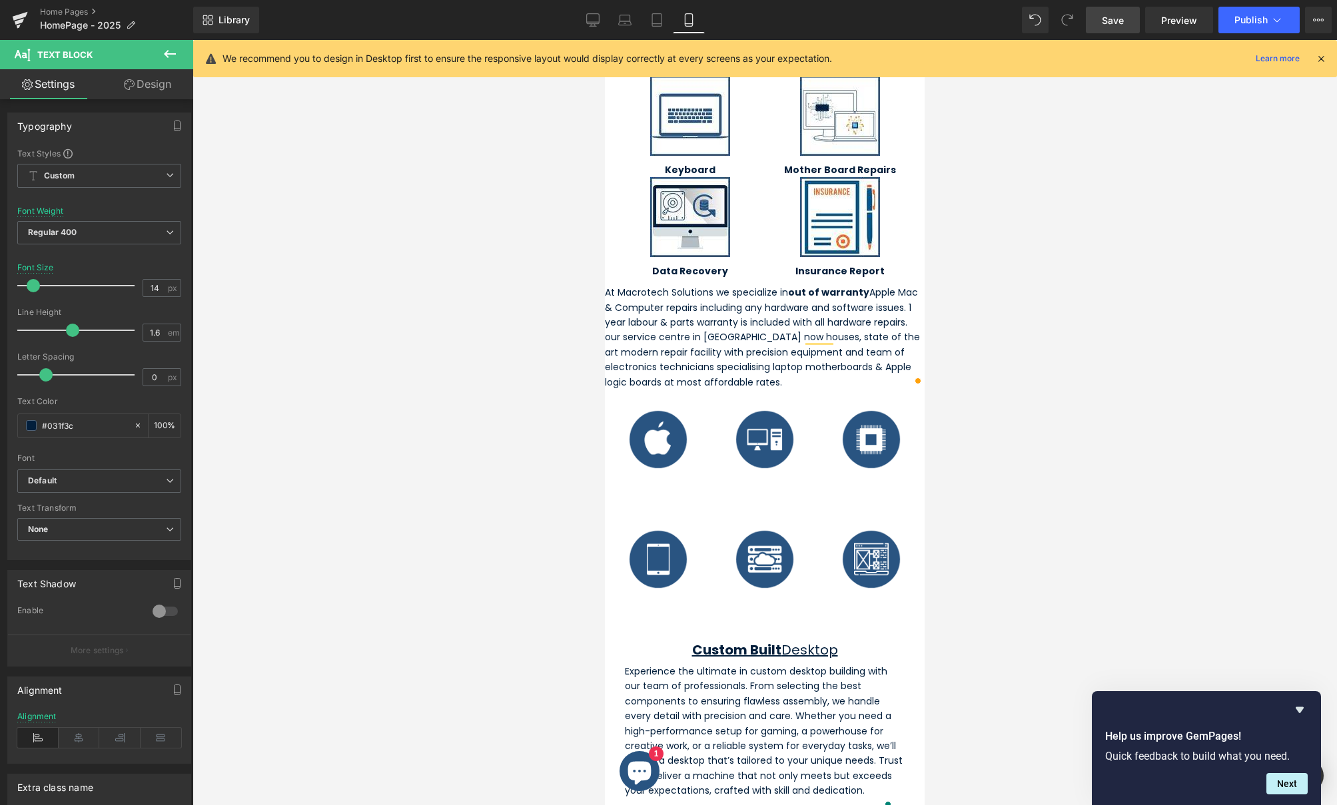
click at [156, 88] on link "Design" at bounding box center [147, 84] width 97 height 30
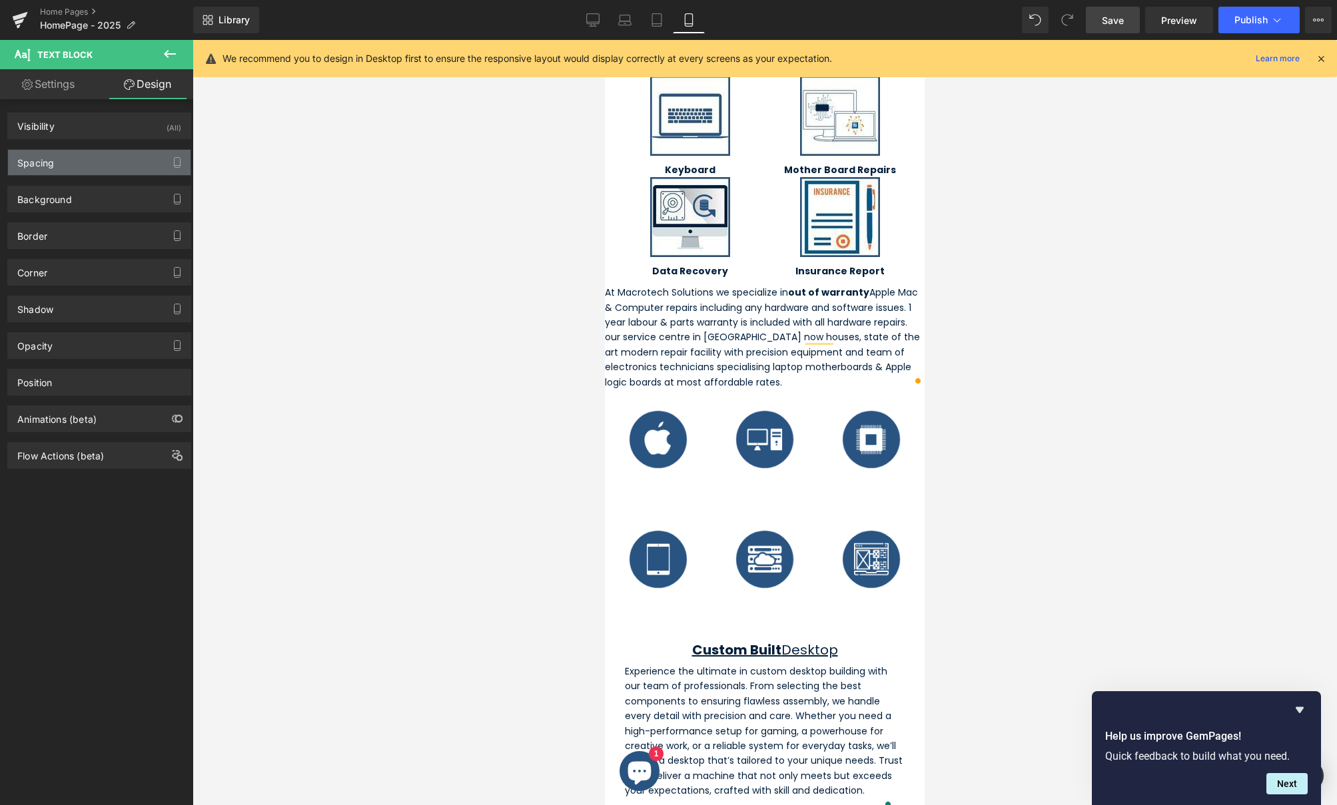
click at [97, 168] on div "Spacing" at bounding box center [99, 162] width 183 height 25
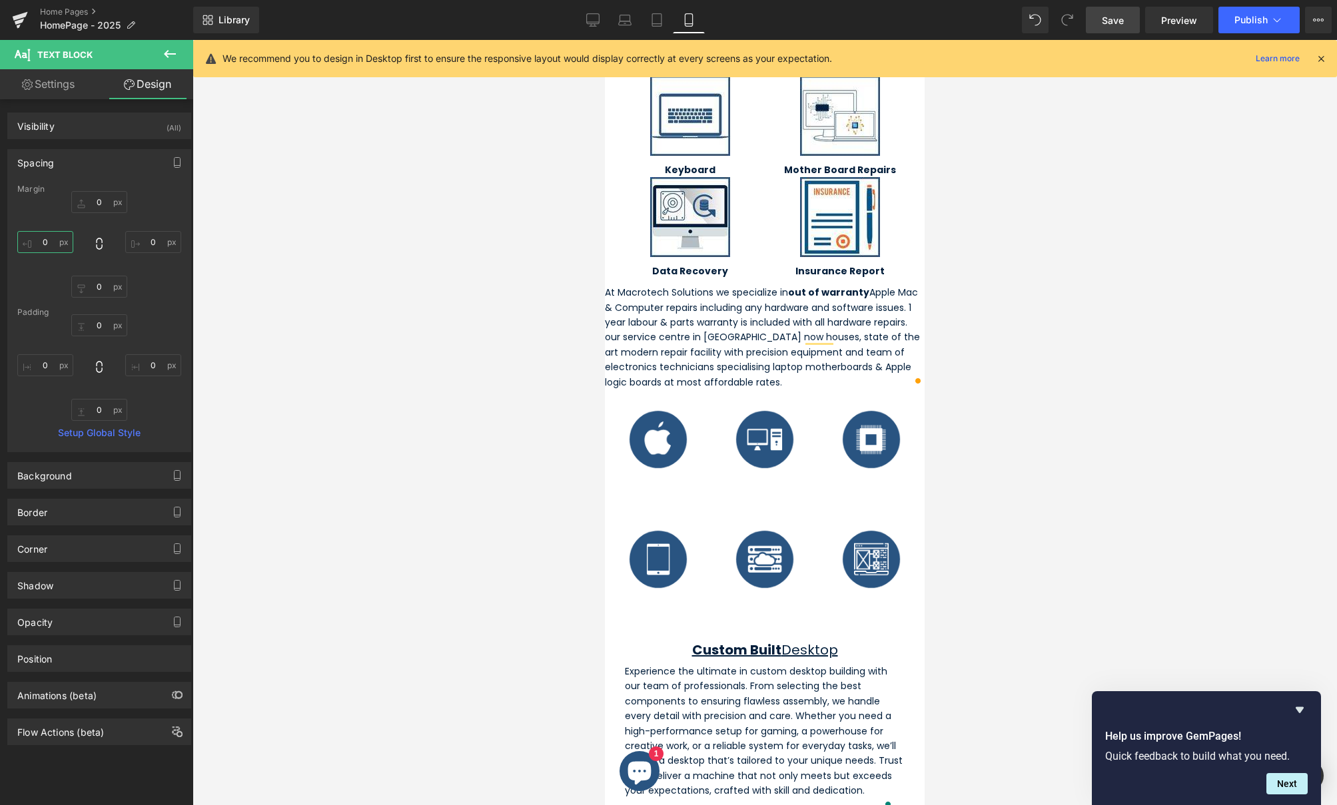
click at [37, 240] on input "0" at bounding box center [45, 242] width 56 height 22
type input "10"
click at [145, 239] on input "0" at bounding box center [153, 242] width 56 height 22
type input "10"
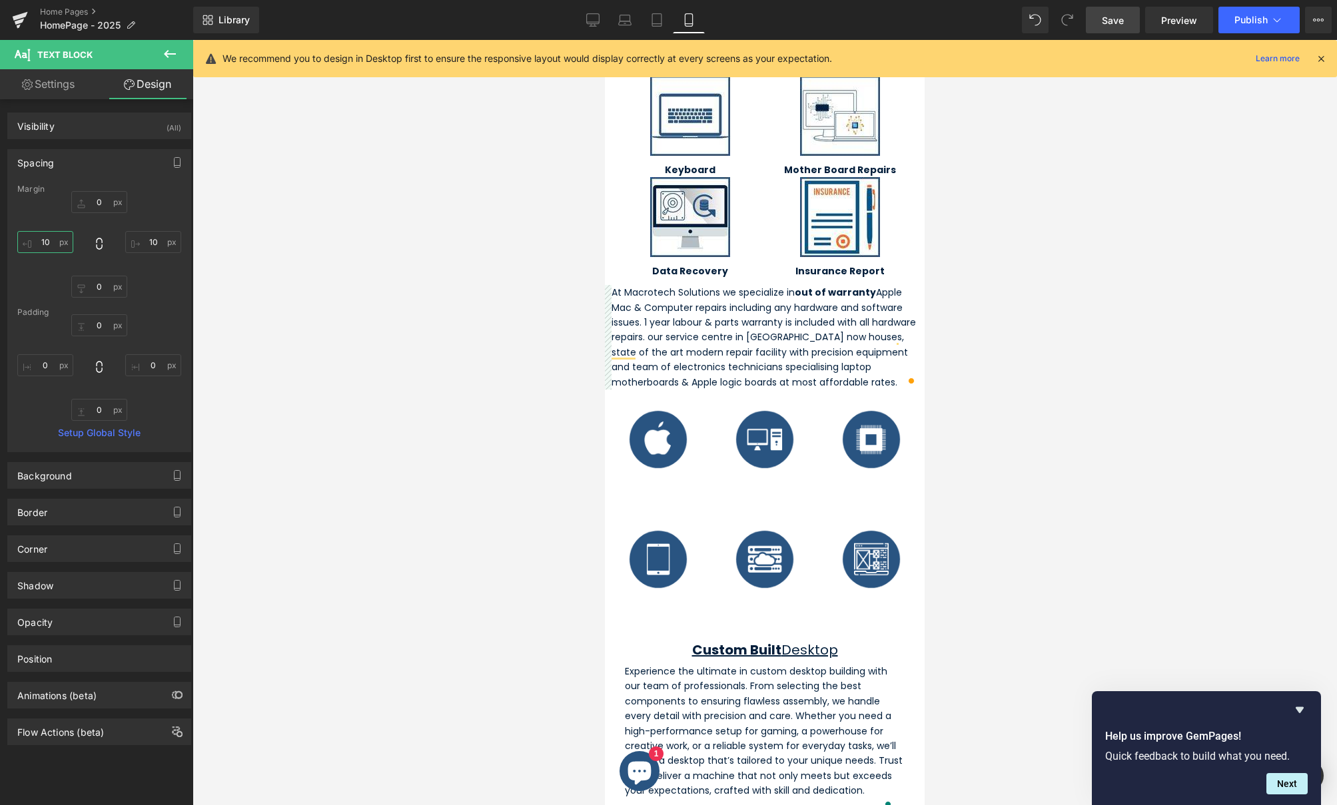
click at [43, 239] on input "10" at bounding box center [45, 242] width 56 height 22
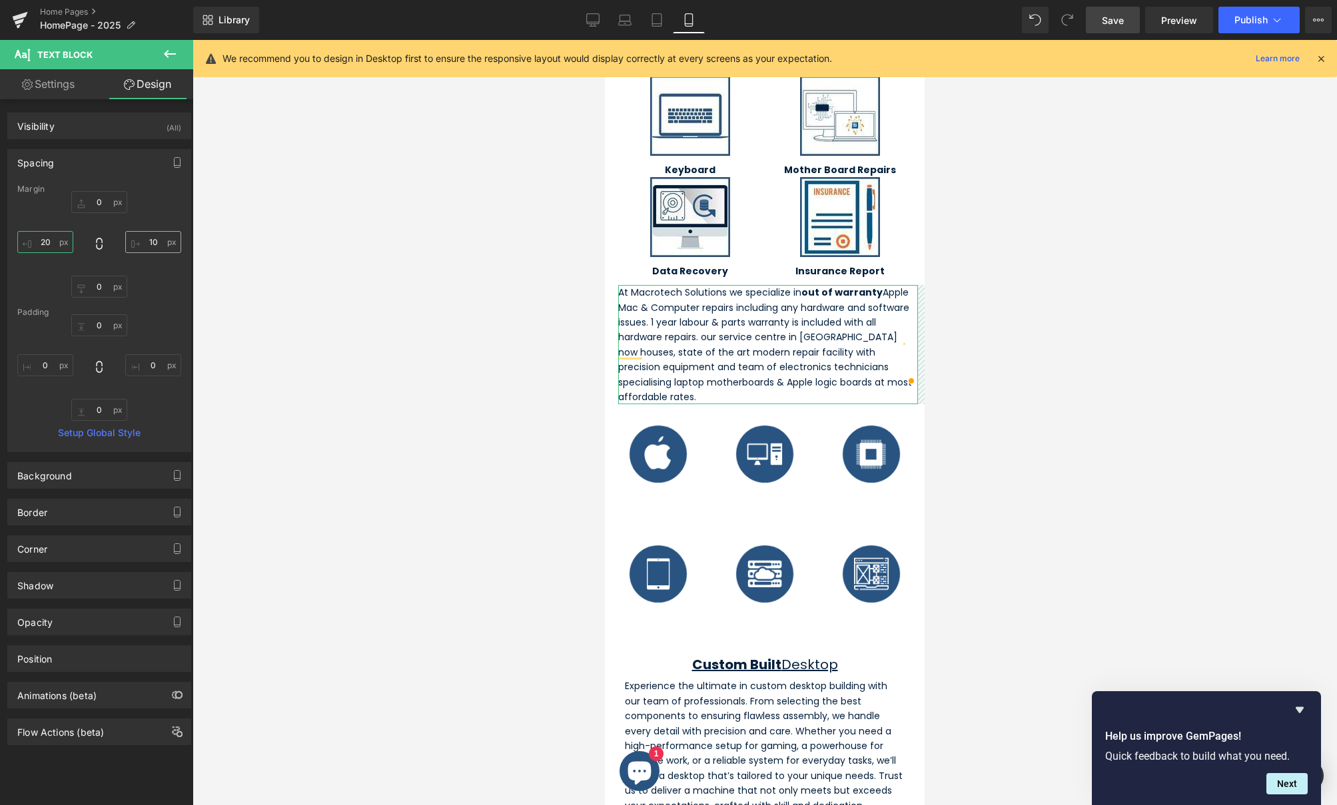
type input "20"
click at [146, 240] on input "10" at bounding box center [153, 242] width 56 height 22
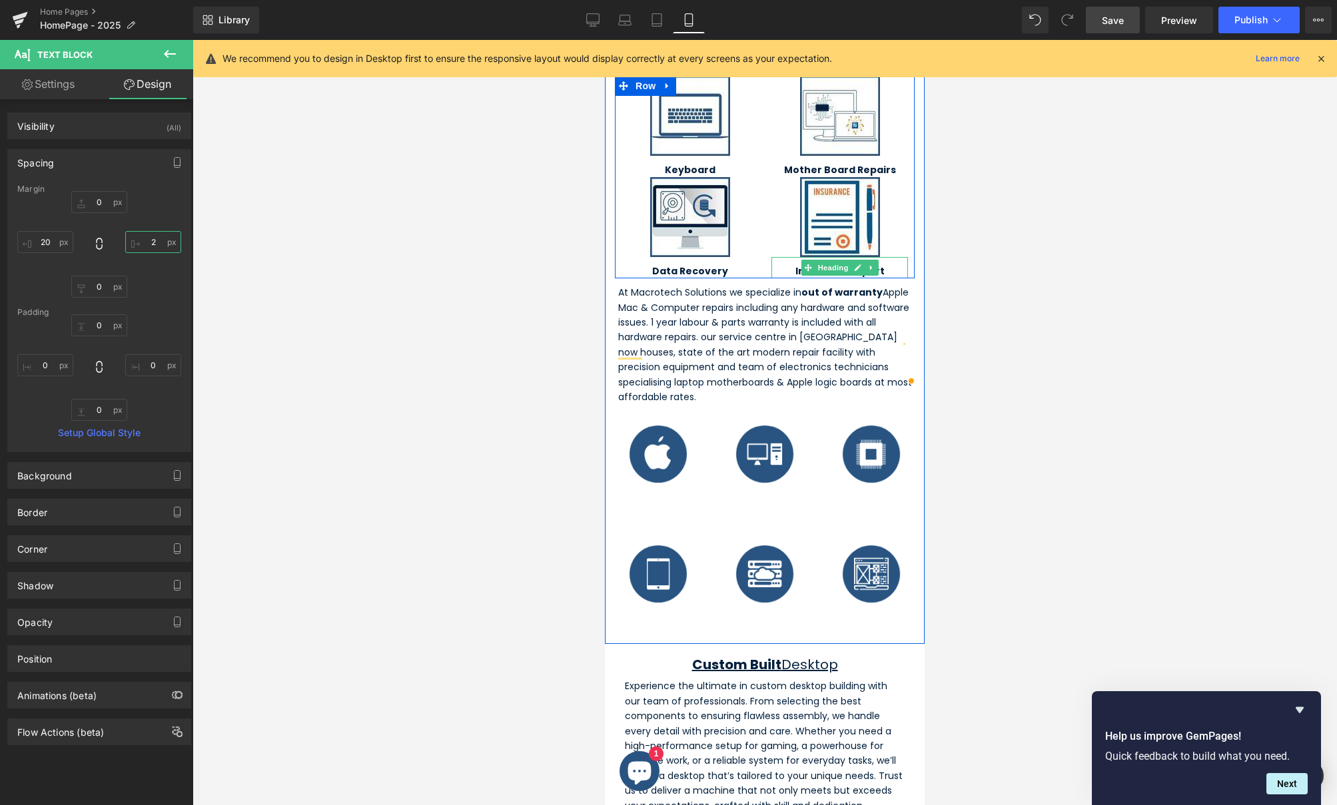
type input "20"
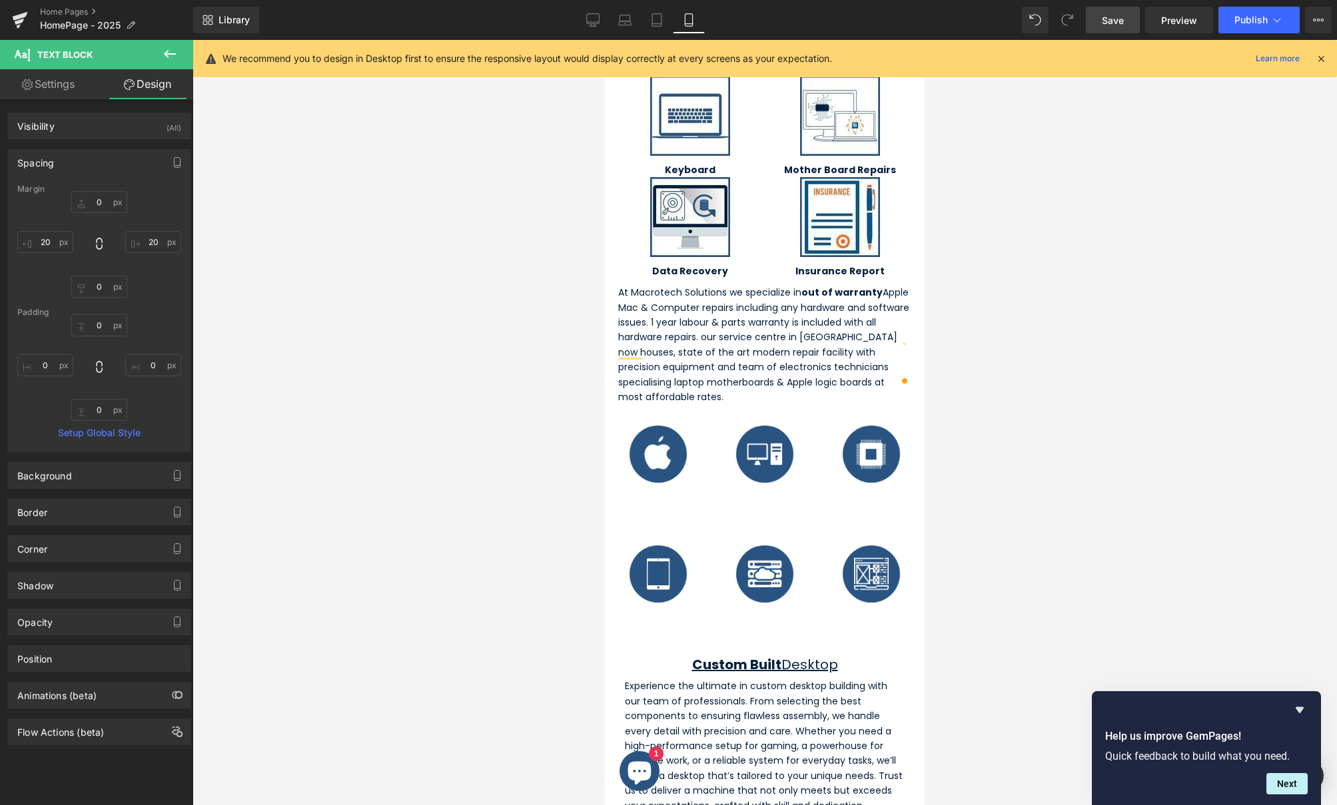
click at [352, 362] on div at bounding box center [765, 422] width 1145 height 765
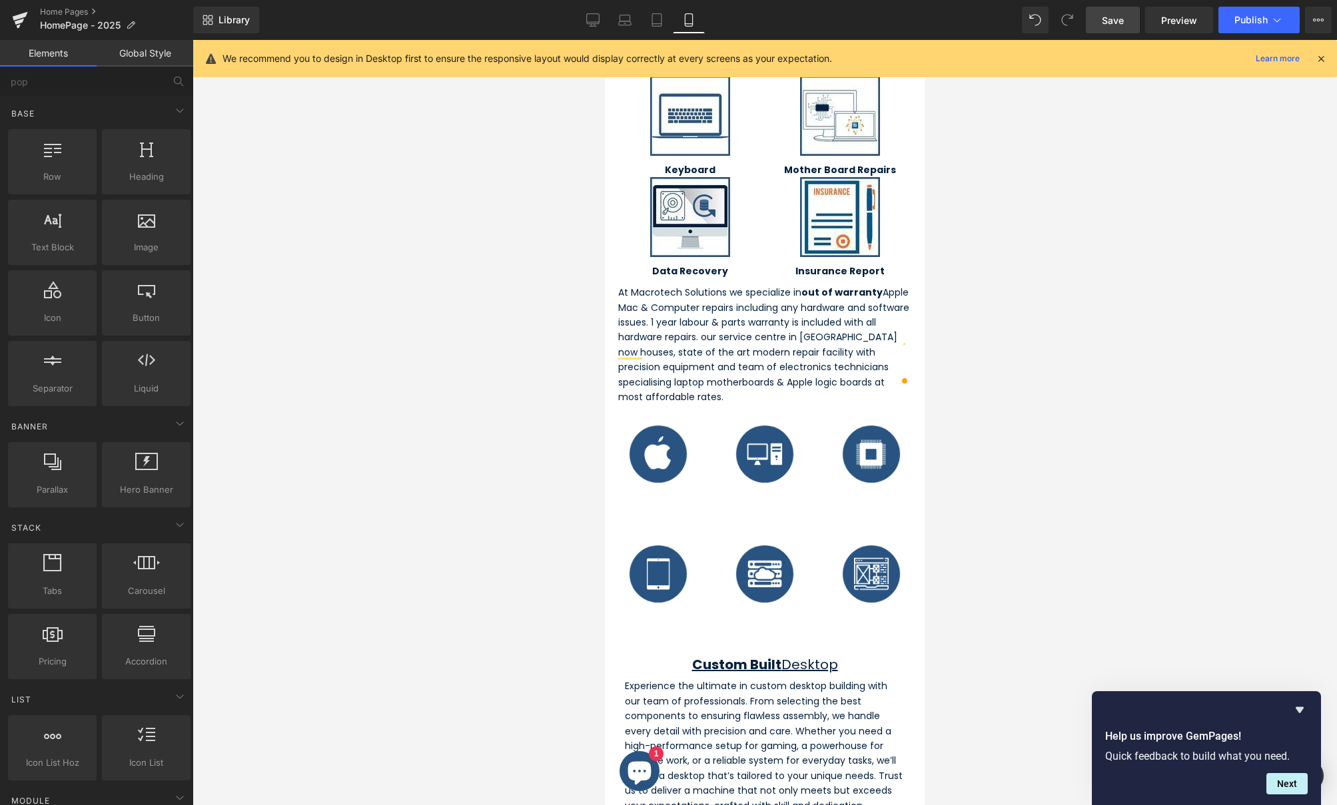
click at [1078, 396] on div at bounding box center [765, 422] width 1145 height 765
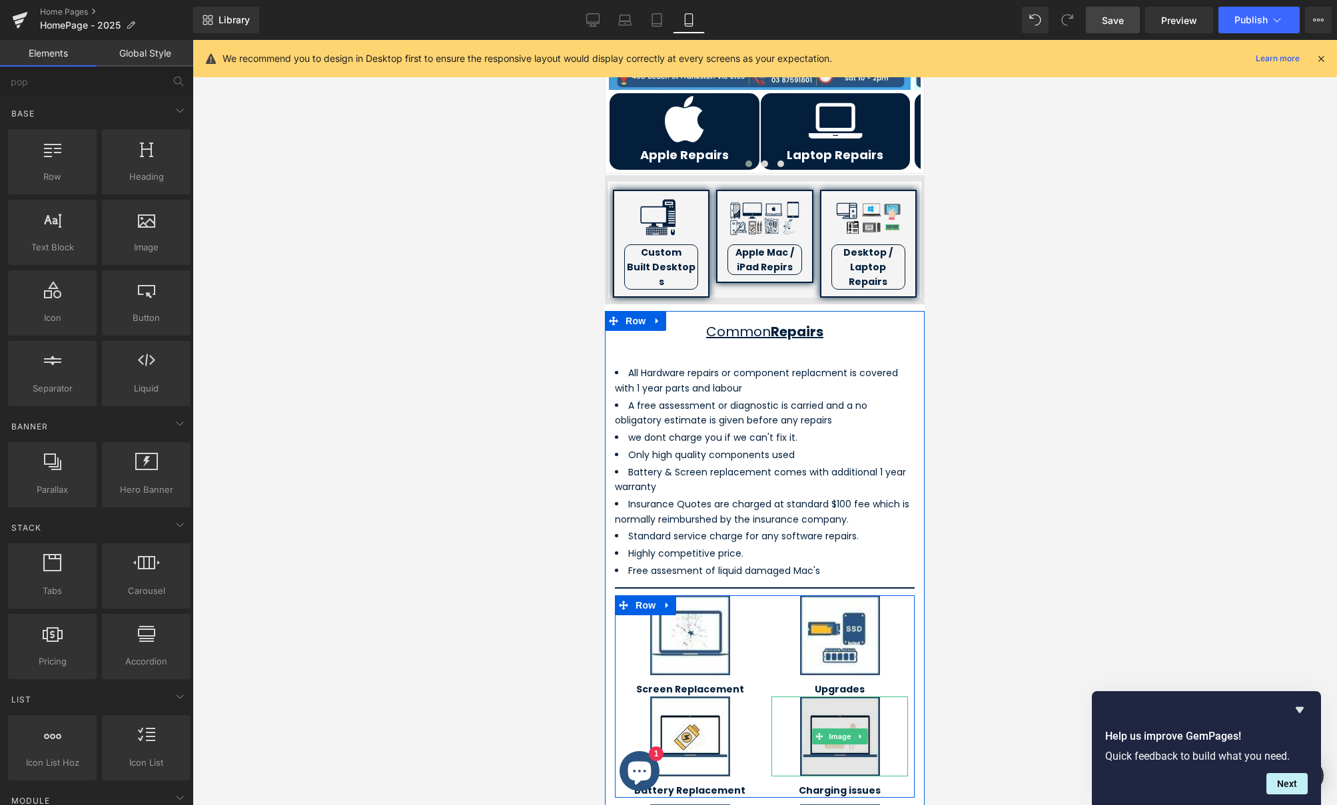
scroll to position [0, 0]
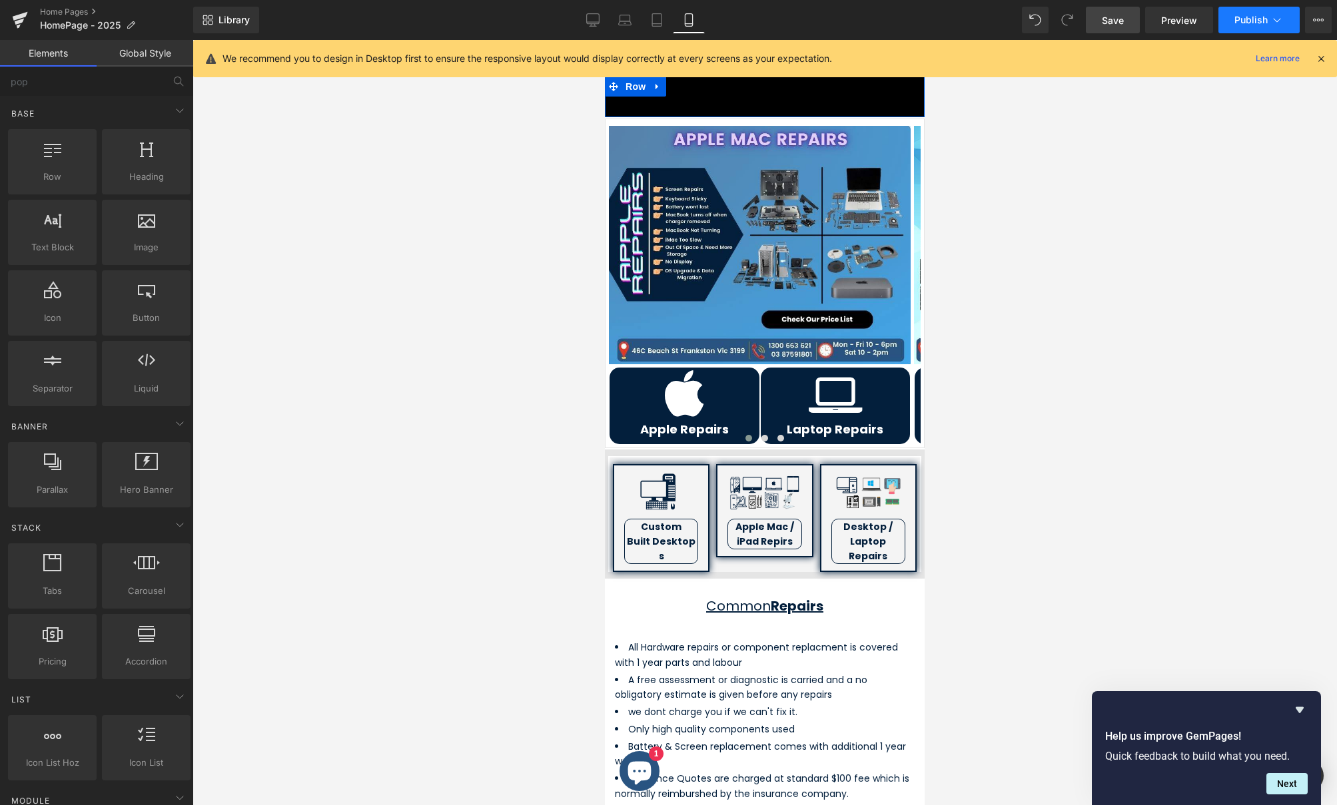
click at [1240, 18] on span "Publish" at bounding box center [1250, 20] width 33 height 11
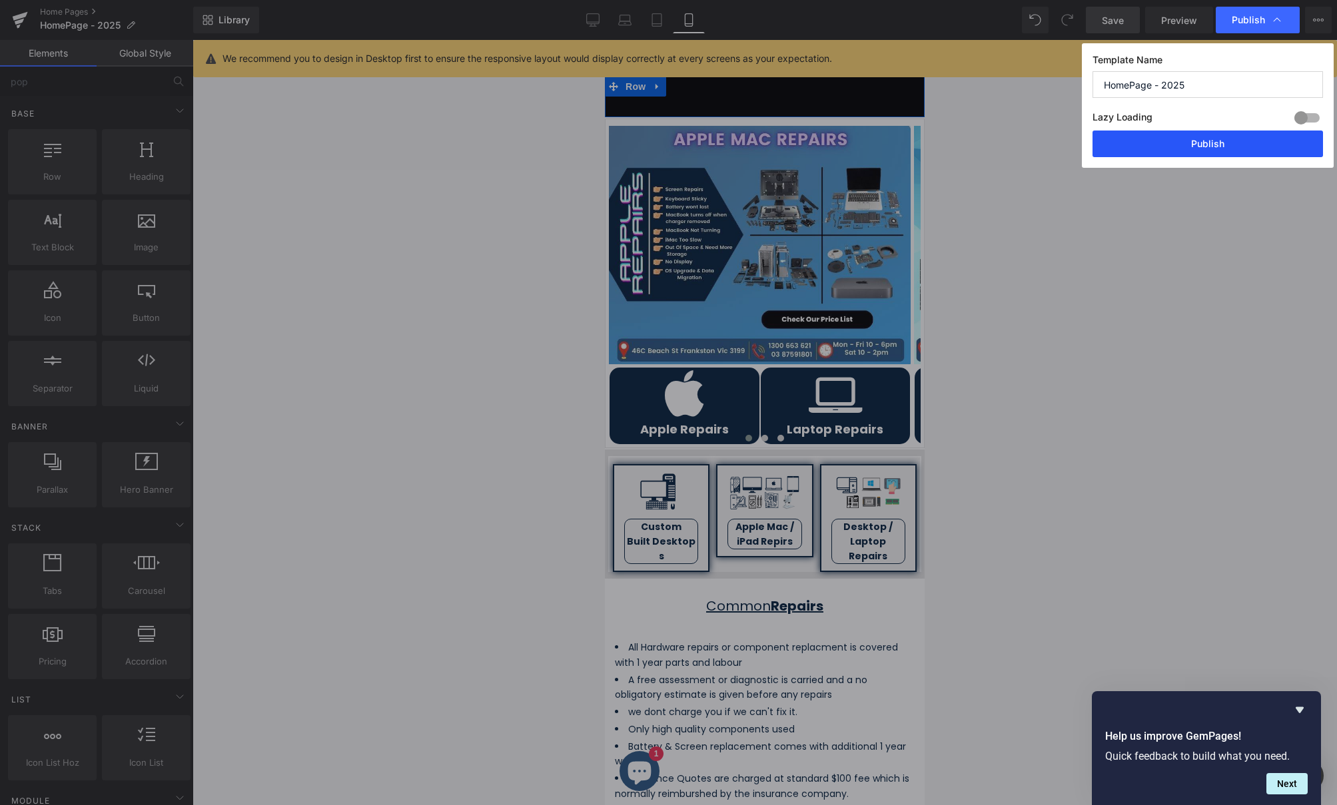
click at [1155, 139] on button "Publish" at bounding box center [1208, 144] width 231 height 27
